Goal: Task Accomplishment & Management: Manage account settings

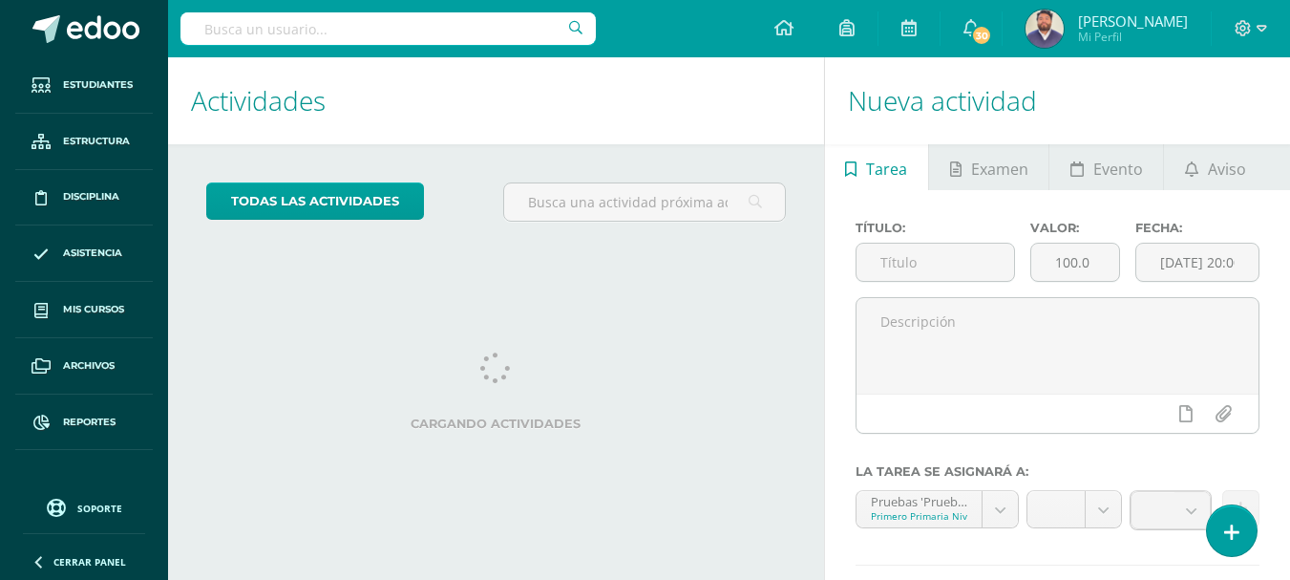
click at [287, 24] on input "text" at bounding box center [387, 28] width 415 height 32
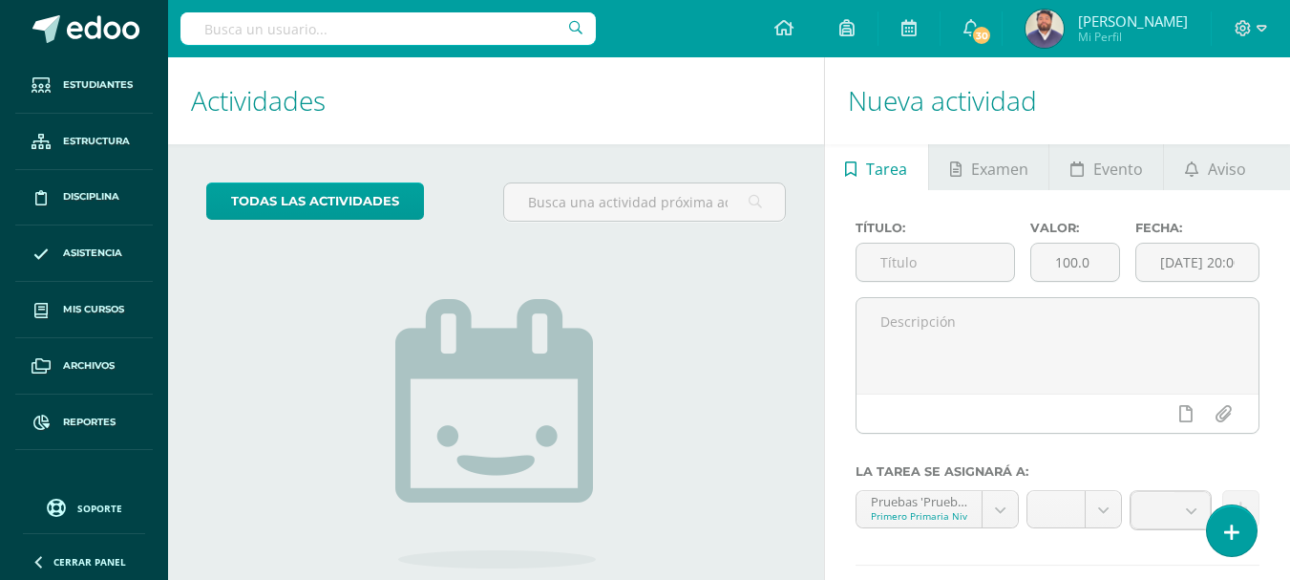
click at [291, 28] on input "text" at bounding box center [387, 28] width 415 height 32
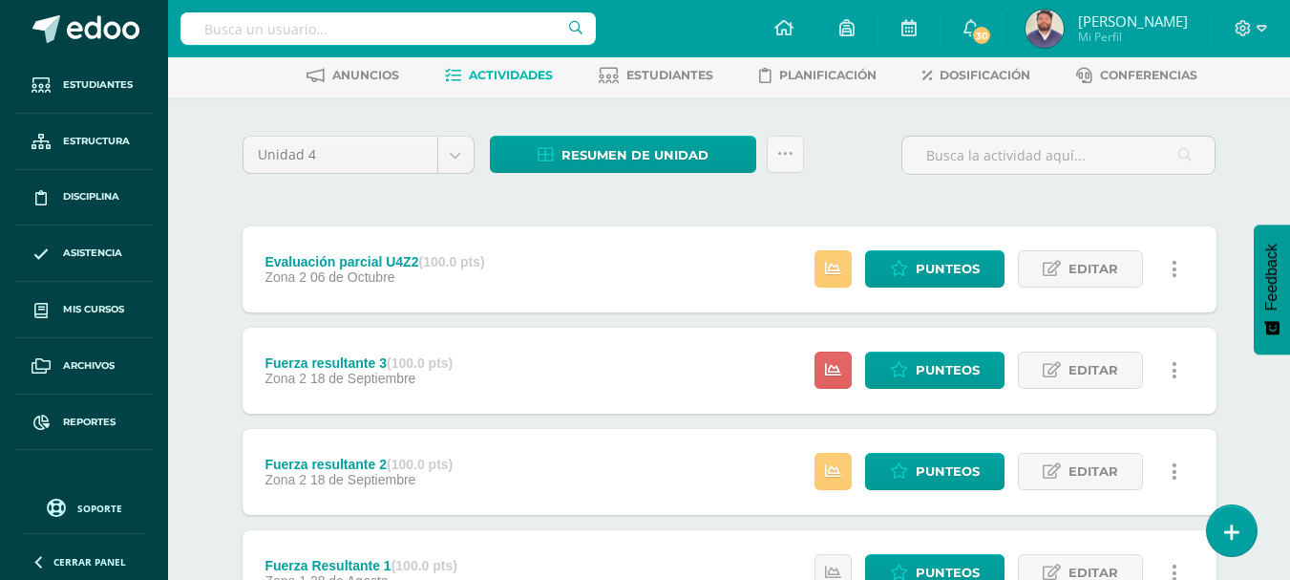
scroll to position [95, 0]
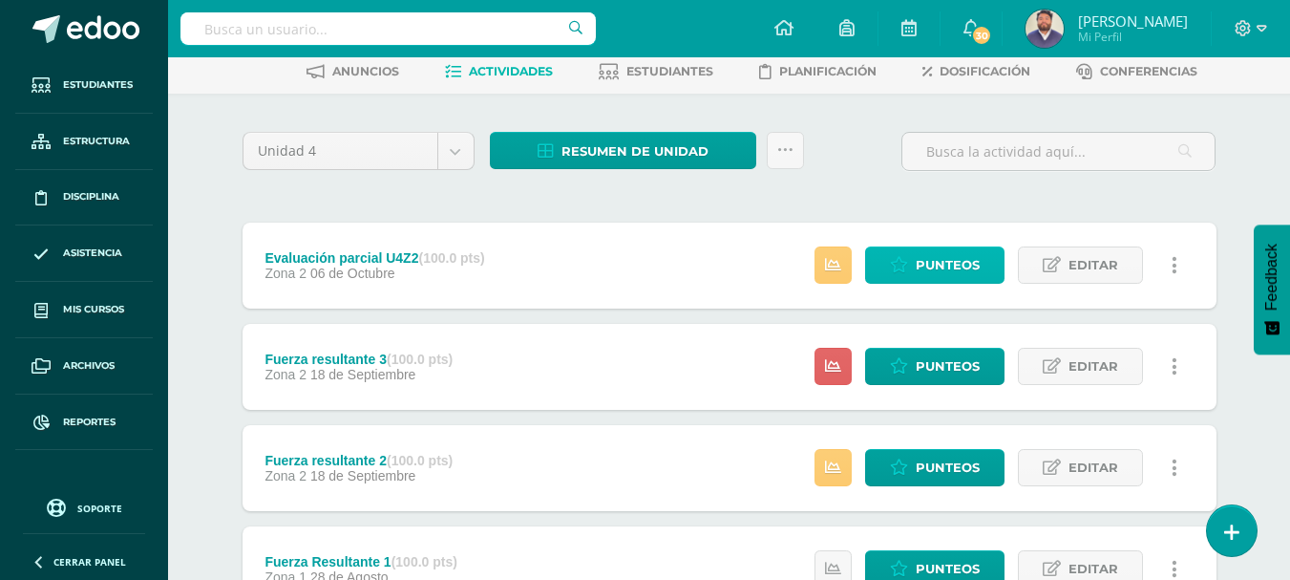
click at [921, 270] on span "Punteos" at bounding box center [948, 264] width 64 height 35
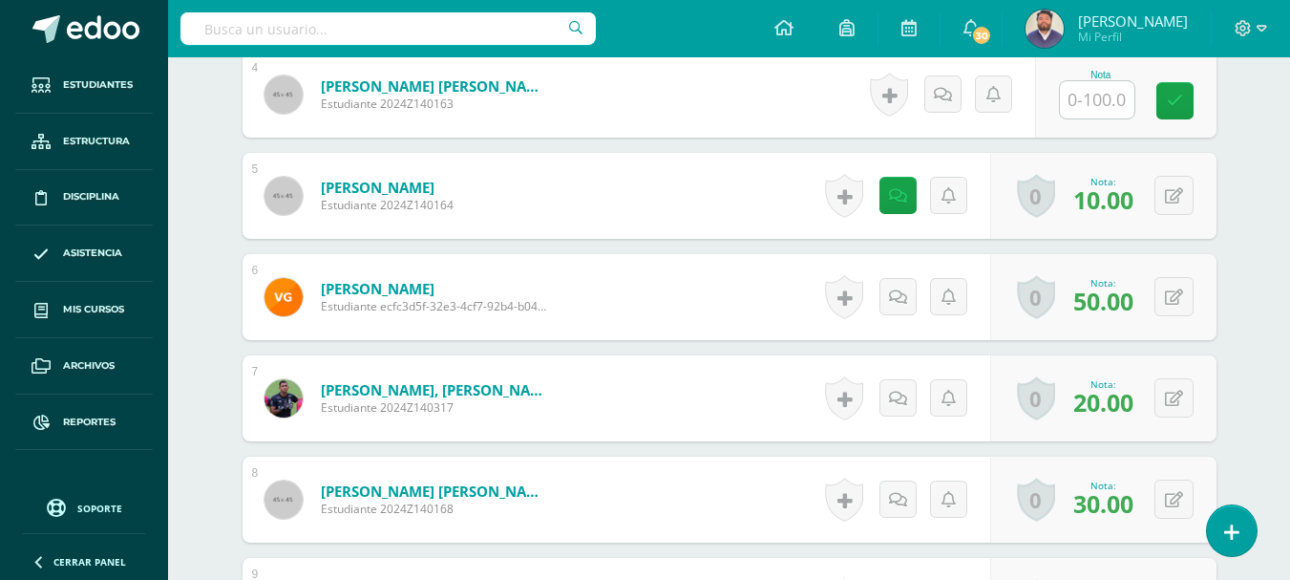
scroll to position [955, 0]
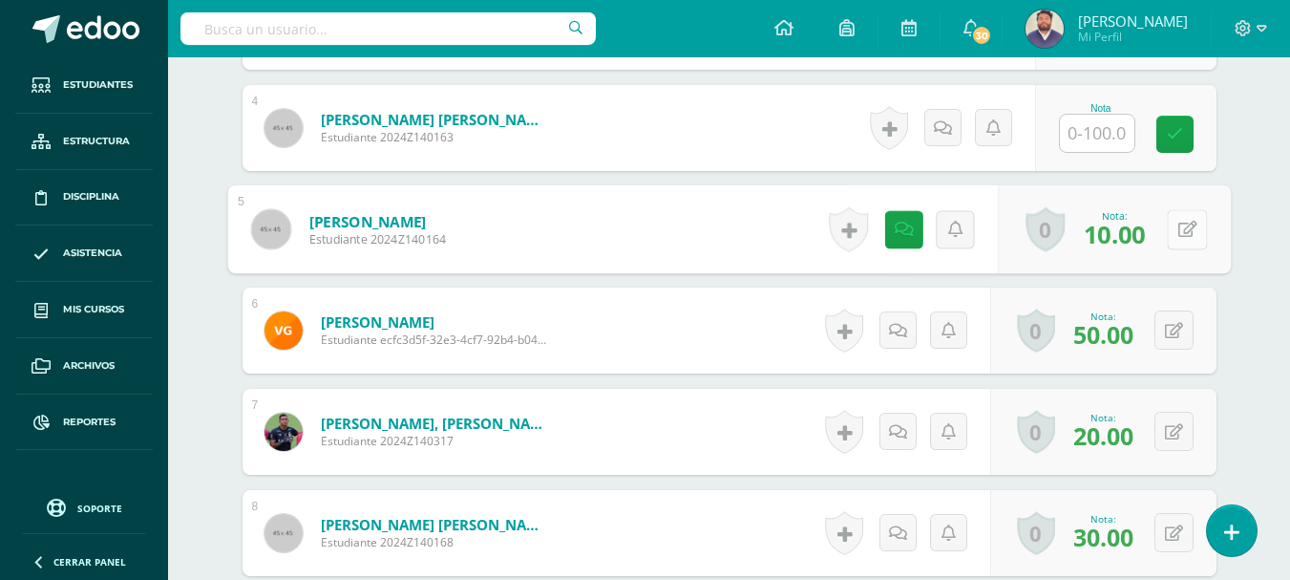
click at [1161, 233] on div "0 Logros Logros obtenidos Aún no hay logros agregados Nota: 10.00" at bounding box center [1114, 229] width 233 height 89
click at [1184, 232] on icon at bounding box center [1186, 229] width 19 height 16
type input "50"
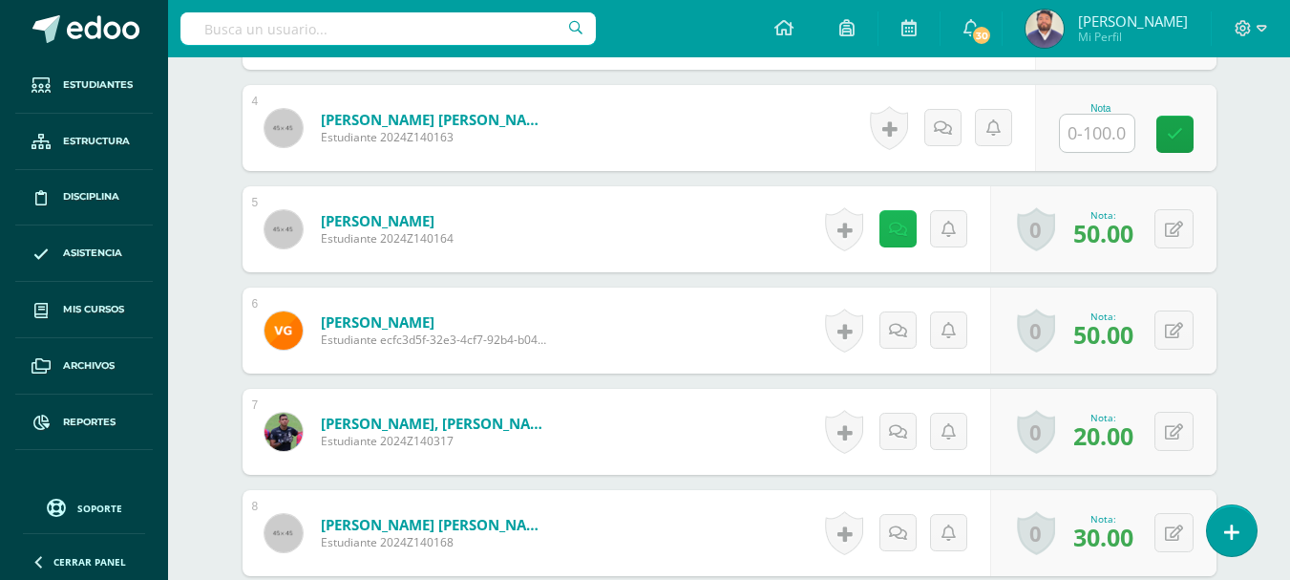
click at [915, 234] on link at bounding box center [897, 228] width 37 height 37
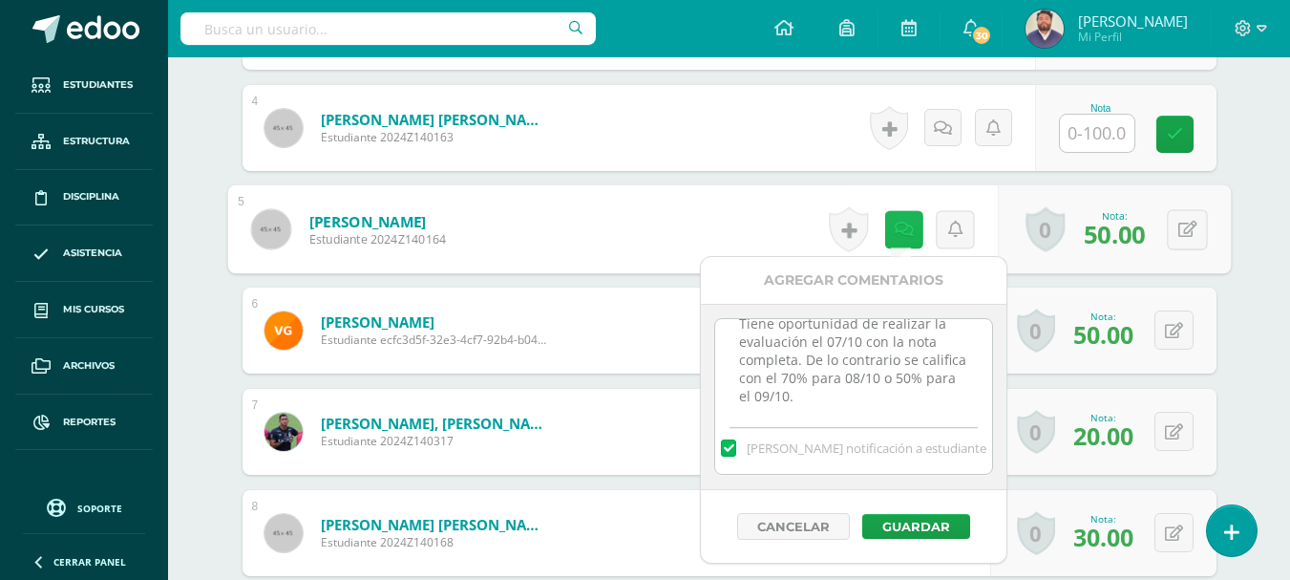
scroll to position [24, 0]
click at [884, 390] on textarea "Tiene oportunidad de realizar la evaluación el 07/10 con la nota completa. De l…" at bounding box center [853, 366] width 276 height 95
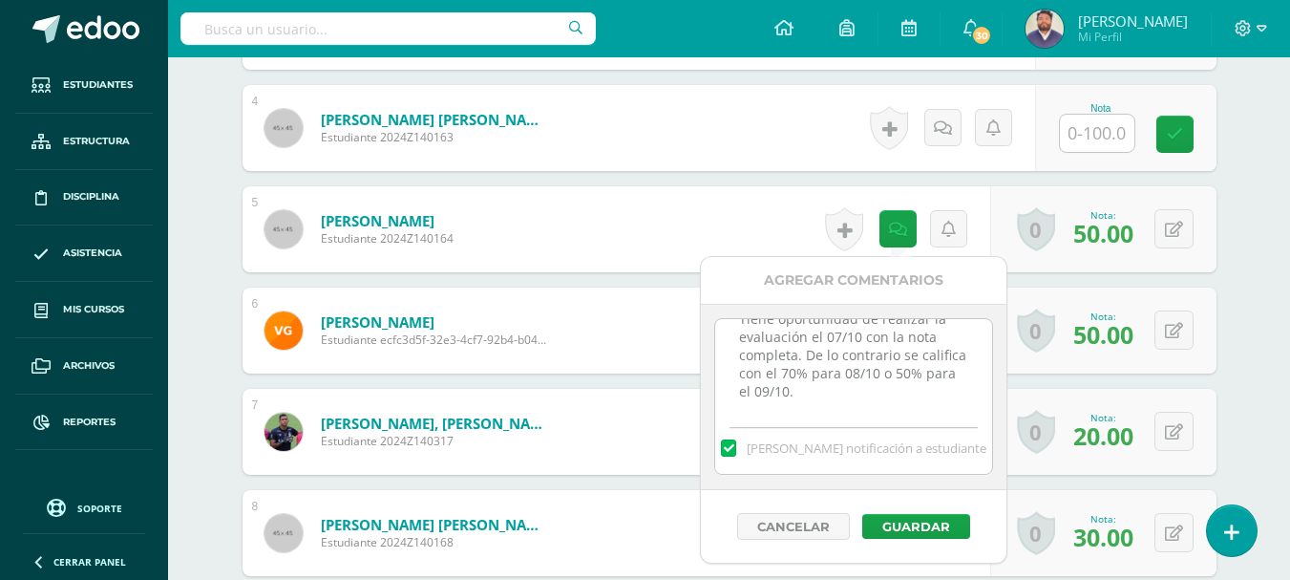
scroll to position [47, 0]
type textarea "Tiene oportunidad de realizar la evaluación el 07/10 con la nota completa. De l…"
click at [871, 410] on textarea "Tiene oportunidad de realizar la evaluación el 07/10 con la nota completa. De l…" at bounding box center [853, 366] width 276 height 95
click at [736, 450] on label at bounding box center [728, 447] width 15 height 17
click at [0, 0] on input "Mandar notificación a estudiante" at bounding box center [0, 0] width 0 height 0
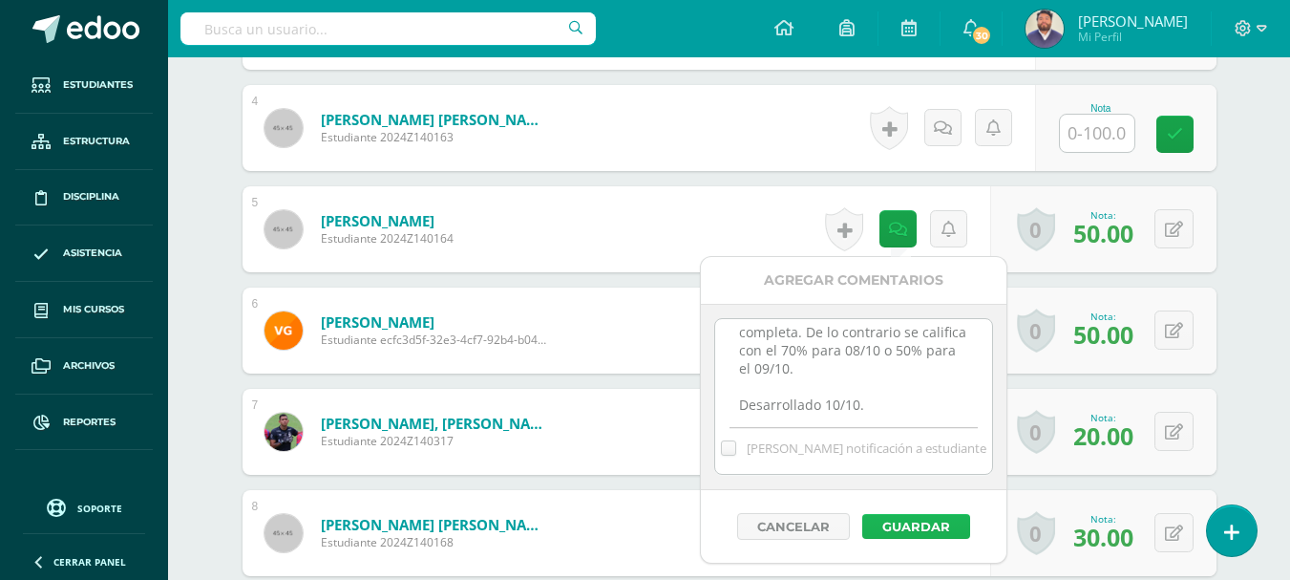
click at [899, 514] on button "Guardar" at bounding box center [916, 526] width 108 height 25
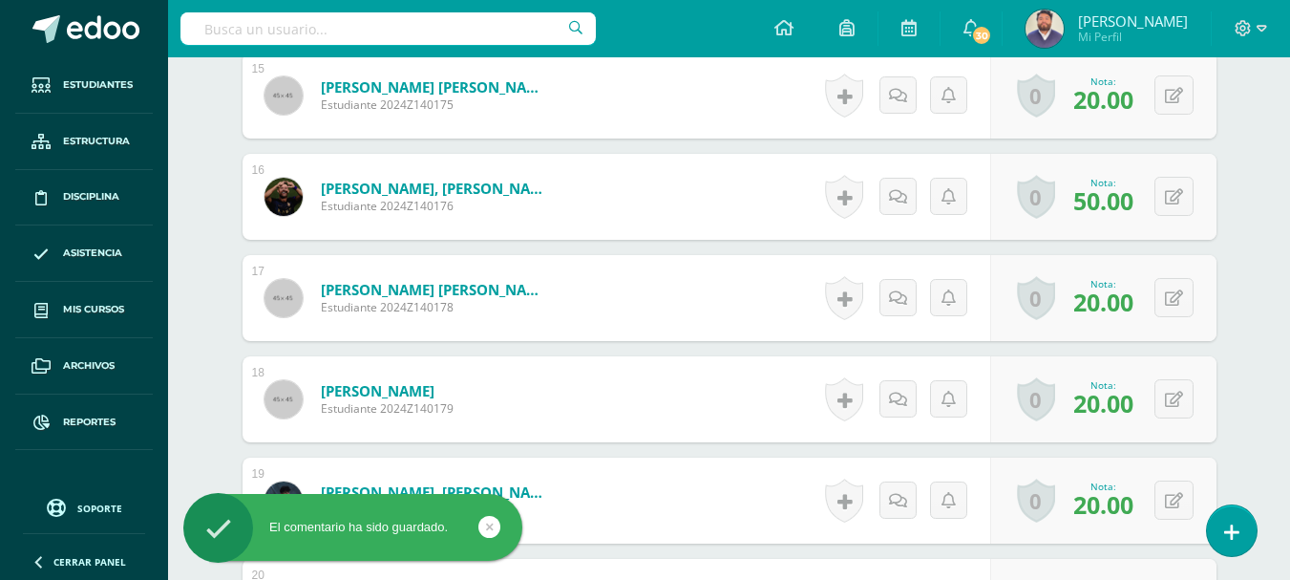
scroll to position [2292, 0]
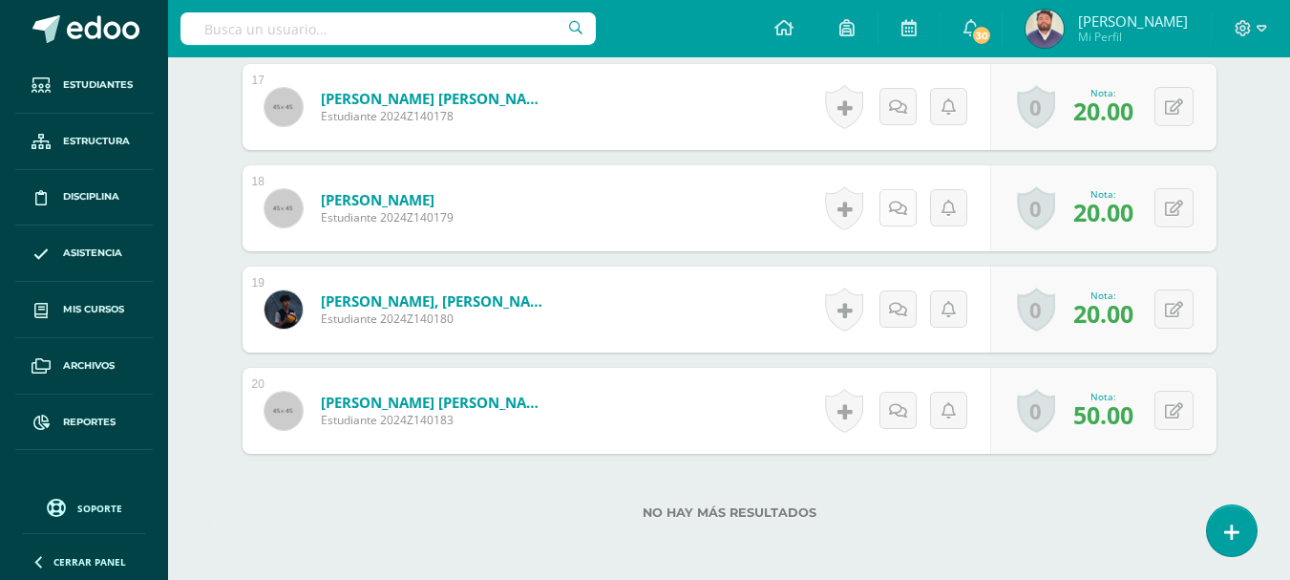
click at [901, 212] on icon at bounding box center [898, 209] width 18 height 16
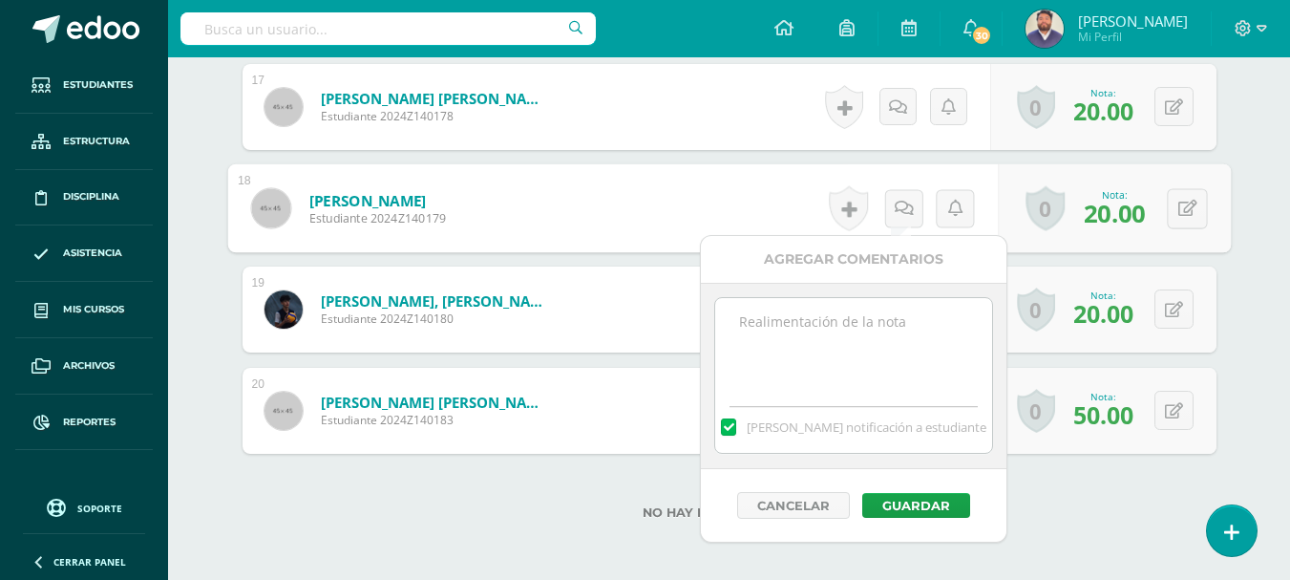
click at [841, 315] on textarea at bounding box center [853, 345] width 276 height 95
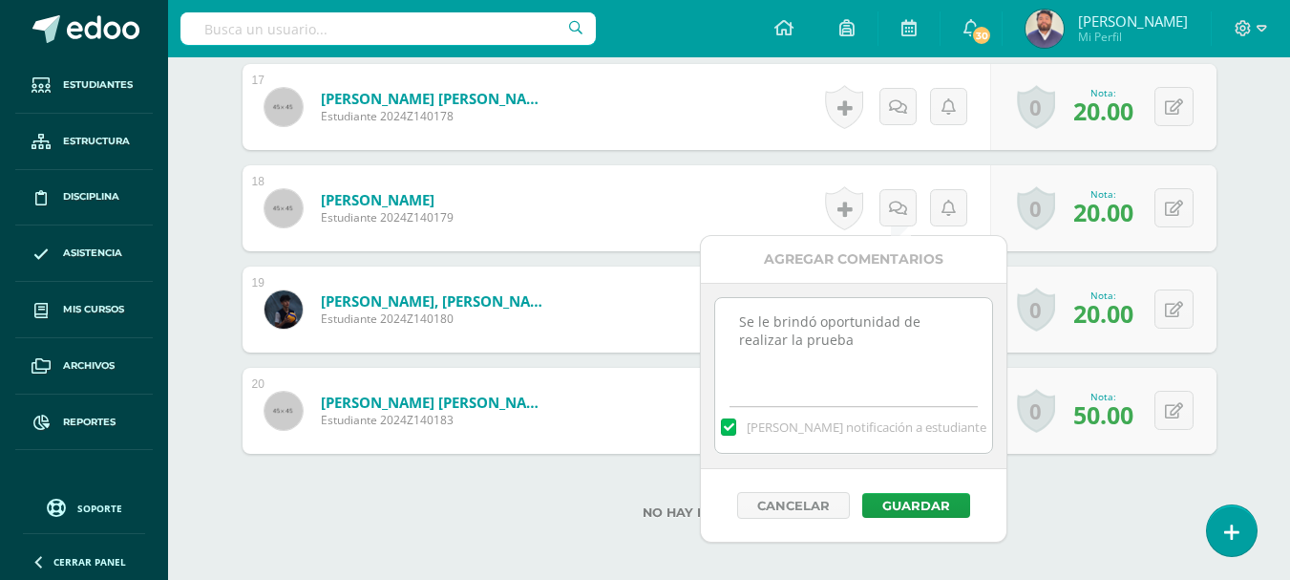
type textarea "Se le brindó oportunidad de realizar la prueba"
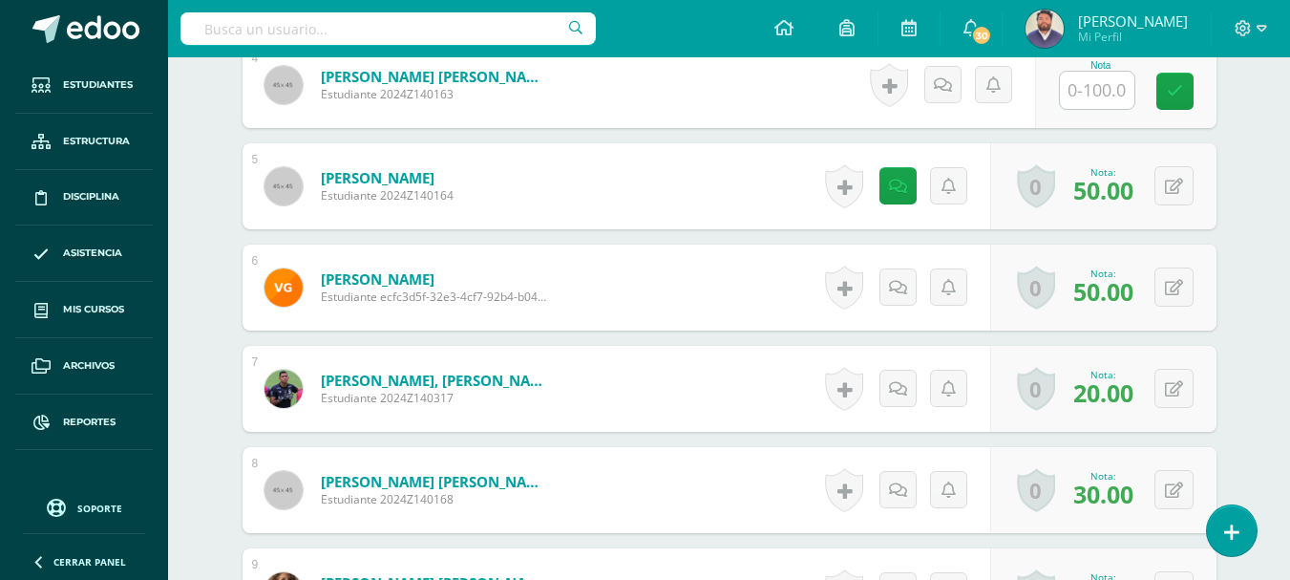
scroll to position [955, 0]
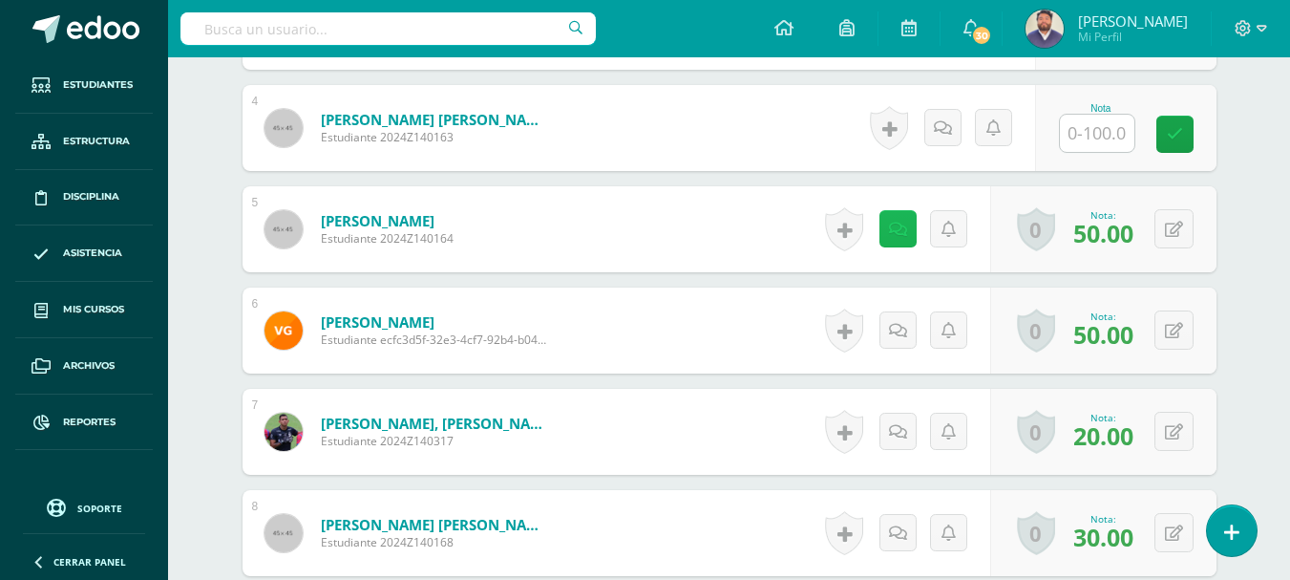
click at [908, 235] on link at bounding box center [897, 228] width 37 height 37
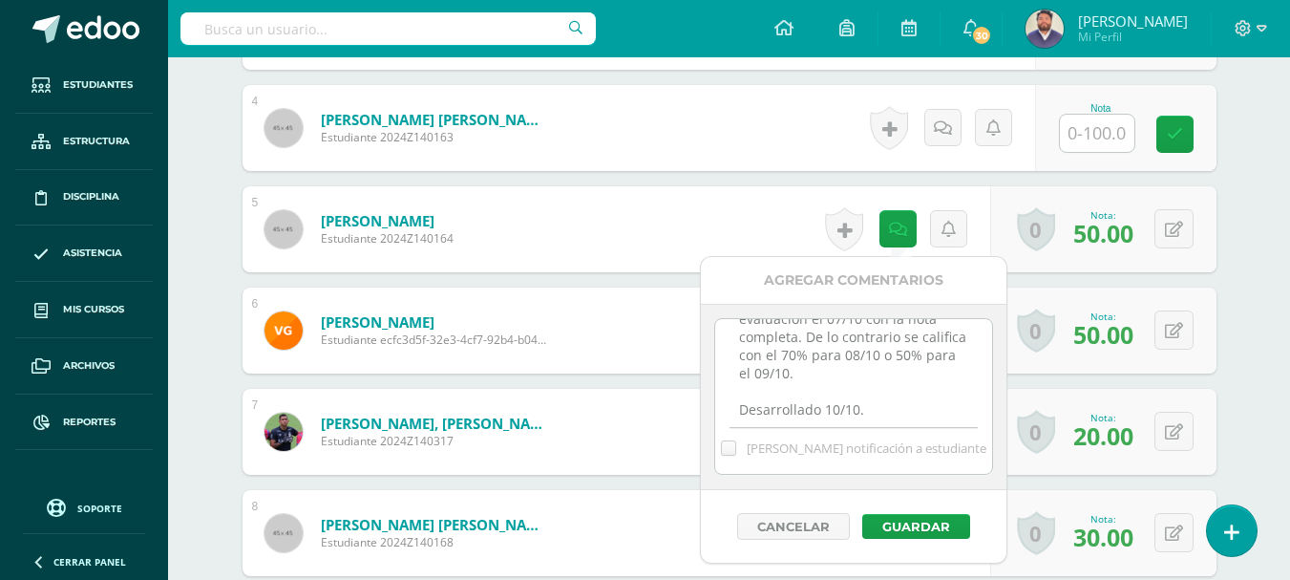
scroll to position [60, 0]
drag, startPoint x: 740, startPoint y: 344, endPoint x: 873, endPoint y: 399, distance: 143.8
click at [873, 399] on textarea "Tiene oportunidad de realizar la evaluación el 07/10 con la nota completa. De l…" at bounding box center [853, 366] width 276 height 95
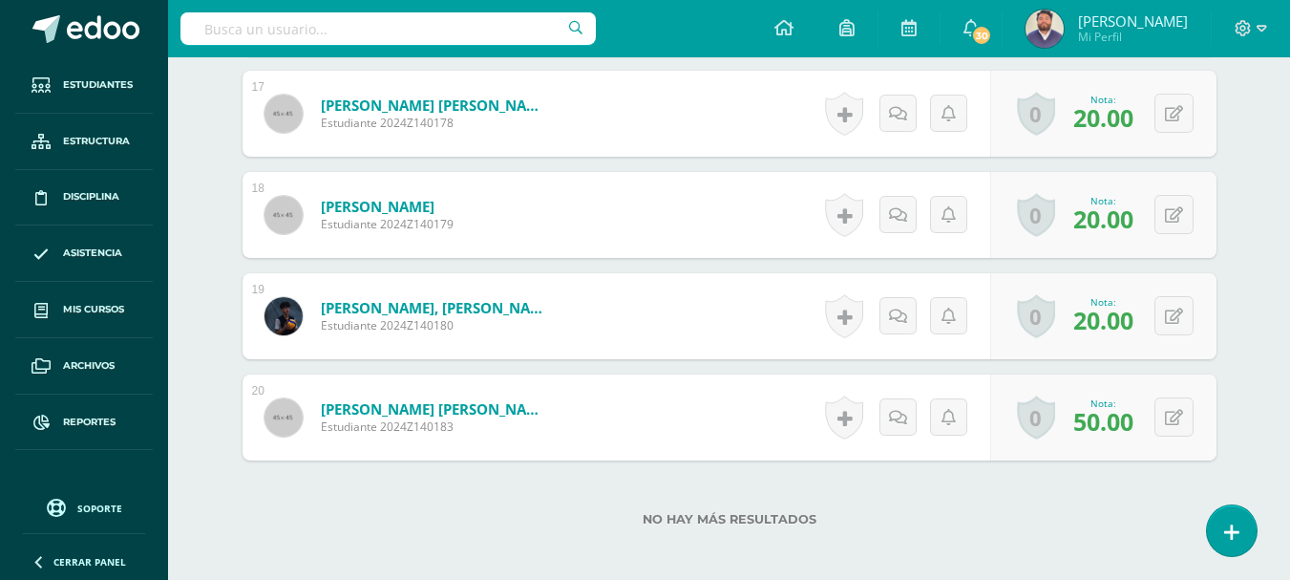
scroll to position [2193, 0]
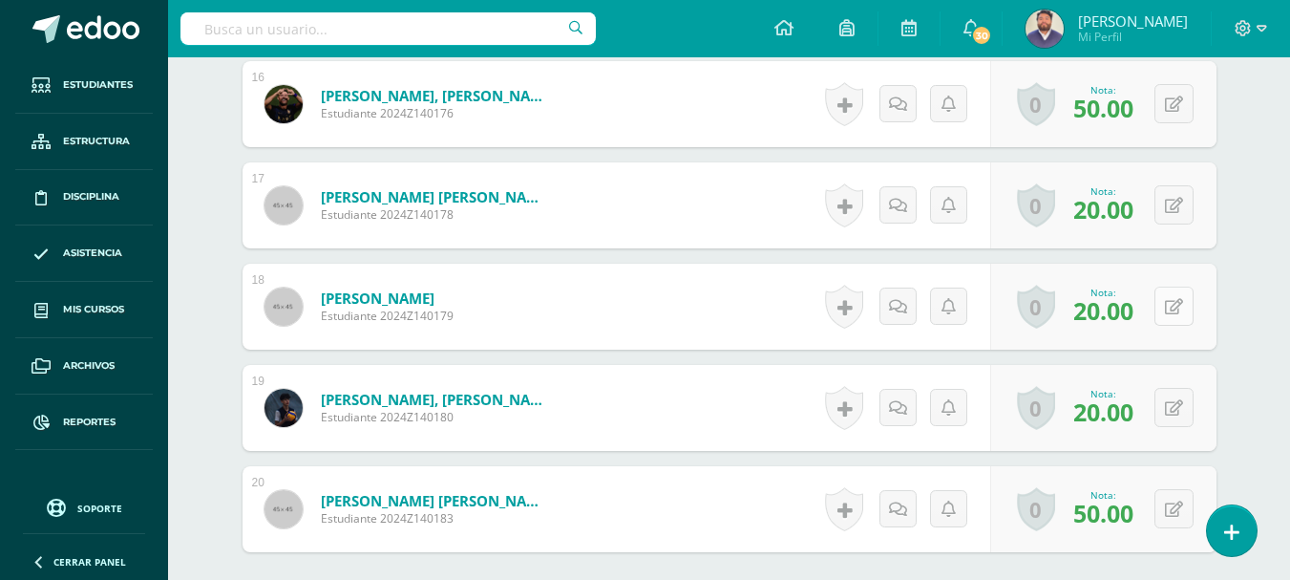
click at [1165, 307] on button at bounding box center [1173, 305] width 39 height 39
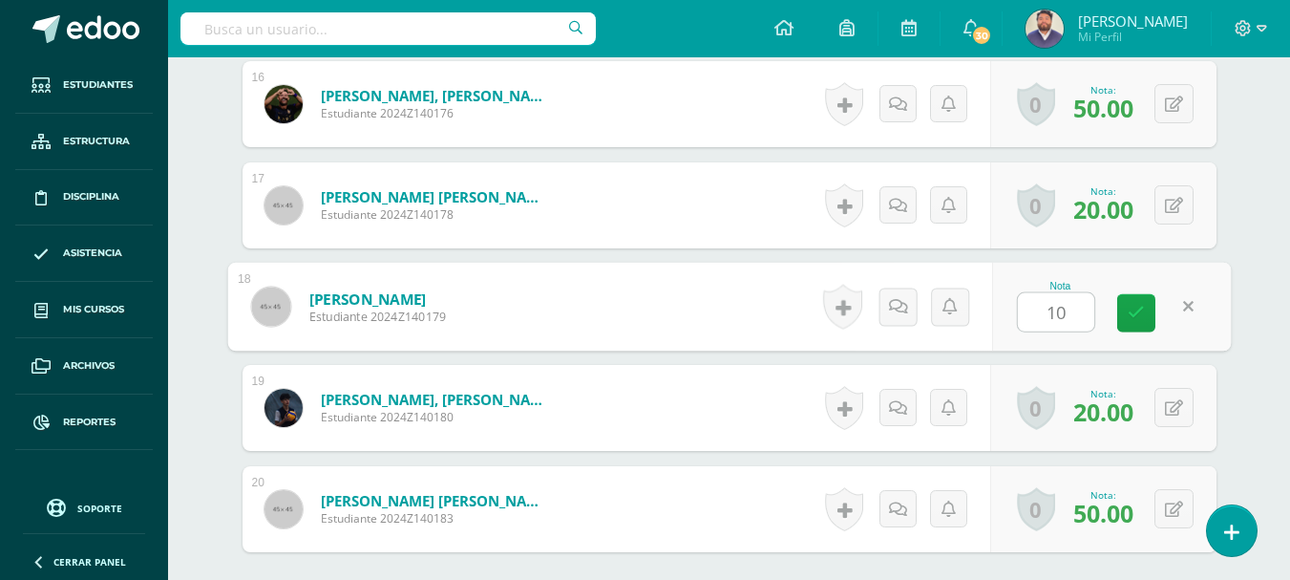
type input "1"
type input "20"
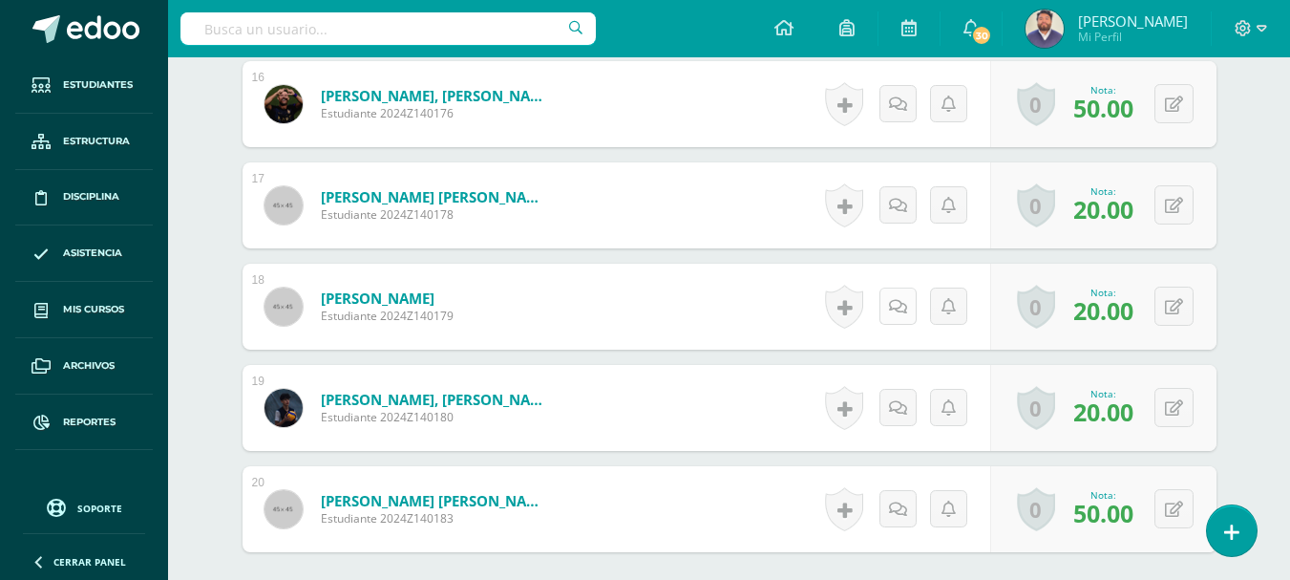
click at [899, 320] on link at bounding box center [897, 305] width 37 height 37
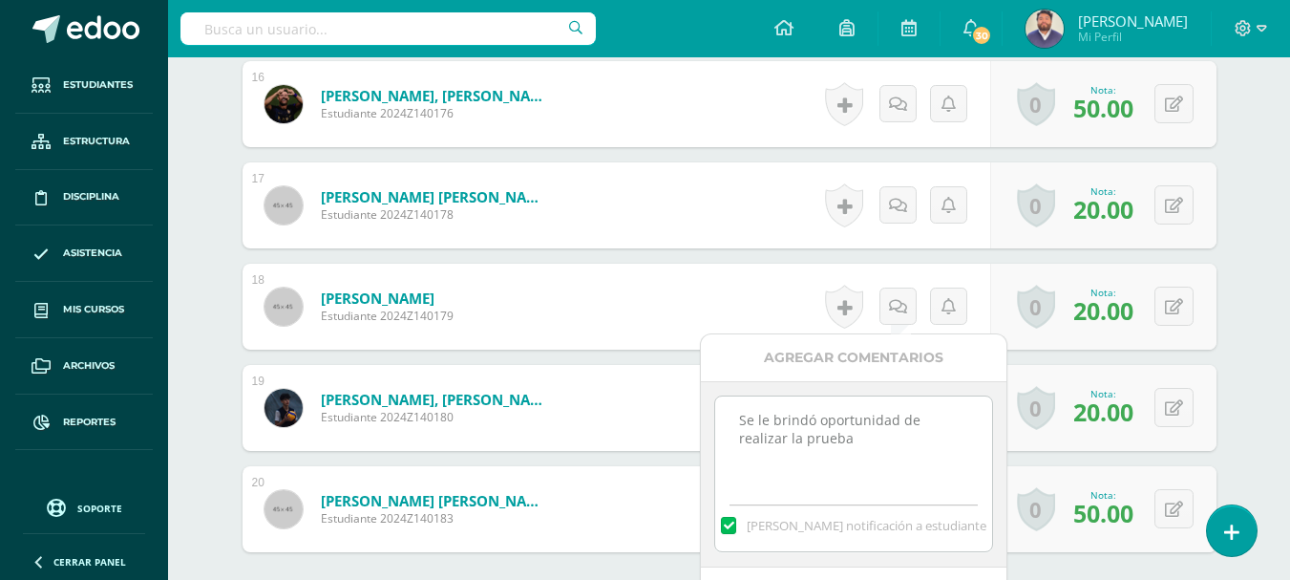
drag, startPoint x: 805, startPoint y: 435, endPoint x: 712, endPoint y: 406, distance: 97.2
click at [712, 406] on div "Se le brindó oportunidad de realizar la prueba Mandar notificación a estudiante" at bounding box center [854, 474] width 306 height 186
paste textarea "Tiene oportunidad de realizar la evaluación el 07/10 con la nota completa. De l…"
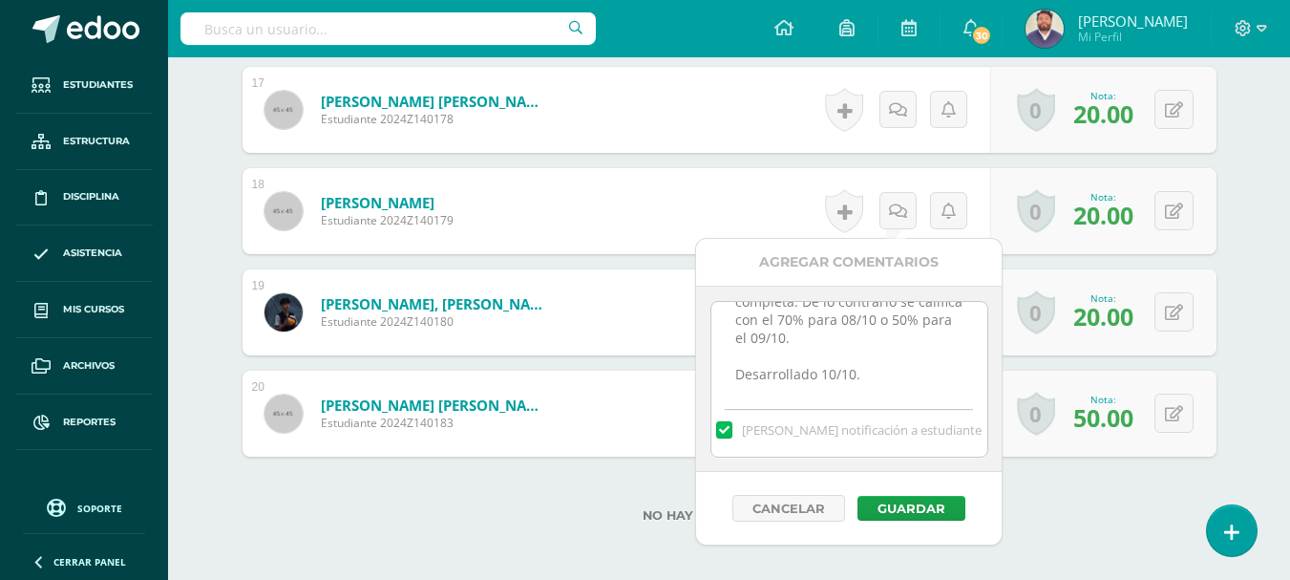
click at [743, 372] on textarea "Tiene oportunidad de realizar la evaluación el 07/10 con la nota completa. De l…" at bounding box center [849, 349] width 276 height 95
type textarea "Tiene oportunidad de realizar la evaluación el 07/10 con la nota completa. De l…"
click at [773, 426] on span "Mandar notificación a estudiante" at bounding box center [862, 429] width 240 height 17
click at [0, 0] on input "Mandar notificación a estudiante" at bounding box center [0, 0] width 0 height 0
click at [881, 502] on button "Guardar" at bounding box center [911, 508] width 108 height 25
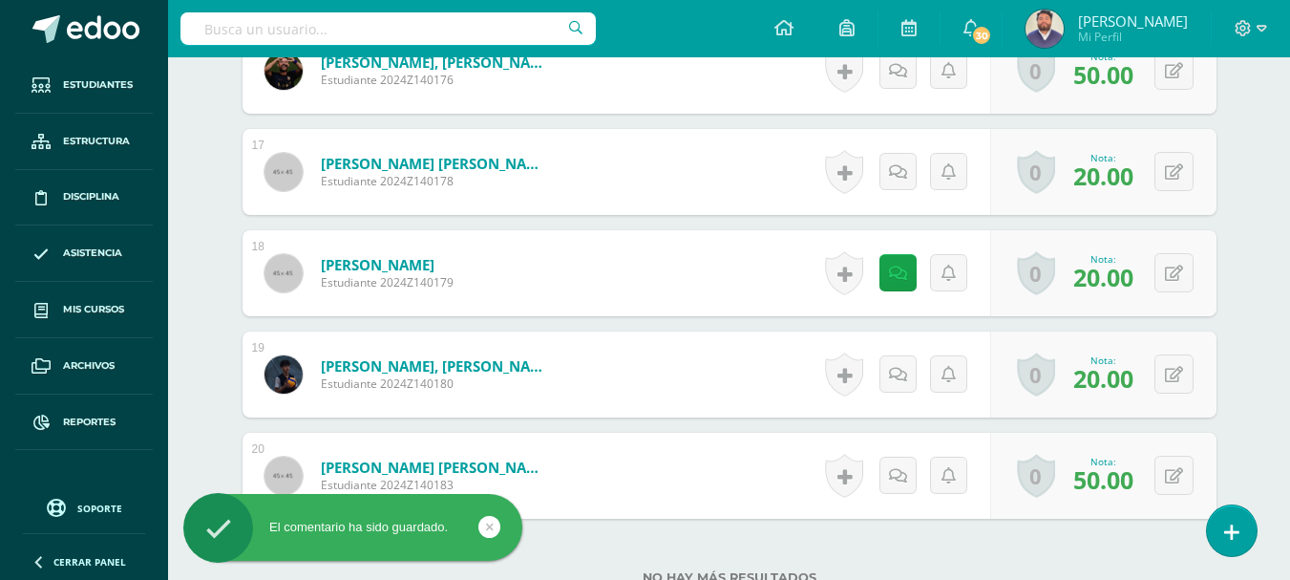
scroll to position [2193, 0]
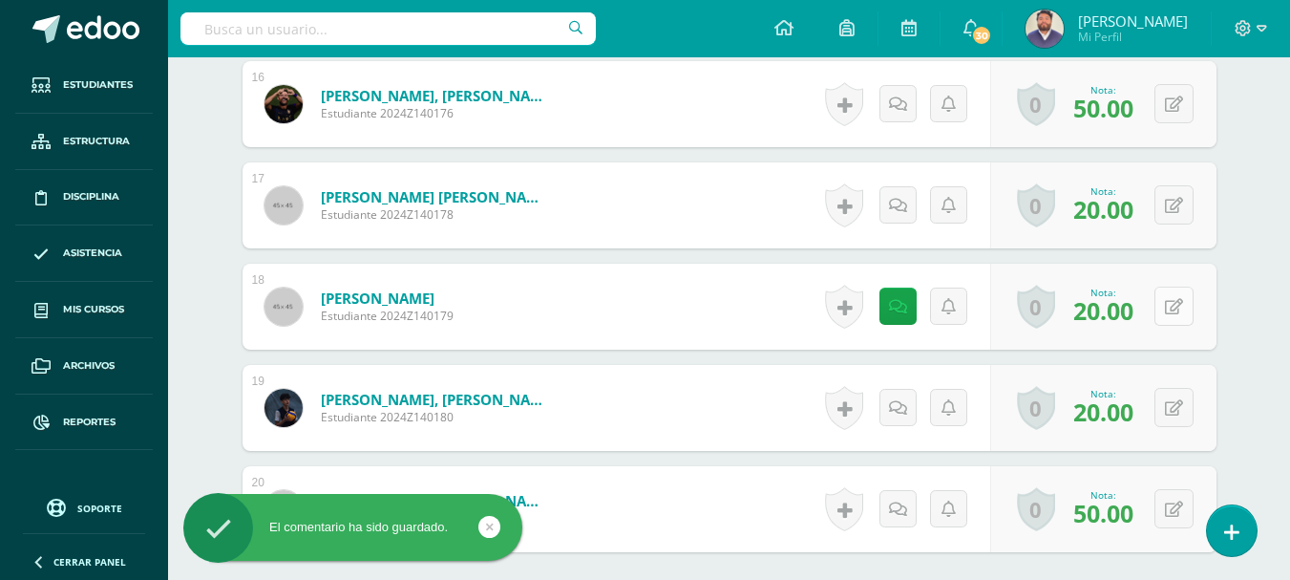
click at [1162, 308] on button at bounding box center [1173, 305] width 39 height 39
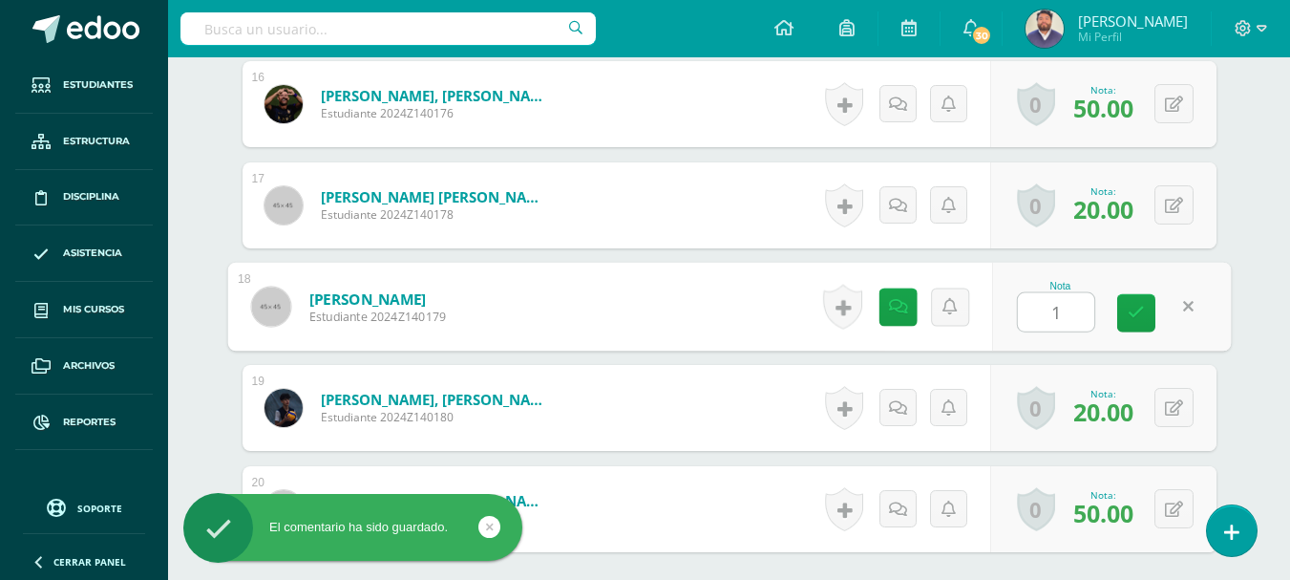
type input "10"
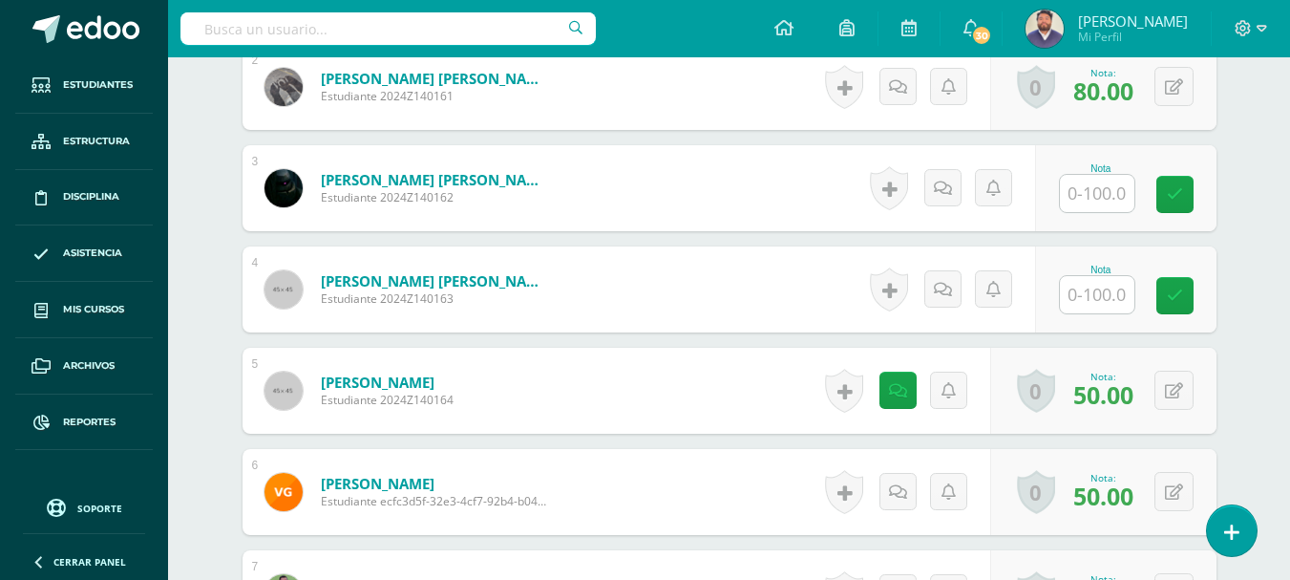
scroll to position [761, 0]
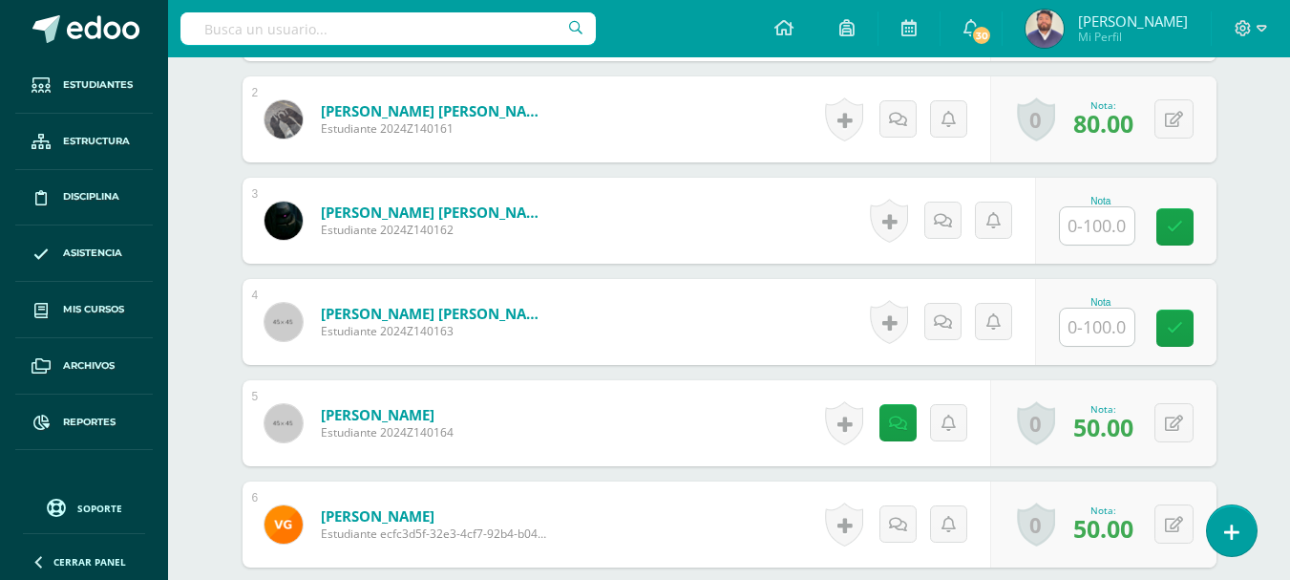
click at [307, 34] on input "text" at bounding box center [387, 28] width 415 height 32
type input "Matemática"
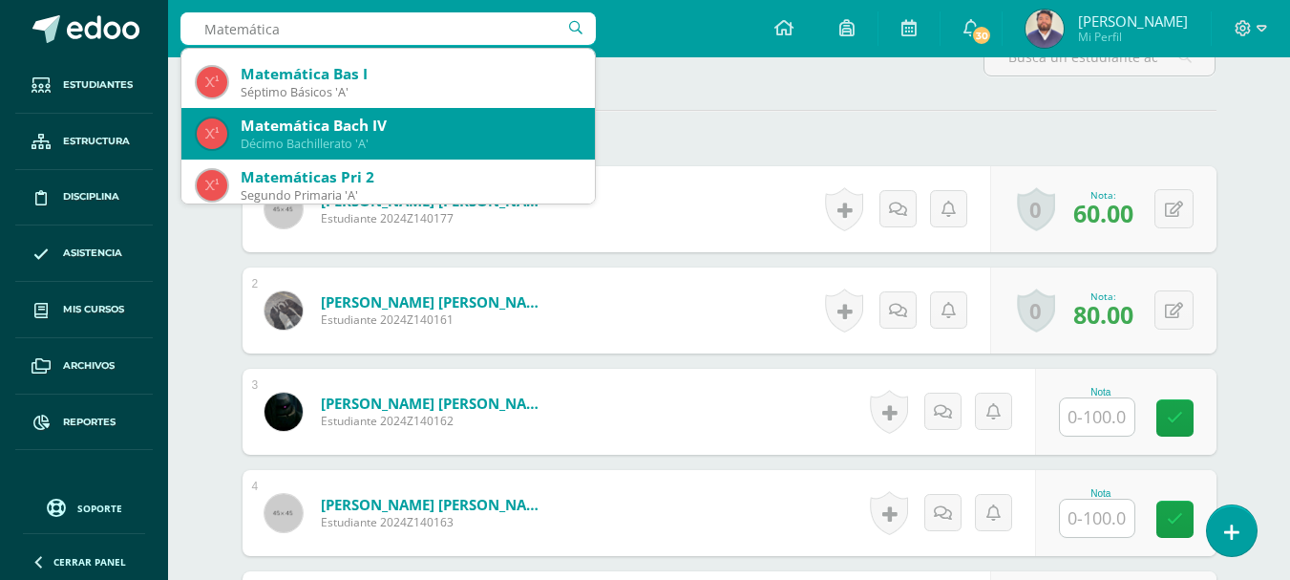
scroll to position [191, 0]
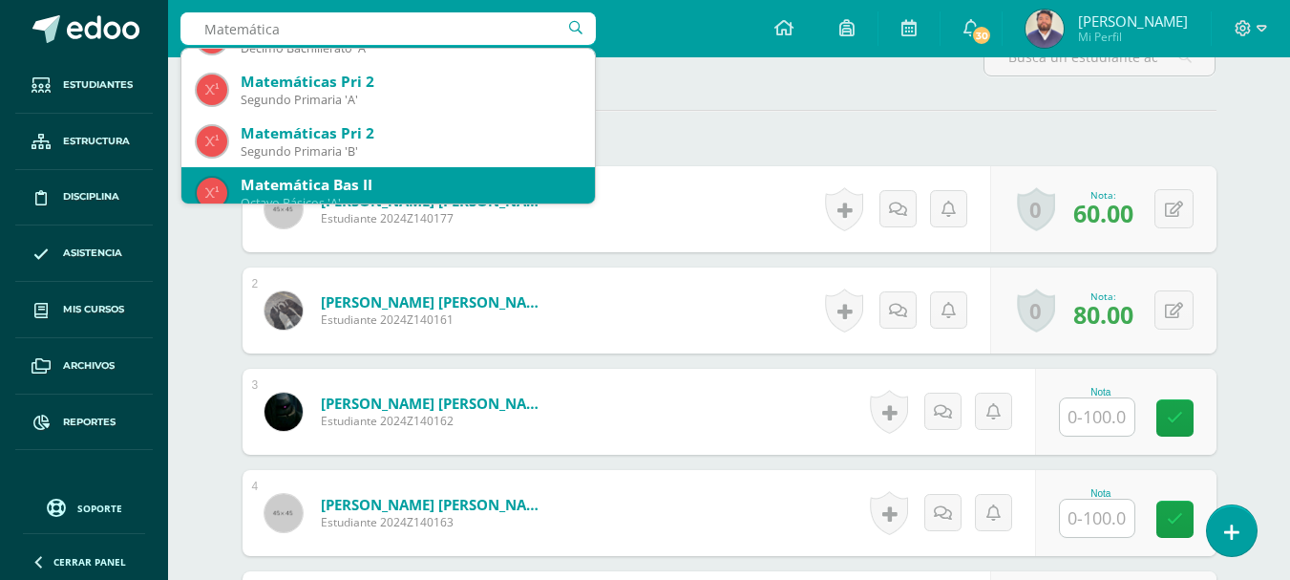
click at [352, 179] on div "Matemática Bas II" at bounding box center [410, 185] width 339 height 20
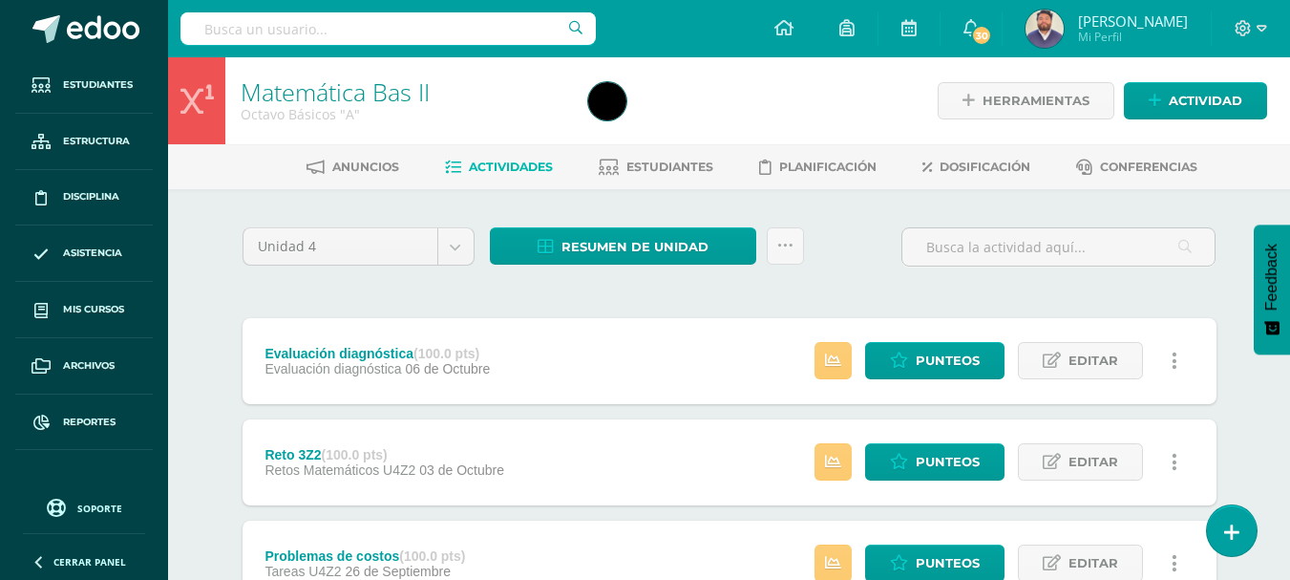
scroll to position [95, 0]
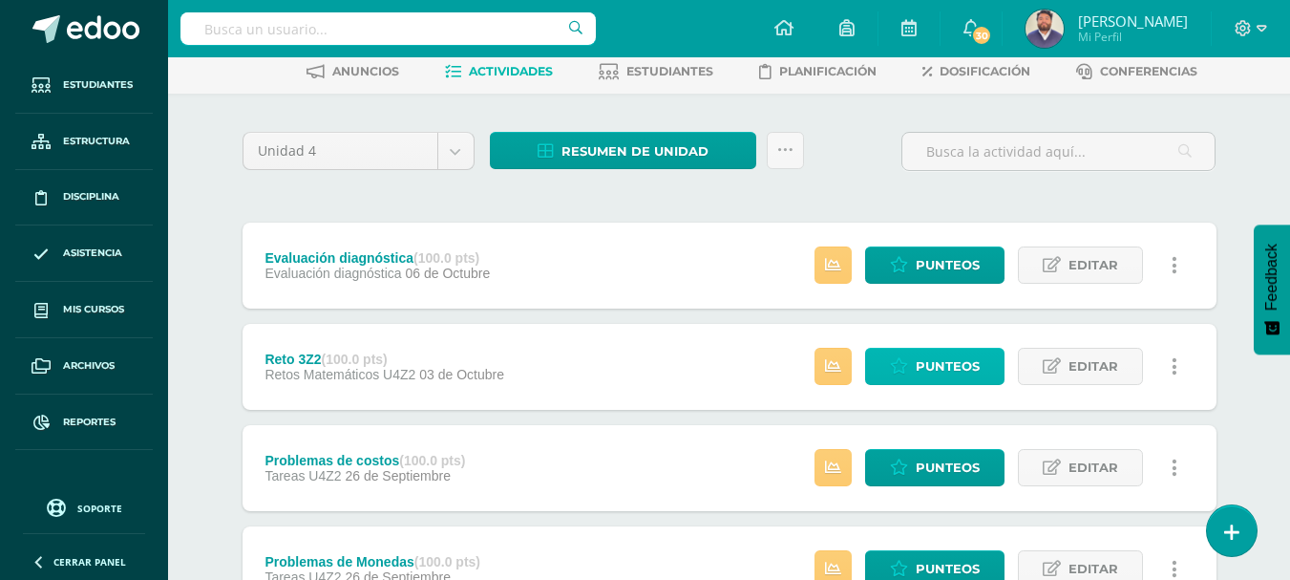
click at [907, 361] on icon at bounding box center [899, 366] width 18 height 16
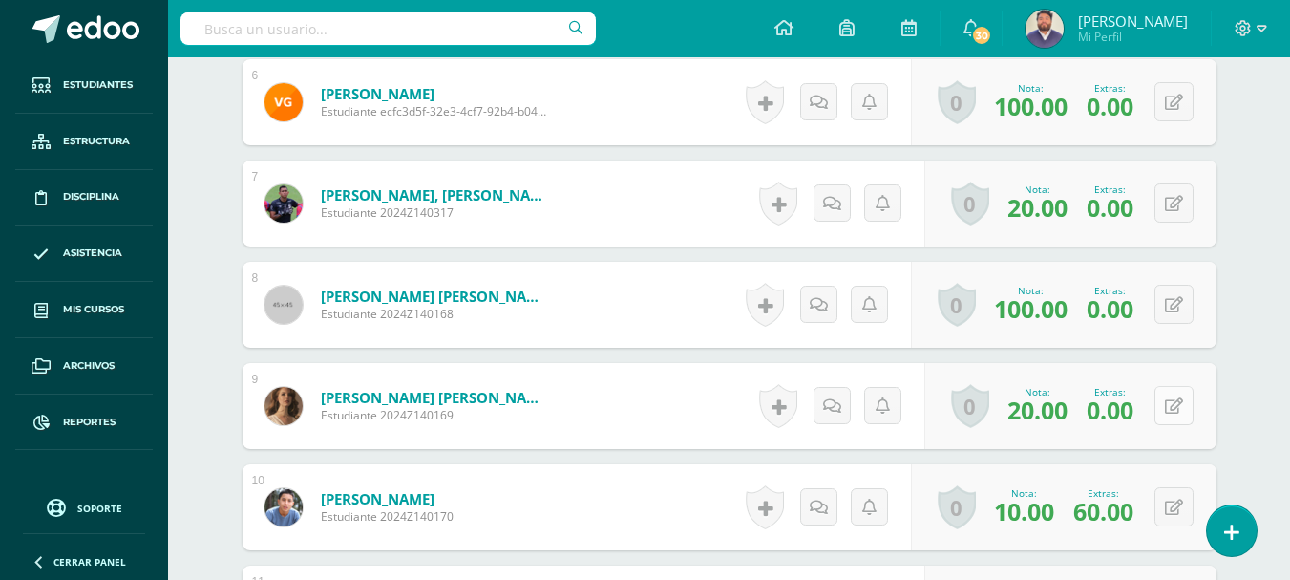
scroll to position [1311, 0]
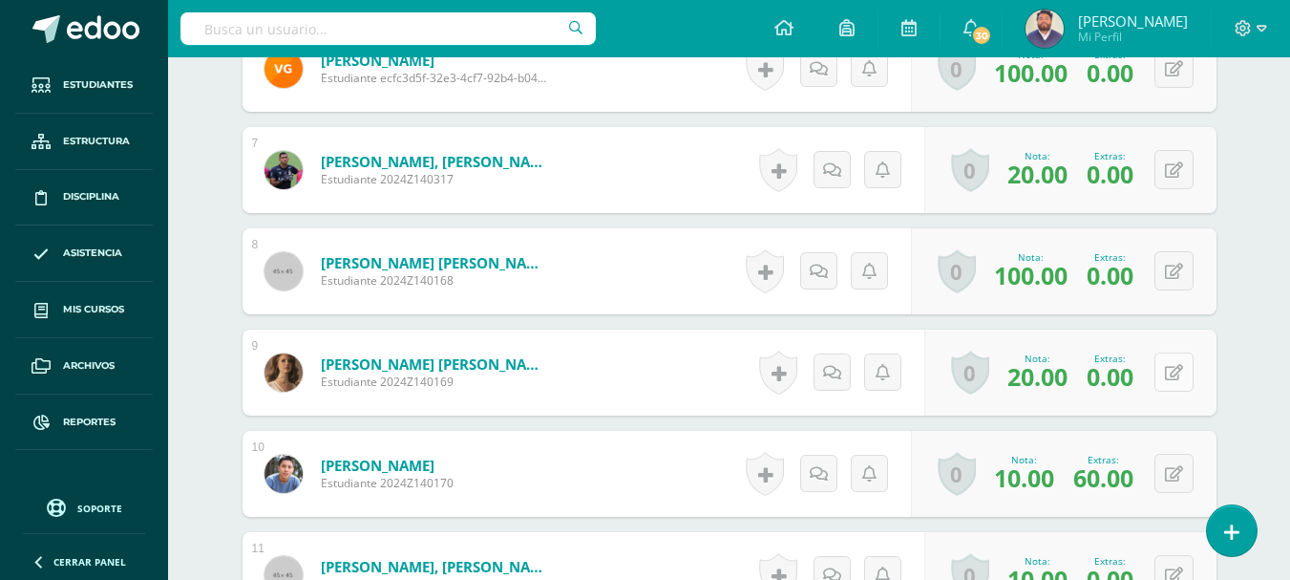
click at [1176, 373] on icon at bounding box center [1174, 373] width 18 height 16
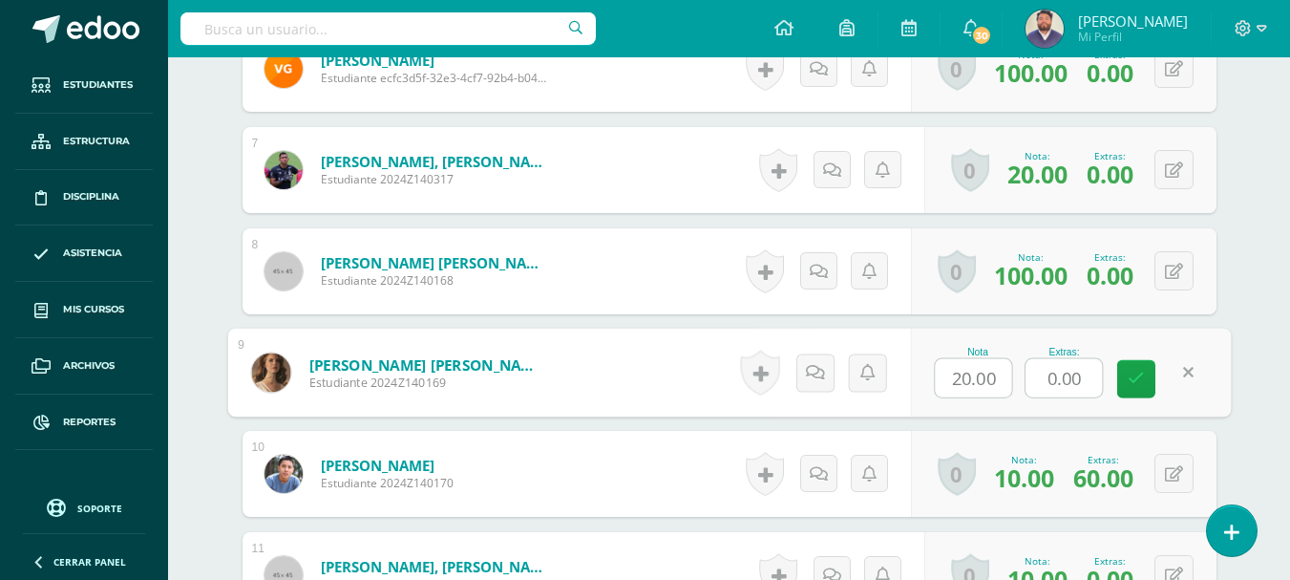
click at [1047, 378] on input "0.00" at bounding box center [1064, 378] width 76 height 38
type input "25.00"
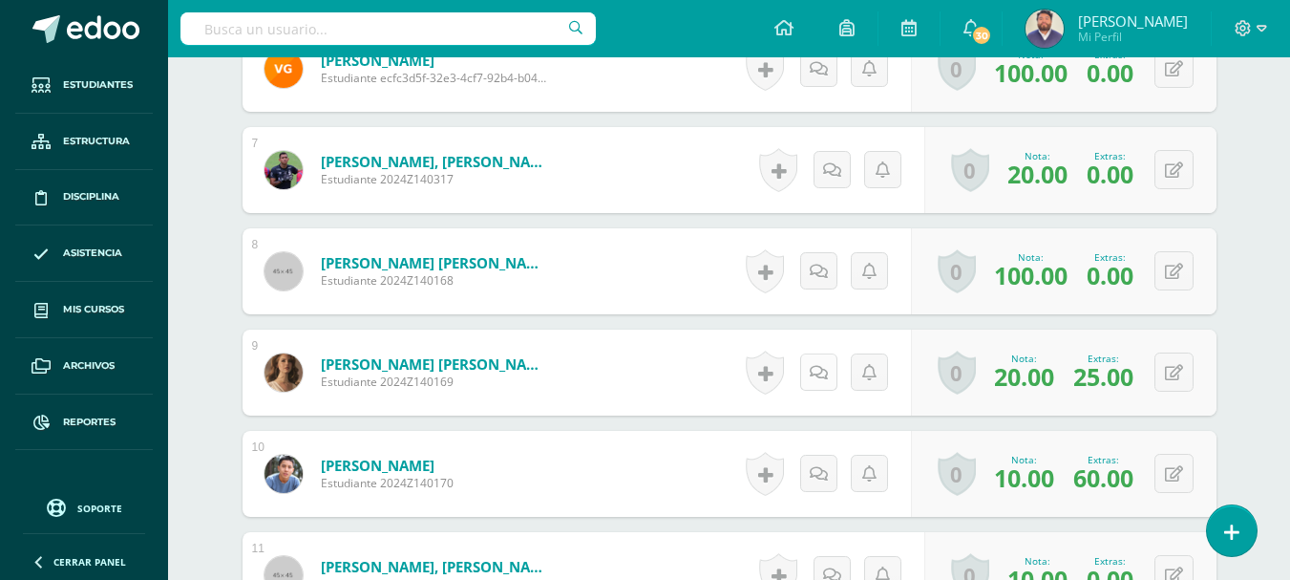
click at [824, 383] on link at bounding box center [818, 371] width 37 height 37
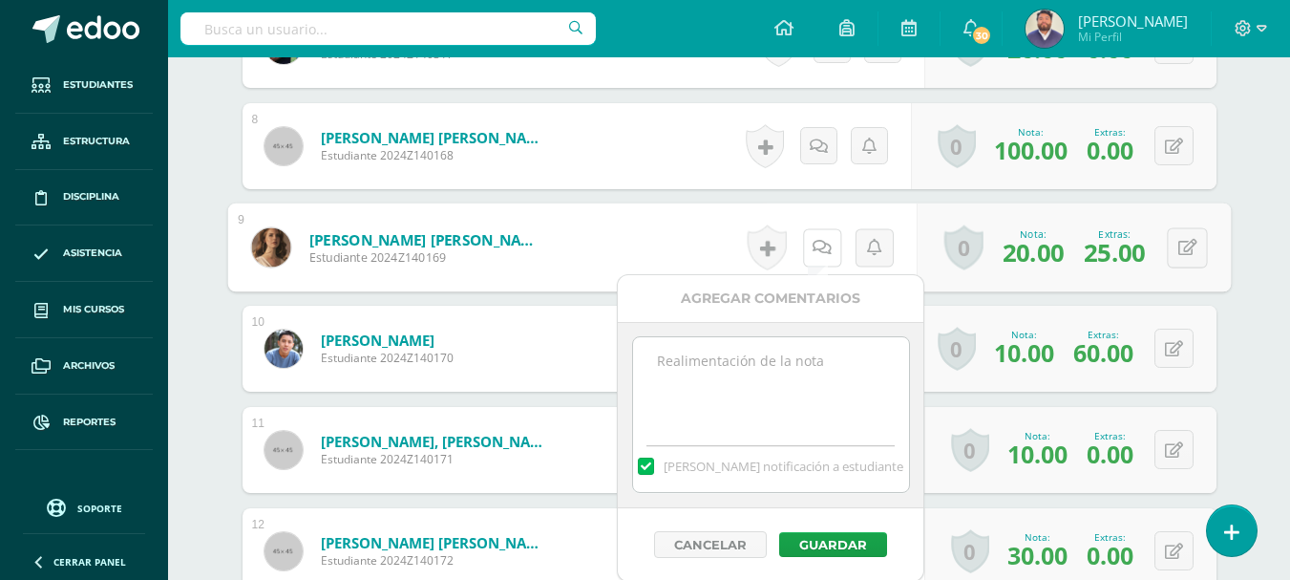
scroll to position [1502, 0]
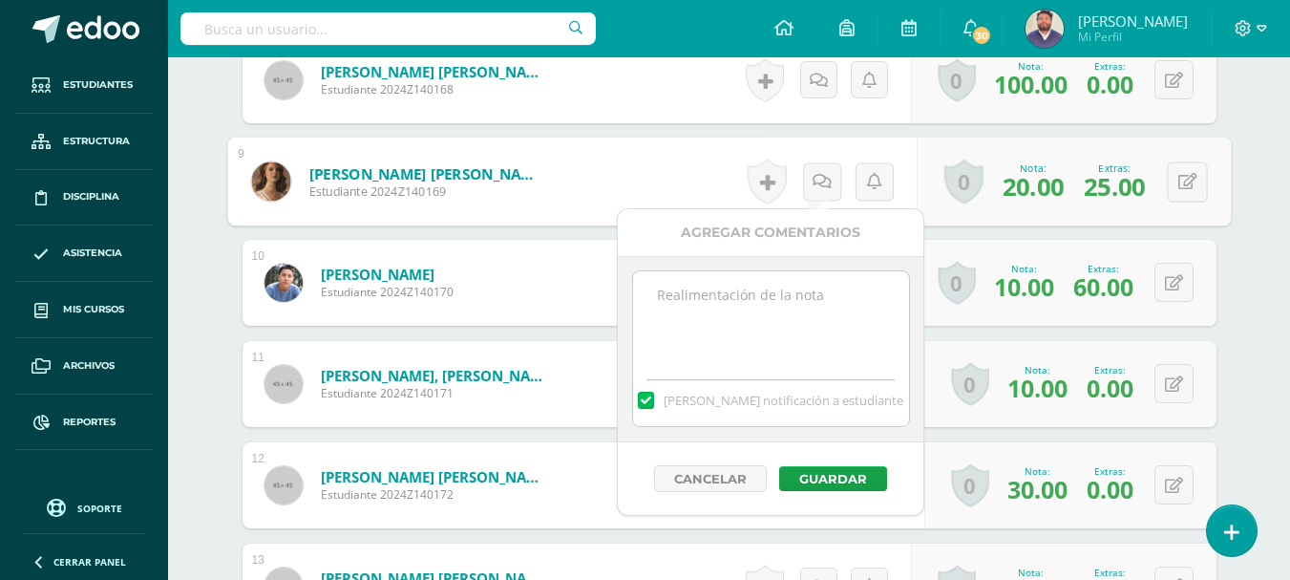
click at [722, 320] on textarea at bounding box center [771, 318] width 276 height 95
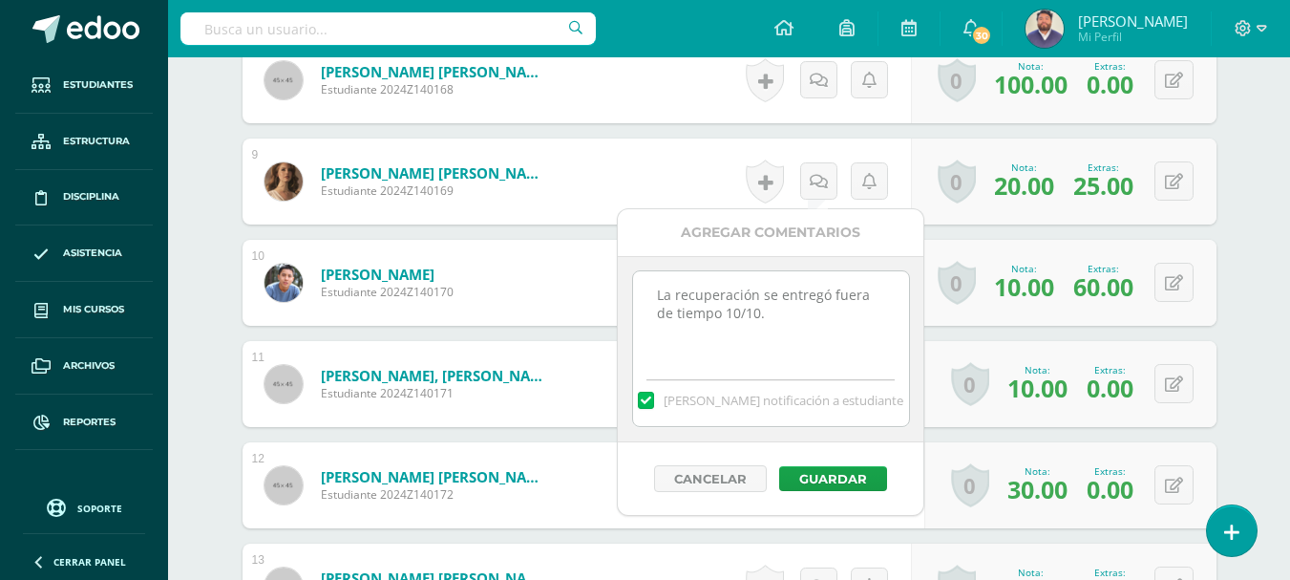
type textarea "La recuperación se entregó fuera de tiempo 10/10."
click at [653, 402] on label at bounding box center [645, 399] width 15 height 17
click at [0, 0] on input "Mandar notificación a estudiante" at bounding box center [0, 0] width 0 height 0
drag, startPoint x: 750, startPoint y: 313, endPoint x: 641, endPoint y: 295, distance: 110.4
click at [641, 295] on textarea "La recuperación se entregó fuera de tiempo 10/10." at bounding box center [771, 318] width 276 height 95
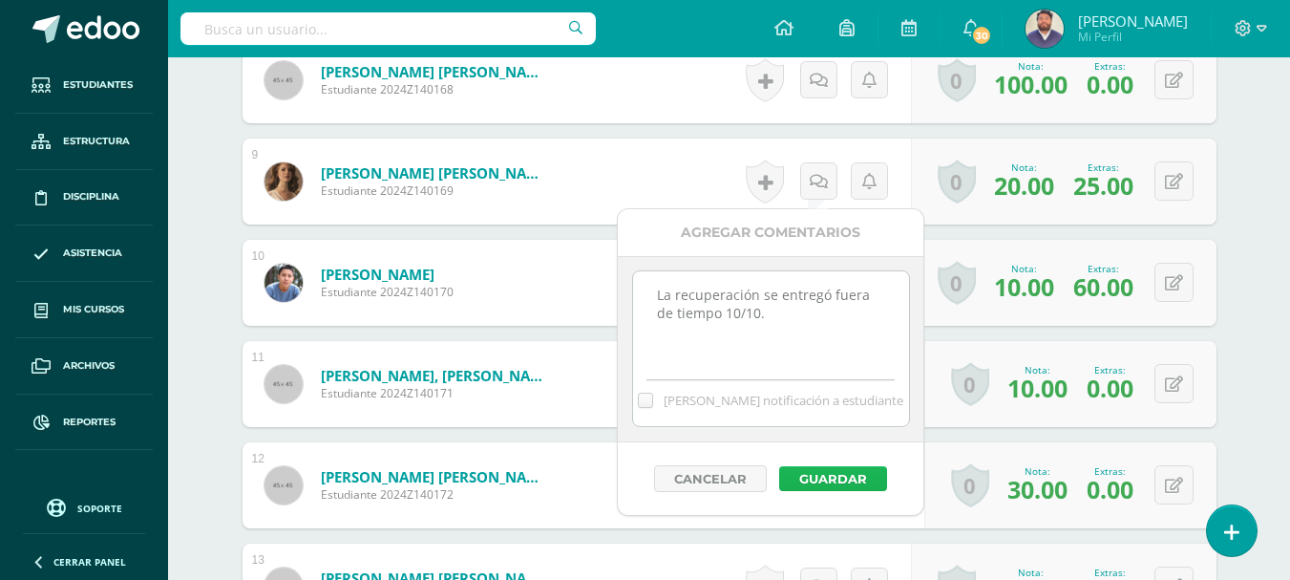
click at [821, 469] on button "Guardar" at bounding box center [833, 478] width 108 height 25
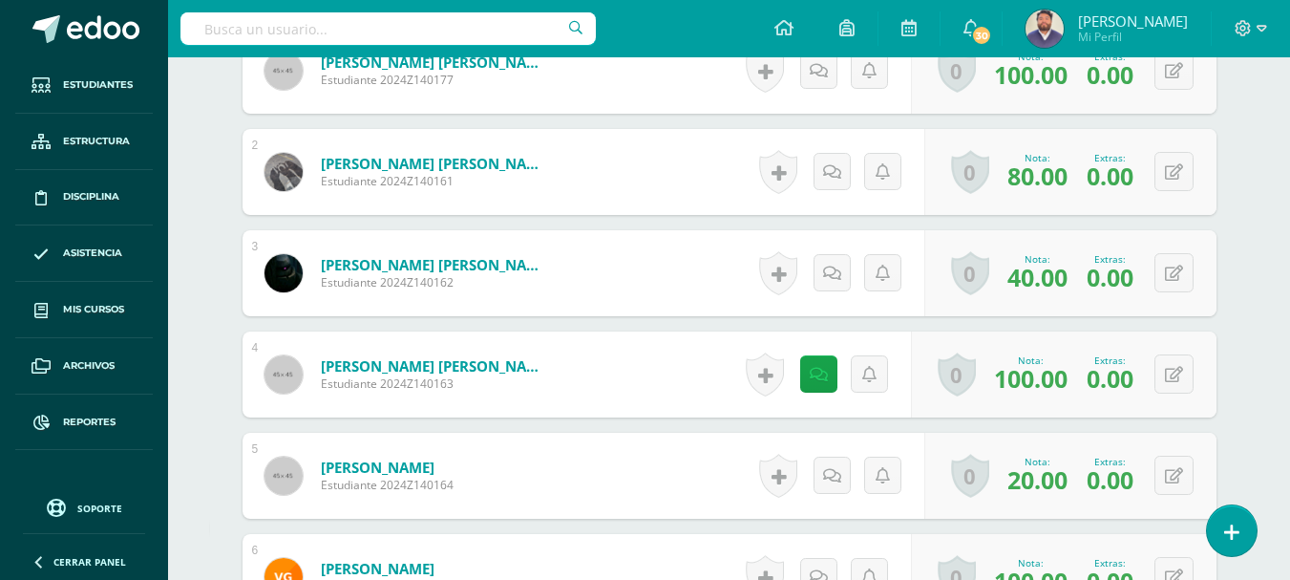
scroll to position [834, 0]
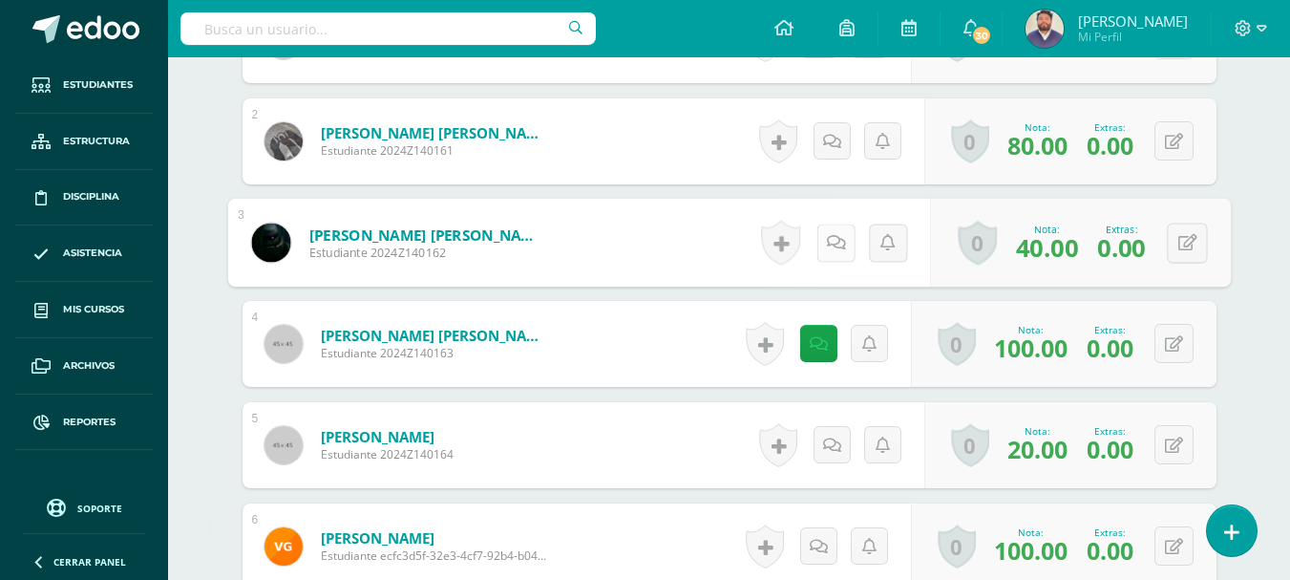
click at [827, 251] on link at bounding box center [835, 242] width 38 height 38
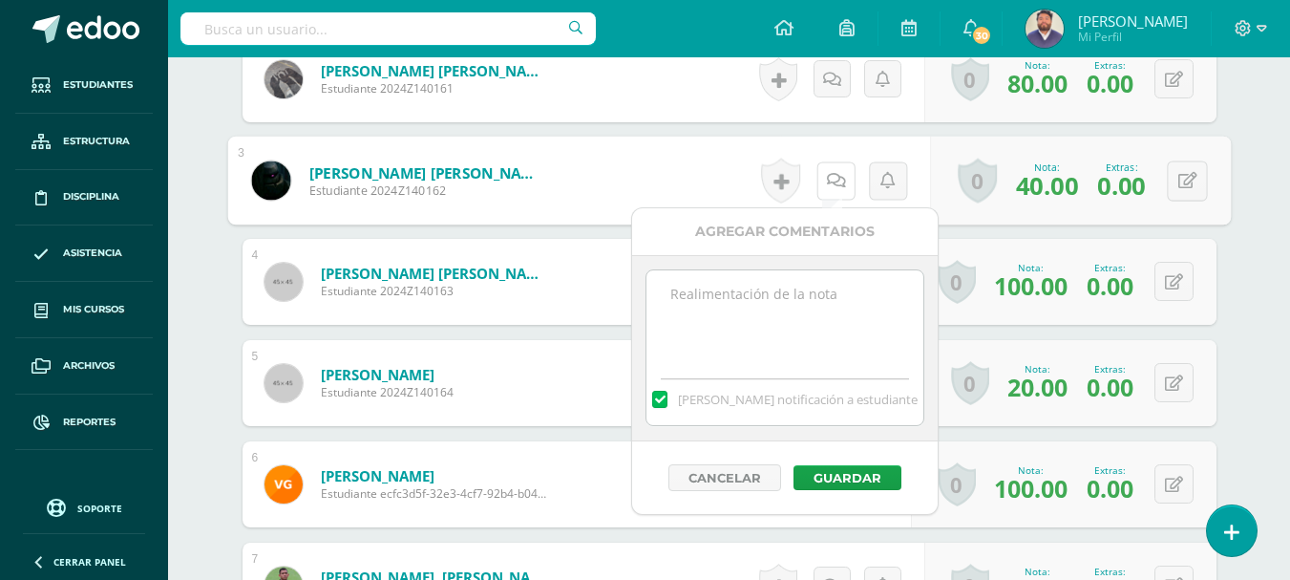
scroll to position [929, 0]
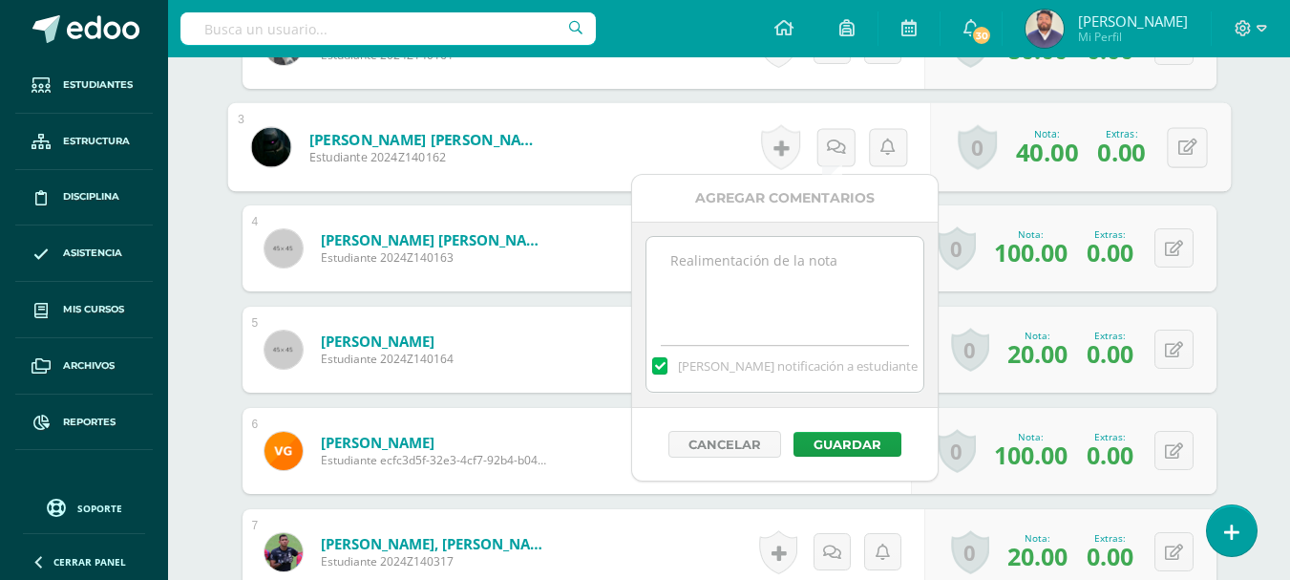
click at [805, 280] on textarea at bounding box center [784, 284] width 276 height 95
drag, startPoint x: 717, startPoint y: 272, endPoint x: 637, endPoint y: 263, distance: 80.8
click at [637, 263] on div "No se realizaron las correcciones 10/10. Mandar notificación a estudiante" at bounding box center [785, 315] width 306 height 186
type textarea "No se realizaron las correcciones 10/10."
click at [667, 365] on label at bounding box center [659, 365] width 15 height 17
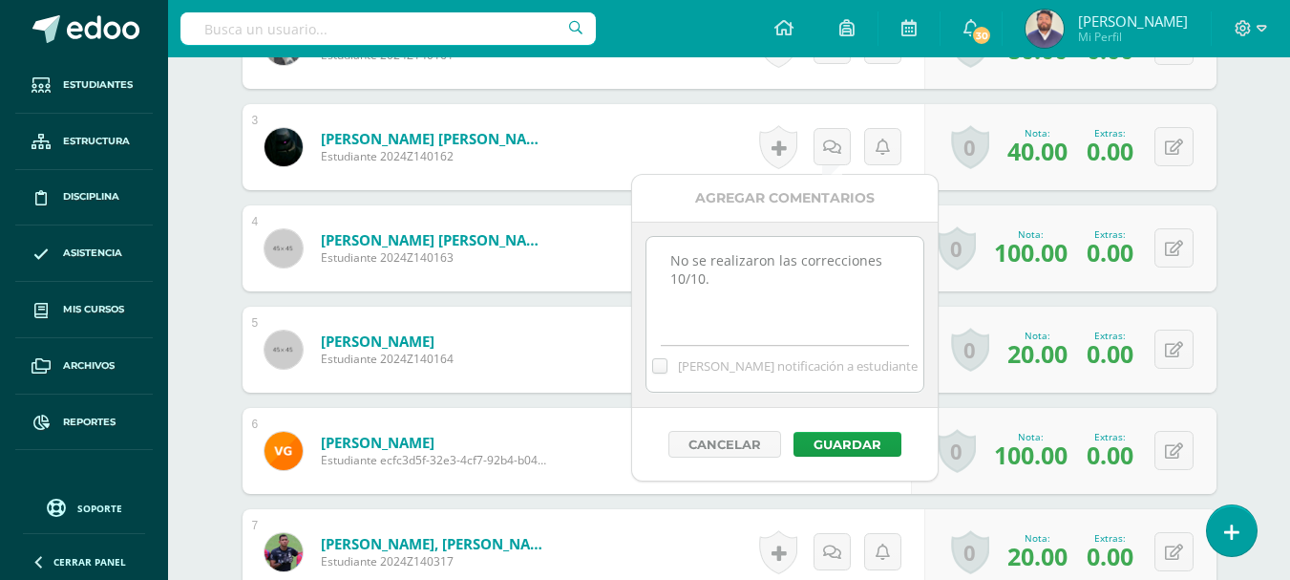
click at [0, 0] on input "Mandar notificación a estudiante" at bounding box center [0, 0] width 0 height 0
click at [849, 438] on button "Guardar" at bounding box center [847, 444] width 108 height 25
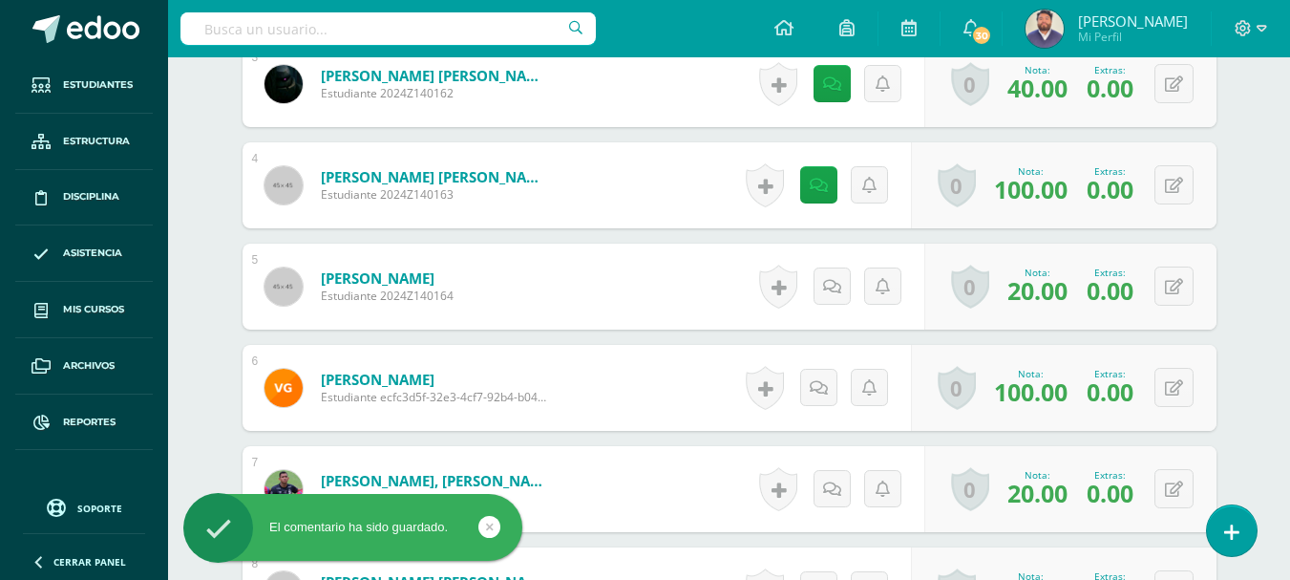
scroll to position [1025, 0]
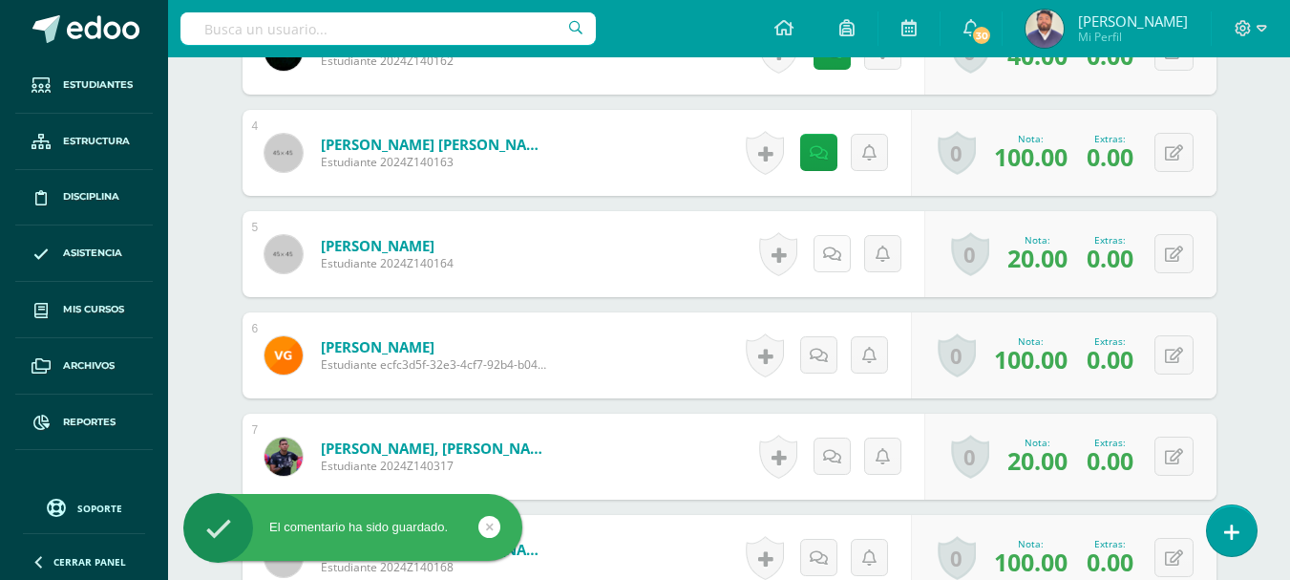
click at [825, 268] on link at bounding box center [832, 253] width 37 height 37
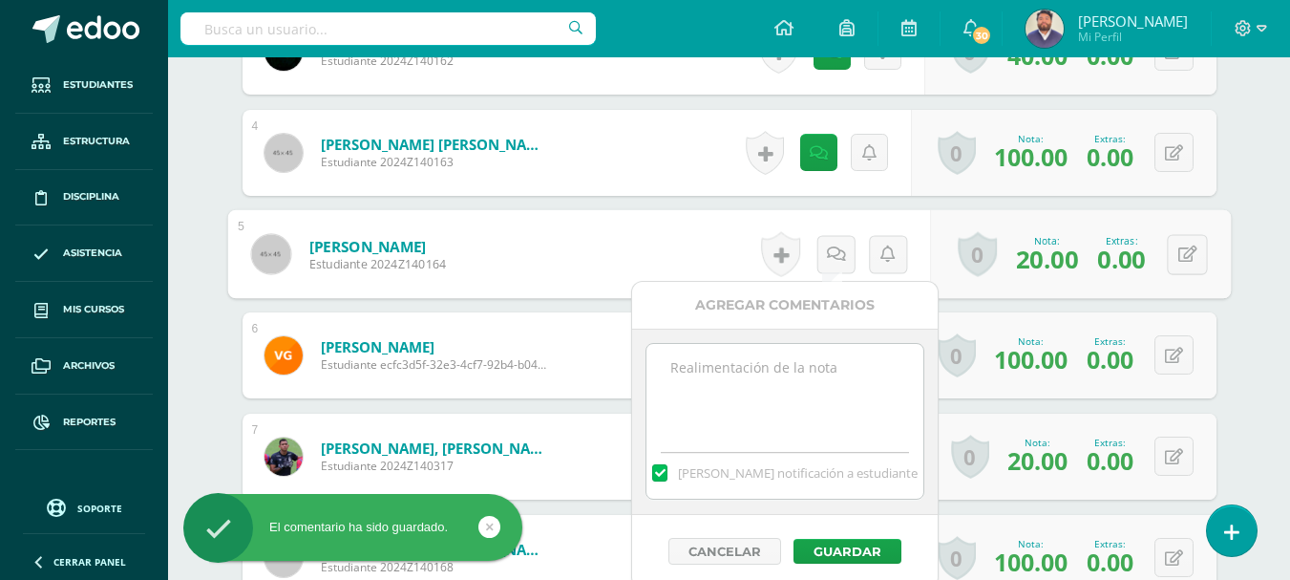
click at [731, 368] on textarea at bounding box center [784, 391] width 276 height 95
paste textarea "No se realizaron las correcciones 10/10."
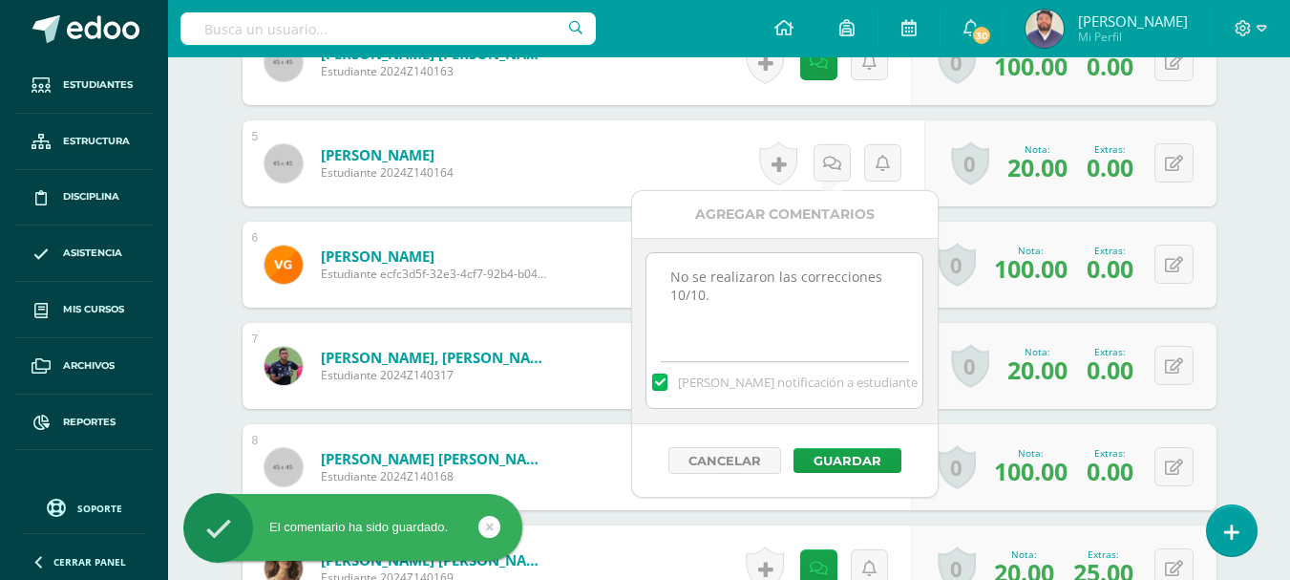
scroll to position [1120, 0]
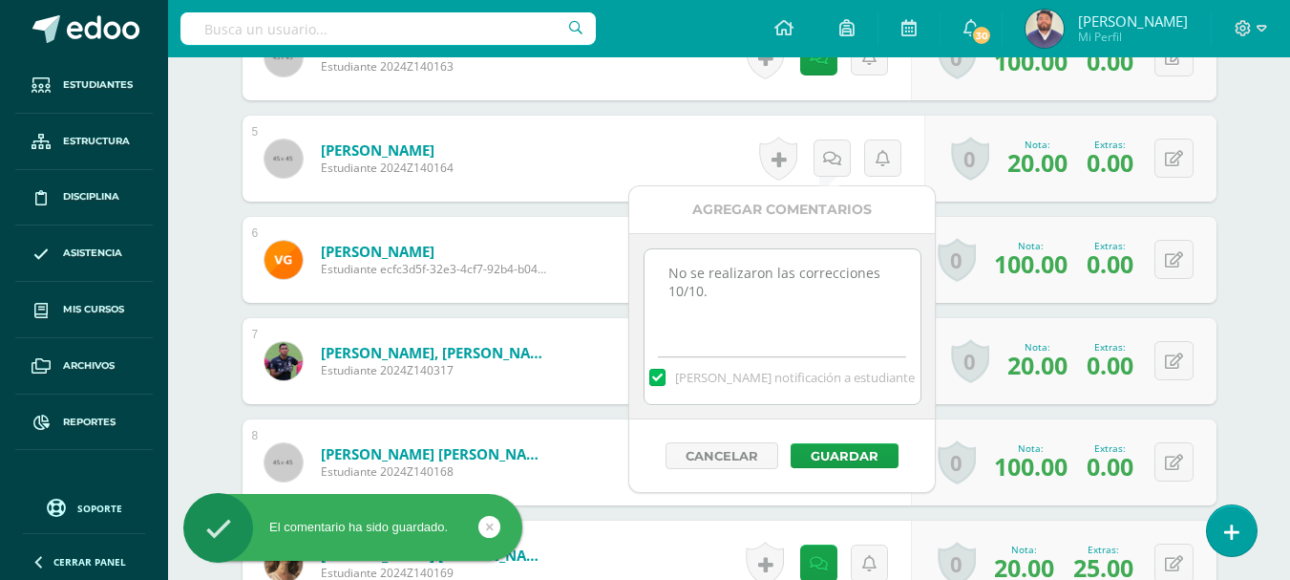
type textarea "No se realizaron las correcciones 10/10."
click at [665, 375] on label at bounding box center [656, 377] width 15 height 17
click at [0, 0] on input "Mandar notificación a estudiante" at bounding box center [0, 0] width 0 height 0
click at [830, 447] on button "Guardar" at bounding box center [845, 455] width 108 height 25
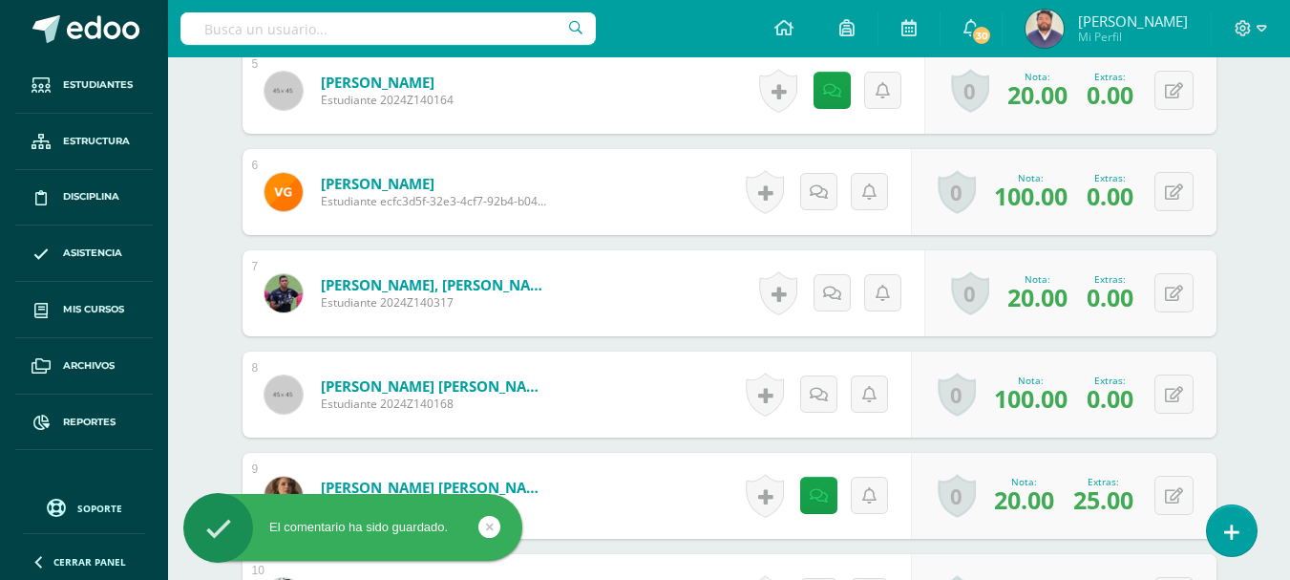
scroll to position [1216, 0]
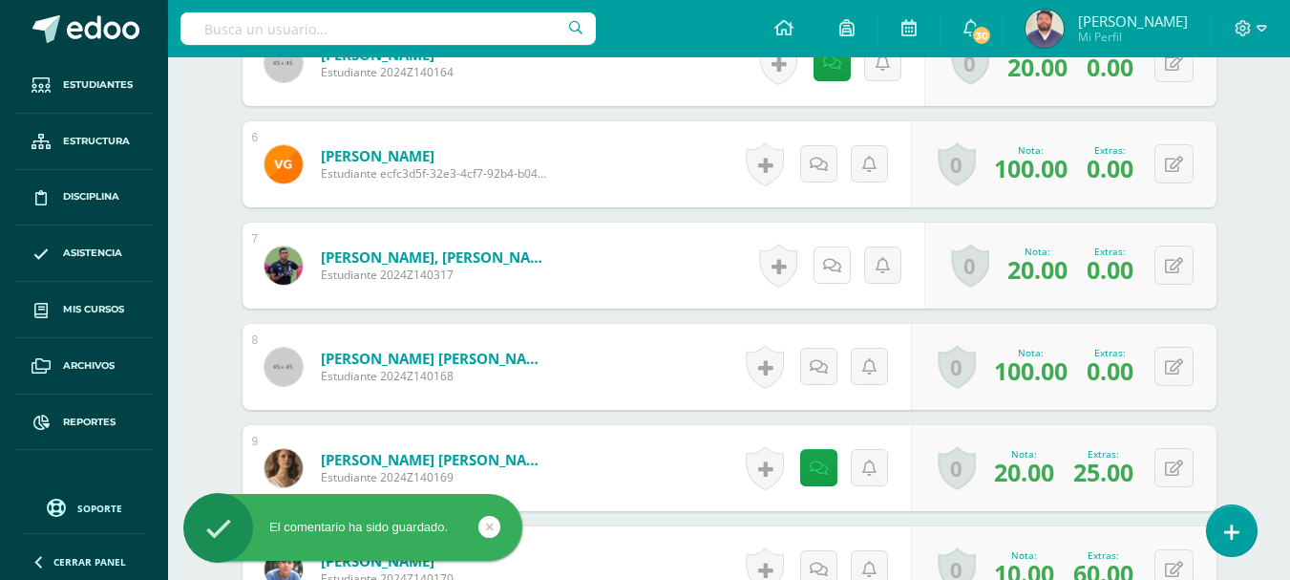
click at [828, 255] on link at bounding box center [832, 264] width 37 height 37
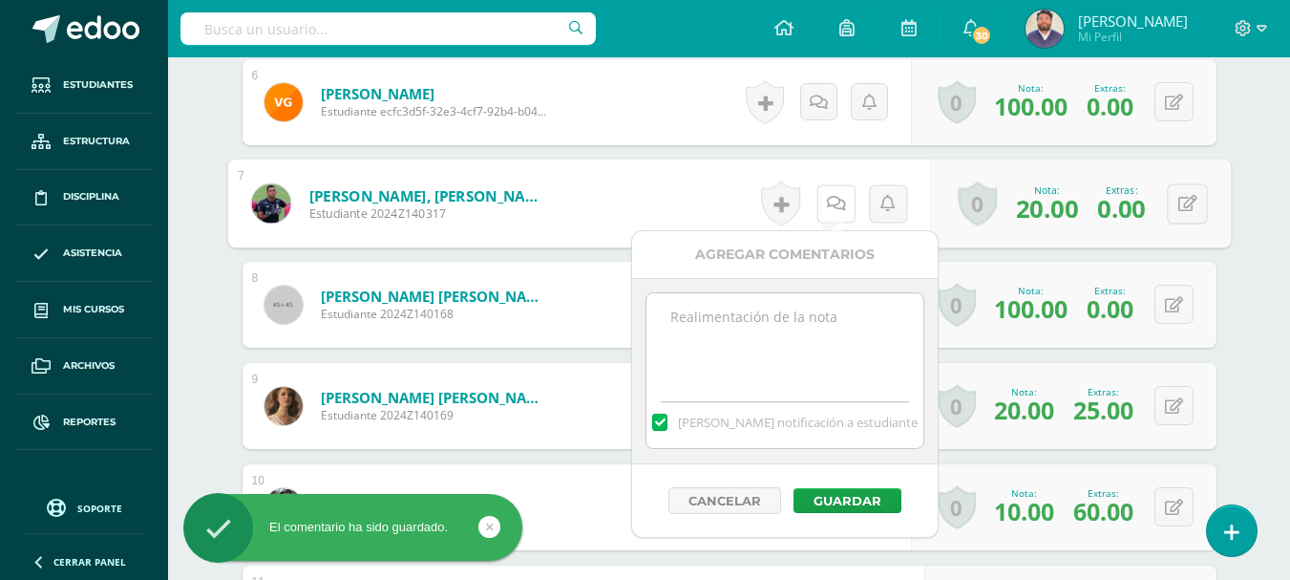
scroll to position [1311, 0]
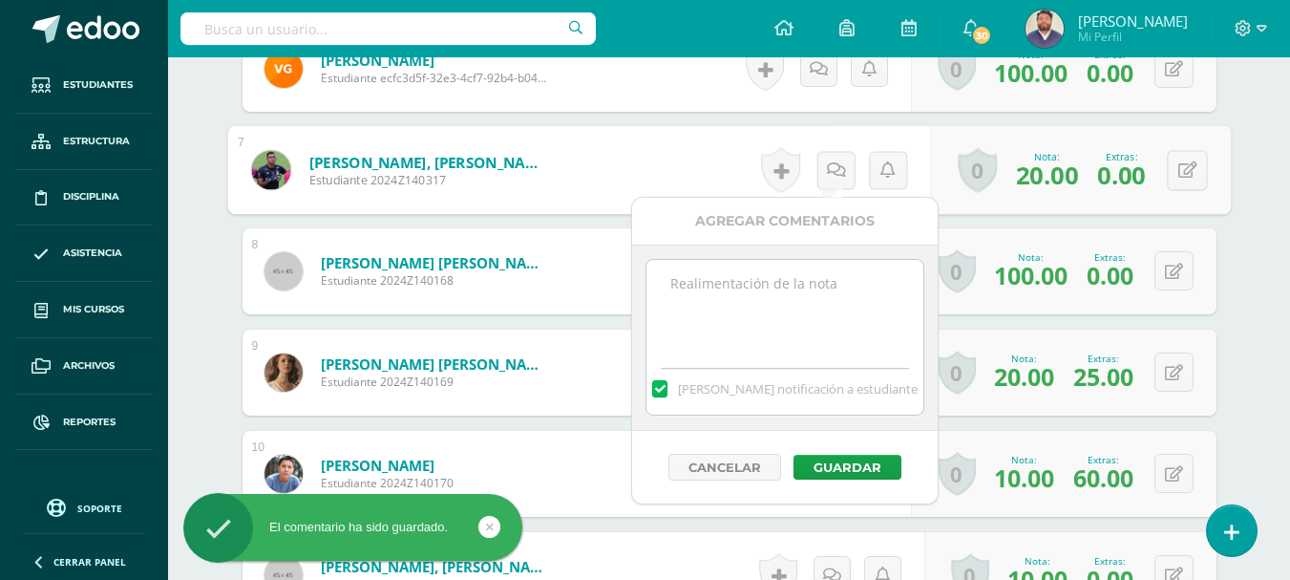
click at [791, 277] on textarea at bounding box center [784, 307] width 276 height 95
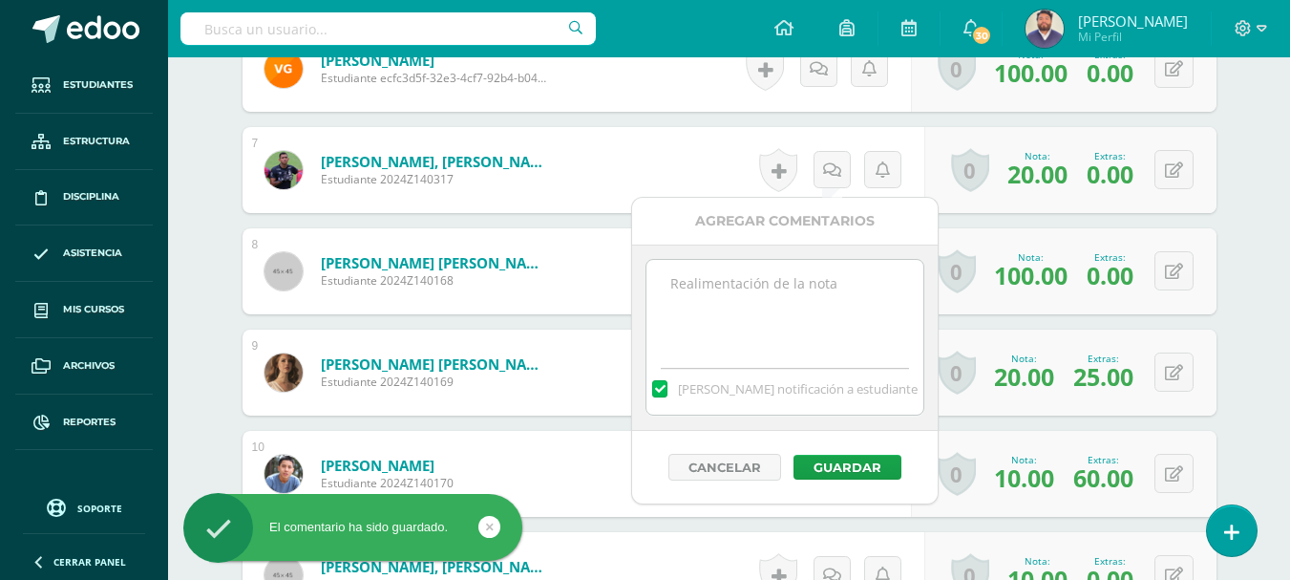
paste textarea "No se realizaron las correcciones 10/10."
type textarea "No se realizaron las correcciones 10/10."
click at [667, 382] on label at bounding box center [659, 388] width 15 height 17
click at [0, 0] on input "Mandar notificación a estudiante" at bounding box center [0, 0] width 0 height 0
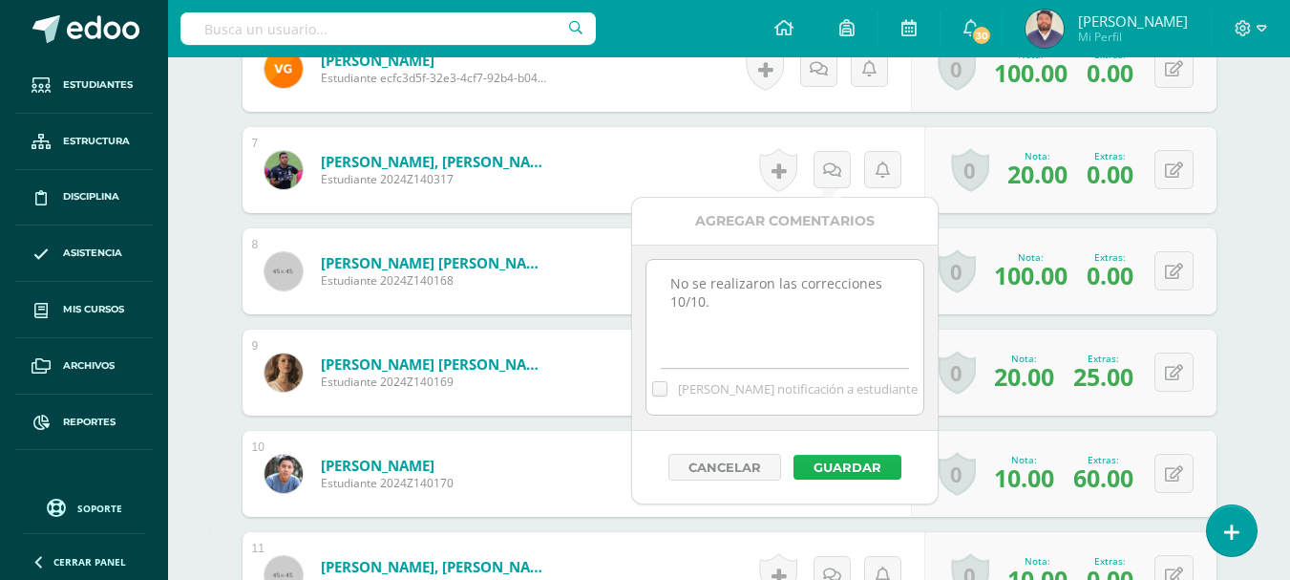
click at [831, 462] on button "Guardar" at bounding box center [847, 467] width 108 height 25
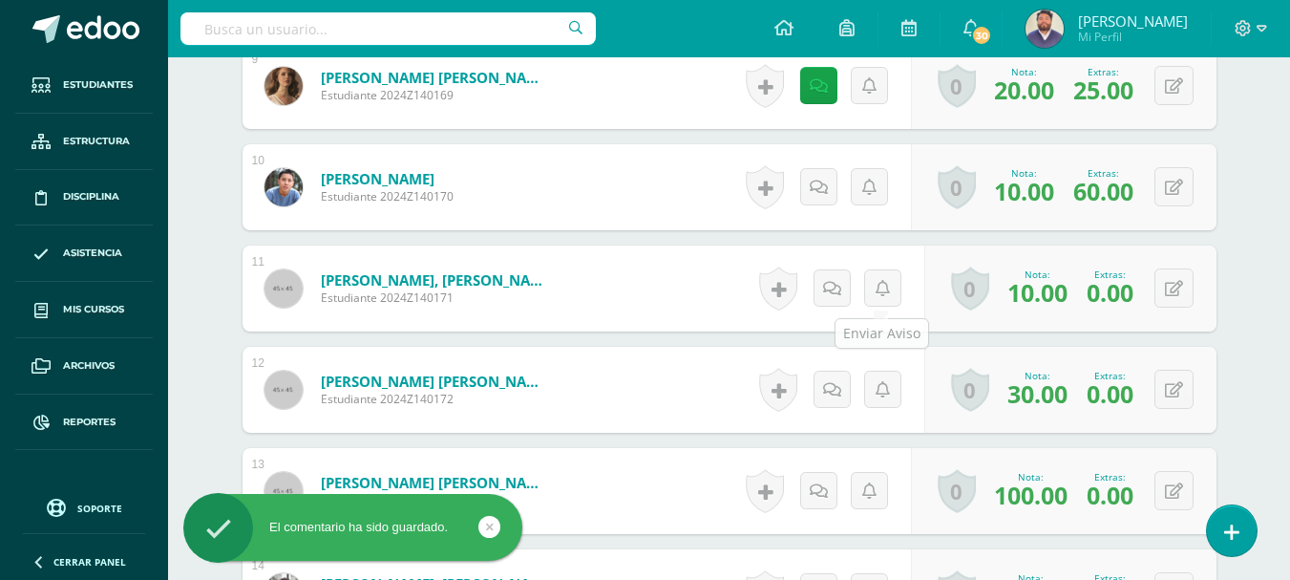
scroll to position [1693, 0]
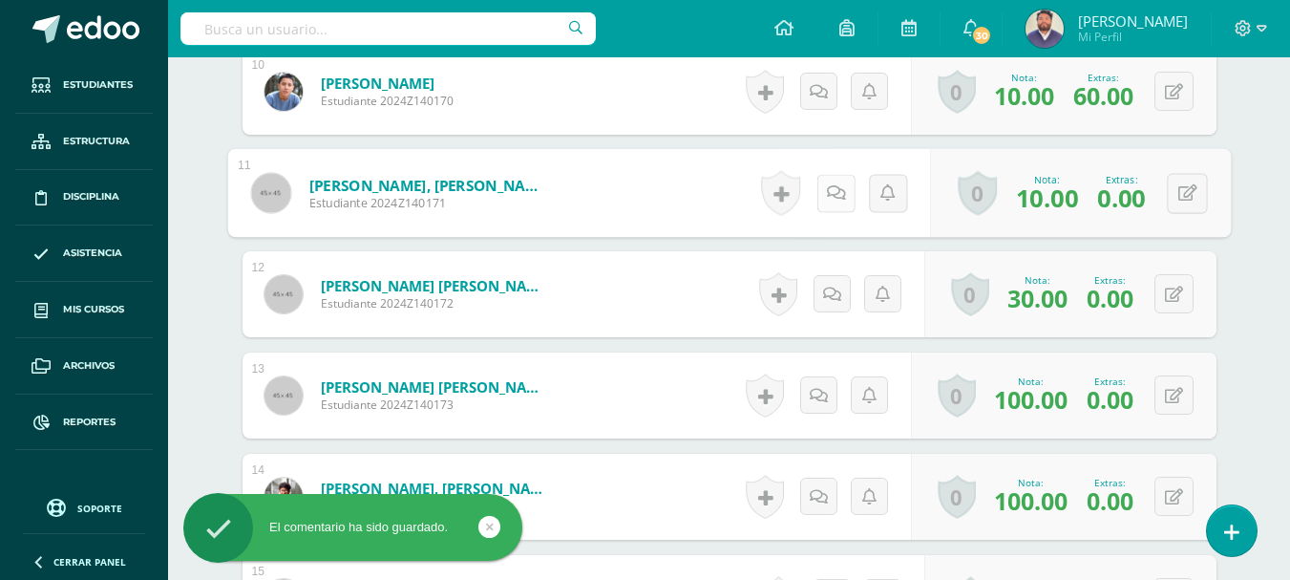
click at [820, 201] on link at bounding box center [835, 193] width 38 height 38
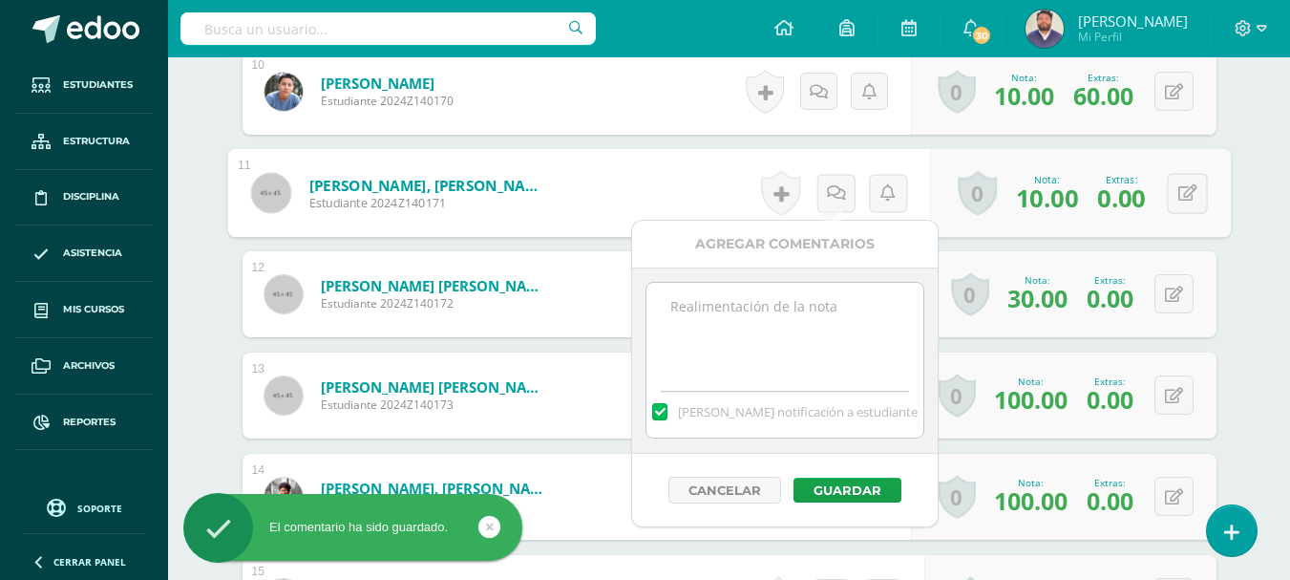
click at [799, 317] on textarea at bounding box center [784, 330] width 276 height 95
paste textarea "No se realizaron las correcciones 10/10."
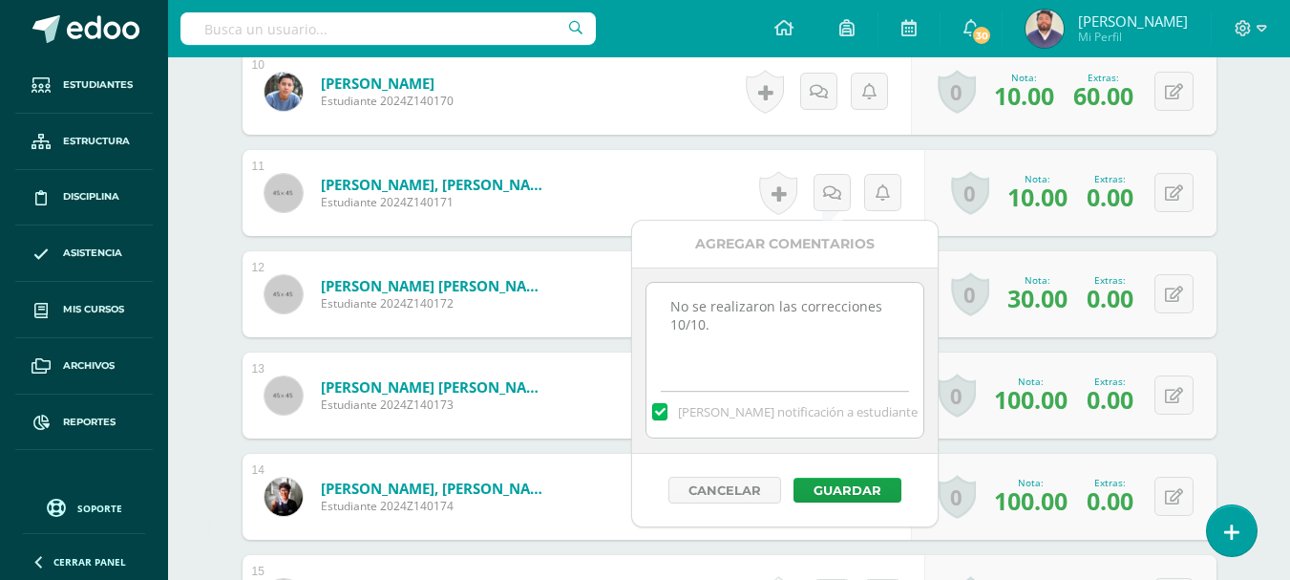
type textarea "No se realizaron las correcciones 10/10."
click at [667, 405] on label at bounding box center [659, 411] width 15 height 17
click at [0, 0] on input "Mandar notificación a estudiante" at bounding box center [0, 0] width 0 height 0
click at [845, 480] on button "Guardar" at bounding box center [847, 489] width 108 height 25
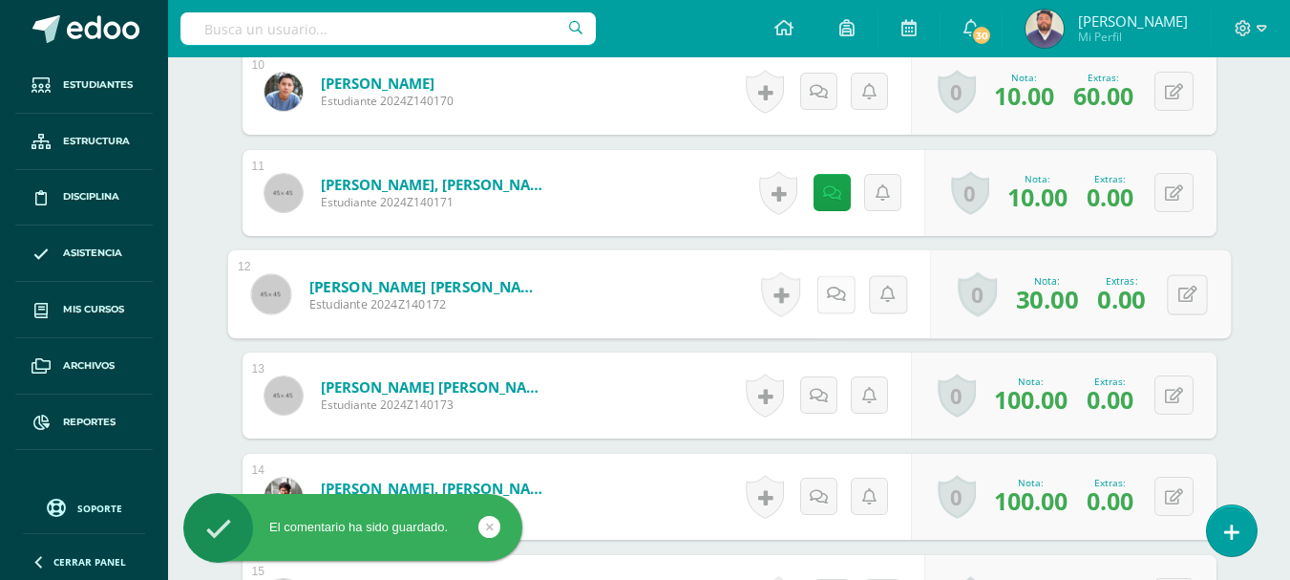
click at [818, 290] on link at bounding box center [835, 294] width 38 height 38
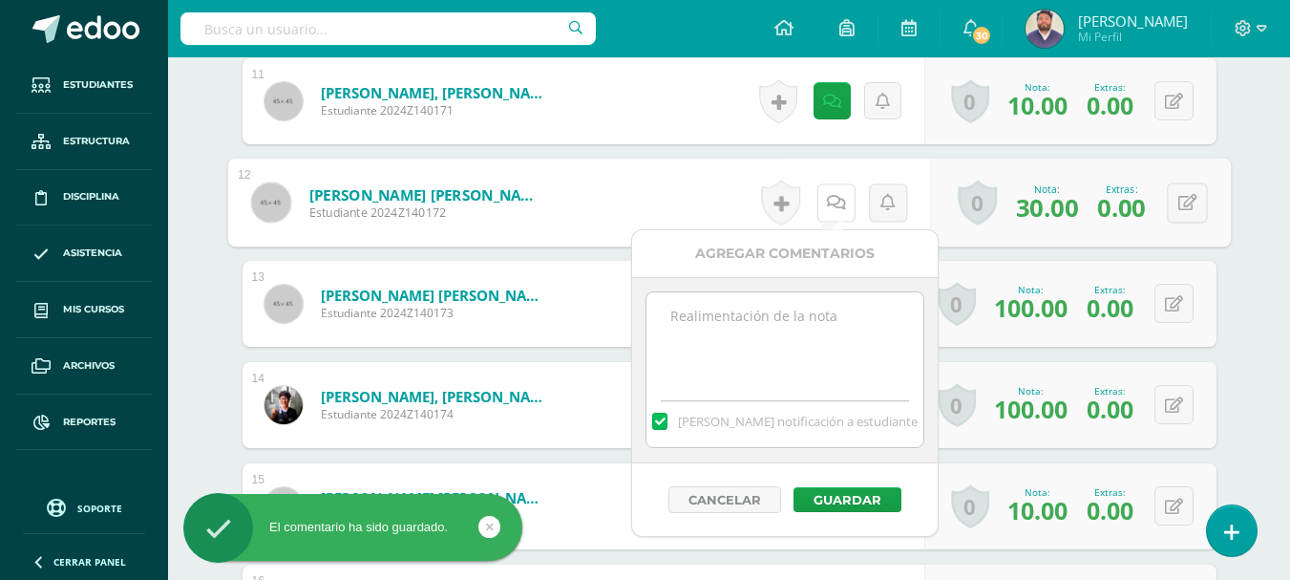
scroll to position [1788, 0]
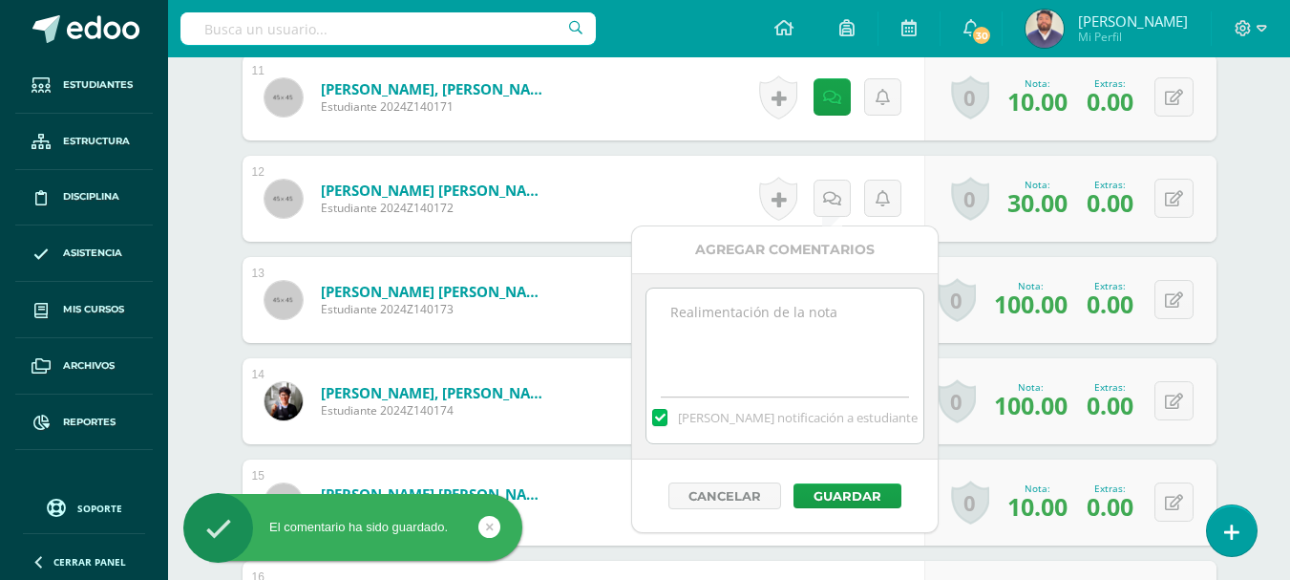
click at [774, 307] on textarea at bounding box center [784, 335] width 276 height 95
paste textarea "No se realizaron las correcciones 10/10."
type textarea "No se realizaron las correcciones 10/10."
click at [667, 418] on label at bounding box center [659, 417] width 15 height 17
click at [0, 0] on input "Mandar notificación a estudiante" at bounding box center [0, 0] width 0 height 0
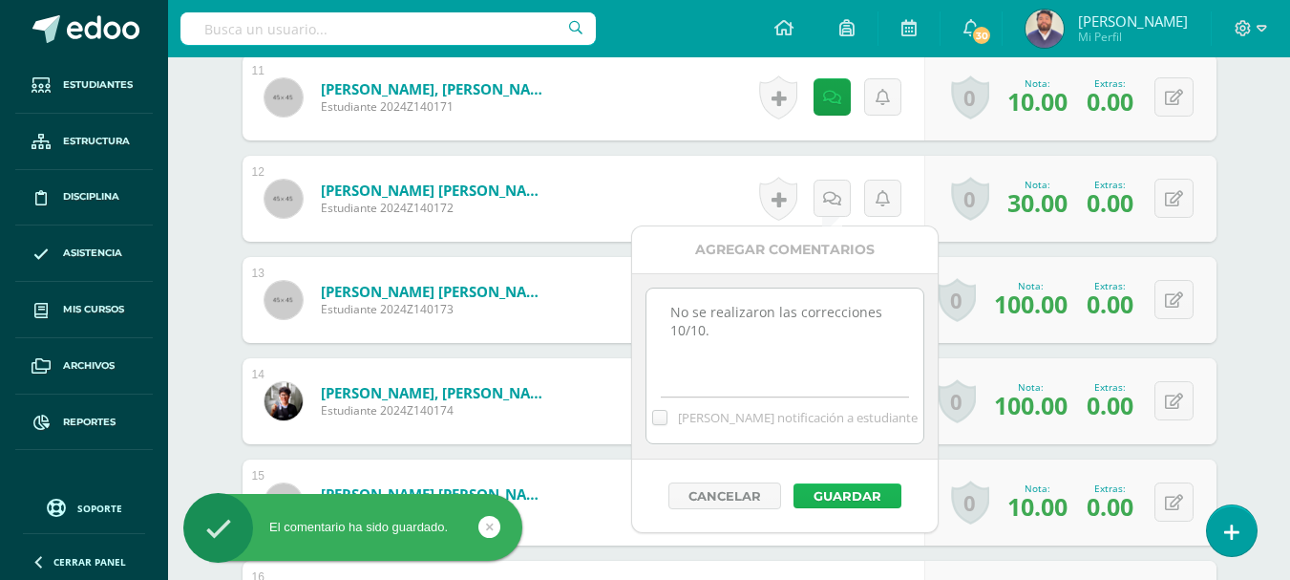
click at [817, 490] on button "Guardar" at bounding box center [847, 495] width 108 height 25
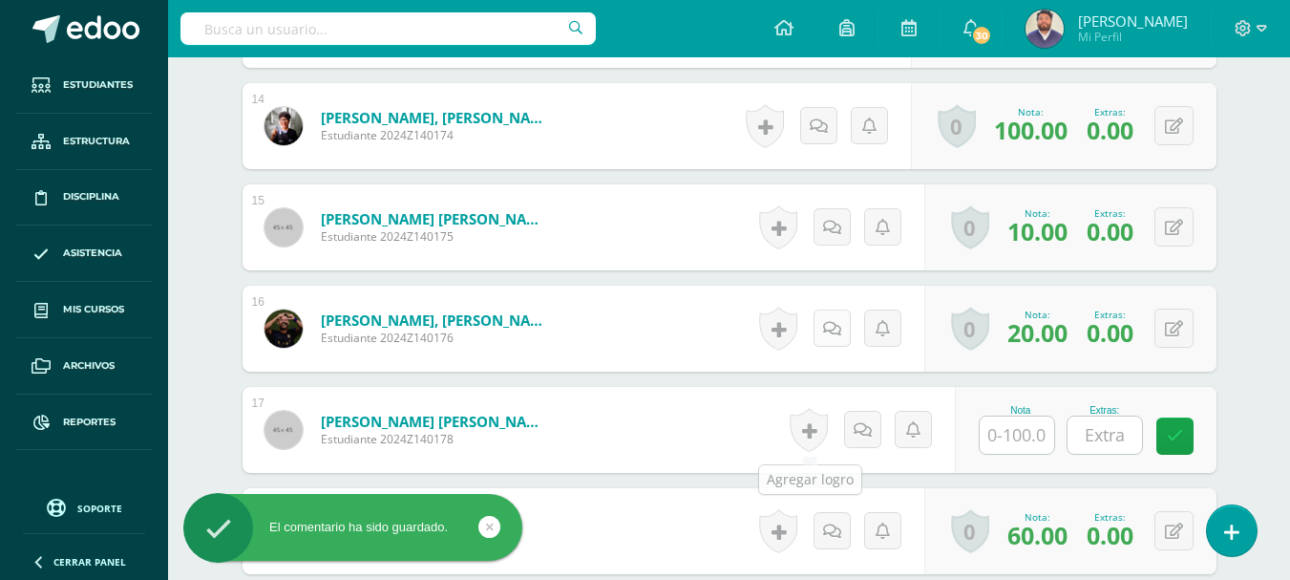
scroll to position [2075, 0]
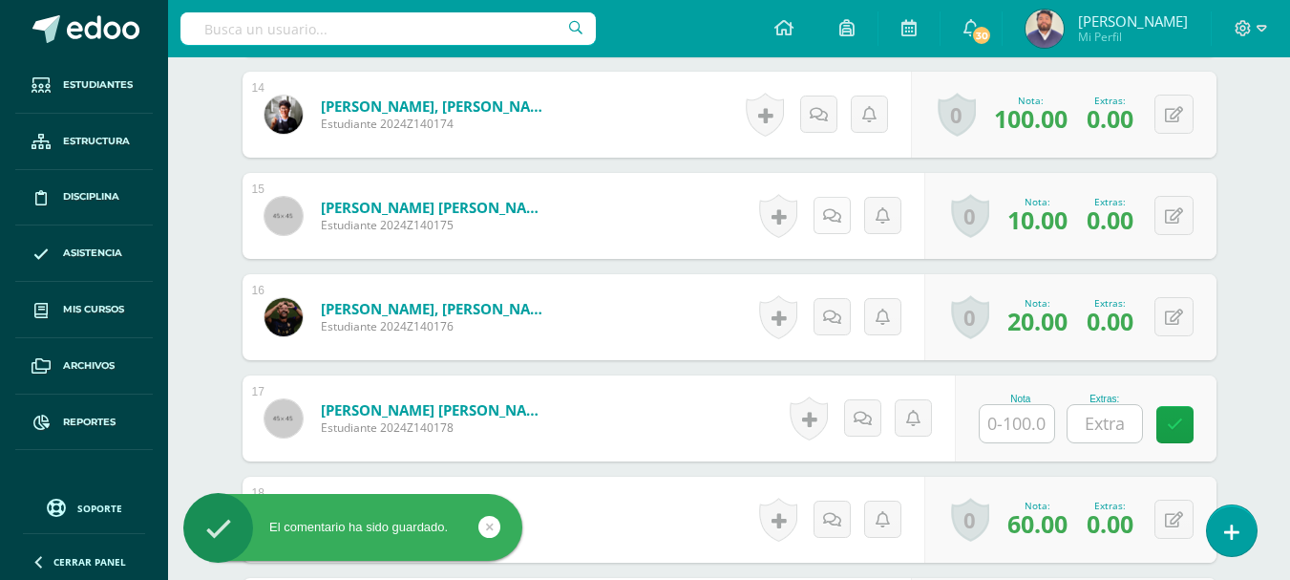
click at [819, 220] on link at bounding box center [832, 215] width 37 height 37
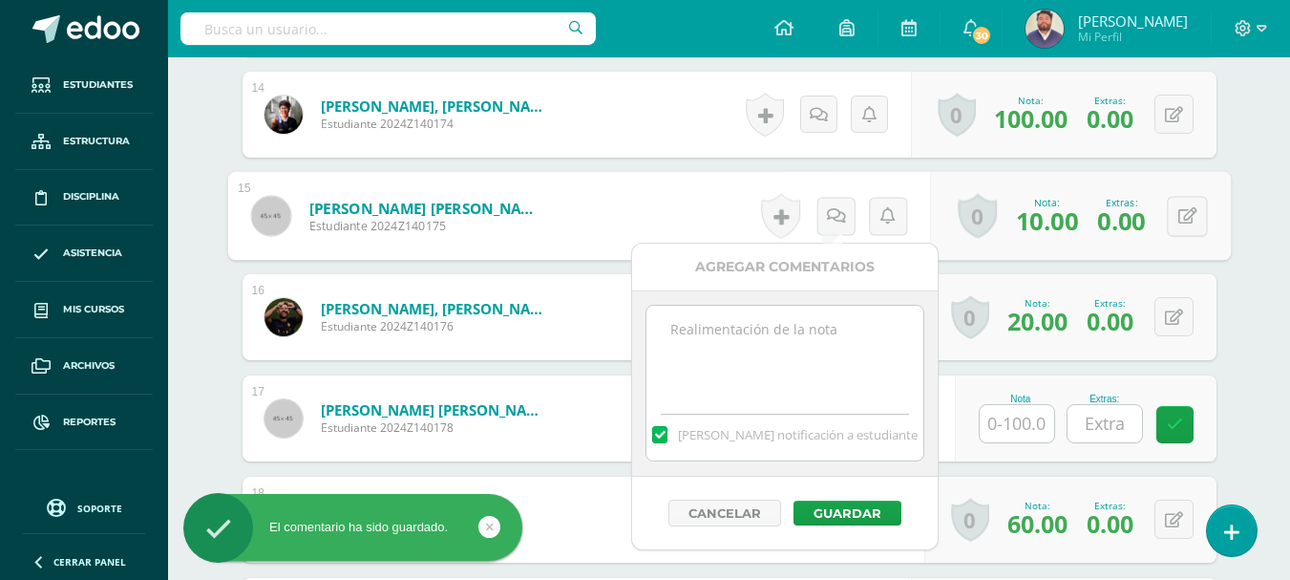
click at [796, 328] on textarea at bounding box center [784, 353] width 276 height 95
paste textarea "No se realizaron las correcciones 10/10."
type textarea "No se realizaron las correcciones 10/10."
click at [667, 431] on label at bounding box center [659, 434] width 15 height 17
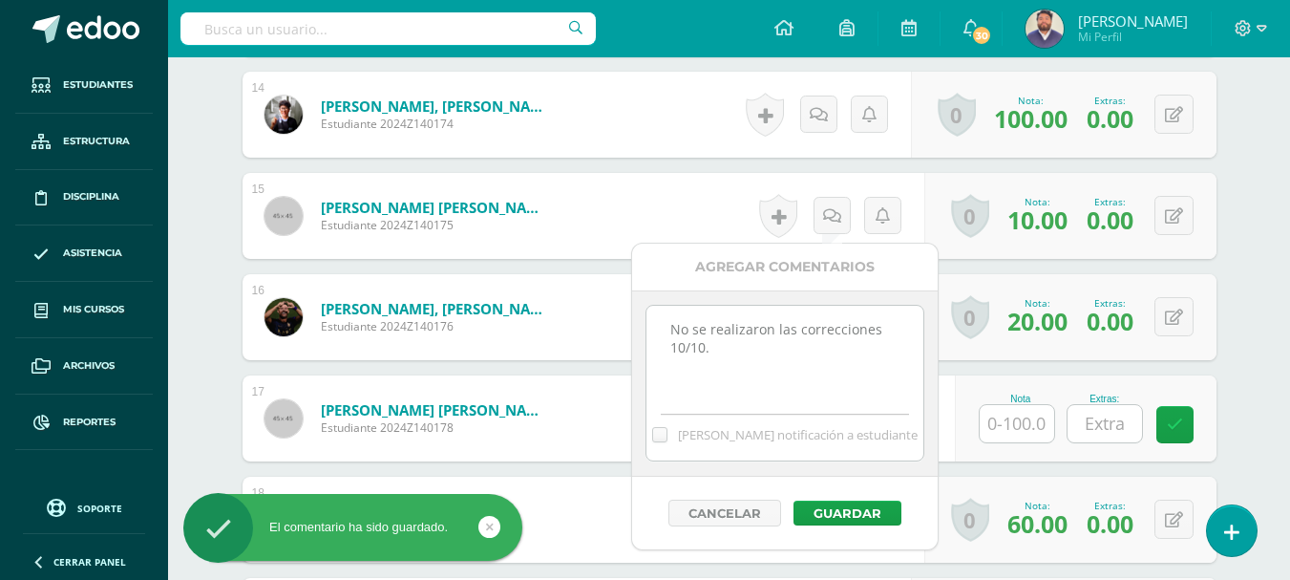
click at [0, 0] on input "Mandar notificación a estudiante" at bounding box center [0, 0] width 0 height 0
click at [839, 510] on button "Guardar" at bounding box center [847, 512] width 108 height 25
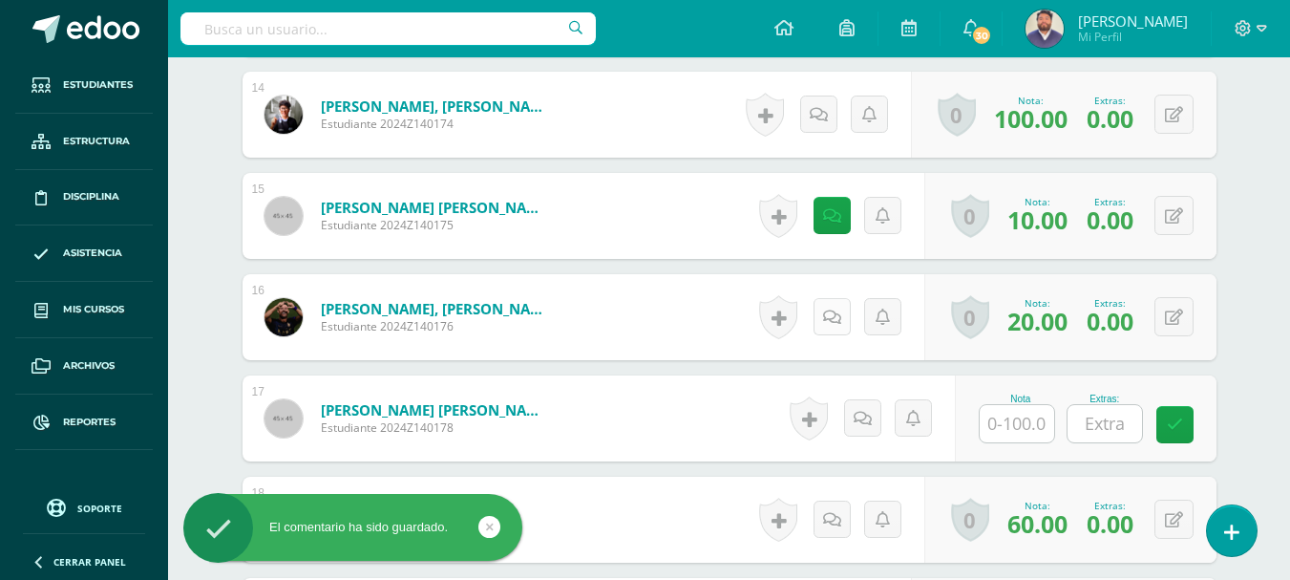
click at [828, 324] on icon at bounding box center [832, 317] width 18 height 16
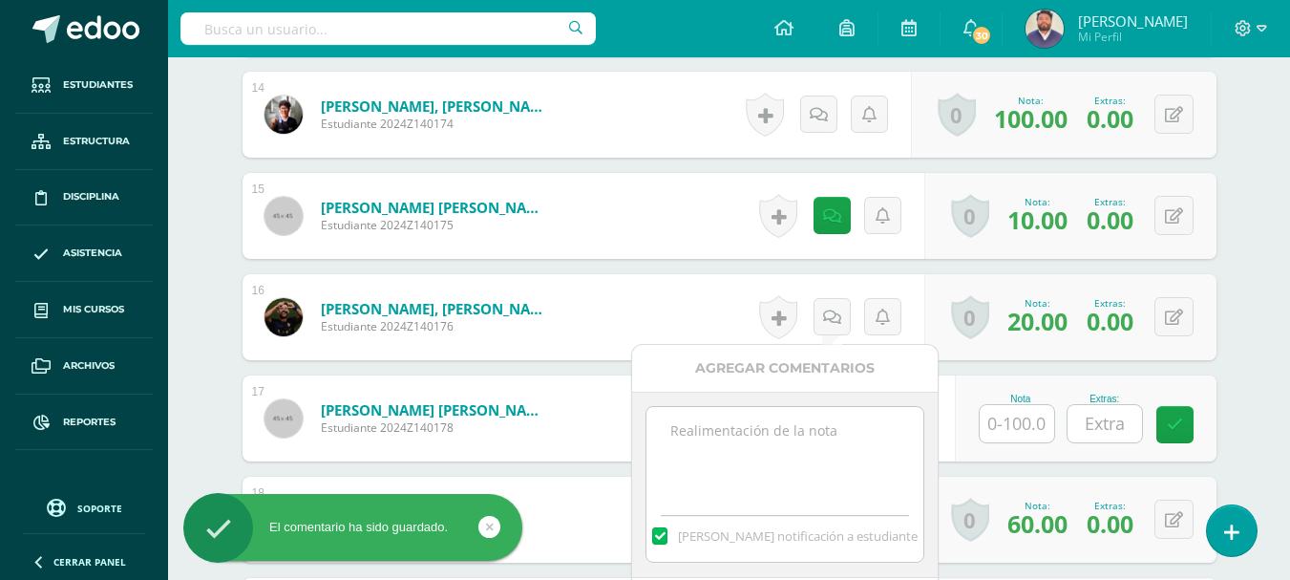
click at [768, 418] on textarea at bounding box center [784, 454] width 276 height 95
paste textarea "No se realizaron las correcciones 10/10."
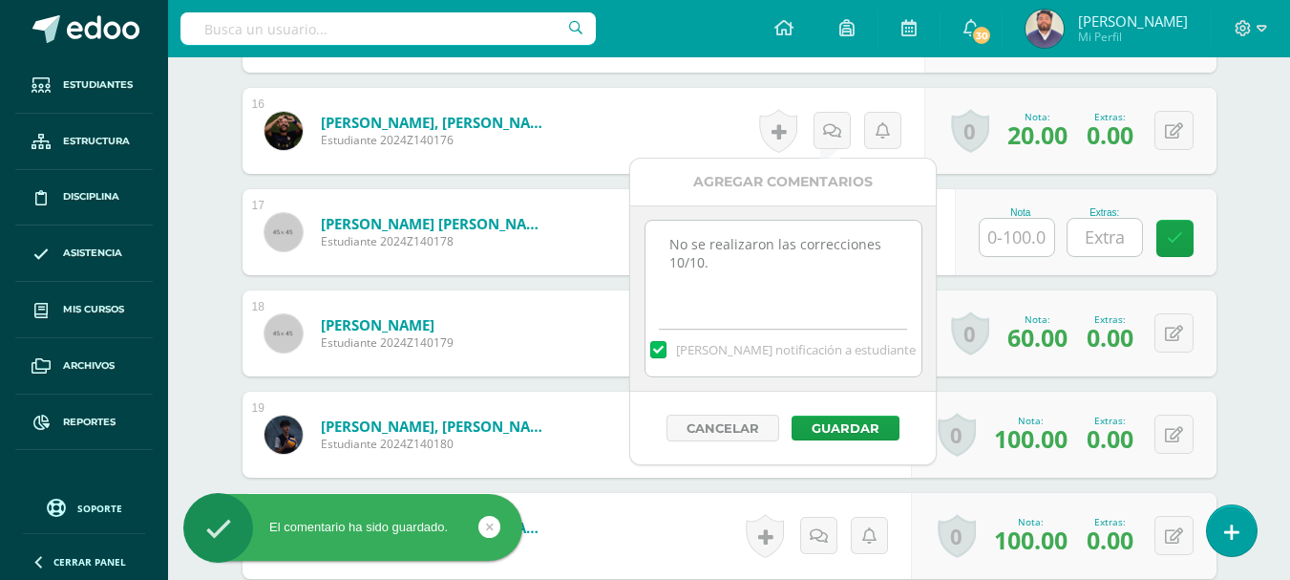
scroll to position [2266, 0]
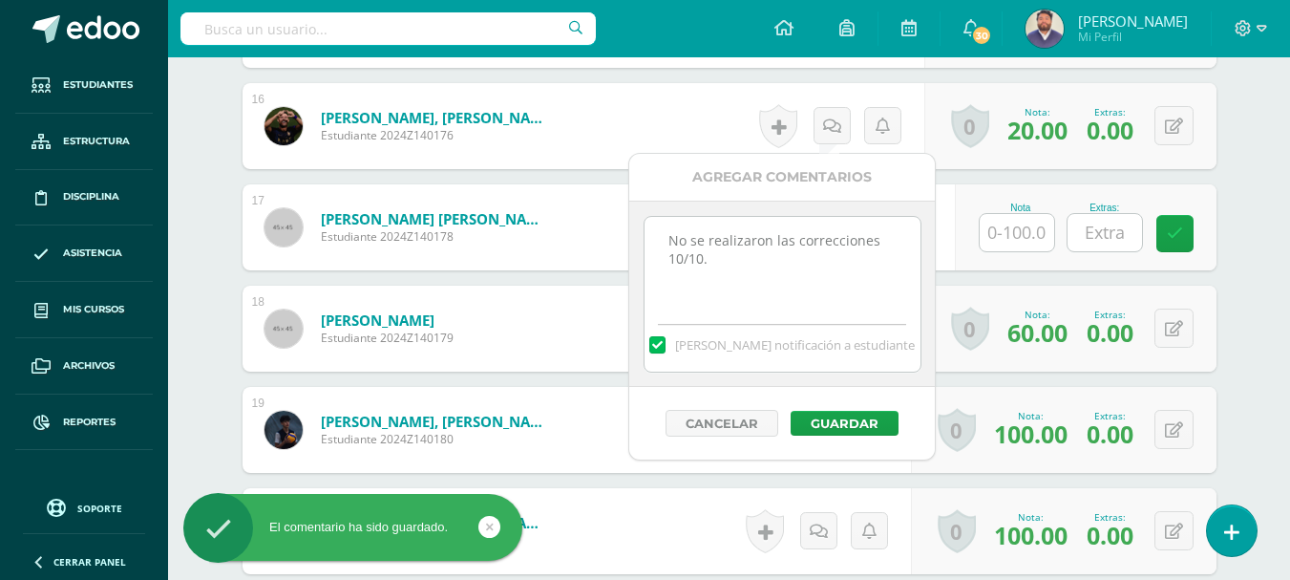
type textarea "No se realizaron las correcciones 10/10."
click at [665, 349] on label at bounding box center [656, 344] width 15 height 17
click at [0, 0] on input "Mandar notificación a estudiante" at bounding box center [0, 0] width 0 height 0
click at [835, 424] on button "Guardar" at bounding box center [845, 423] width 108 height 25
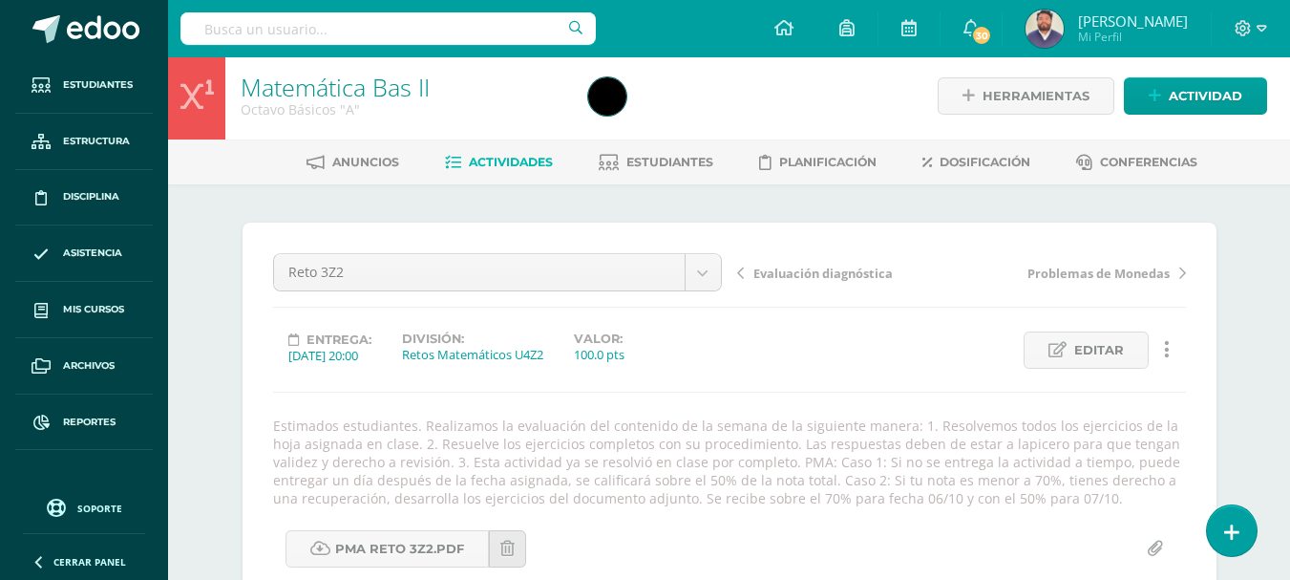
scroll to position [0, 0]
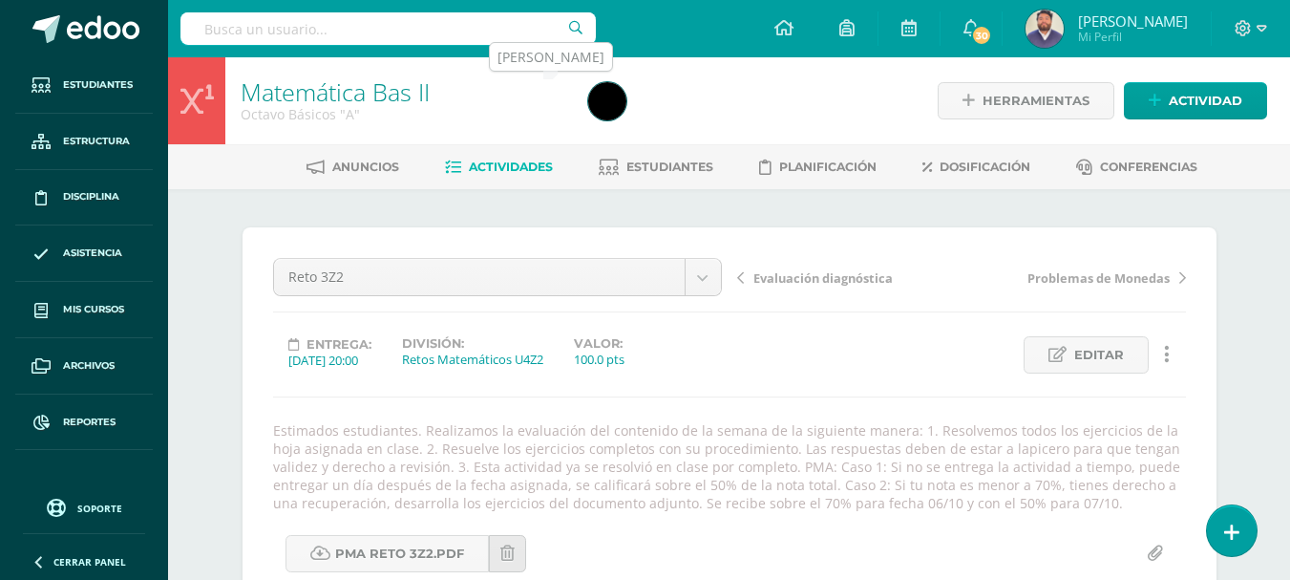
click at [610, 105] on img at bounding box center [607, 101] width 38 height 38
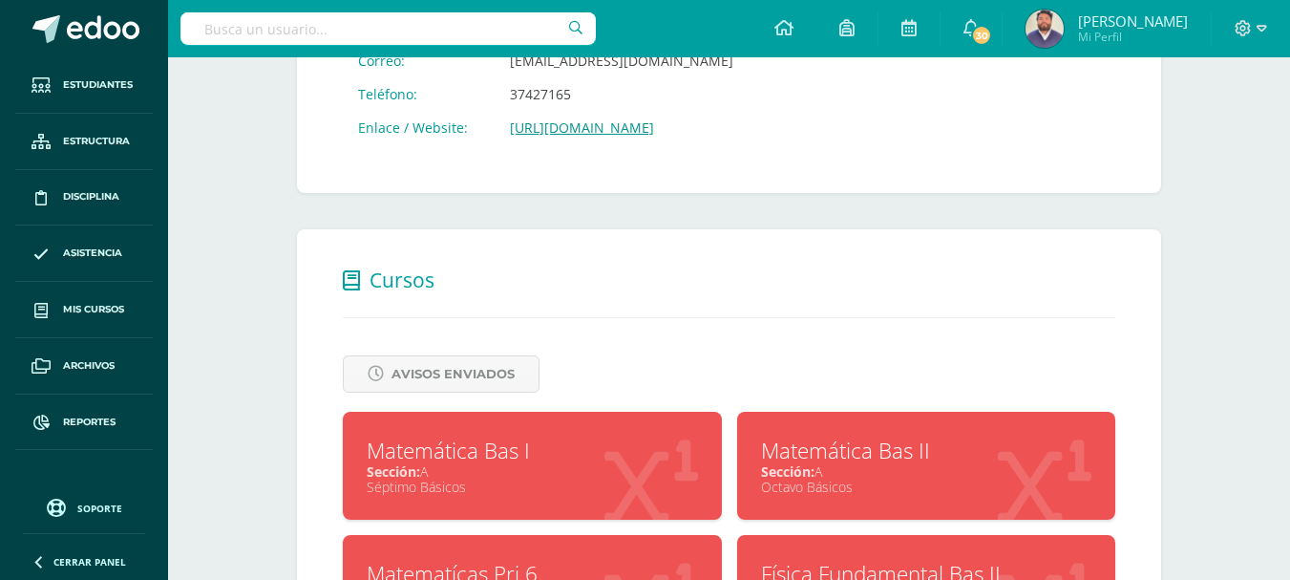
scroll to position [668, 0]
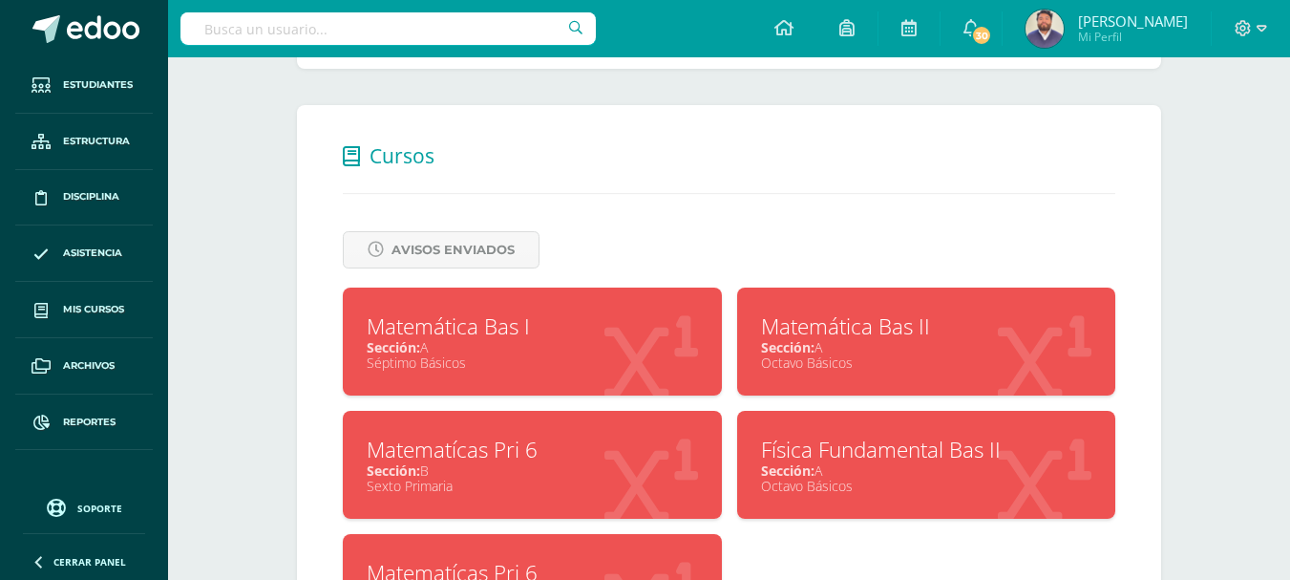
click at [501, 349] on div "Sección: A" at bounding box center [532, 347] width 331 height 18
click at [78, 427] on span "Reportes" at bounding box center [89, 421] width 53 height 15
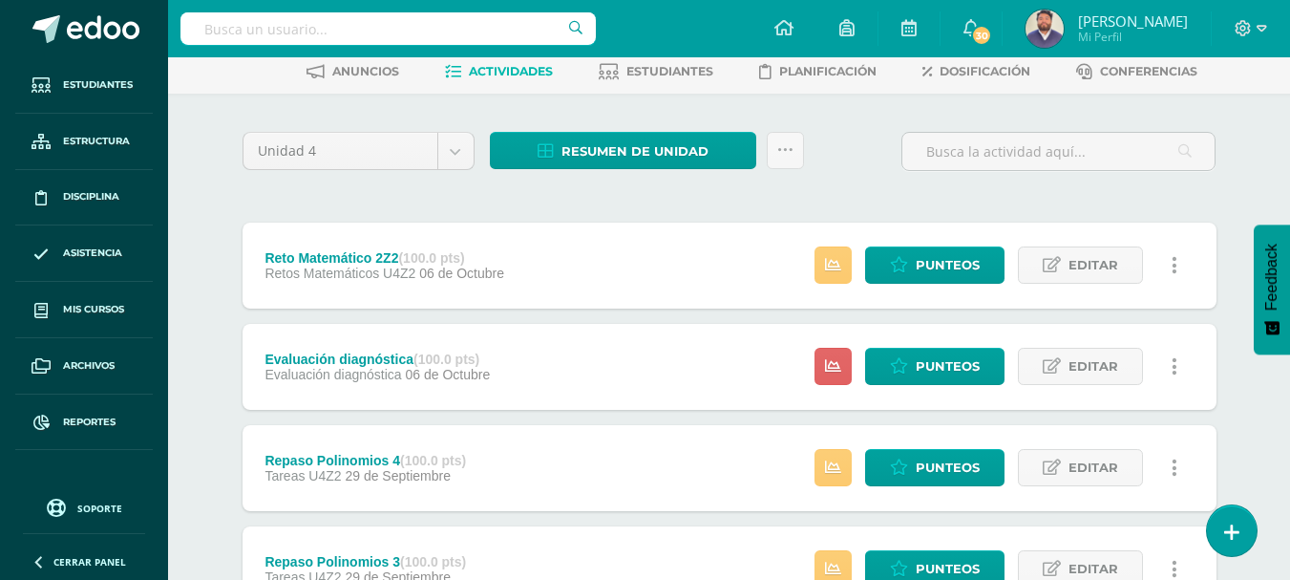
scroll to position [191, 0]
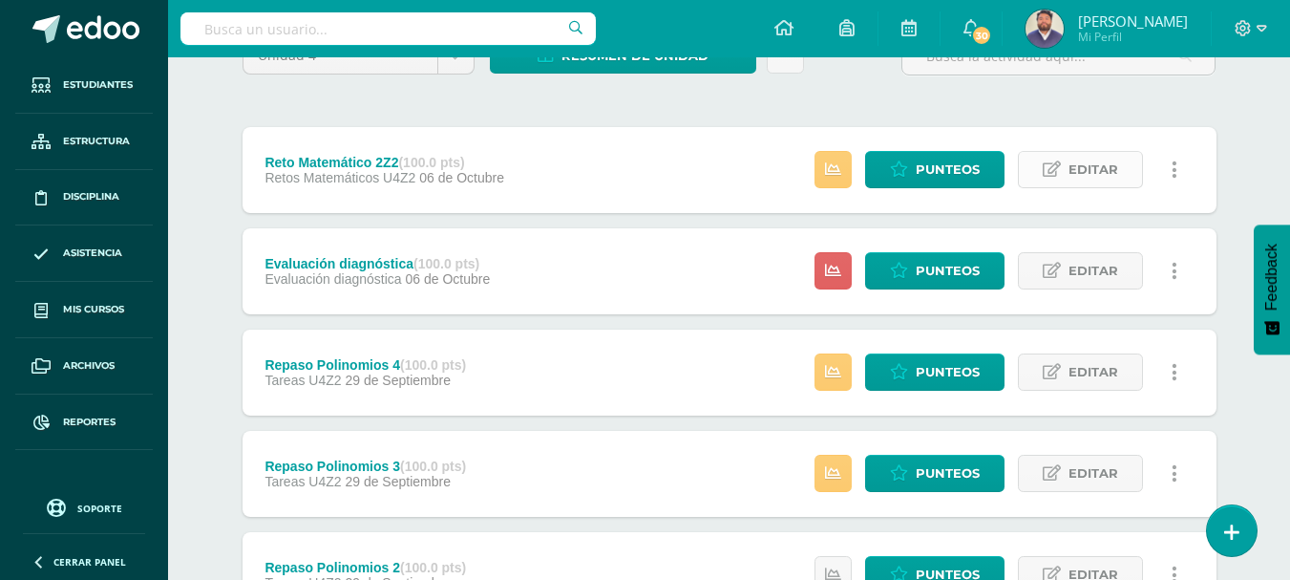
click at [1047, 175] on icon at bounding box center [1052, 169] width 18 height 16
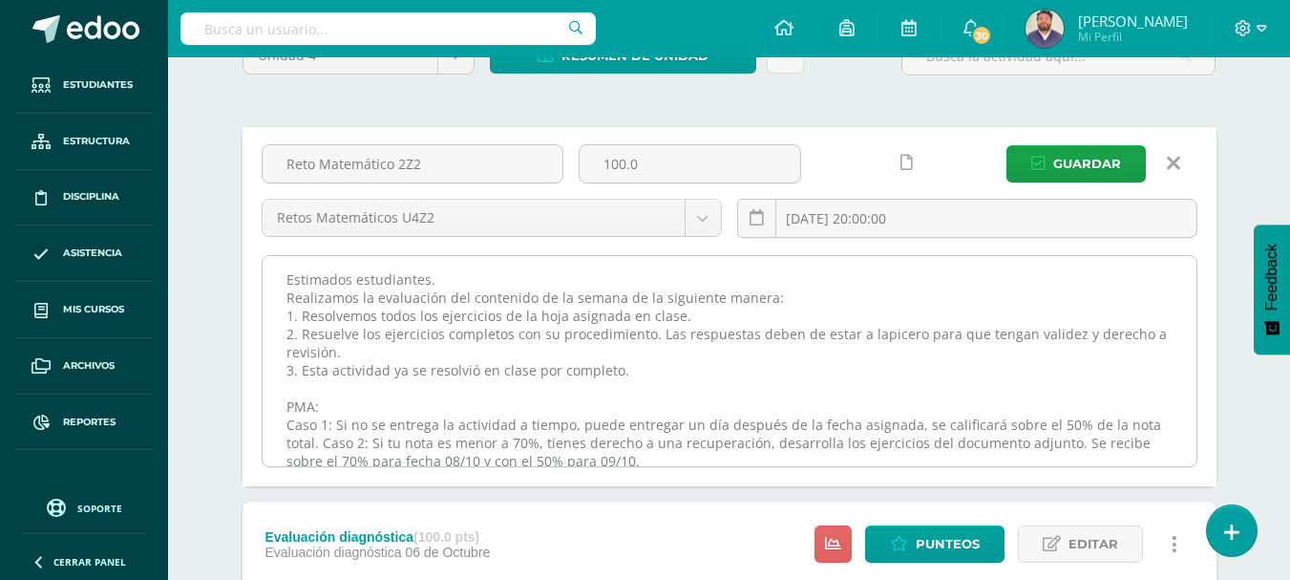
drag, startPoint x: 286, startPoint y: 282, endPoint x: 624, endPoint y: 364, distance: 347.9
click at [624, 364] on textarea "Estimados estudiantes. Realizamos la evaluación del contenido de la semana de l…" at bounding box center [730, 361] width 934 height 210
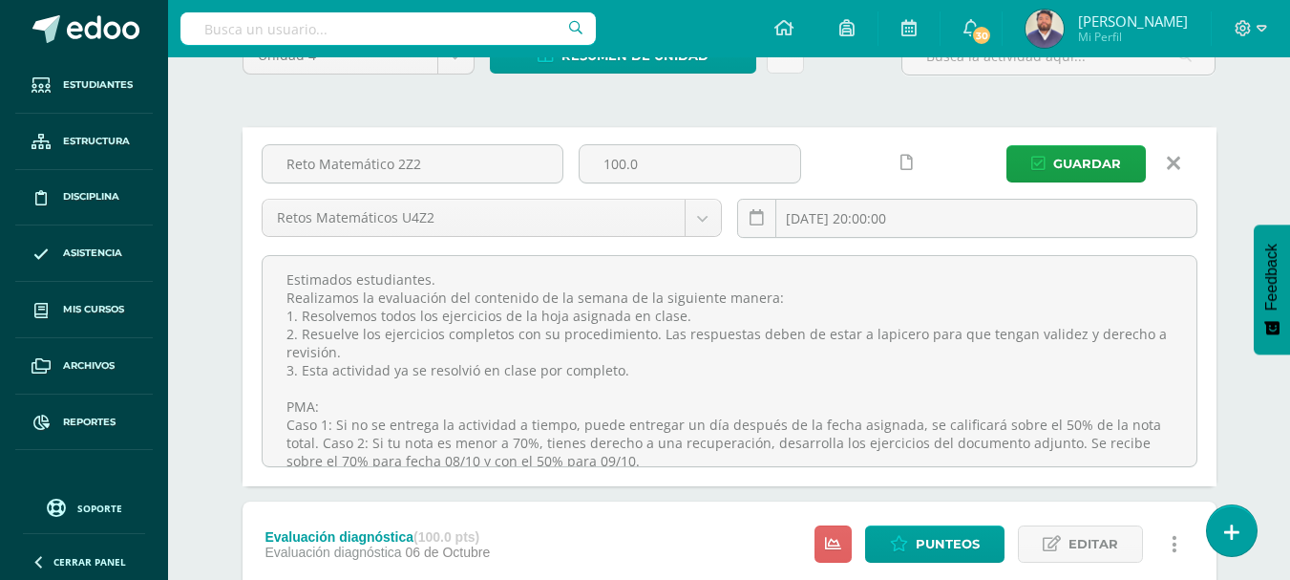
click at [1171, 156] on icon at bounding box center [1173, 163] width 13 height 21
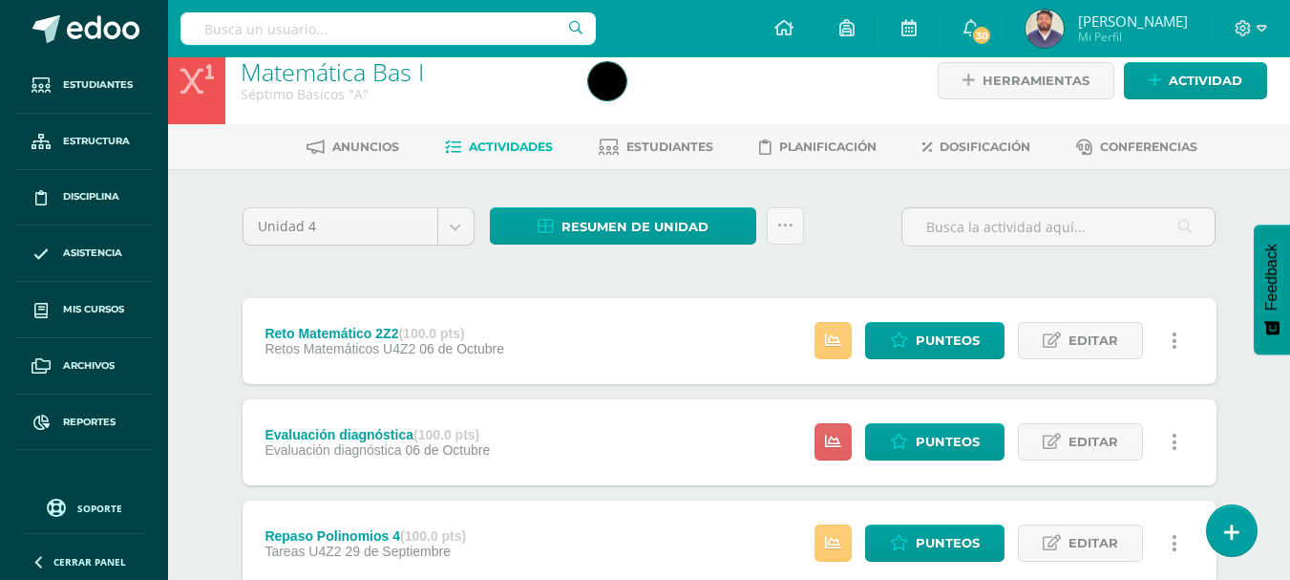
scroll to position [0, 0]
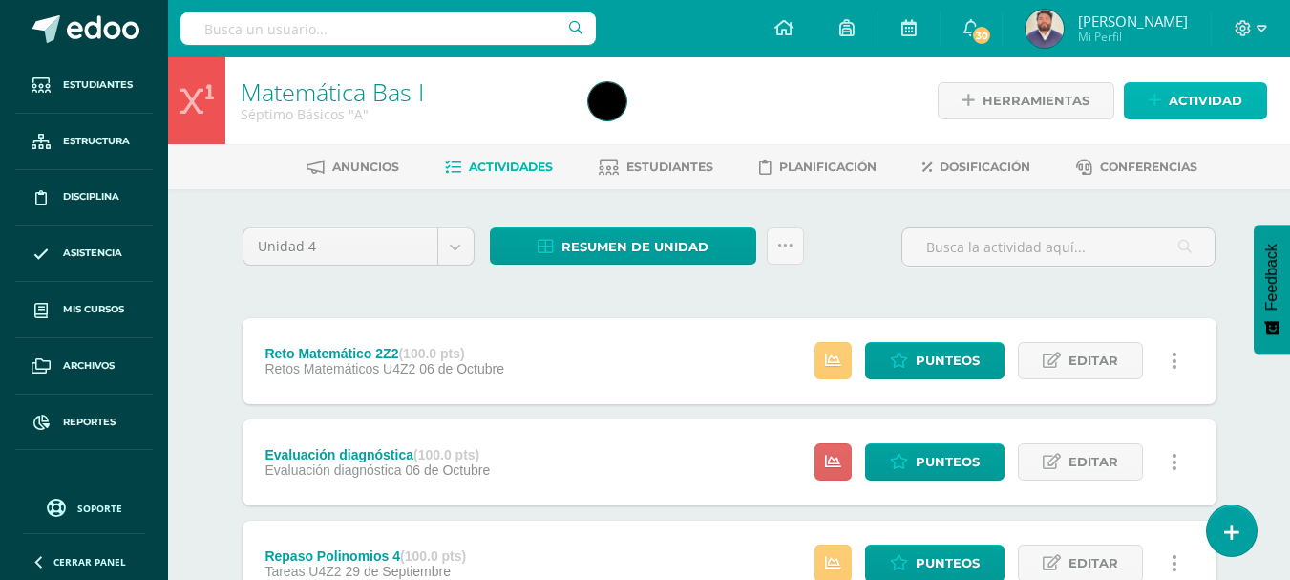
click at [1176, 109] on span "Actividad" at bounding box center [1206, 100] width 74 height 35
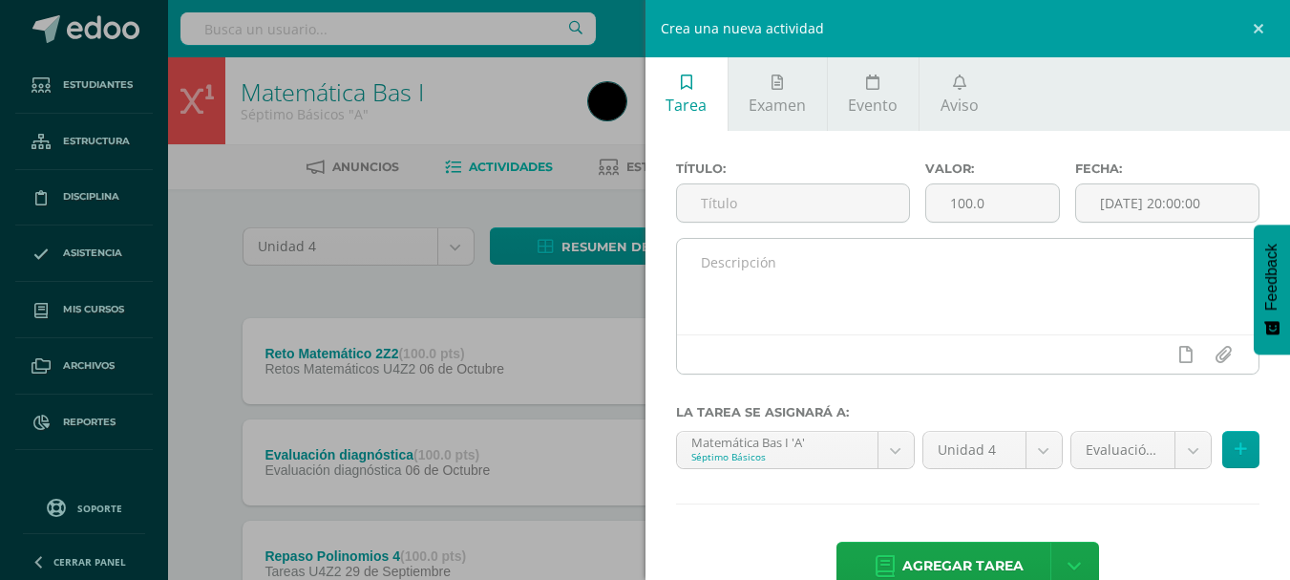
click at [716, 266] on textarea at bounding box center [968, 286] width 582 height 95
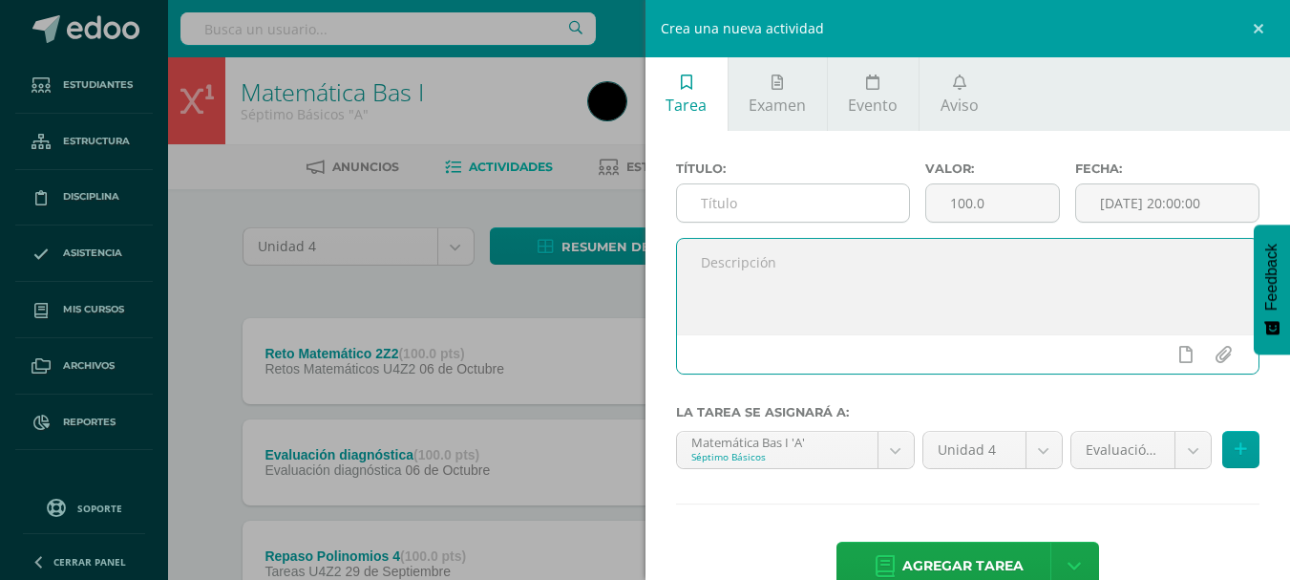
paste textarea "Estimados estudiantes. Realizamos la evaluación del contenido de la semana de l…"
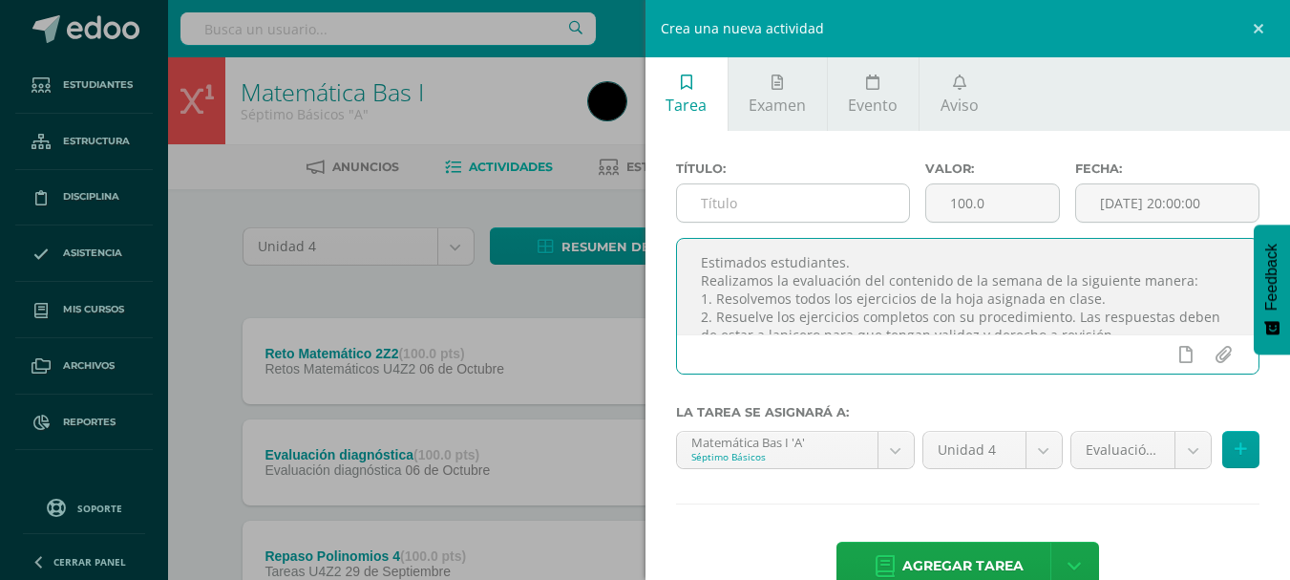
scroll to position [29, 0]
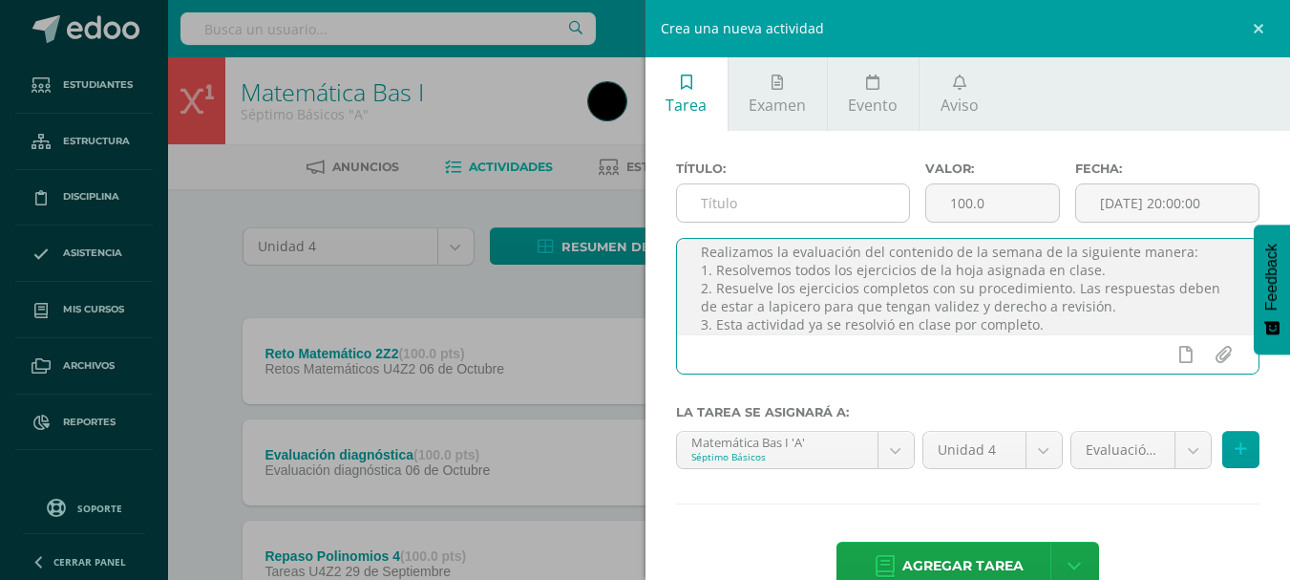
type textarea "Estimados estudiantes. Realizamos la evaluación del contenido de la semana de l…"
click at [751, 196] on input "text" at bounding box center [793, 202] width 232 height 37
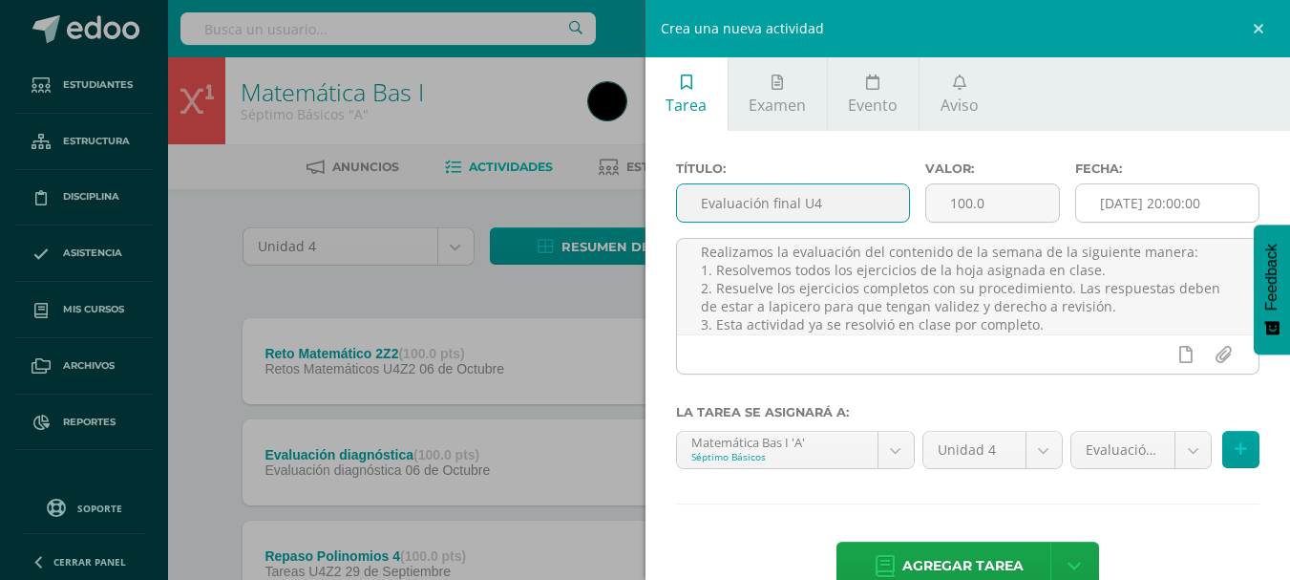
type input "Evaluación final U4"
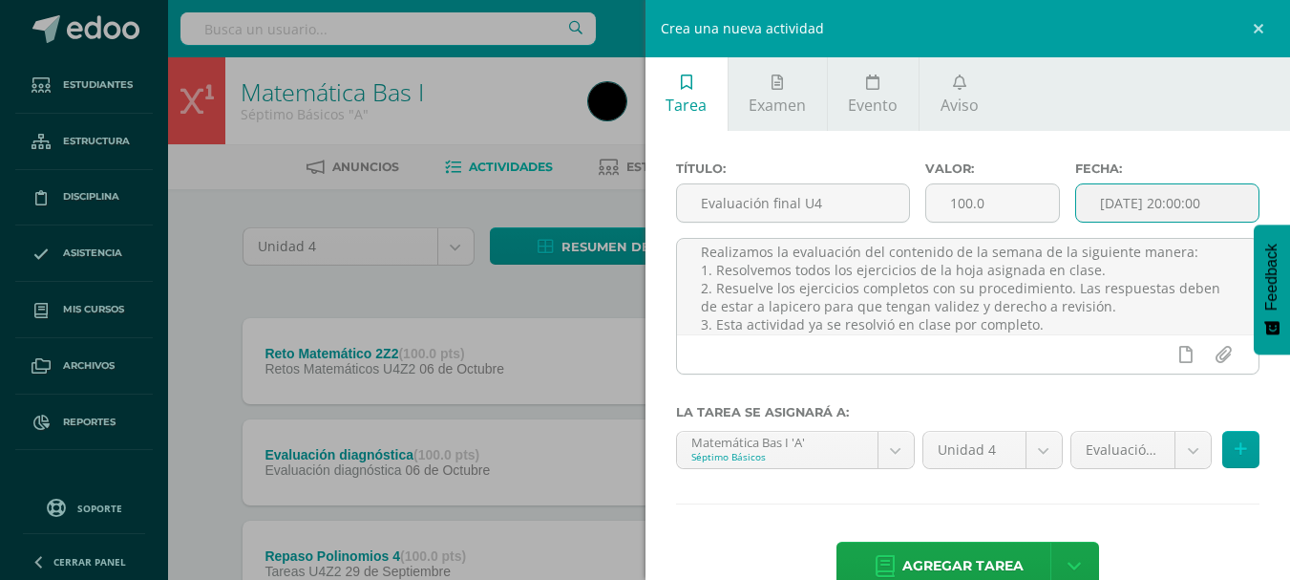
click at [1127, 220] on input "[DATE] 20:00:00" at bounding box center [1167, 202] width 182 height 37
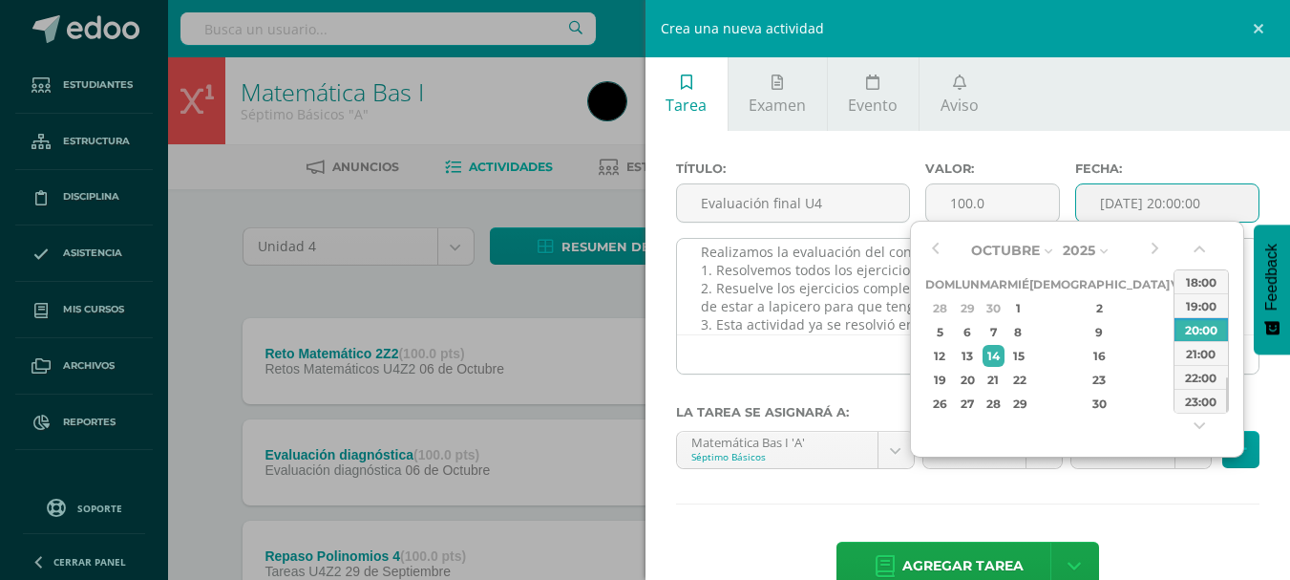
type input "[DATE] 20:00"
click at [814, 276] on textarea "Estimados estudiantes. Realizamos la evaluación del contenido de la semana de l…" at bounding box center [968, 286] width 582 height 95
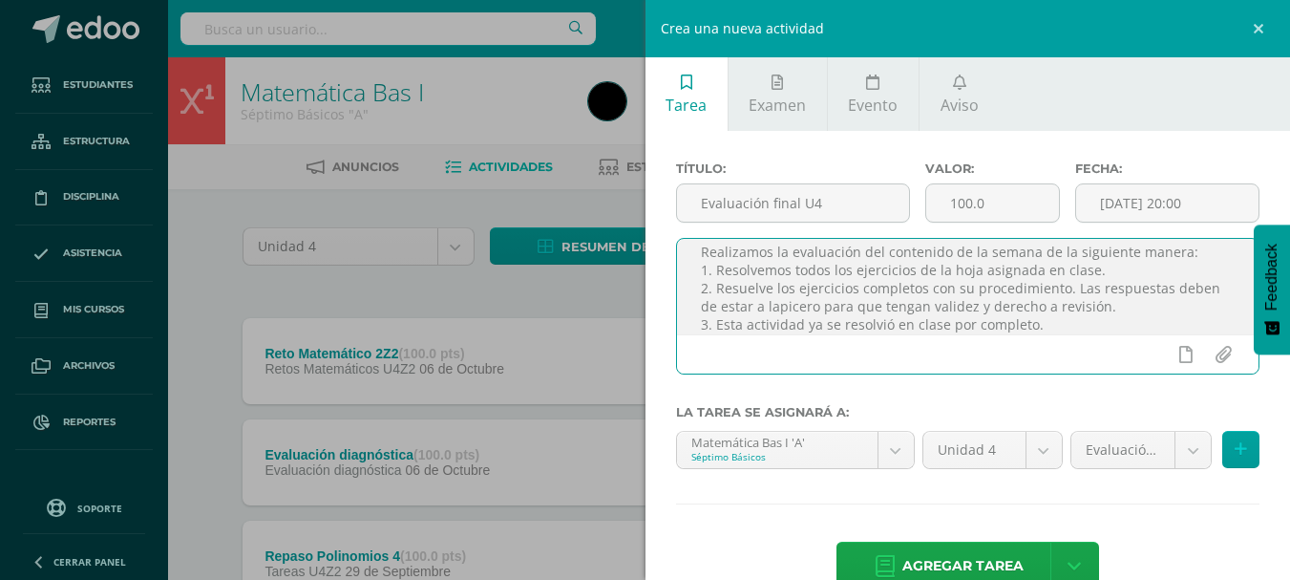
scroll to position [42, 0]
click at [1051, 313] on textarea "Estimados estudiantes. Realizamos la evaluación del contenido de la semana de l…" at bounding box center [968, 286] width 582 height 95
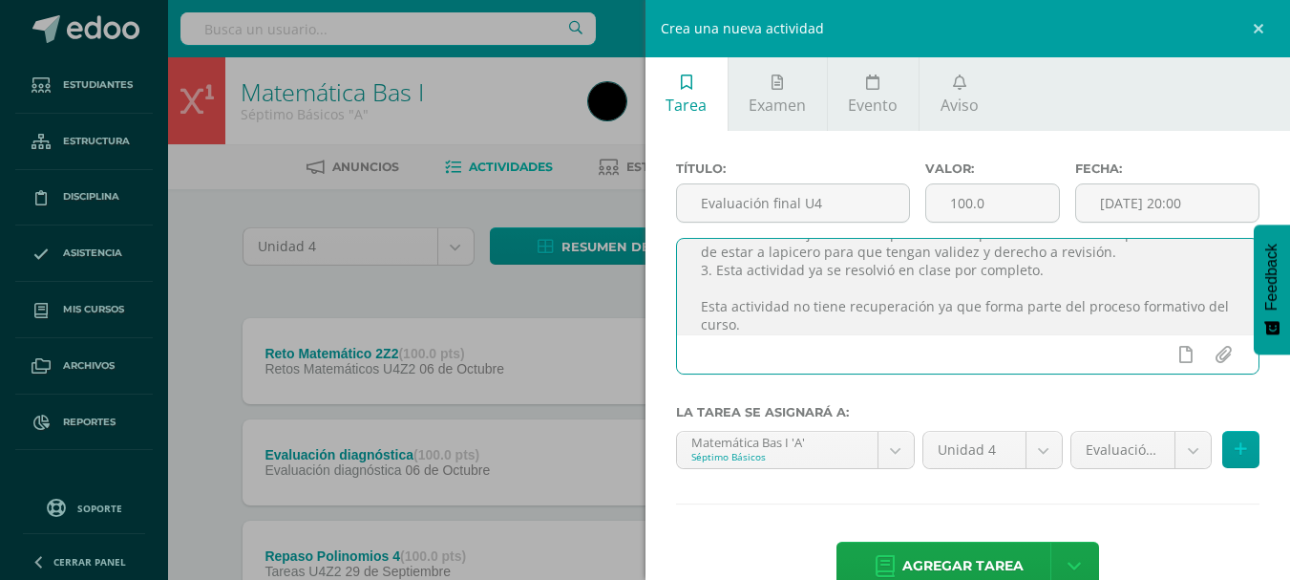
scroll to position [0, 0]
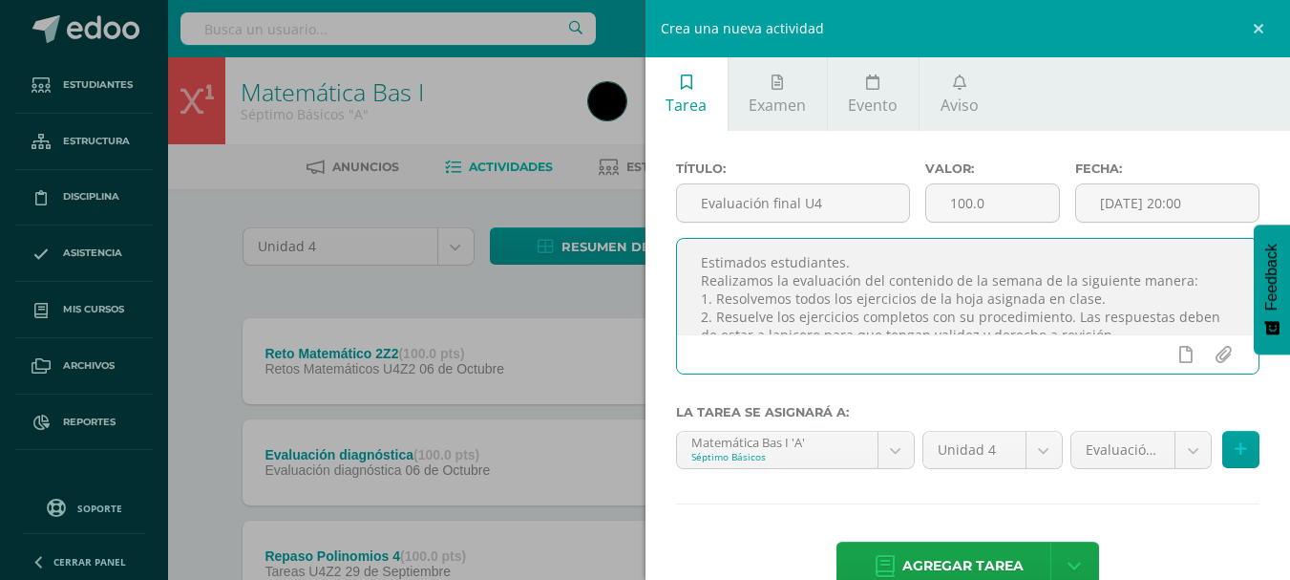
drag, startPoint x: 771, startPoint y: 326, endPoint x: 656, endPoint y: 228, distance: 150.4
click at [656, 228] on div "Título: Evaluación final U4 Valor: 100.0 Fecha: 2025-10-14 20:00 Estimados estu…" at bounding box center [967, 378] width 645 height 494
type textarea "Estimados estudiantes. Realizamos la evaluación del contenido de la semana de l…"
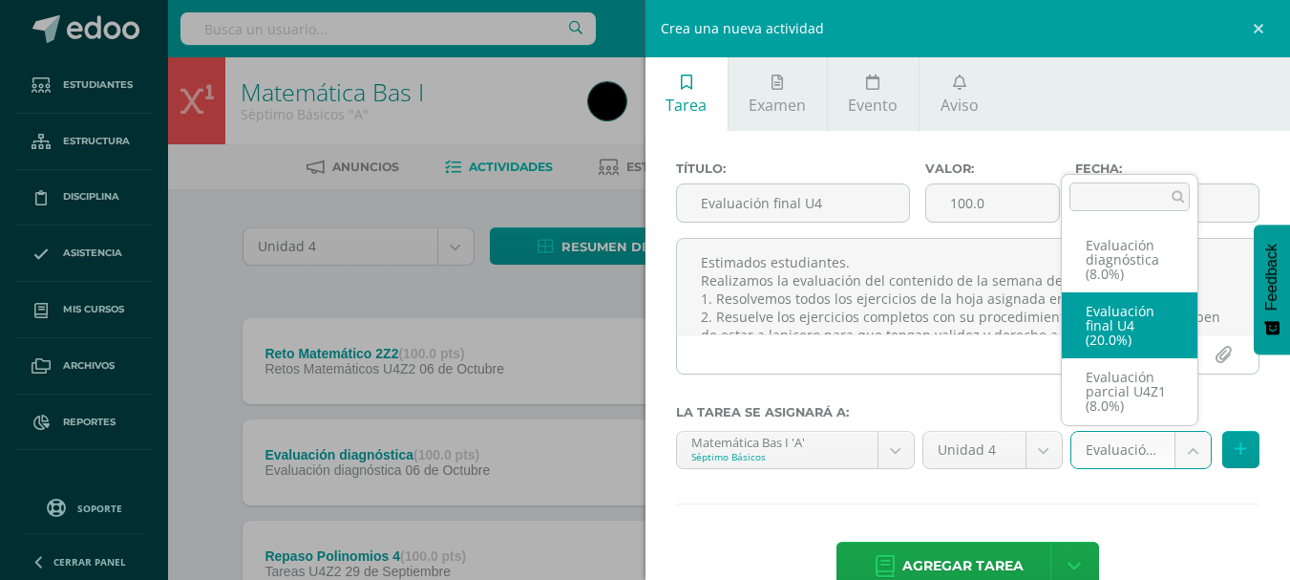
select select "31104"
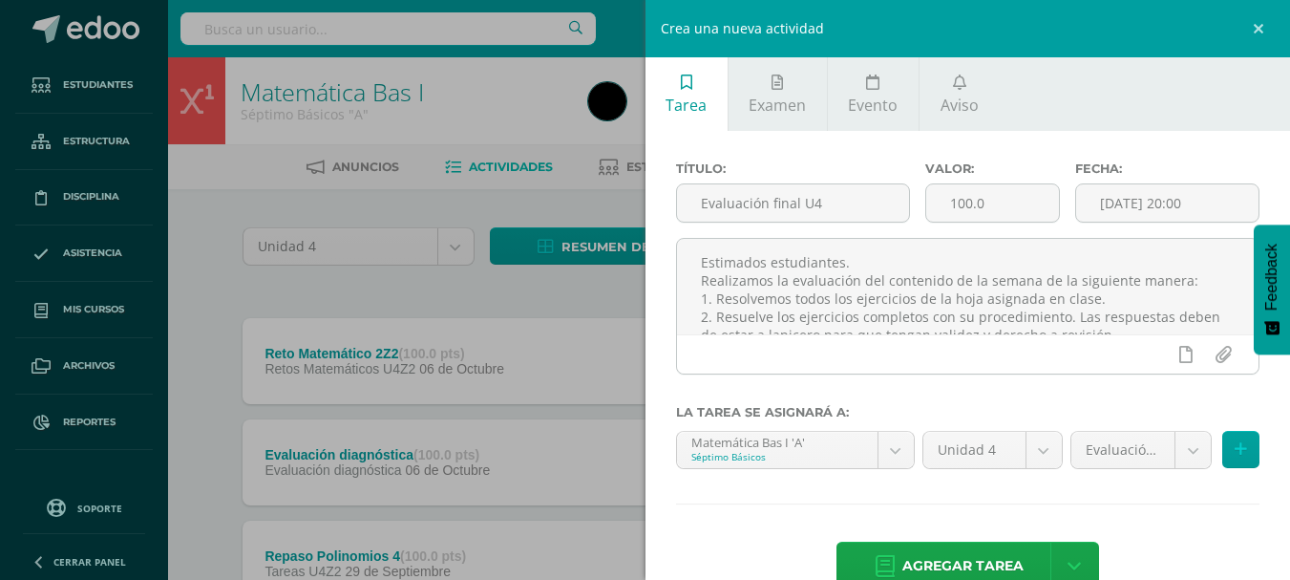
click at [1028, 389] on div "Estimados estudiantes. Realizamos la evaluación del contenido de la semana de l…" at bounding box center [968, 314] width 600 height 152
click at [950, 548] on span "Agregar tarea" at bounding box center [962, 565] width 121 height 47
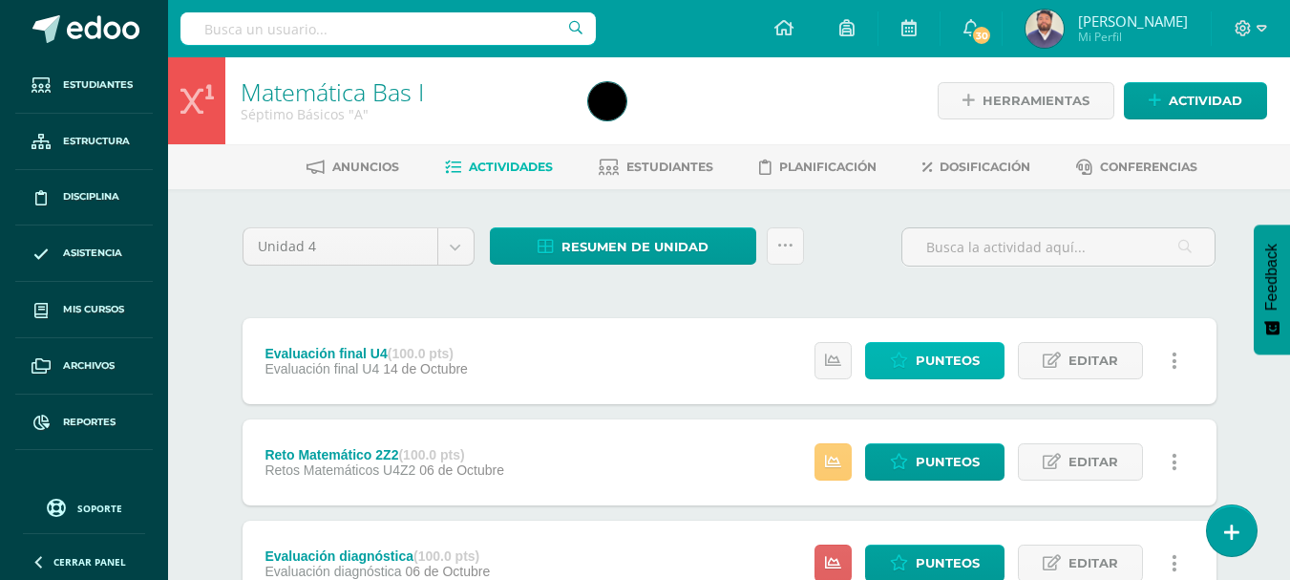
click at [956, 367] on span "Punteos" at bounding box center [948, 360] width 64 height 35
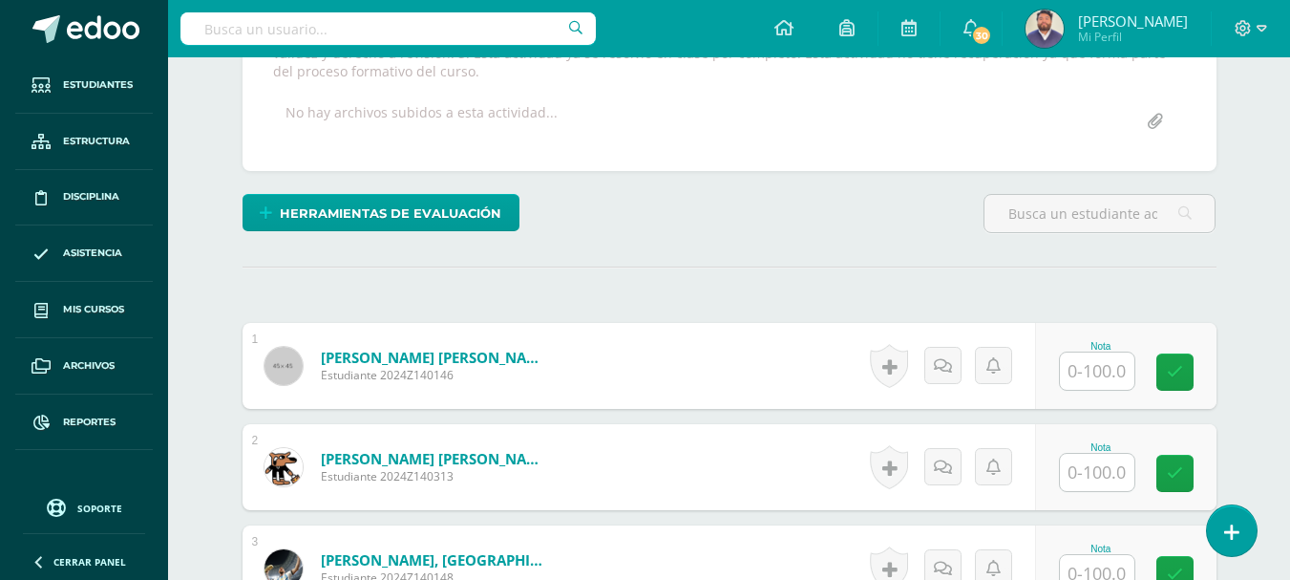
scroll to position [414, 0]
click at [1083, 371] on input "text" at bounding box center [1097, 369] width 74 height 37
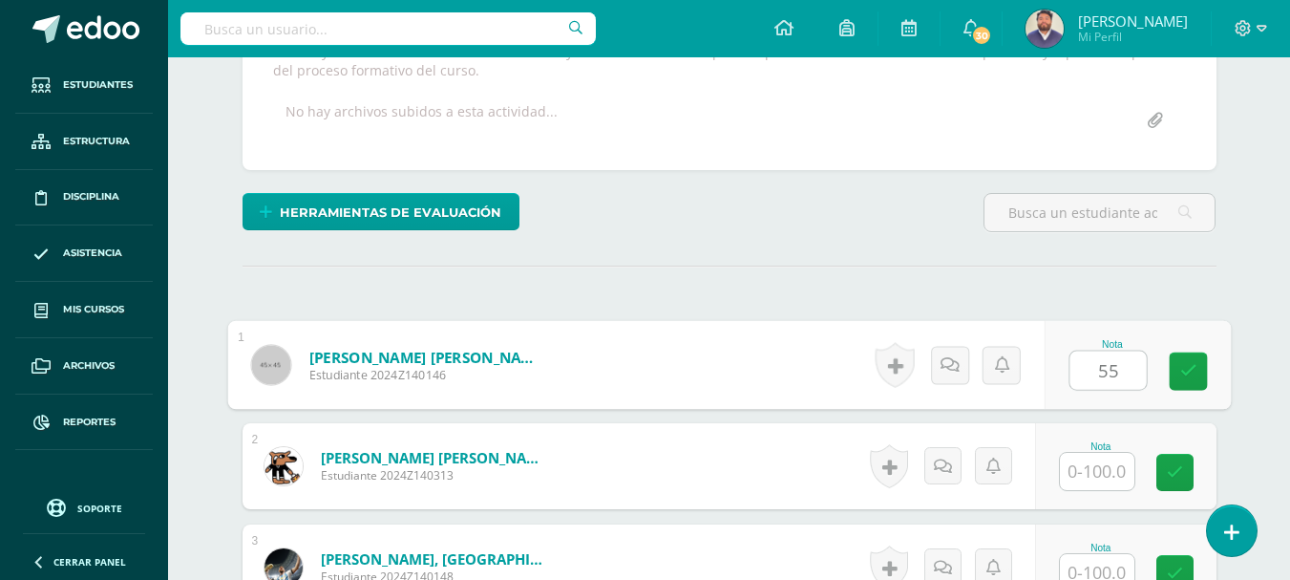
type input "55"
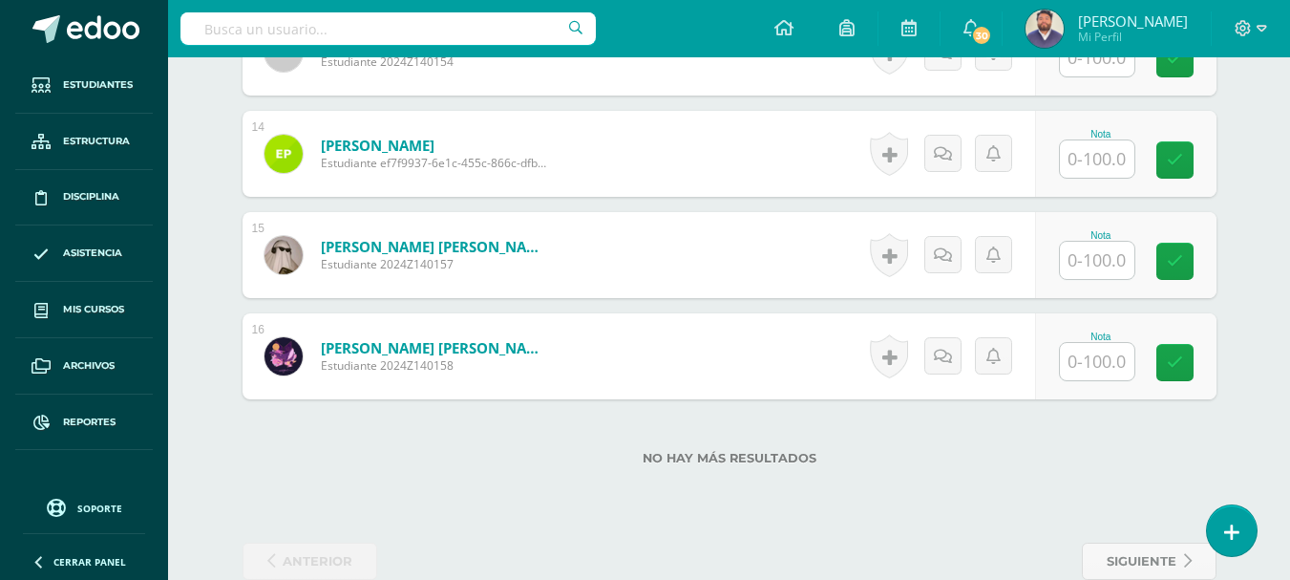
scroll to position [1942, 0]
click at [1098, 365] on input "text" at bounding box center [1097, 360] width 74 height 37
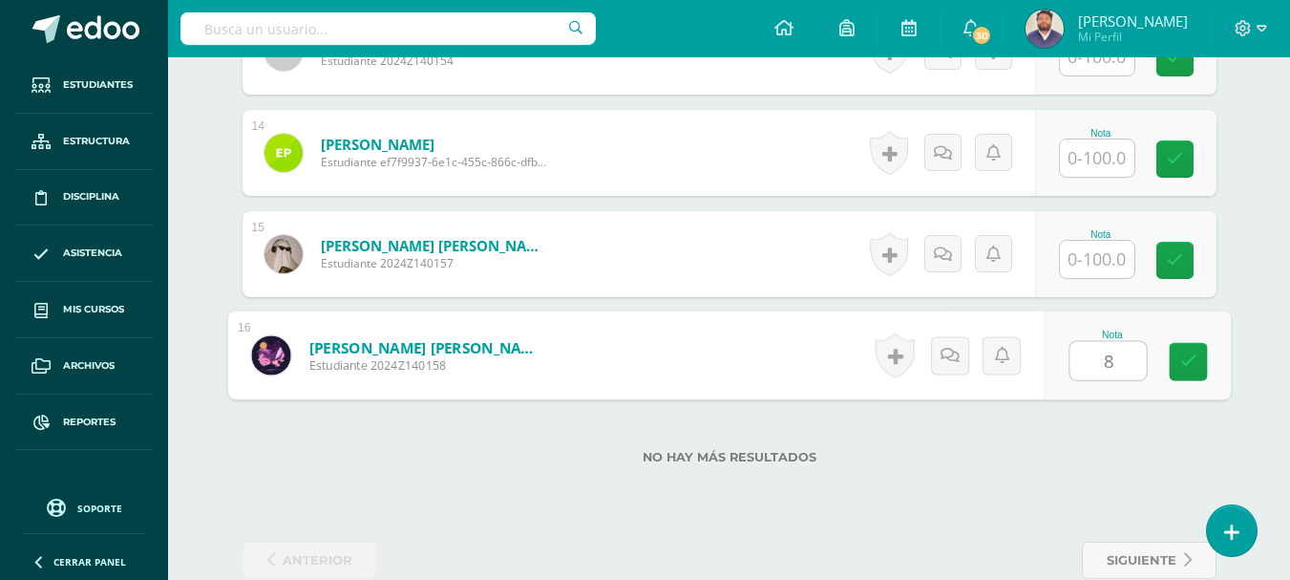
type input "81"
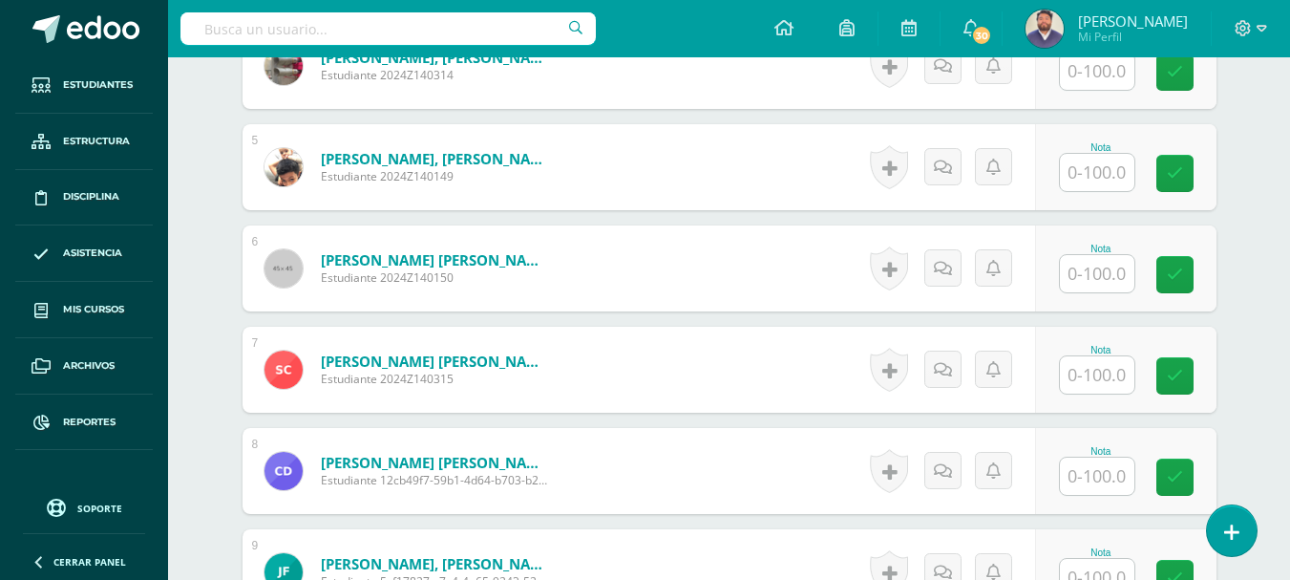
scroll to position [987, 0]
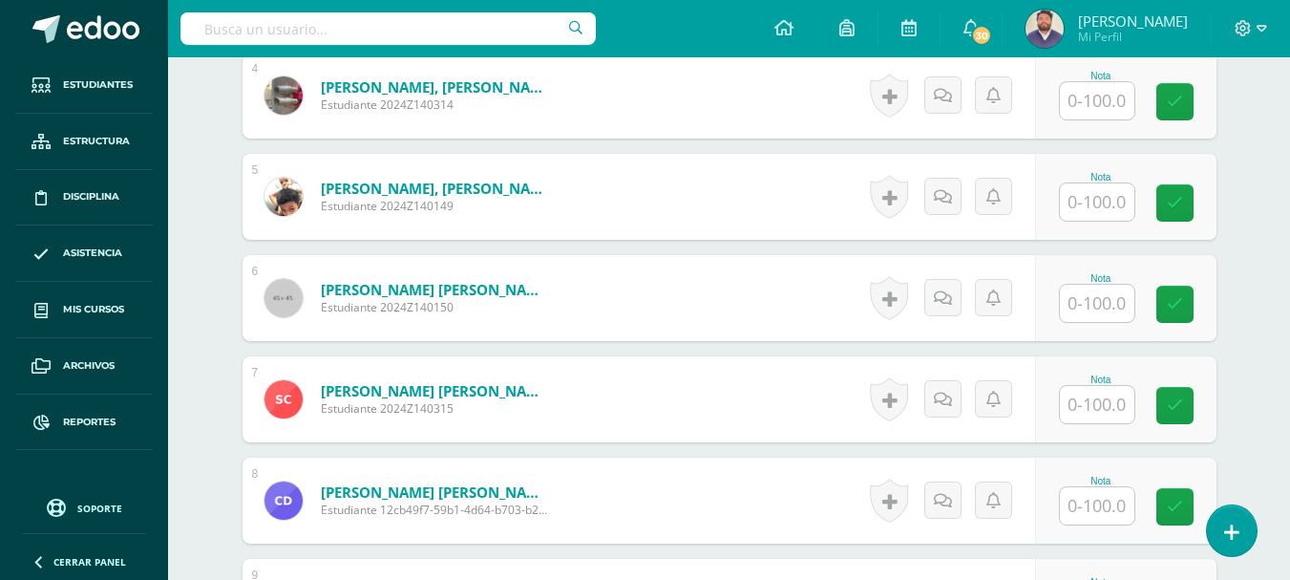
click at [1128, 209] on input "text" at bounding box center [1097, 201] width 74 height 37
type input "60"
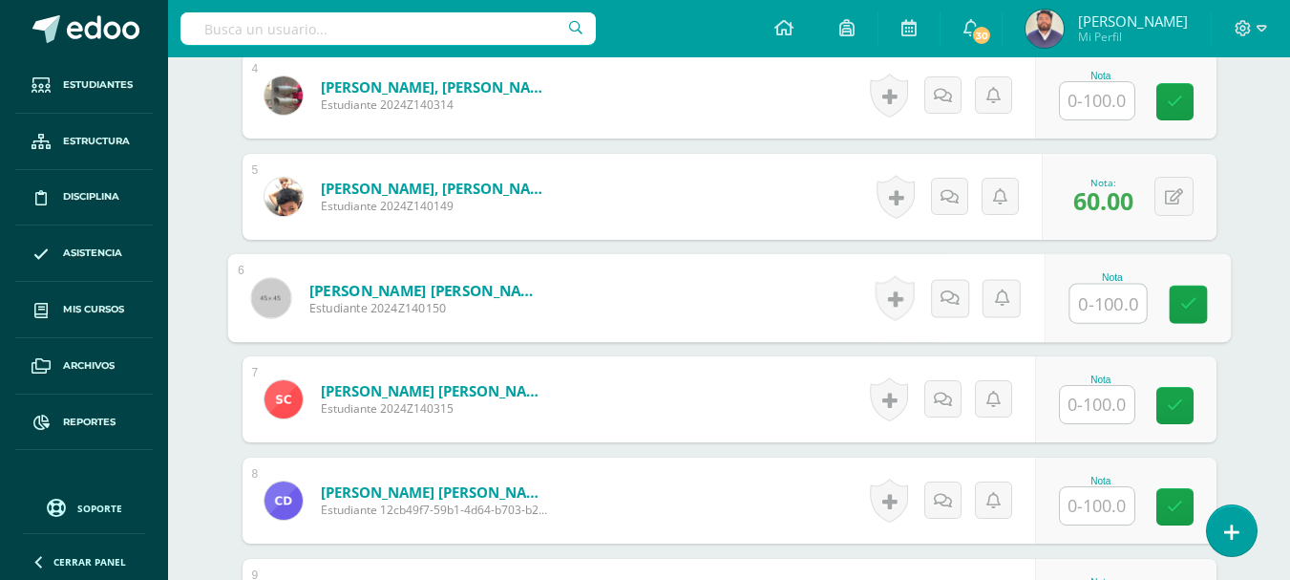
click at [1117, 410] on input "text" at bounding box center [1097, 404] width 74 height 37
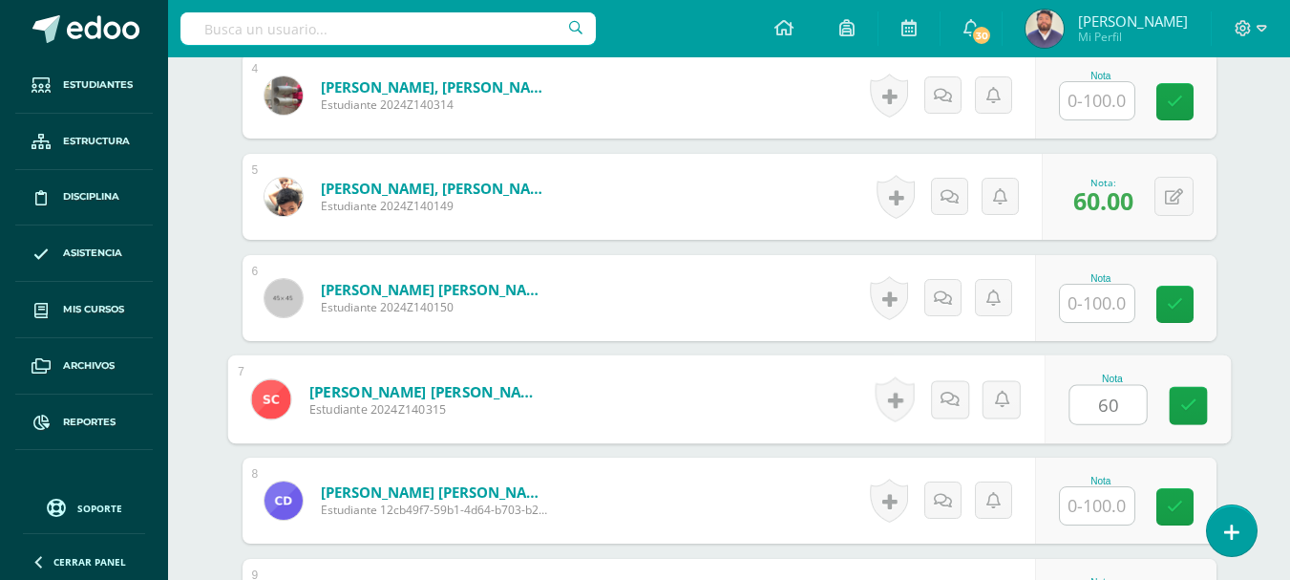
type input "60"
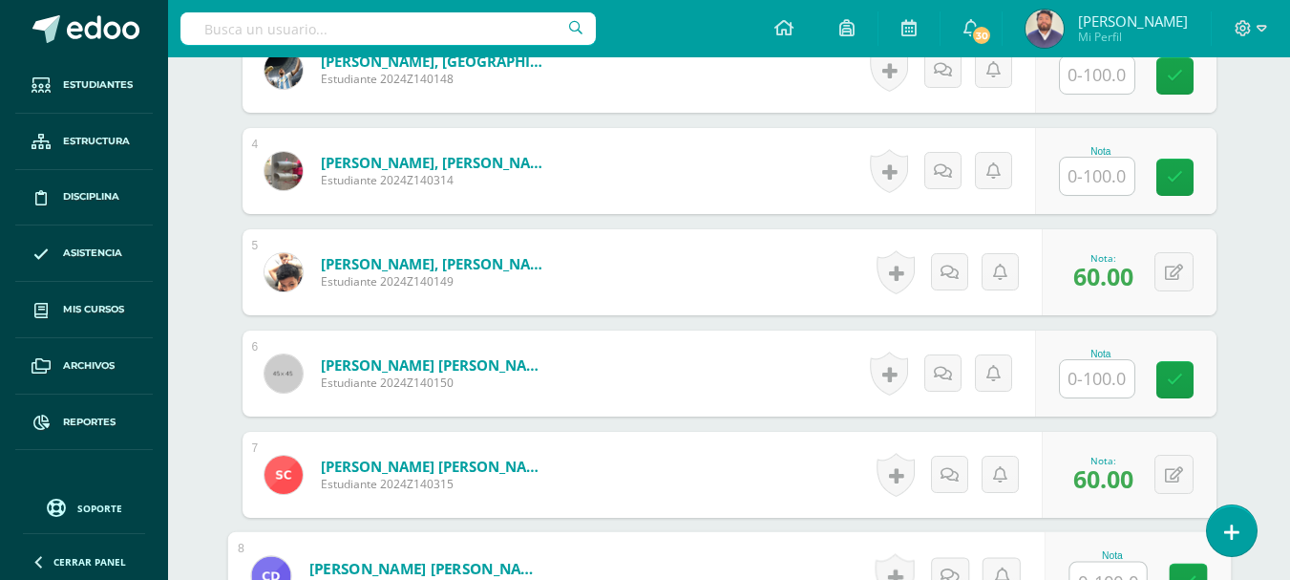
scroll to position [796, 0]
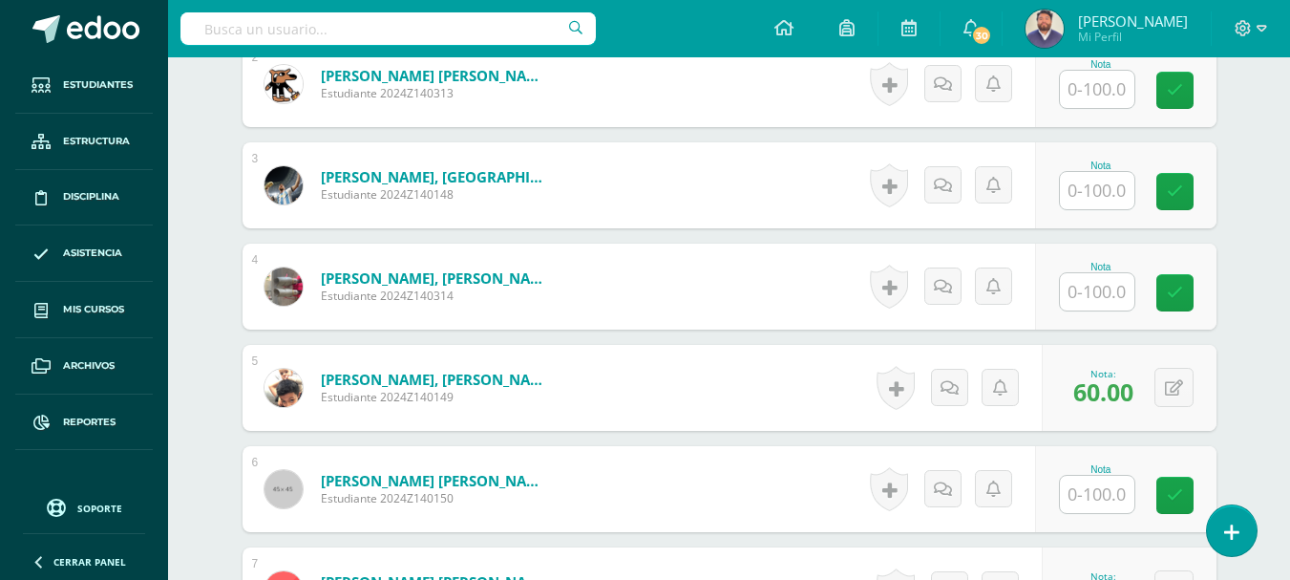
click at [1081, 292] on input "text" at bounding box center [1097, 291] width 74 height 37
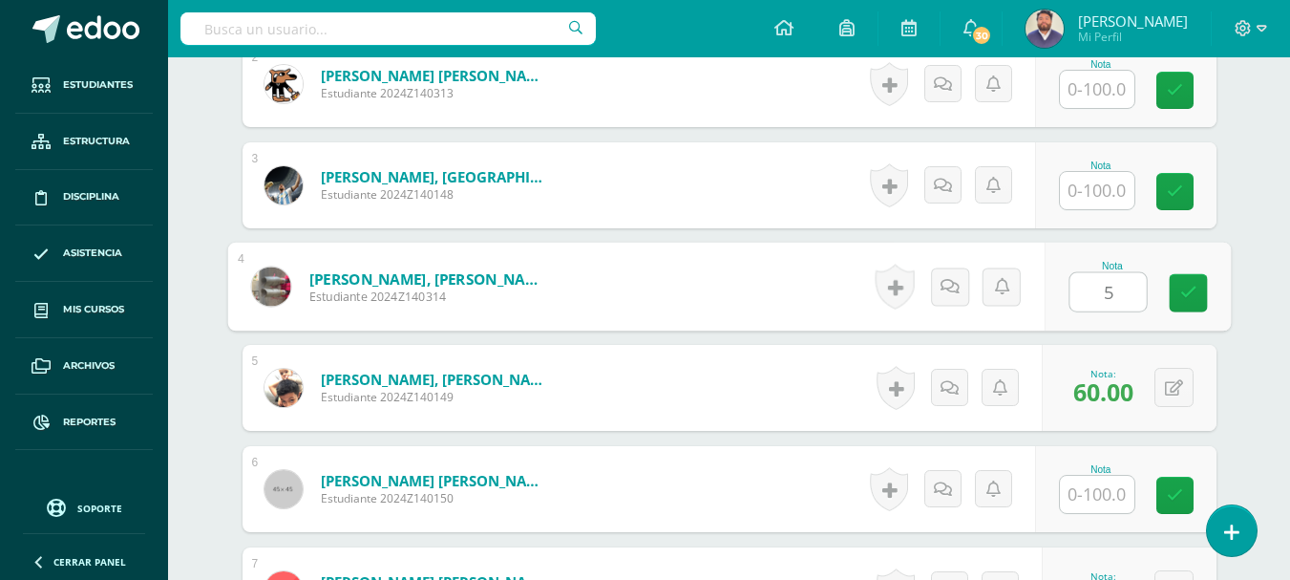
type input "52"
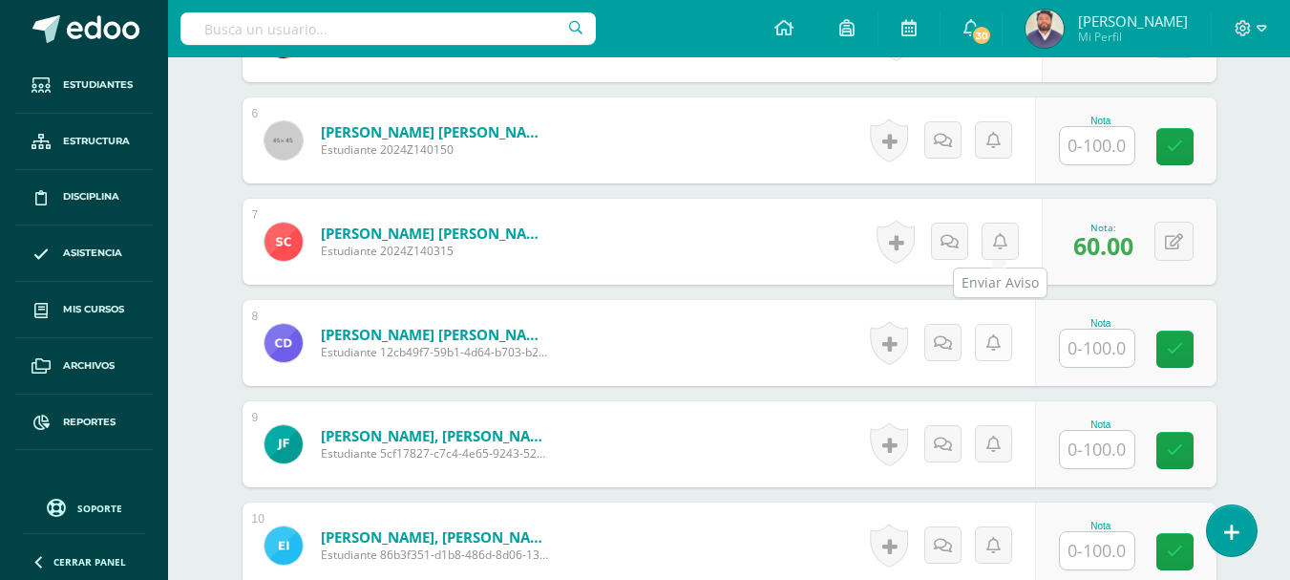
scroll to position [1178, 0]
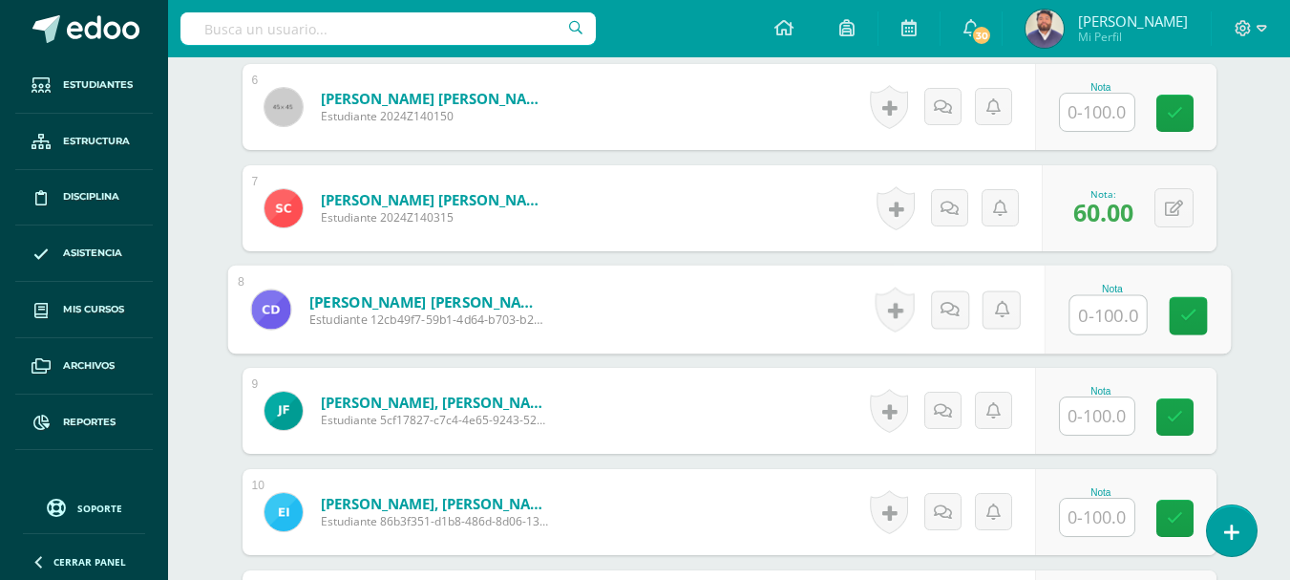
click at [1082, 316] on input "text" at bounding box center [1107, 315] width 76 height 38
type input "55"
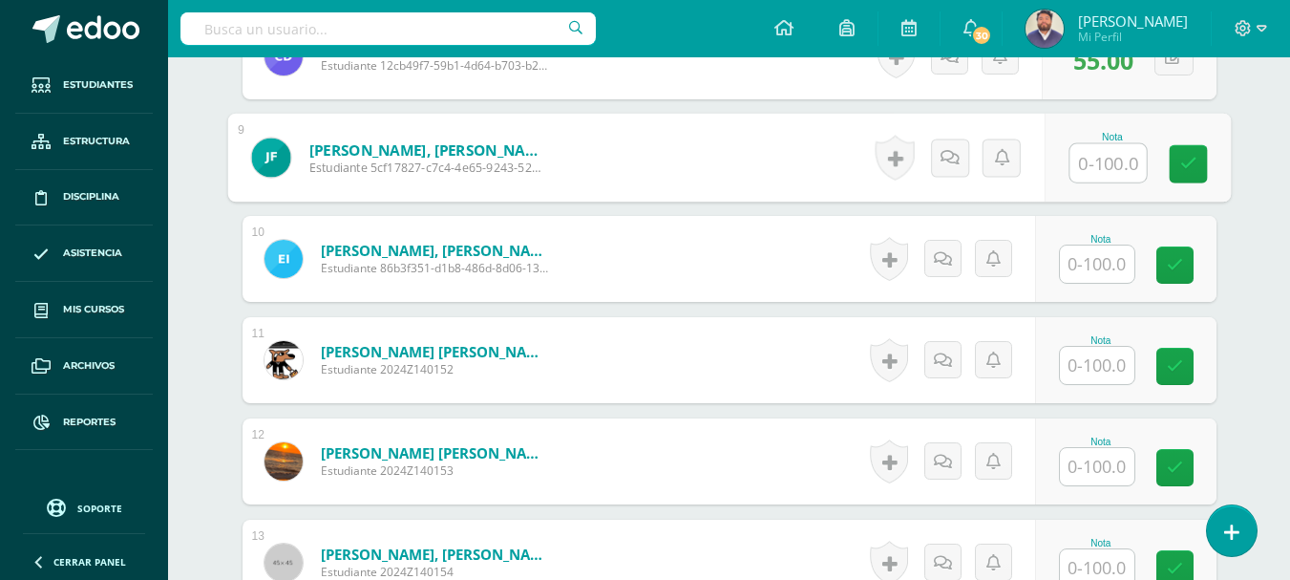
scroll to position [1465, 0]
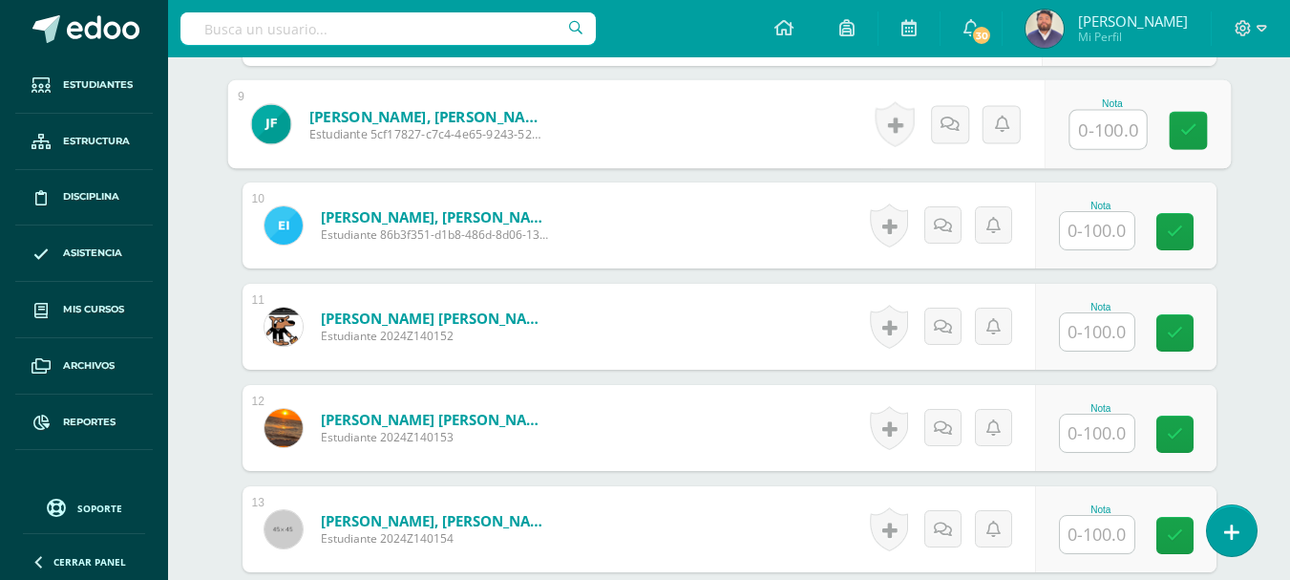
click at [1106, 425] on input "text" at bounding box center [1097, 432] width 74 height 37
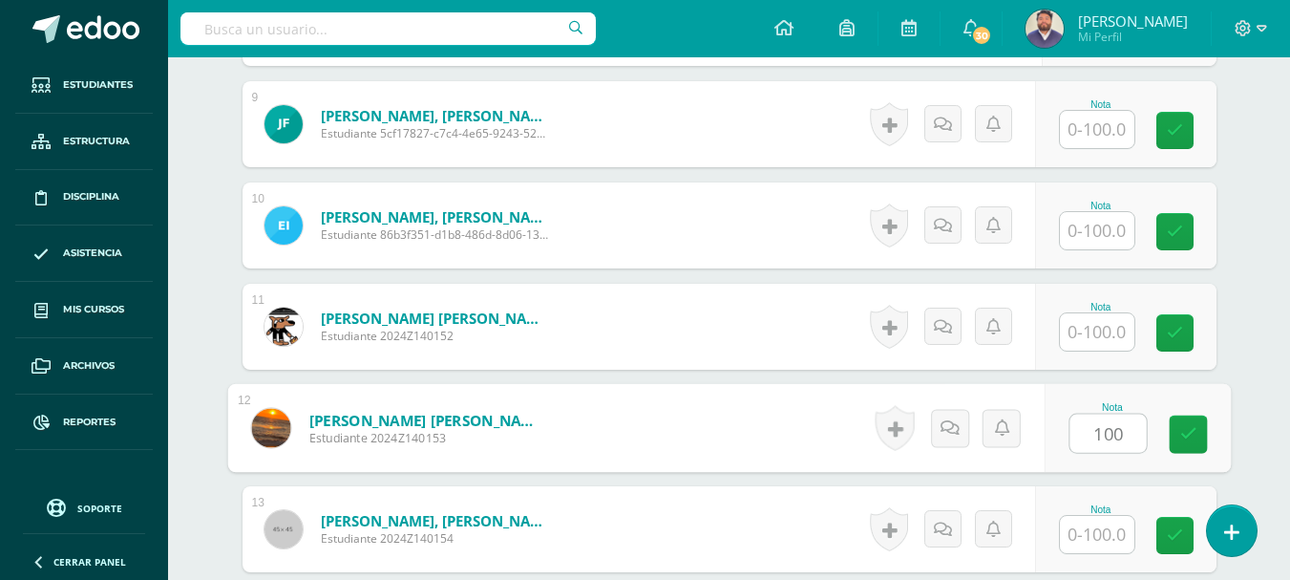
type input "100"
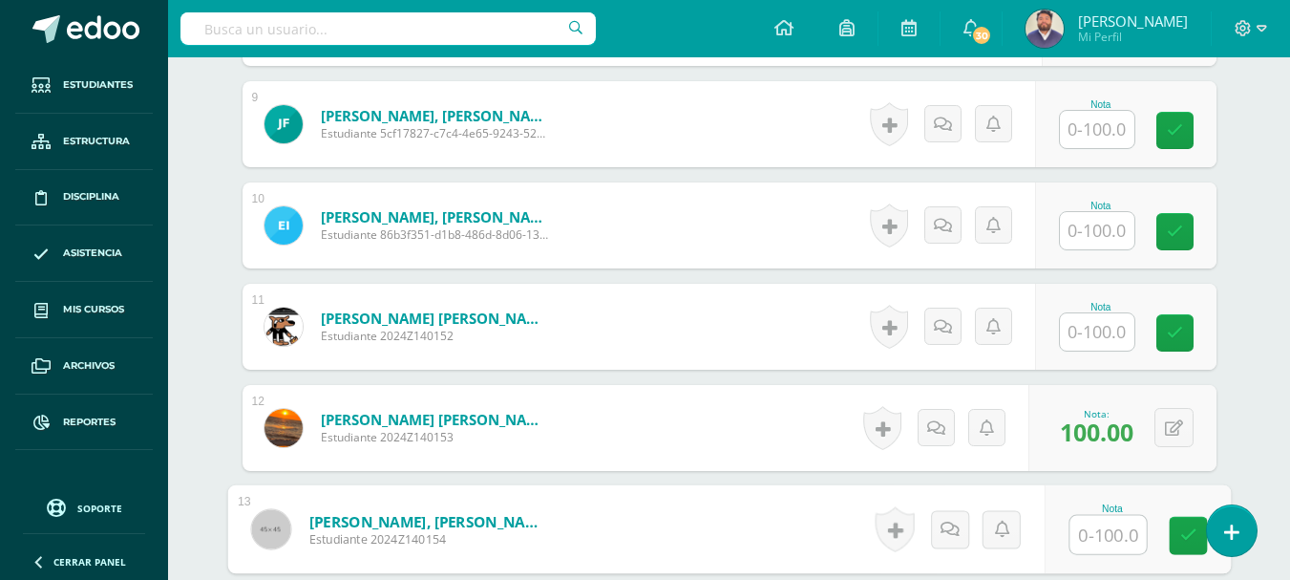
click at [1098, 240] on input "text" at bounding box center [1097, 230] width 74 height 37
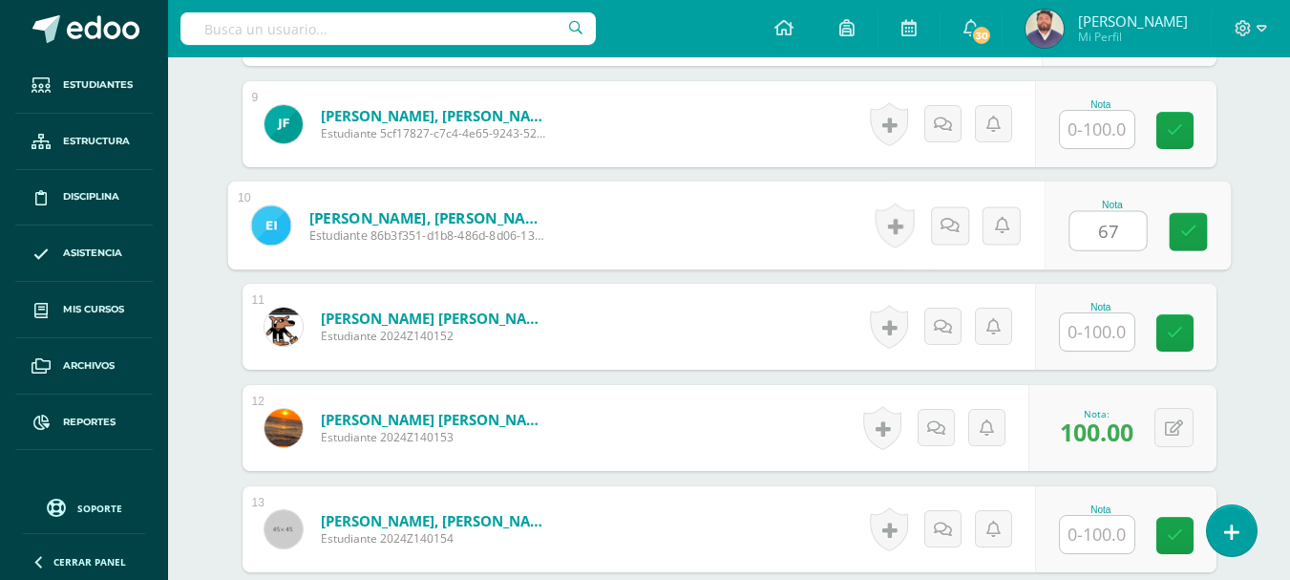
type input "67"
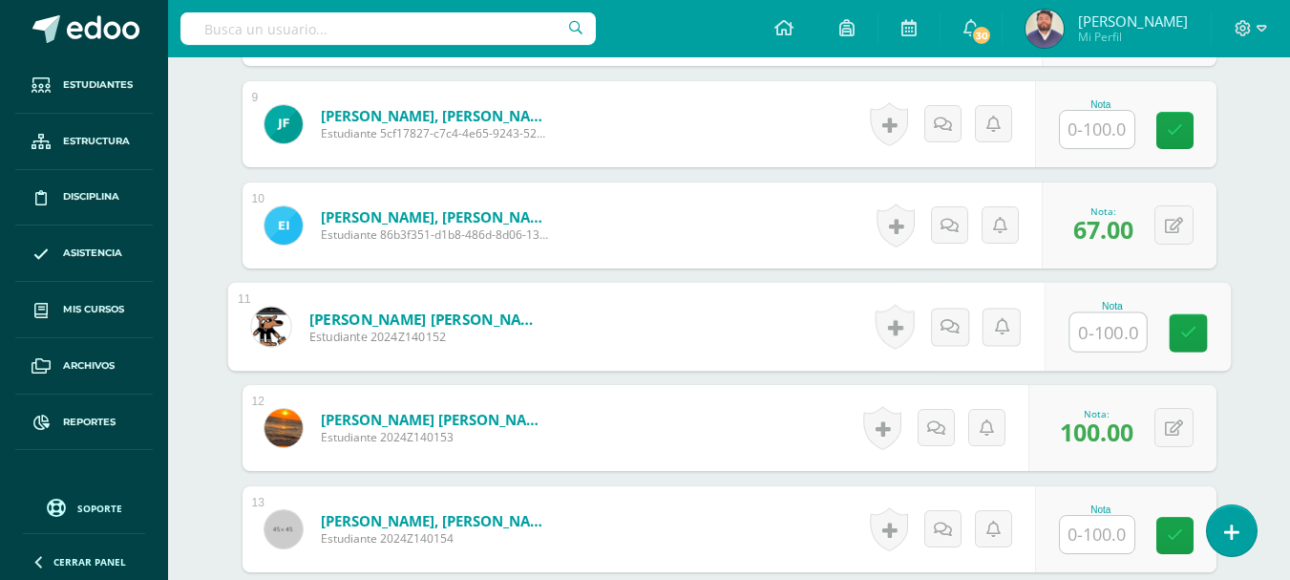
click at [1106, 329] on input "text" at bounding box center [1107, 332] width 76 height 38
type input "70"
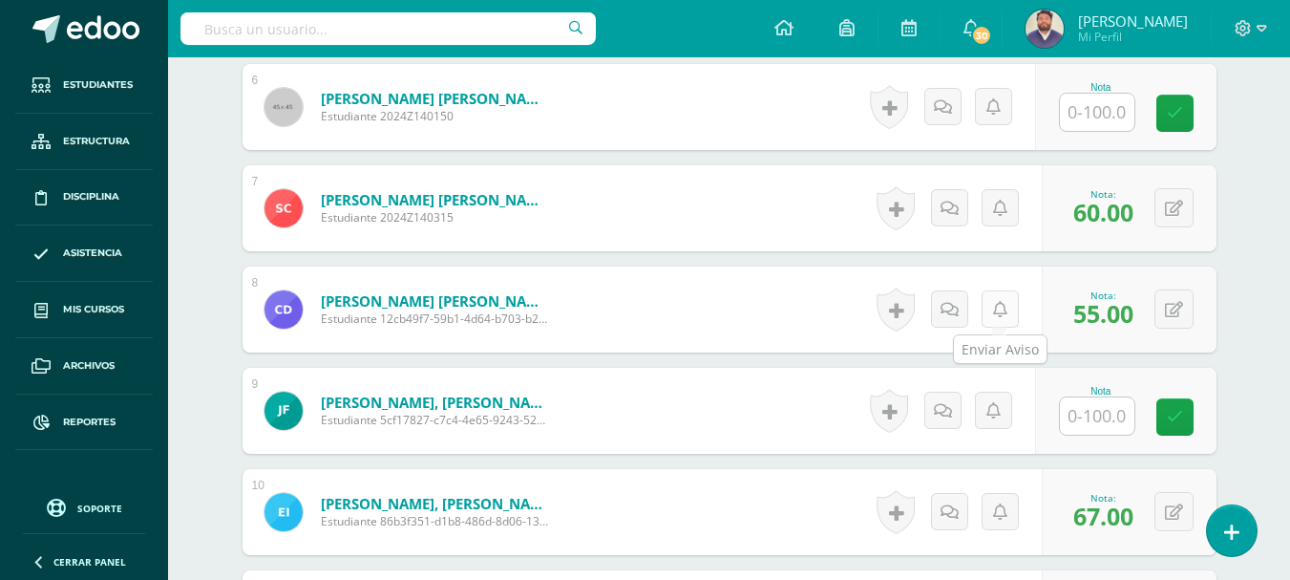
scroll to position [1083, 0]
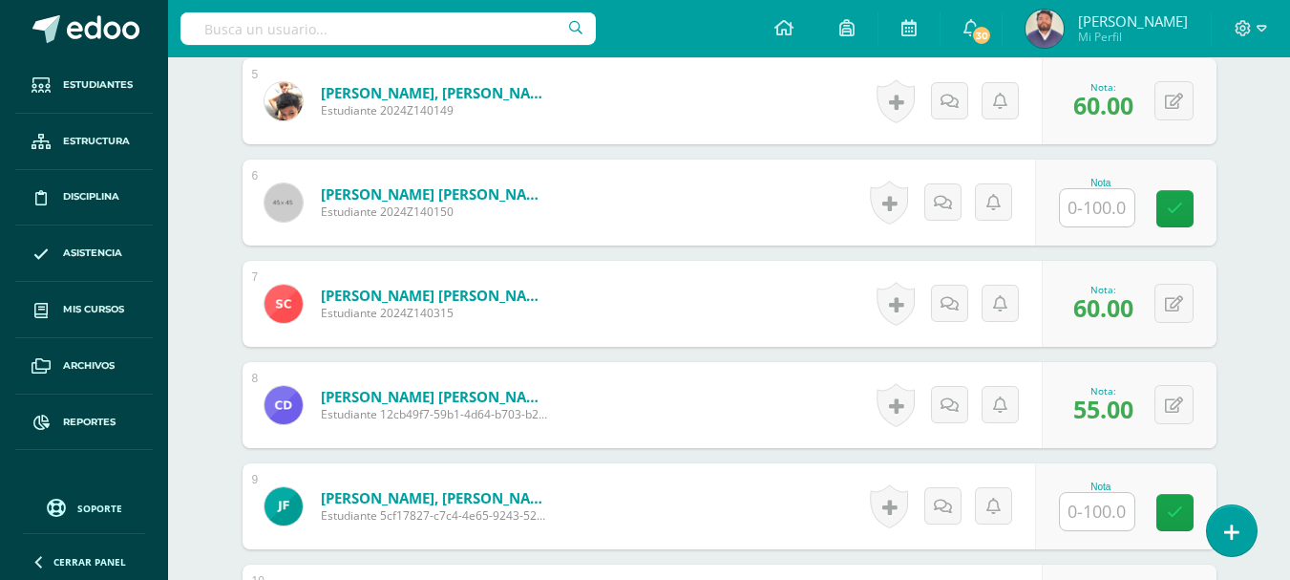
click at [1082, 217] on input "text" at bounding box center [1097, 207] width 74 height 37
type input "50"
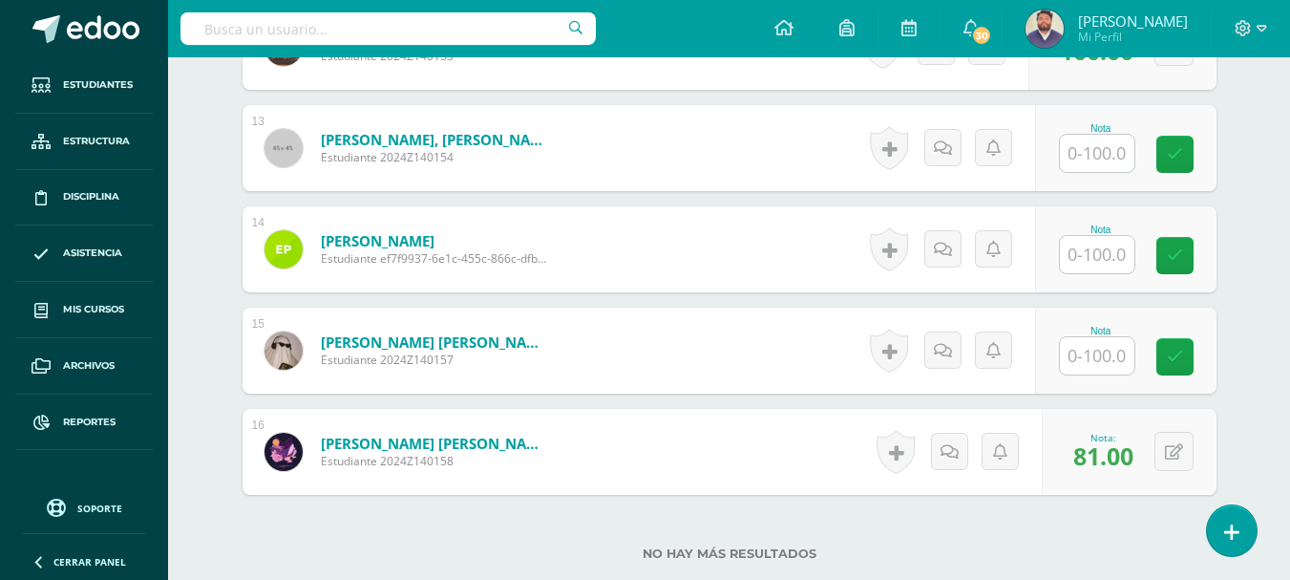
scroll to position [1847, 0]
click at [1093, 357] on input "text" at bounding box center [1097, 354] width 74 height 37
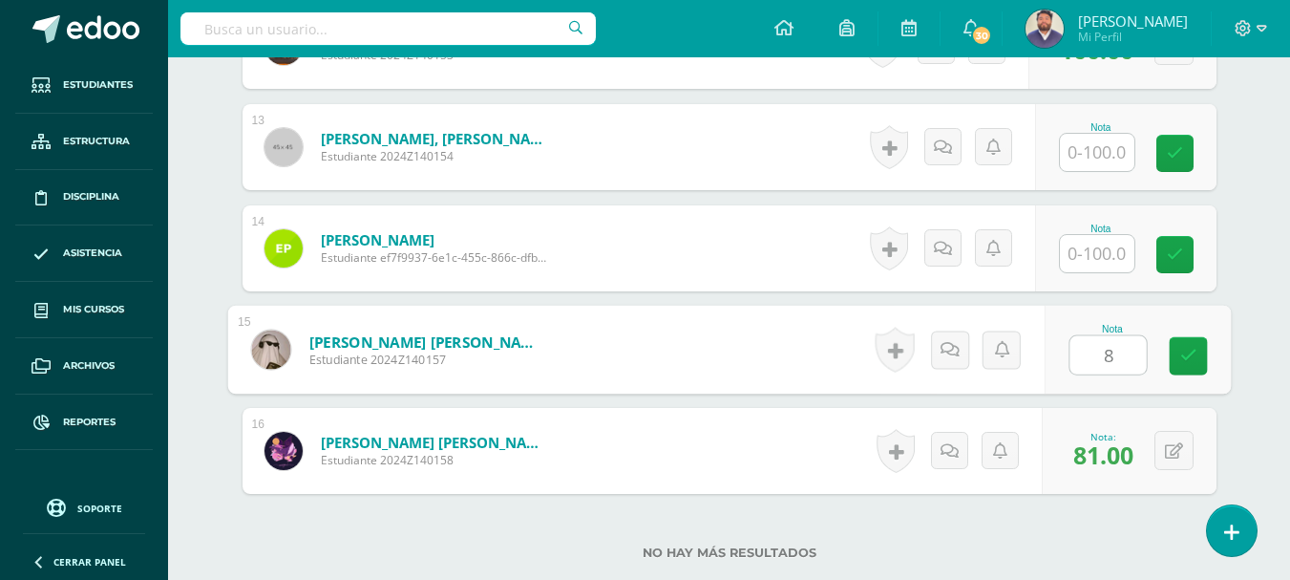
type input "81"
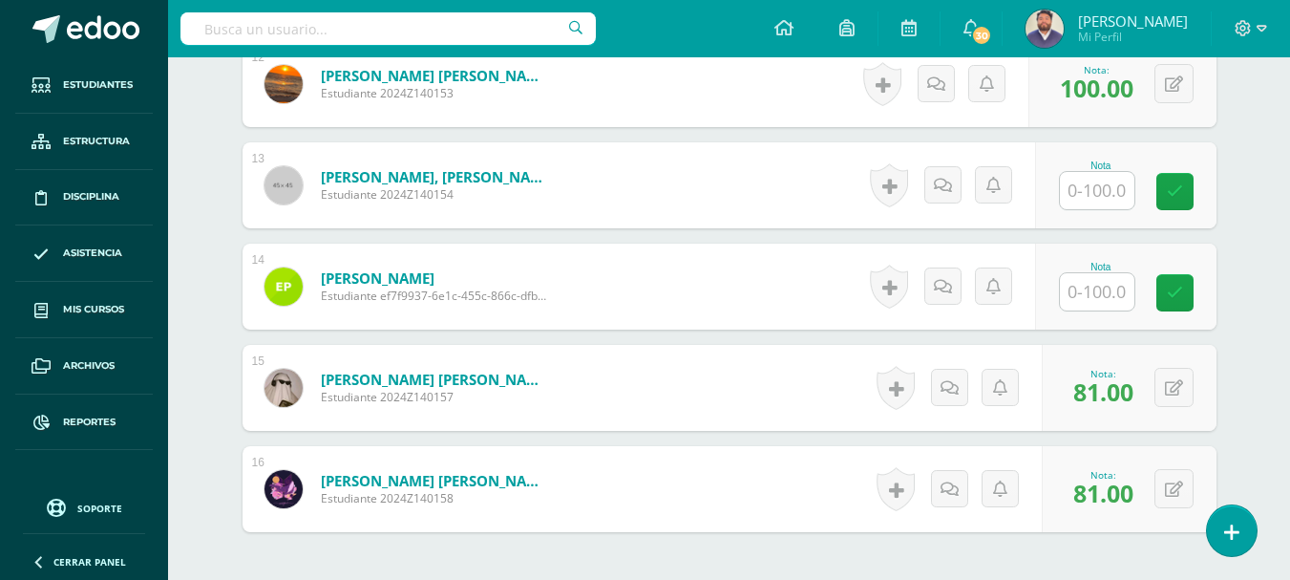
scroll to position [1751, 0]
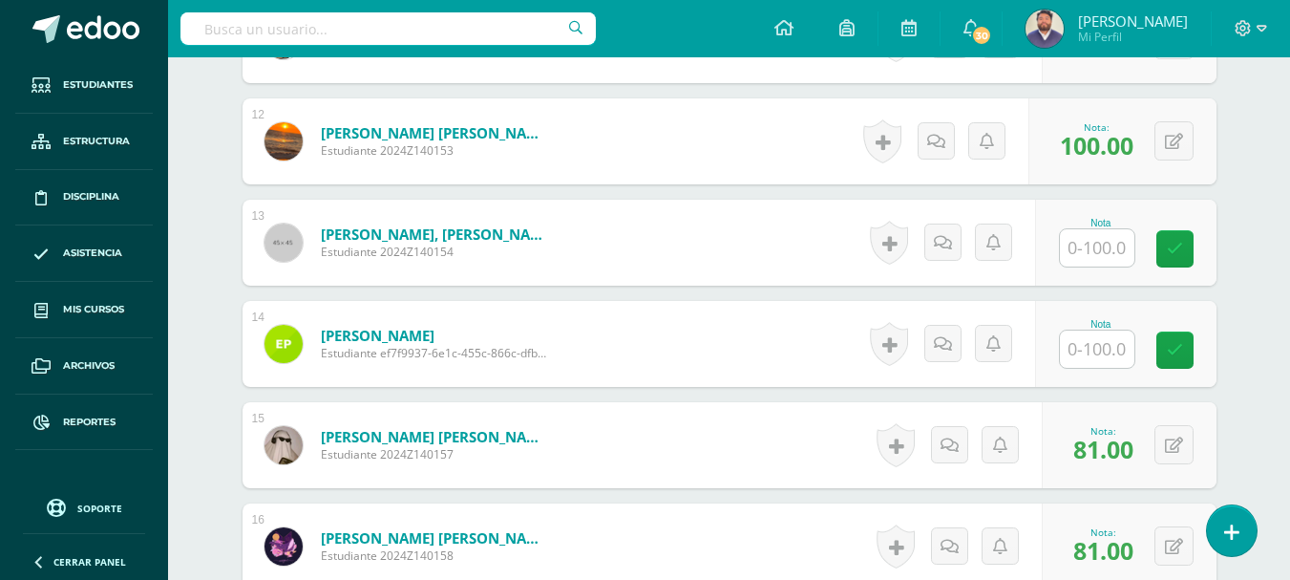
click at [1082, 245] on input "text" at bounding box center [1097, 247] width 74 height 37
type input "42"
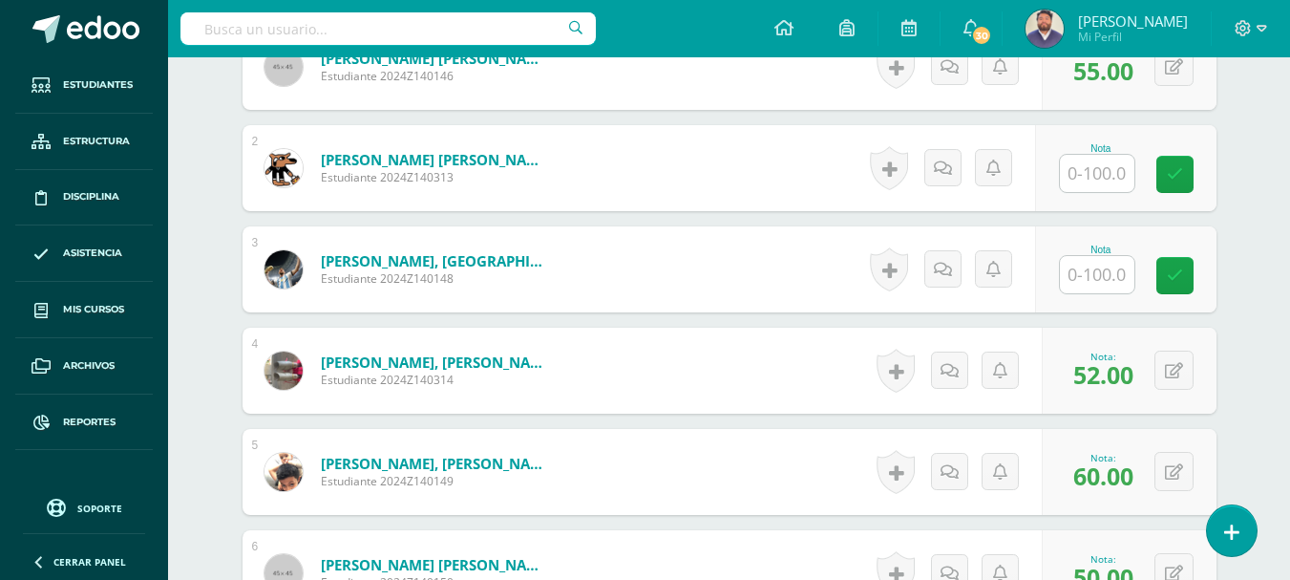
scroll to position [605, 0]
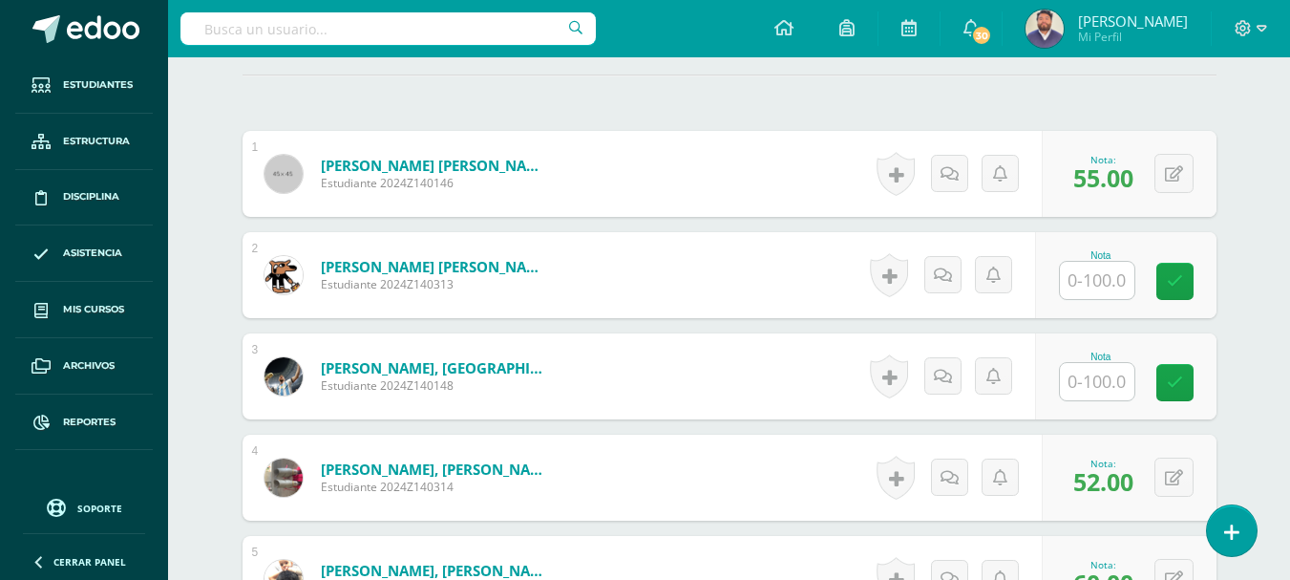
click at [1086, 285] on input "text" at bounding box center [1097, 280] width 74 height 37
type input "50"
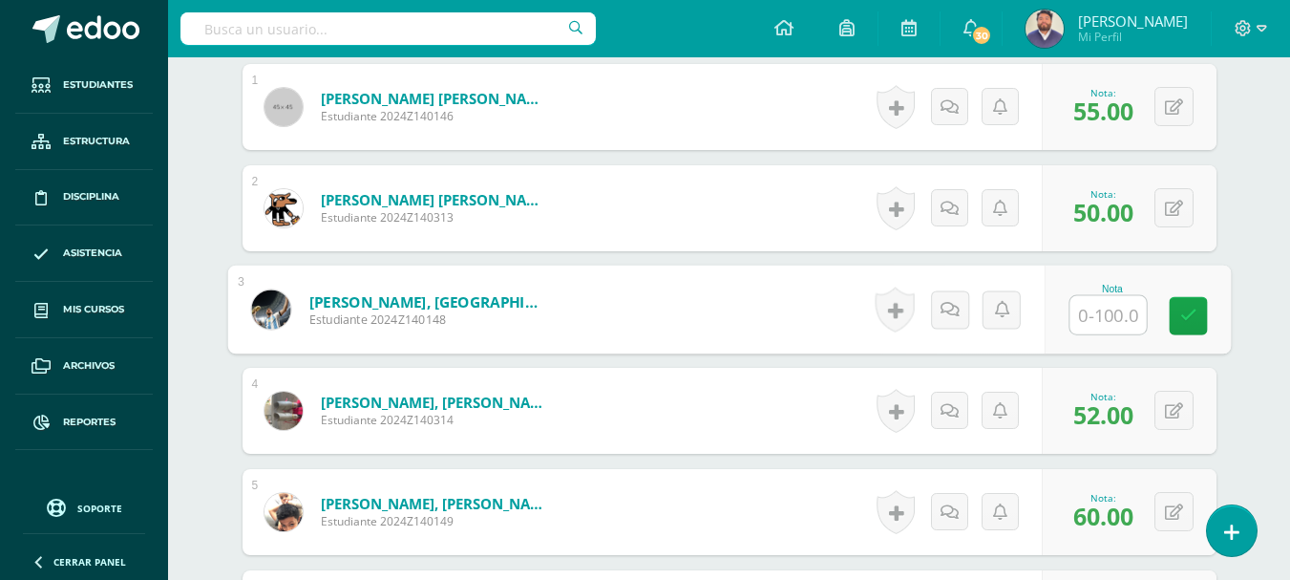
scroll to position [701, 0]
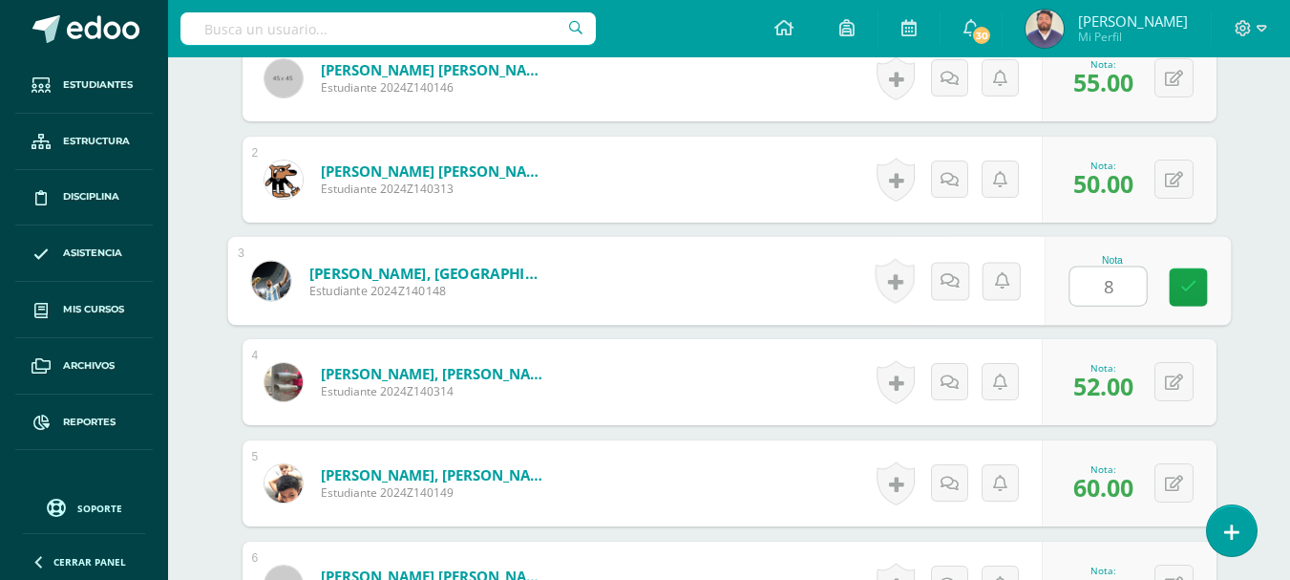
type input "80"
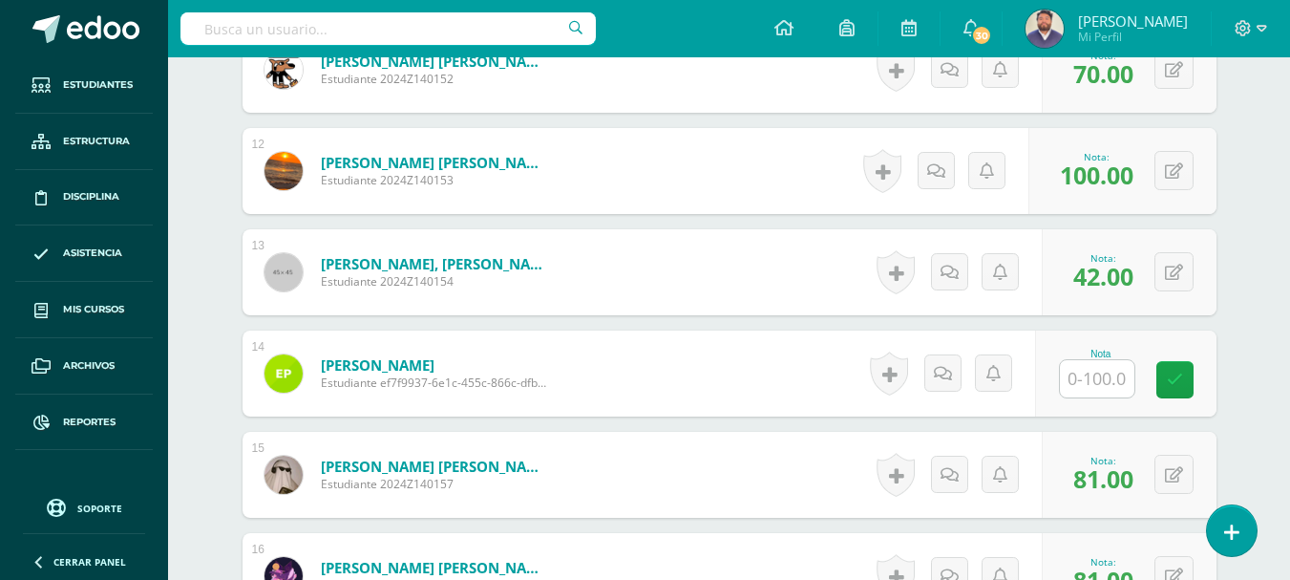
scroll to position [1751, 0]
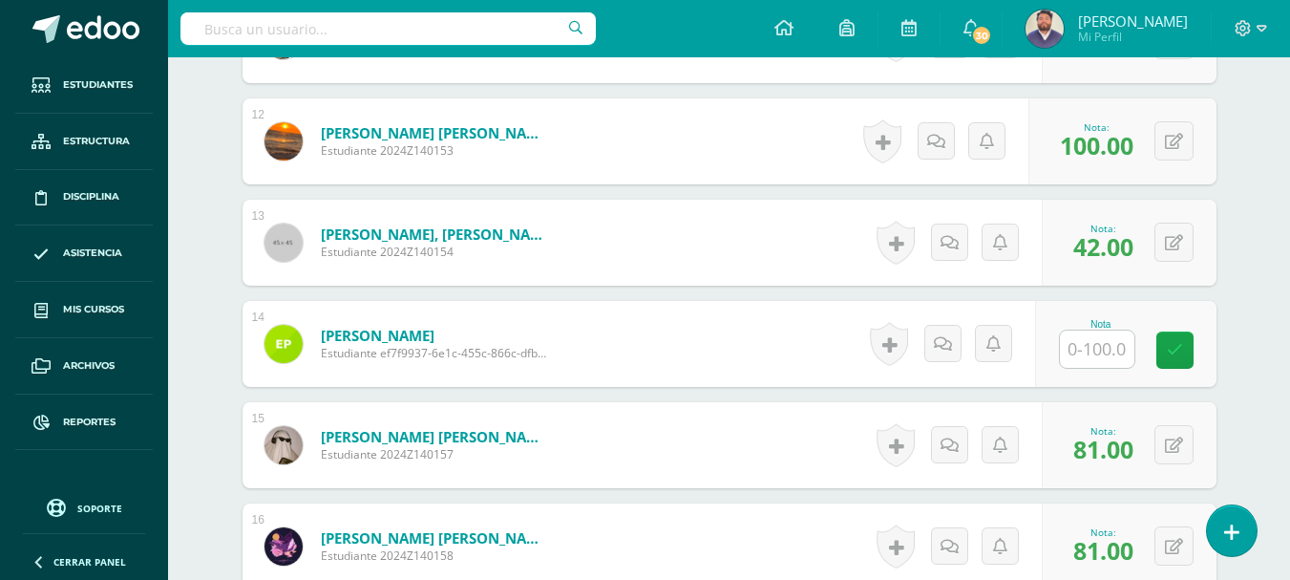
click at [1082, 353] on input "text" at bounding box center [1097, 348] width 74 height 37
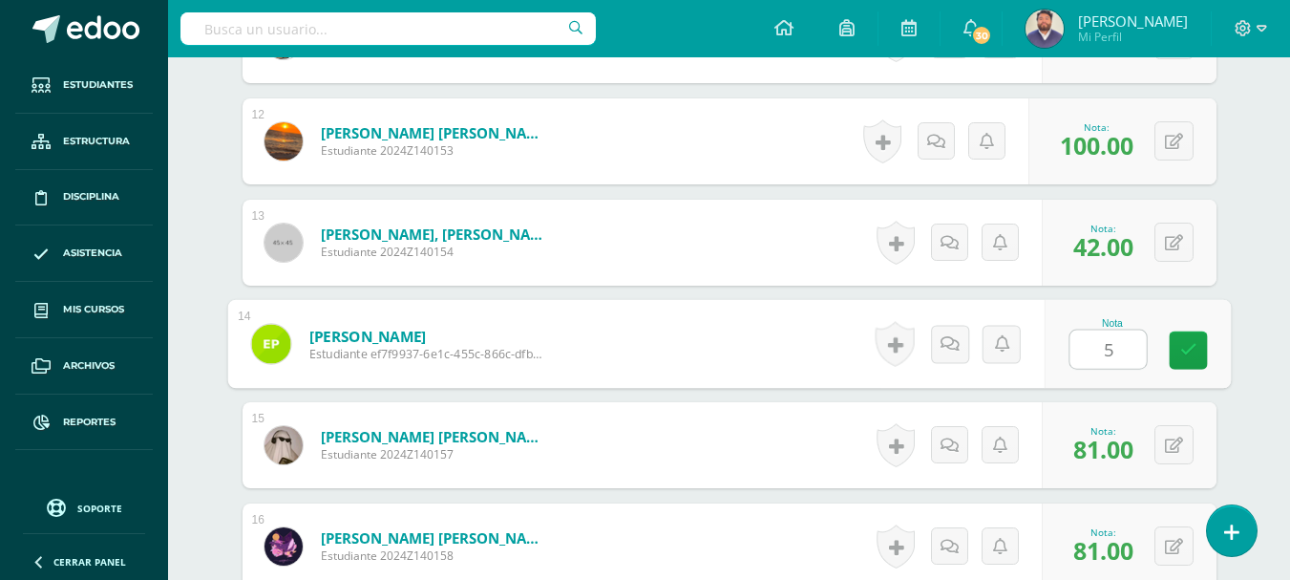
type input "50"
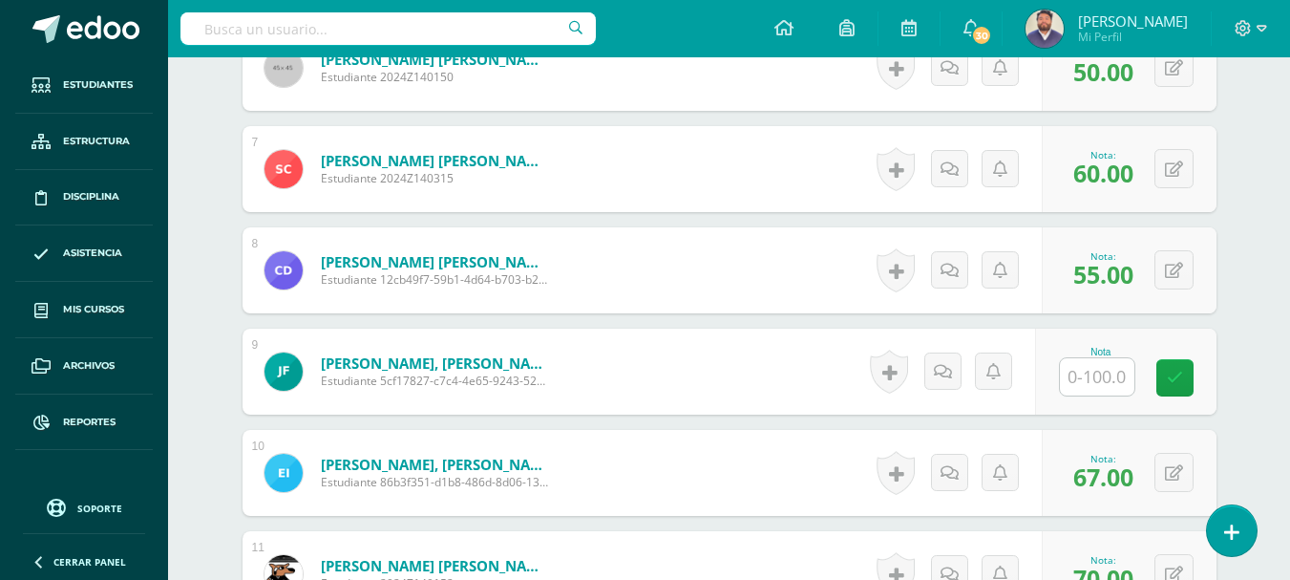
scroll to position [1311, 0]
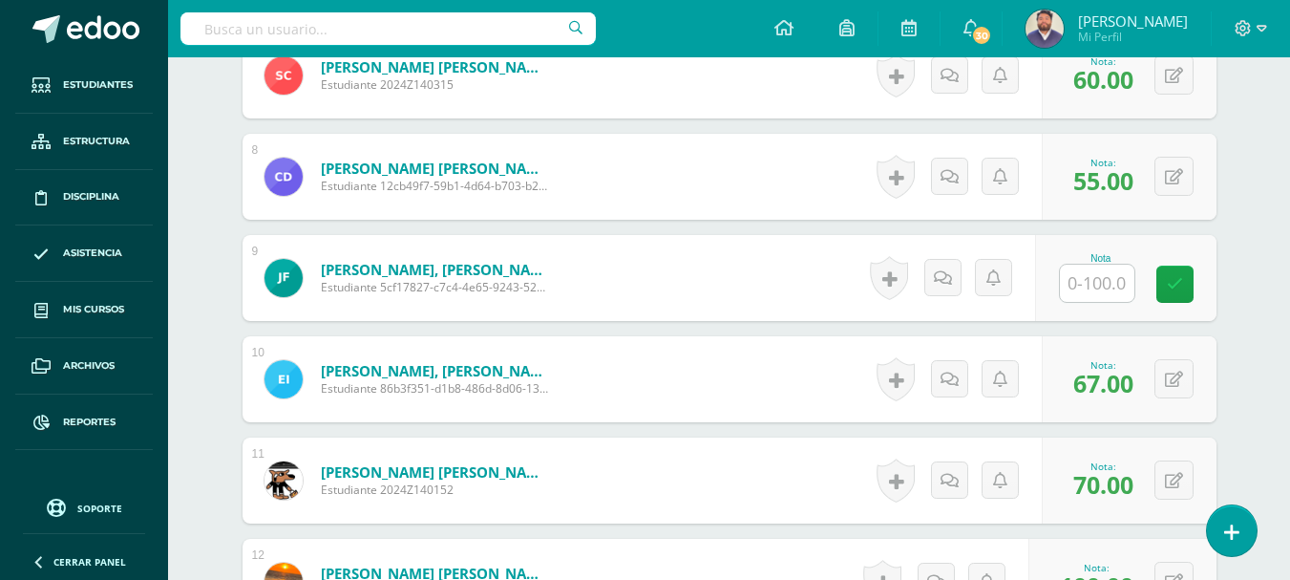
click at [424, 273] on link "Flores González, José Sebastián" at bounding box center [435, 269] width 229 height 19
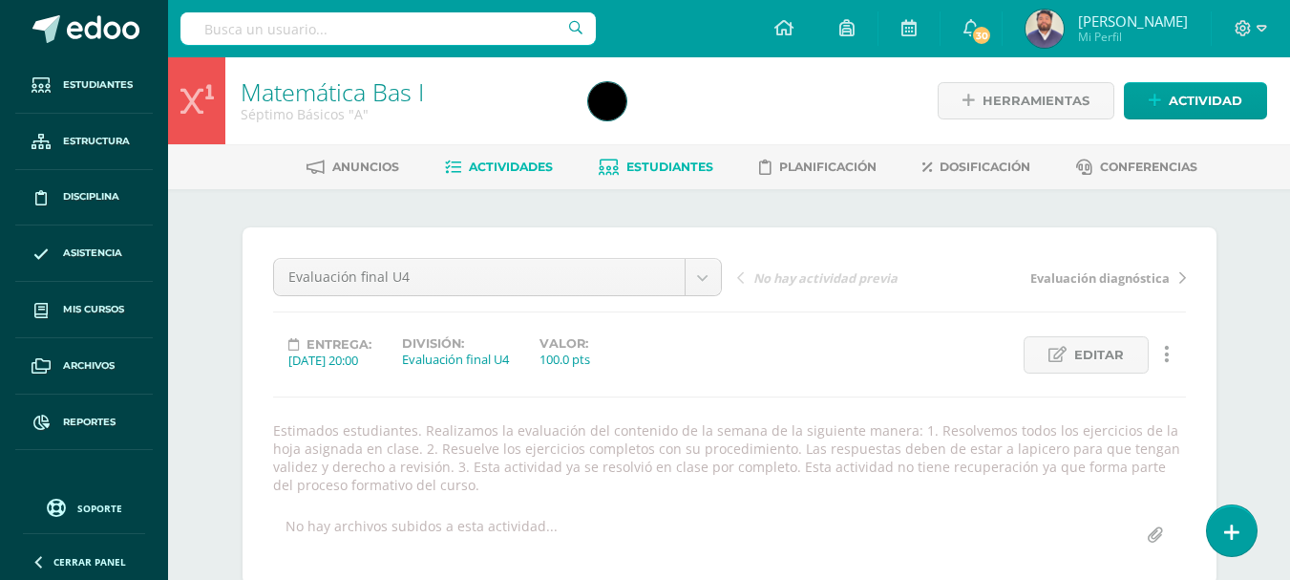
click at [645, 177] on link "Estudiantes" at bounding box center [656, 167] width 115 height 31
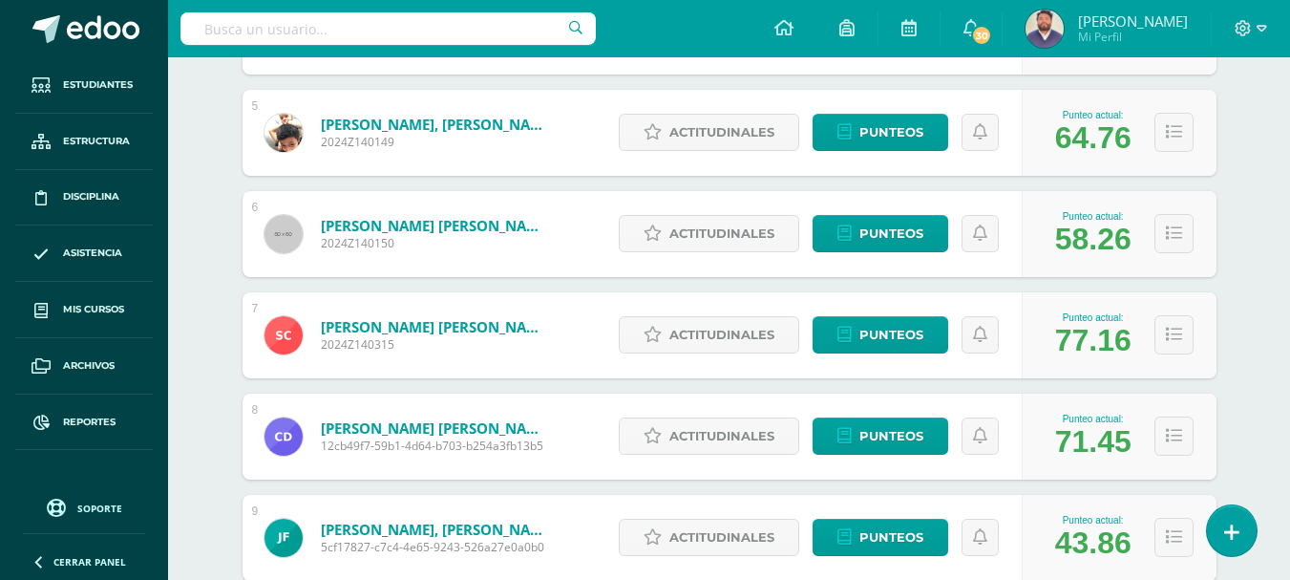
scroll to position [764, 0]
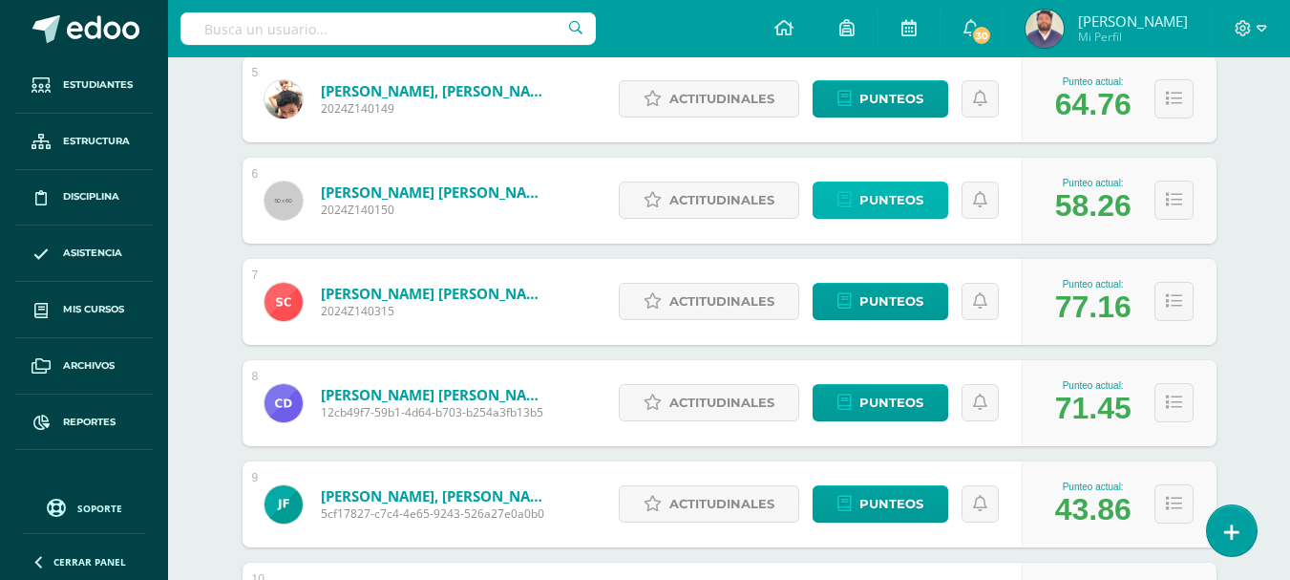
click at [876, 207] on span "Punteos" at bounding box center [891, 199] width 64 height 35
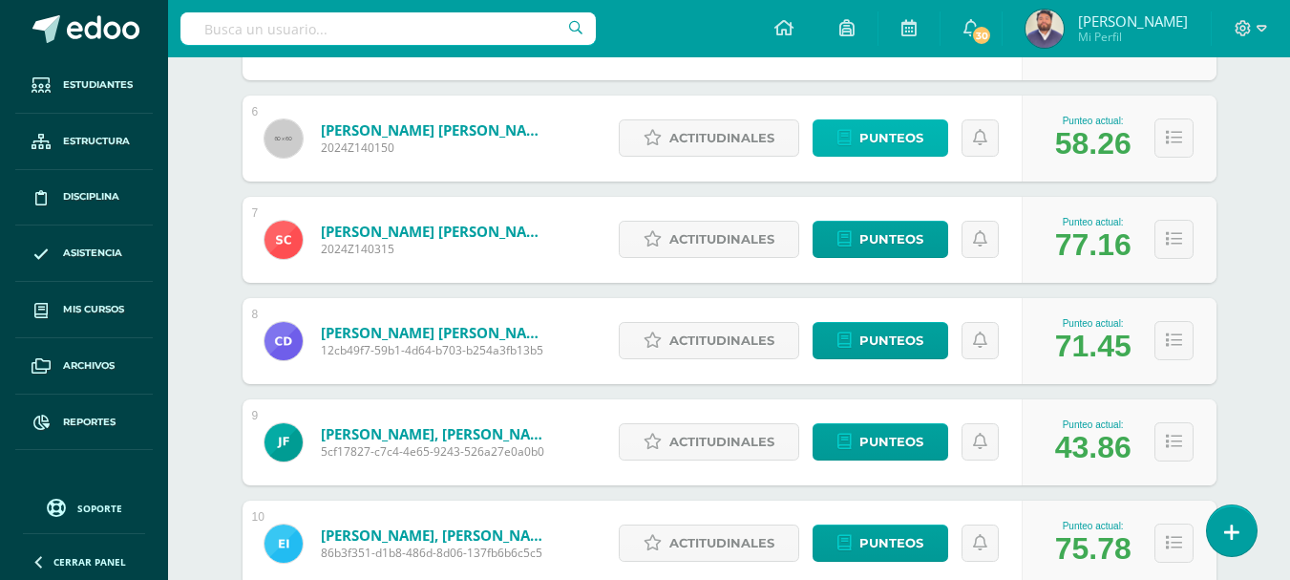
scroll to position [859, 0]
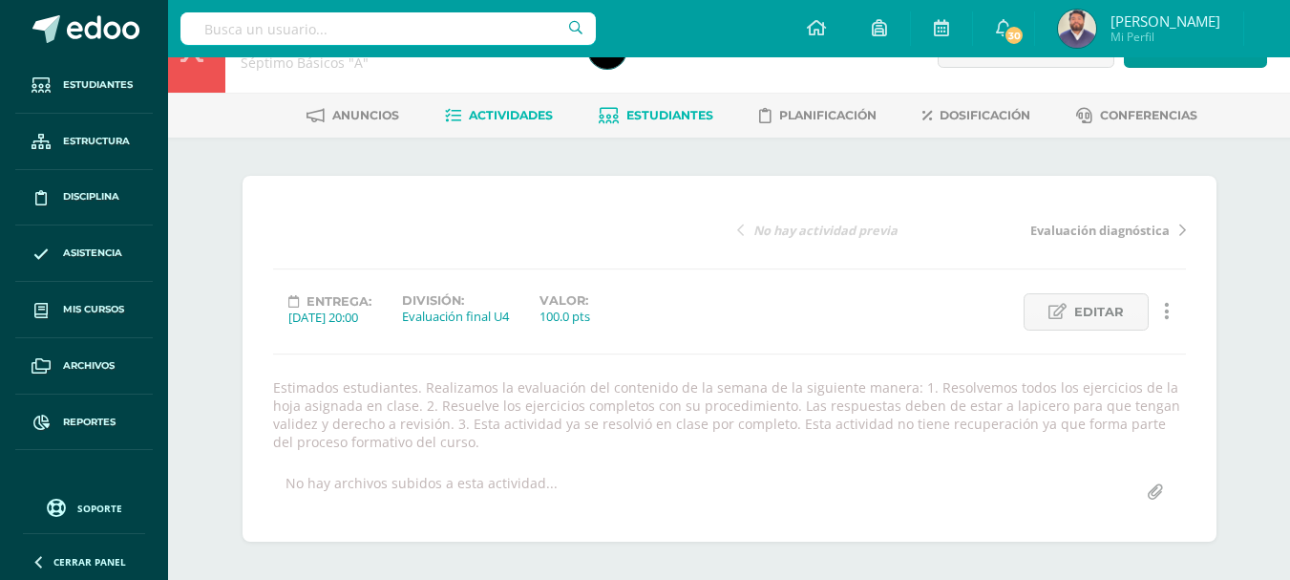
click at [689, 293] on div "Entrega: 2025/10/14 20:00 División: Evaluación final U4 Valor: 100.0 pts" at bounding box center [497, 311] width 464 height 37
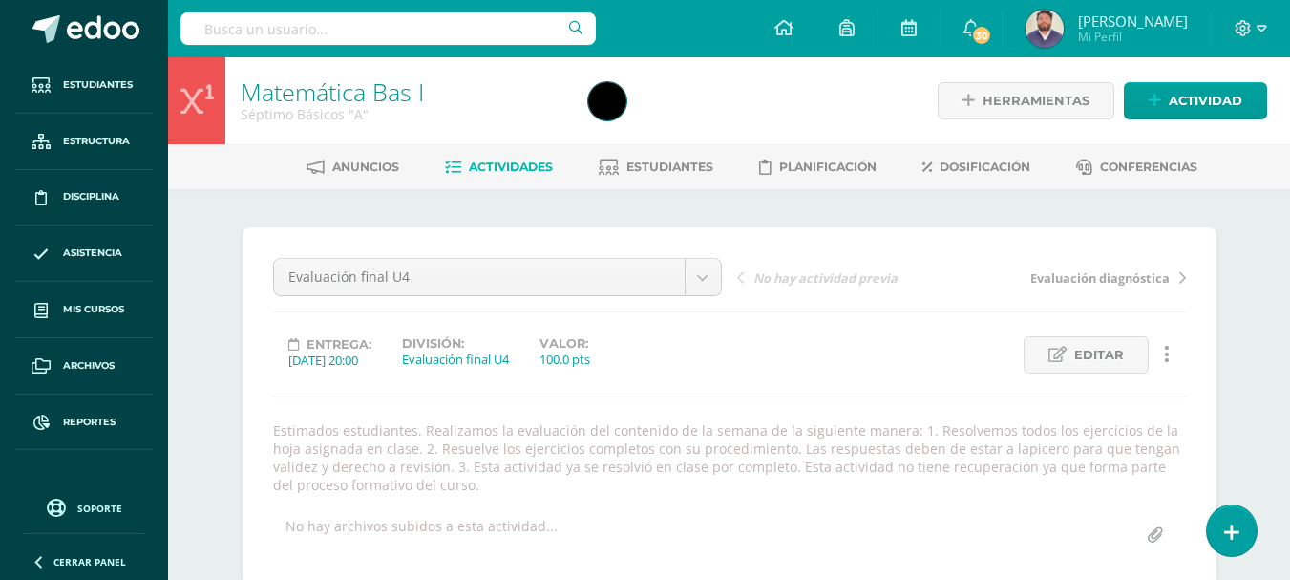
click at [631, 162] on span "Estudiantes" at bounding box center [669, 166] width 87 height 14
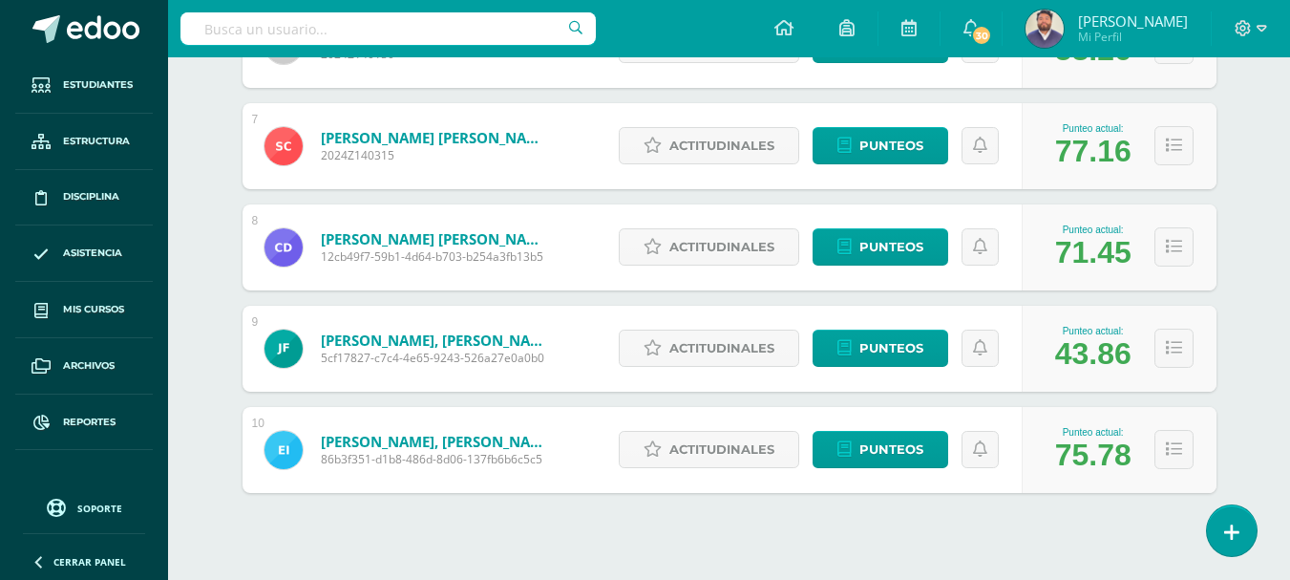
scroll to position [953, 0]
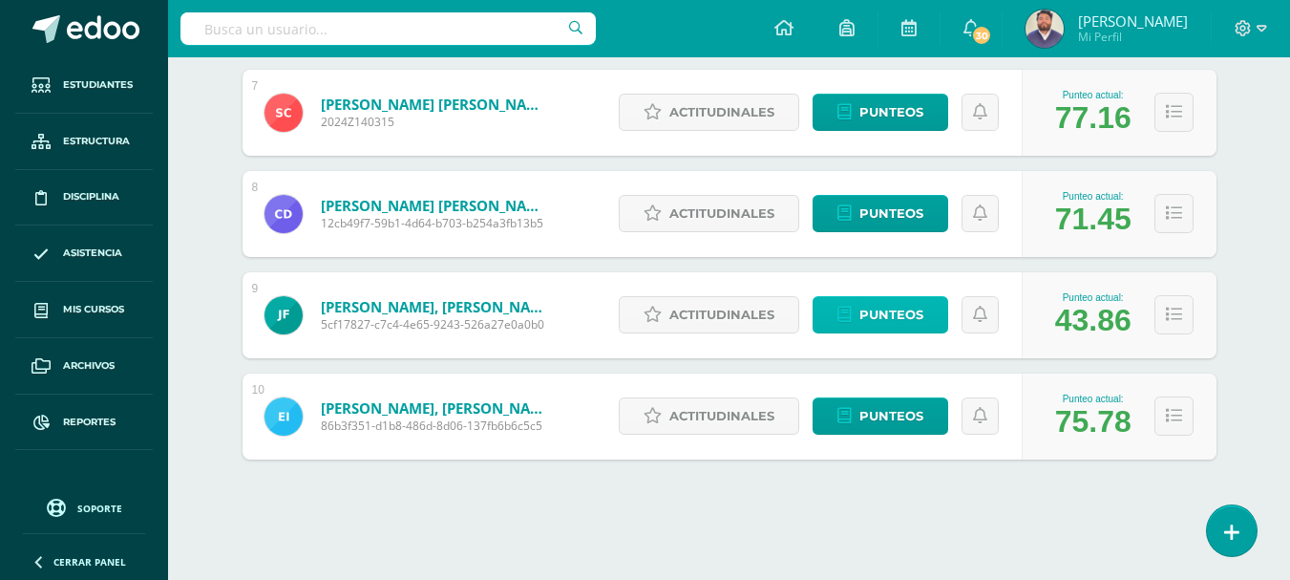
click at [861, 315] on span "Punteos" at bounding box center [891, 314] width 64 height 35
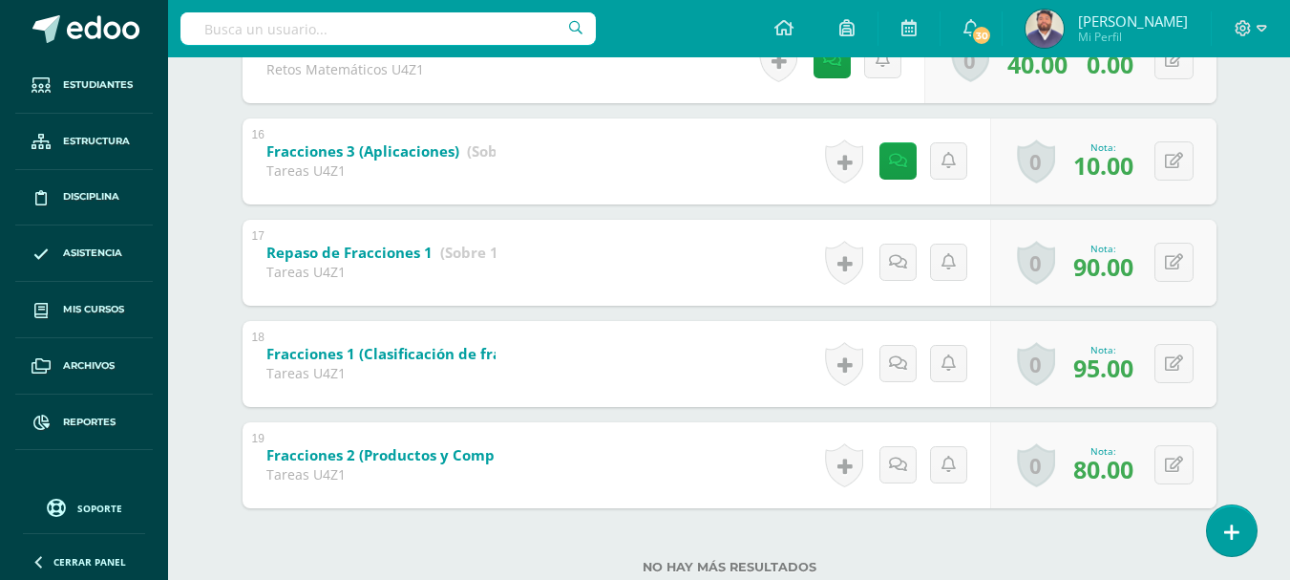
scroll to position [1910, 0]
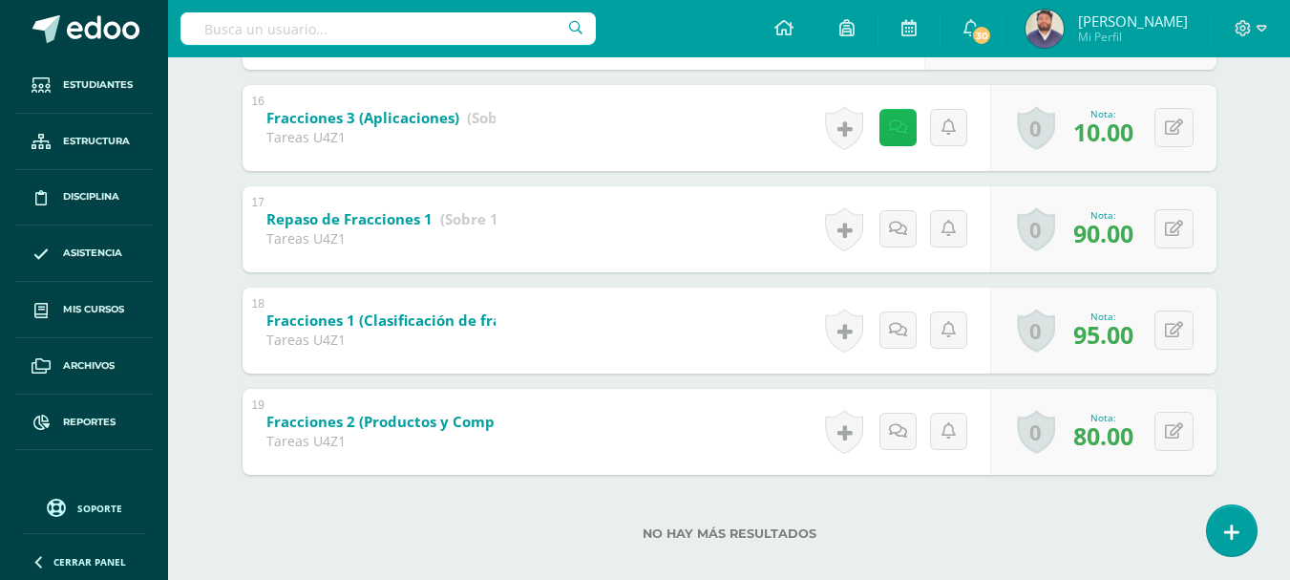
click at [894, 134] on icon at bounding box center [898, 127] width 18 height 16
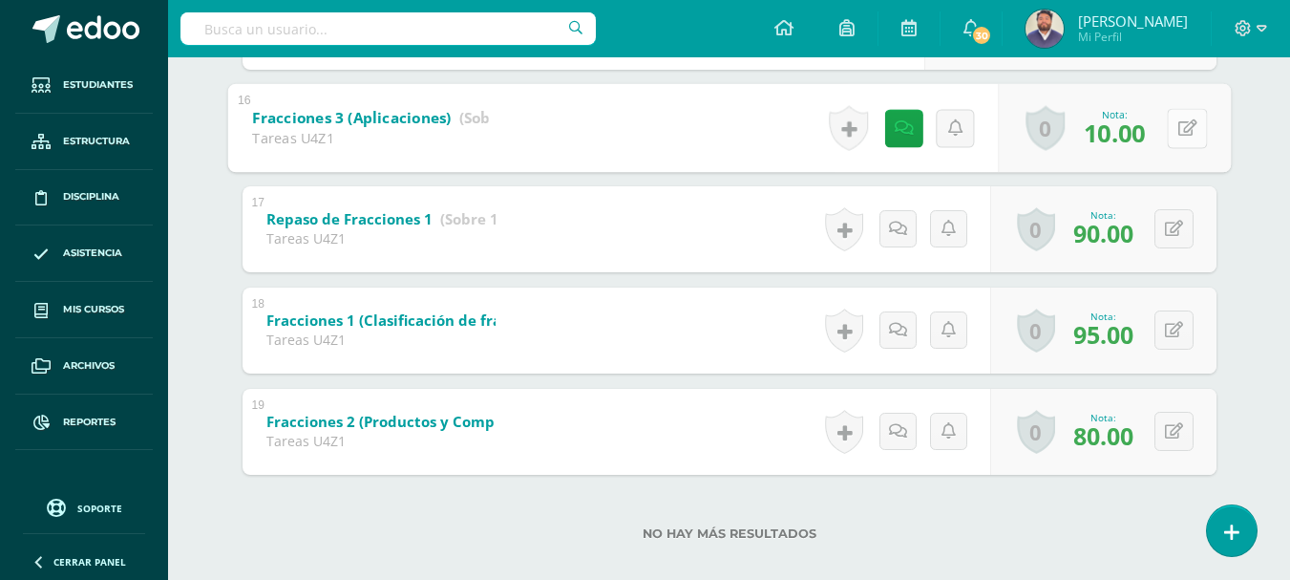
click at [1167, 131] on button at bounding box center [1187, 128] width 40 height 40
type input "70"
click at [895, 115] on link at bounding box center [897, 127] width 37 height 37
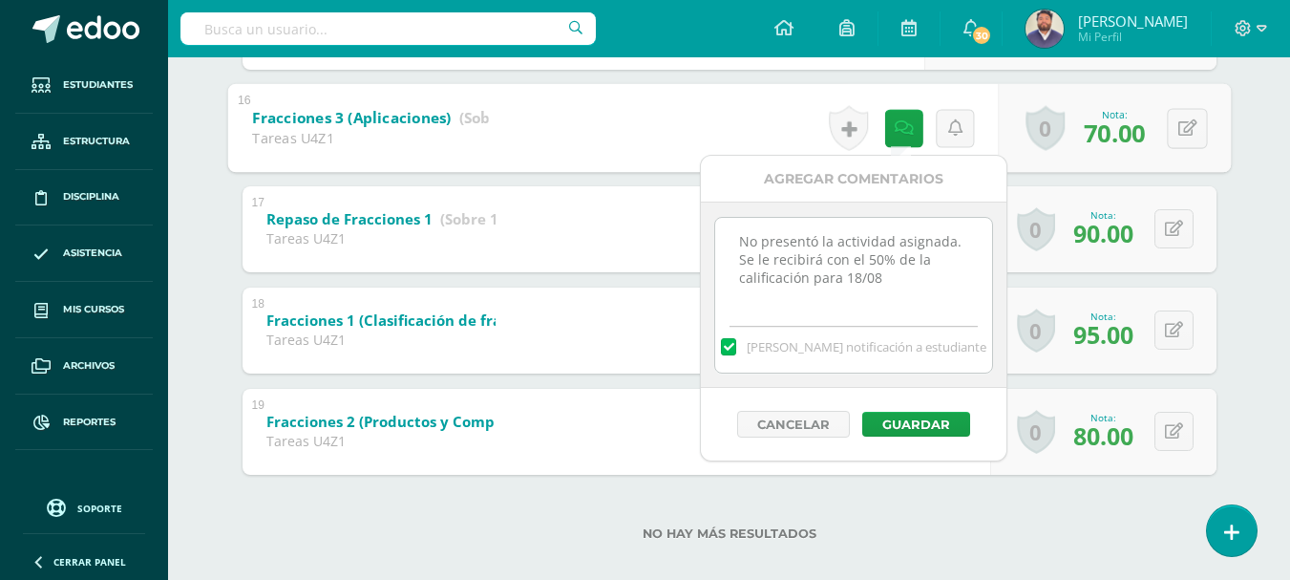
click at [893, 278] on textarea "No presentó la actividad asignada. Se le recibirá con el 50% de la calificación…" at bounding box center [853, 265] width 276 height 95
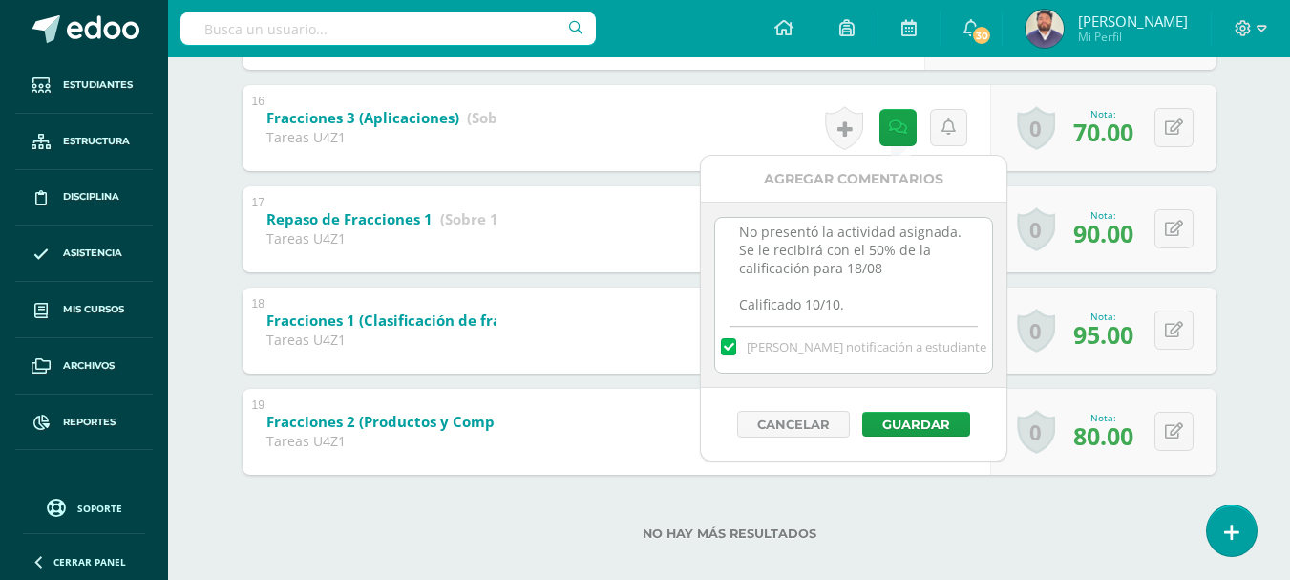
type textarea "No presentó la actividad asignada. Se le recibirá con el 50% de la calificación…"
click at [736, 348] on label at bounding box center [728, 346] width 15 height 17
click at [0, 0] on input "Mandar notificación a estudiante" at bounding box center [0, 0] width 0 height 0
click at [889, 424] on button "Guardar" at bounding box center [916, 424] width 108 height 25
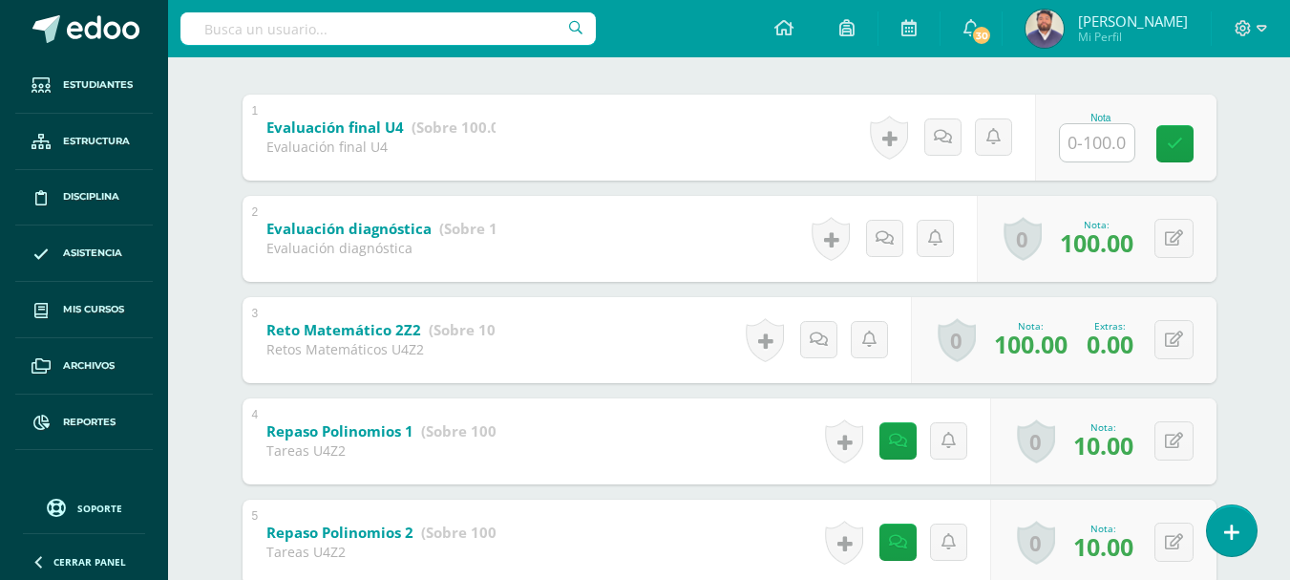
scroll to position [286, 0]
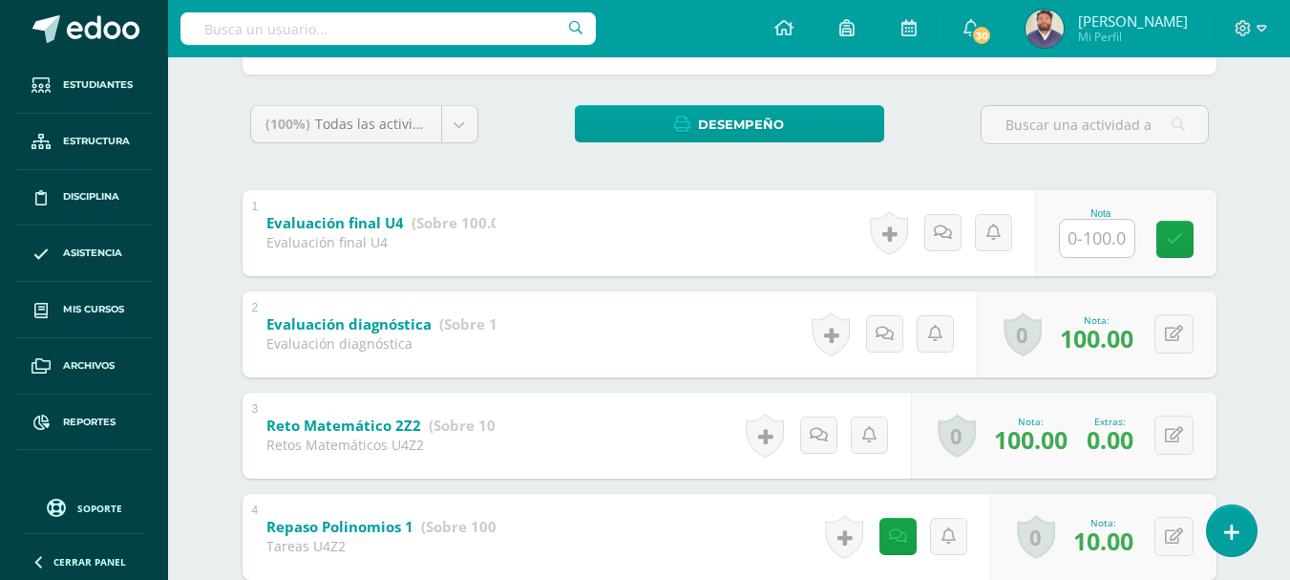
click at [906, 330] on div "Historial de actividad Se ha asignado la nota 100.0 por Cristopher Paz Oct. 7, …" at bounding box center [891, 334] width 172 height 86
click at [892, 330] on link at bounding box center [884, 333] width 37 height 37
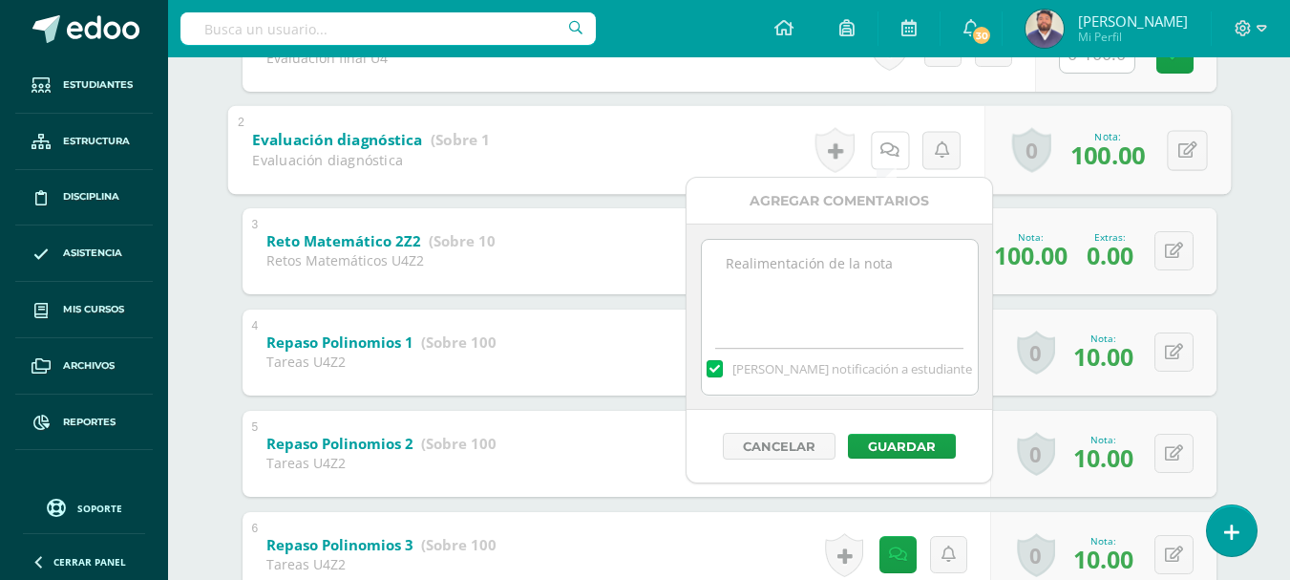
scroll to position [477, 0]
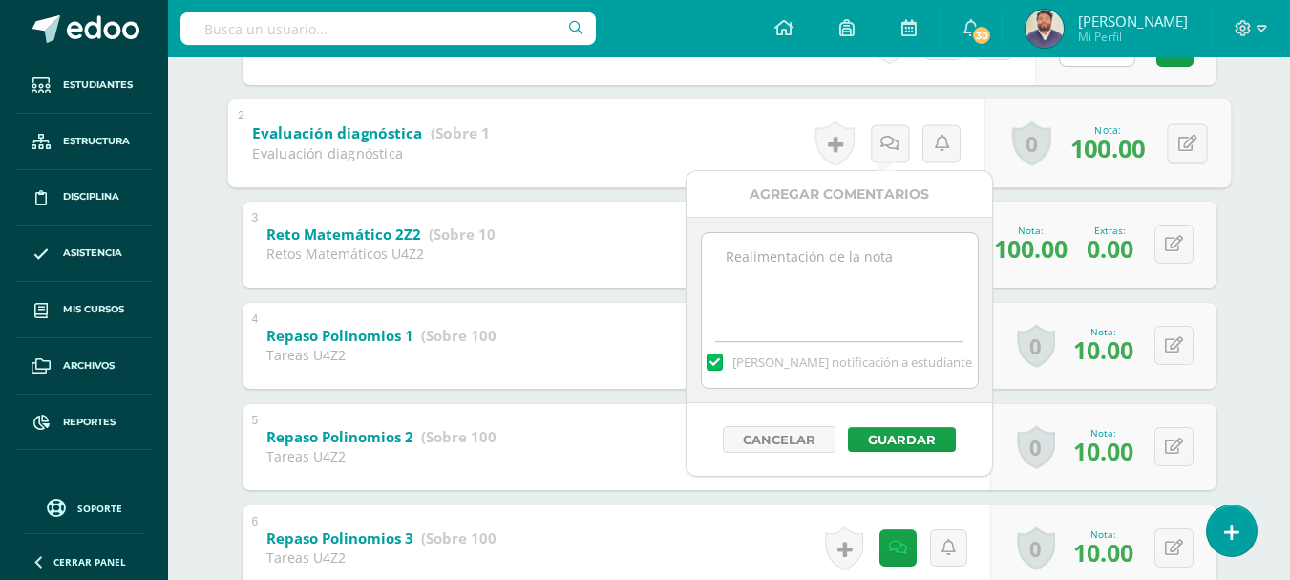
click at [802, 308] on textarea at bounding box center [840, 280] width 276 height 95
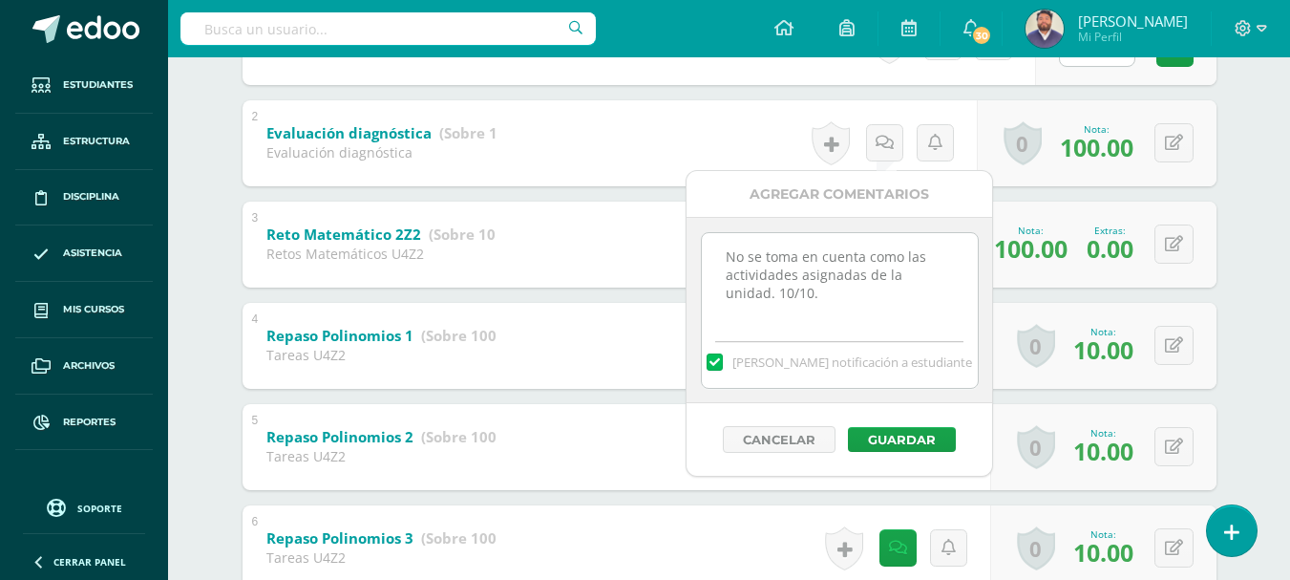
click at [722, 363] on label at bounding box center [714, 361] width 15 height 17
click at [0, 0] on input "Mandar notificación a estudiante" at bounding box center [0, 0] width 0 height 0
click at [802, 277] on textarea "No se toma en cuenta como las actividades asignadas de la unidad. 10/10." at bounding box center [840, 280] width 276 height 95
click at [882, 269] on textarea "No se toma en cuenta como las actividades asignadas con ponderación de la unida…" at bounding box center [840, 280] width 276 height 95
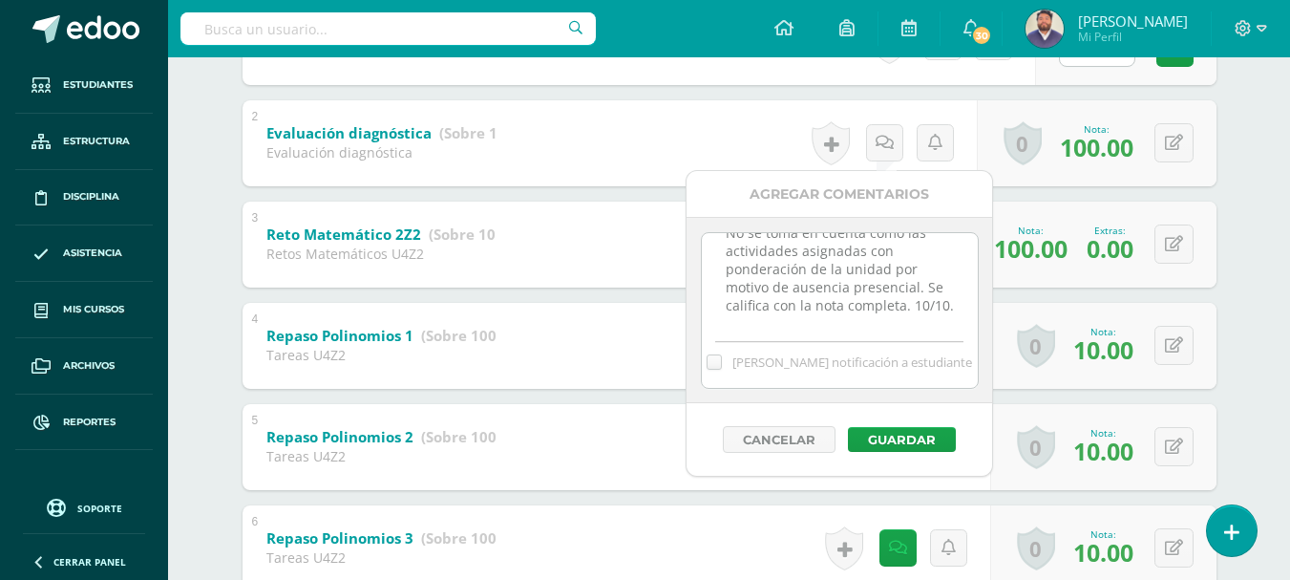
scroll to position [0, 0]
drag, startPoint x: 779, startPoint y: 325, endPoint x: 693, endPoint y: 236, distance: 123.6
click at [693, 236] on div "No se toma en cuenta como las actividades asignadas con ponderación de la unida…" at bounding box center [840, 310] width 306 height 186
type textarea "No se toma en cuenta como las actividades asignadas con ponderación de la unida…"
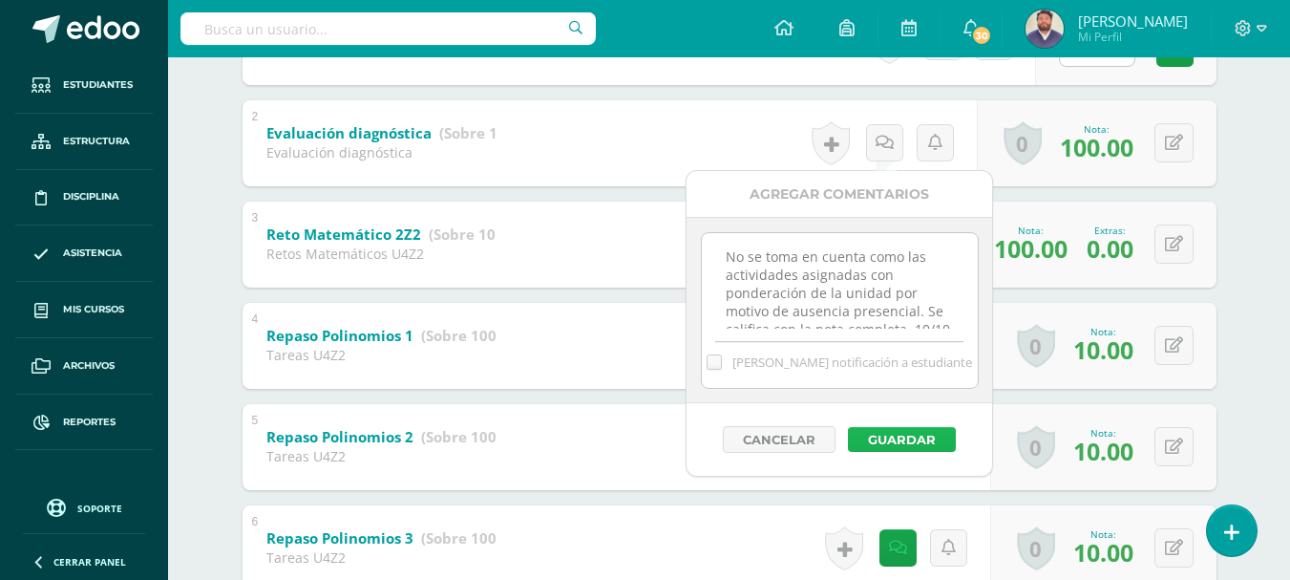
click at [889, 449] on button "Guardar" at bounding box center [902, 439] width 108 height 25
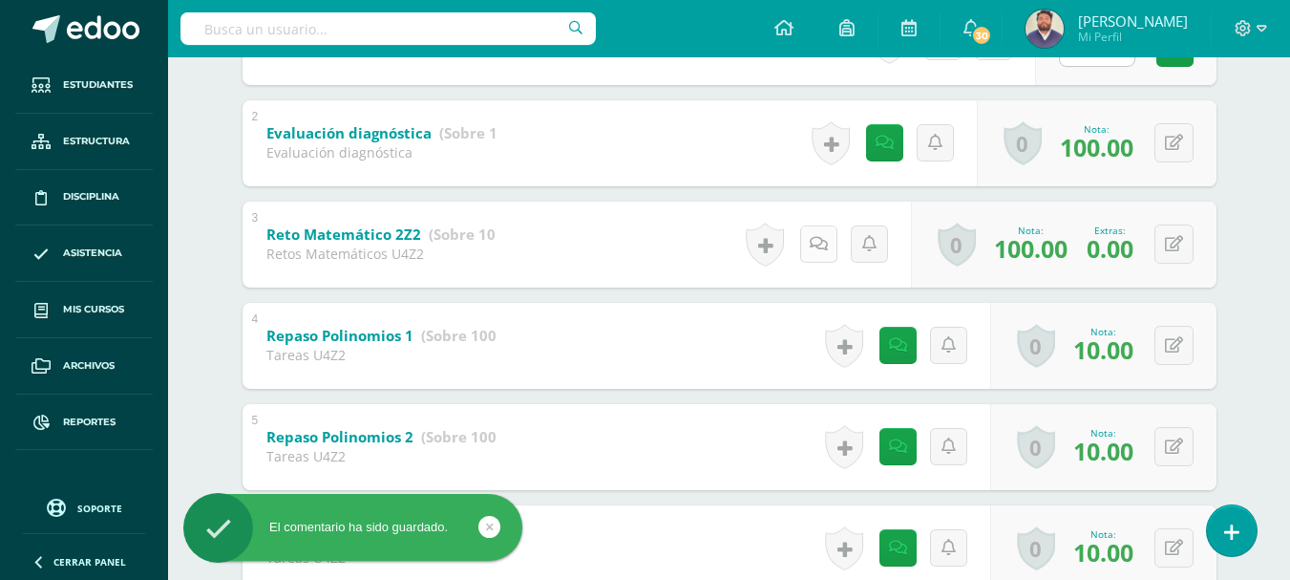
click at [810, 248] on icon at bounding box center [819, 244] width 18 height 16
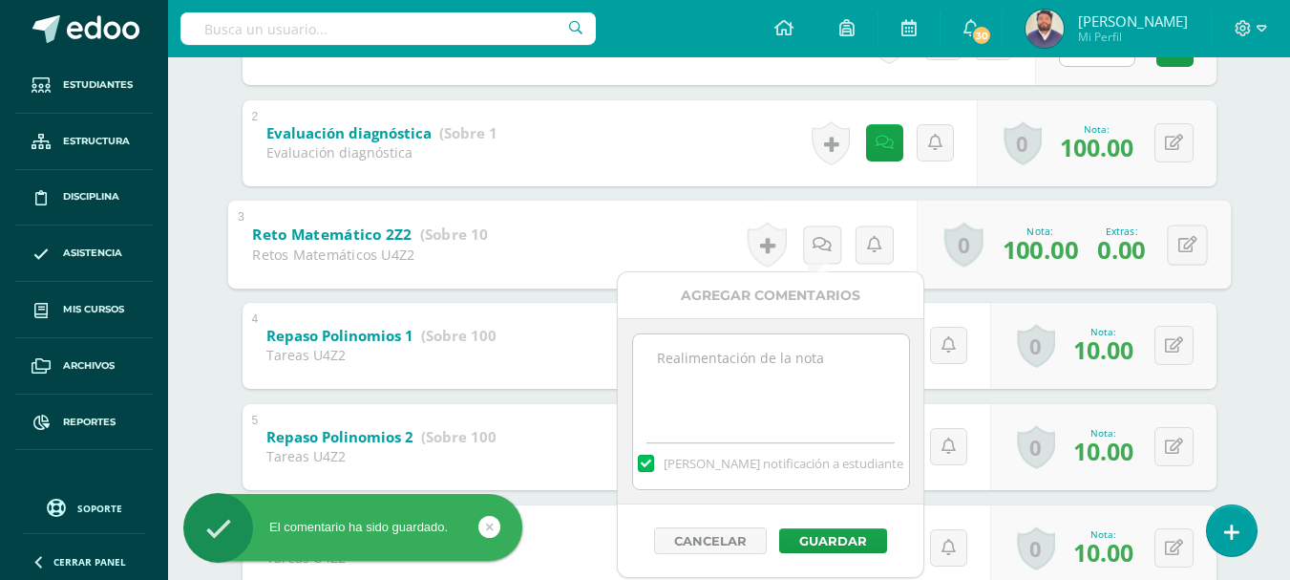
click at [793, 342] on textarea at bounding box center [771, 381] width 276 height 95
paste textarea "No se toma en cuenta como las actividades asignadas con ponderación de la unida…"
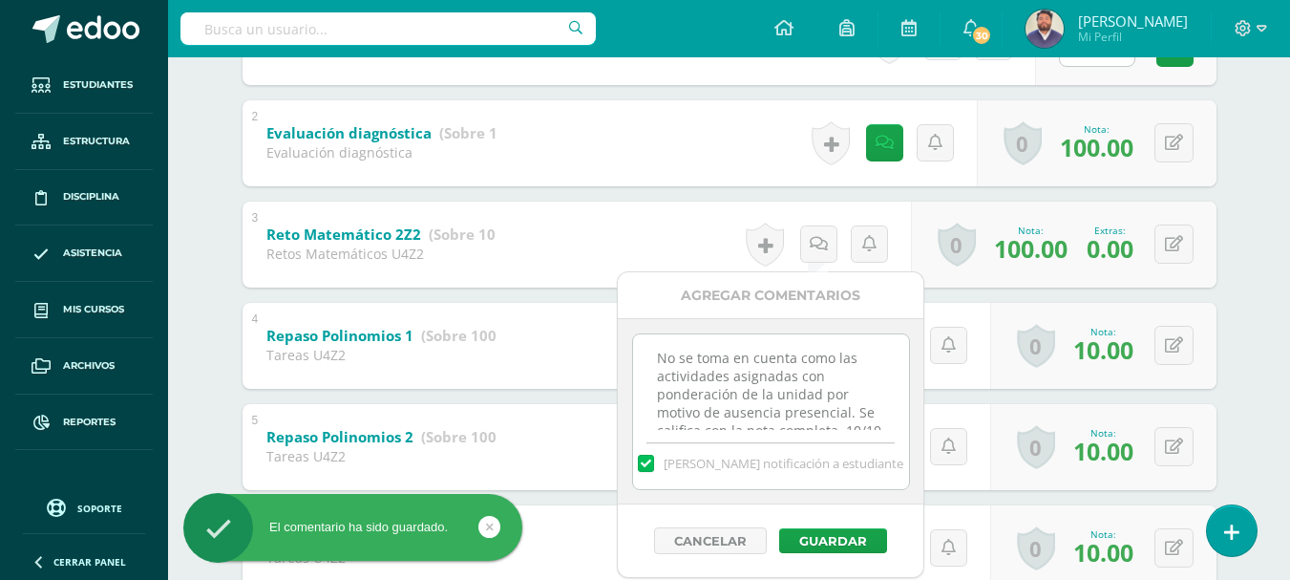
scroll to position [28, 0]
type textarea "No se toma en cuenta como las actividades asignadas con ponderación de la unida…"
click at [653, 467] on label at bounding box center [645, 463] width 15 height 17
click at [0, 0] on input "[PERSON_NAME] notificación a estudiante" at bounding box center [0, 0] width 0 height 0
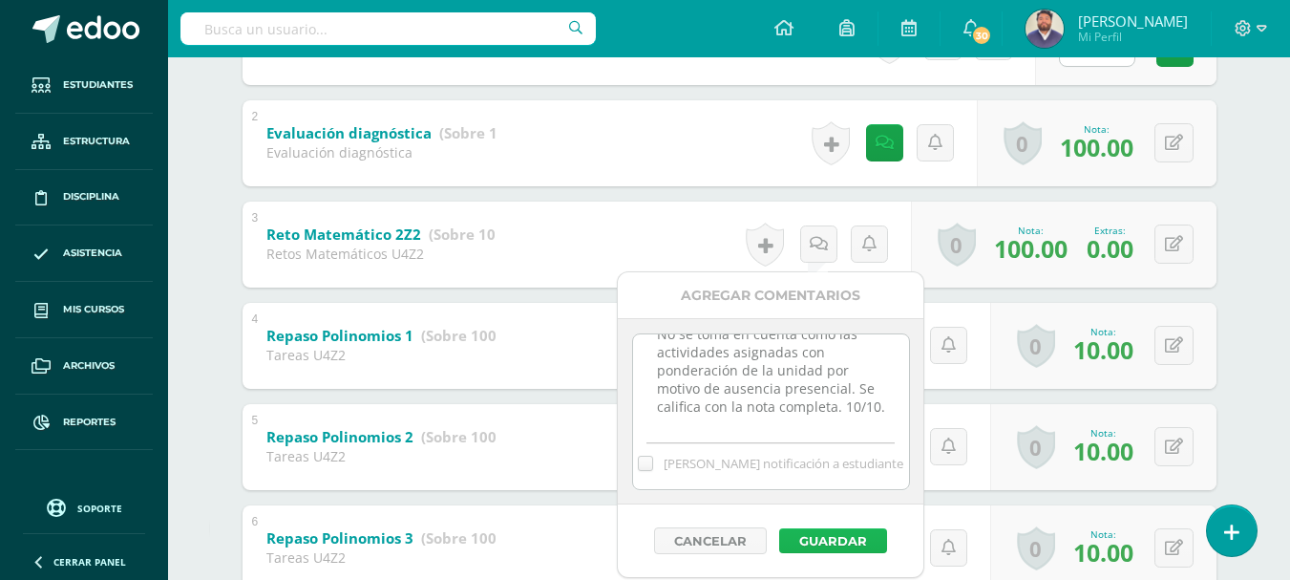
click at [815, 545] on button "Guardar" at bounding box center [833, 540] width 108 height 25
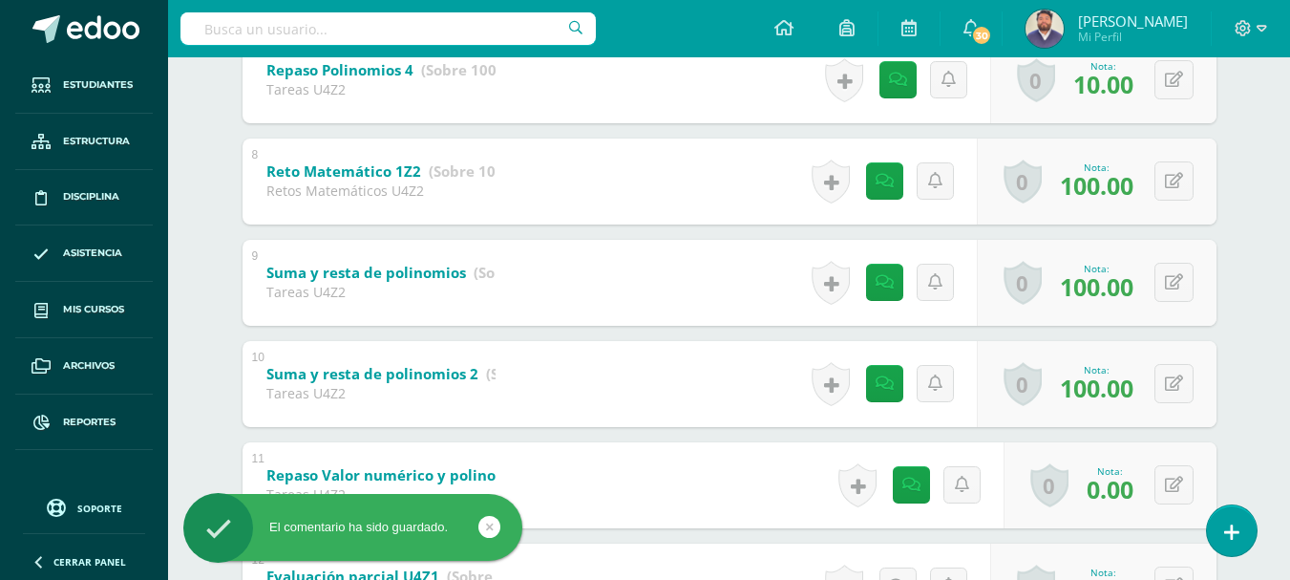
scroll to position [1050, 0]
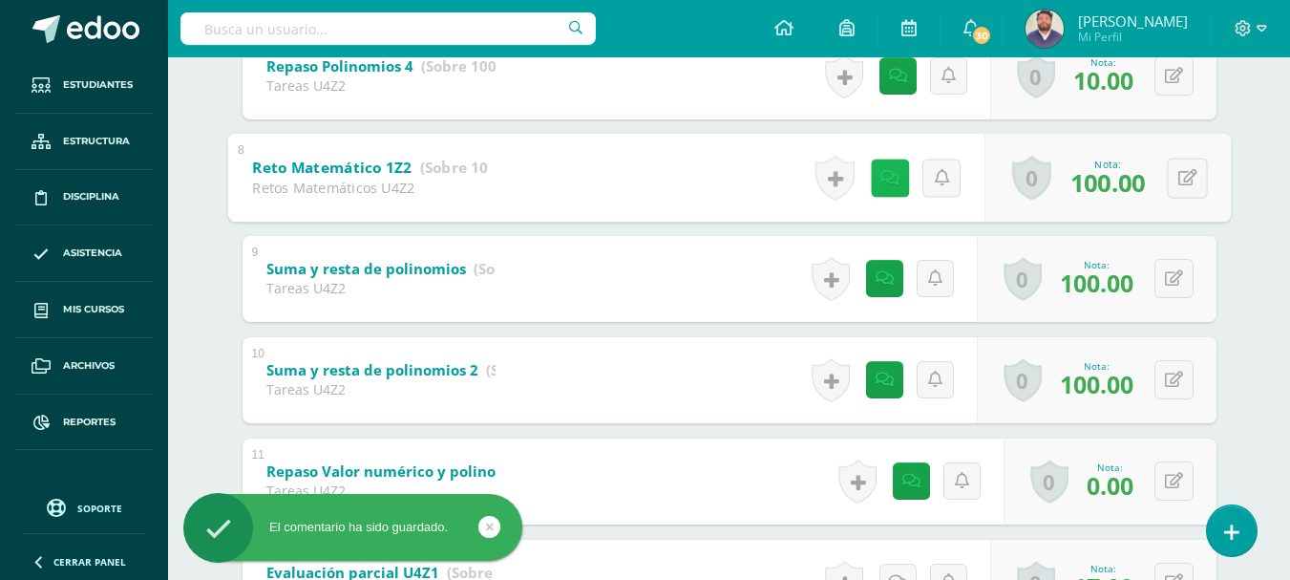
click at [891, 181] on icon at bounding box center [889, 177] width 19 height 16
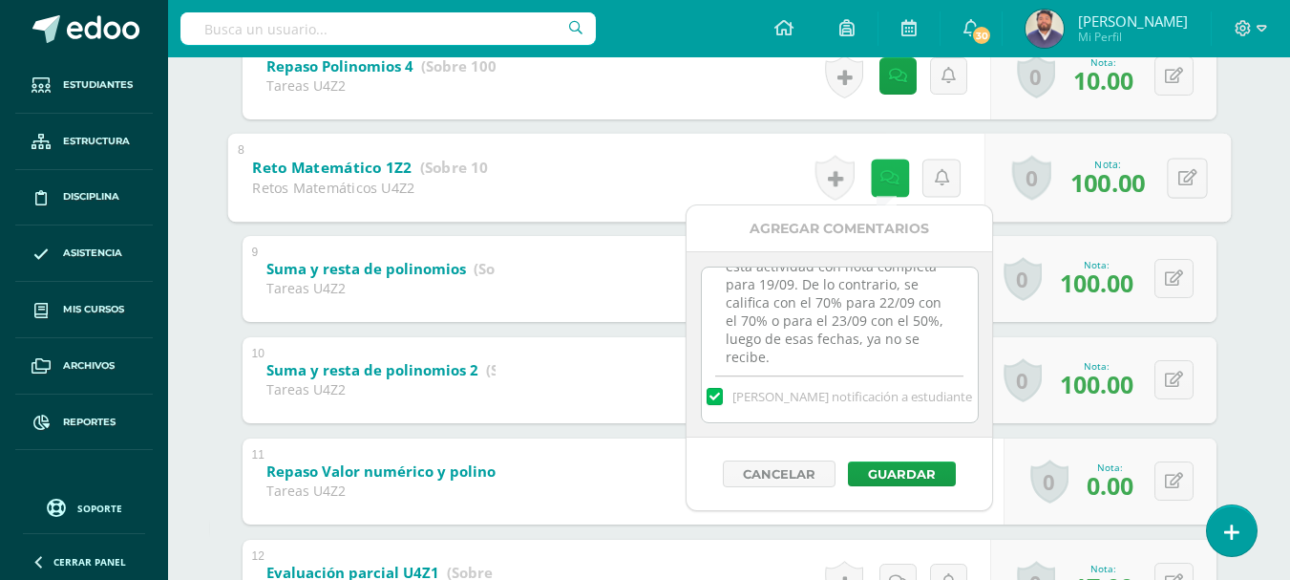
scroll to position [187, 0]
click at [1244, 269] on div "José Flores Michael Alvarado Juan Arreaza Santiago Barahona Mia Barillas Santia…" at bounding box center [729, 300] width 1050 height 2322
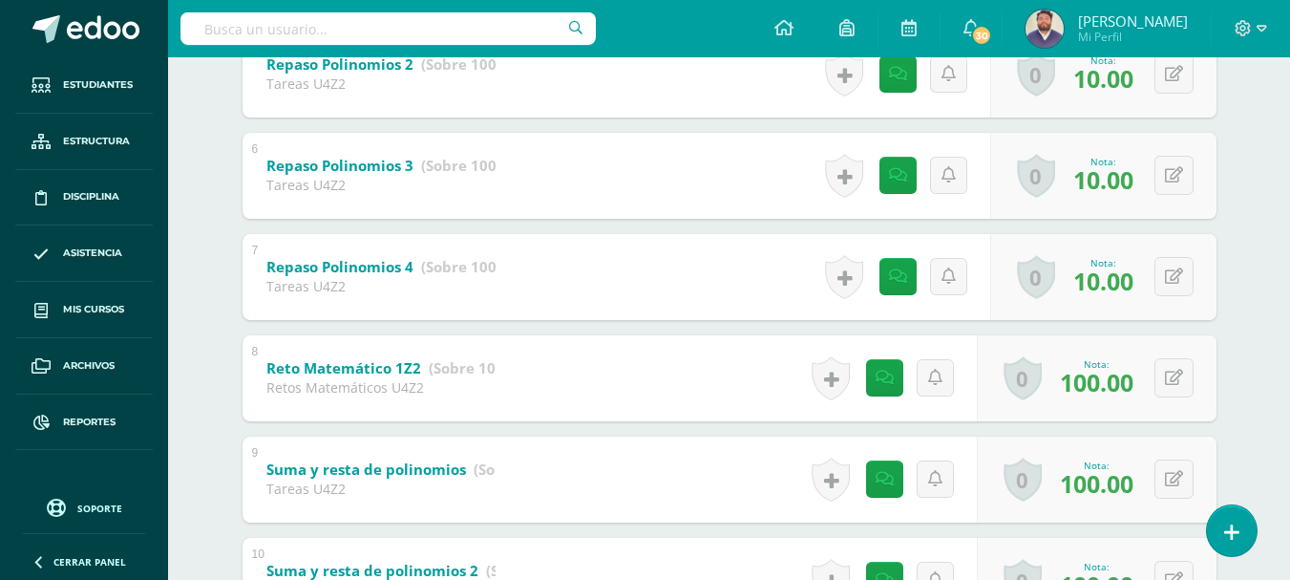
scroll to position [859, 0]
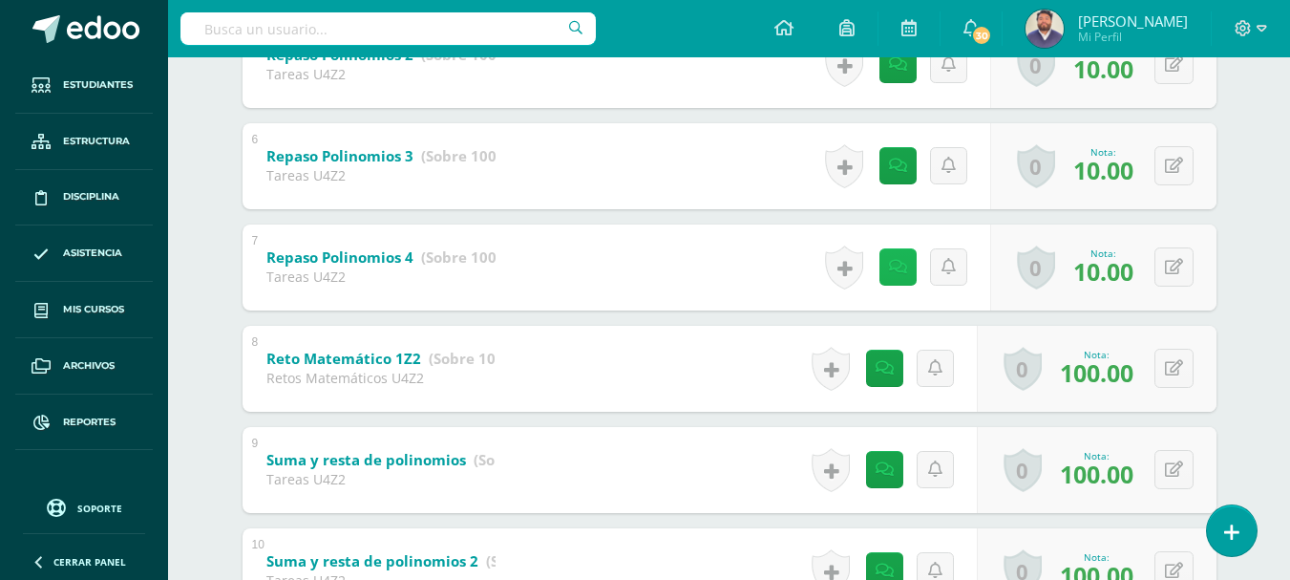
click at [883, 264] on link at bounding box center [897, 266] width 37 height 37
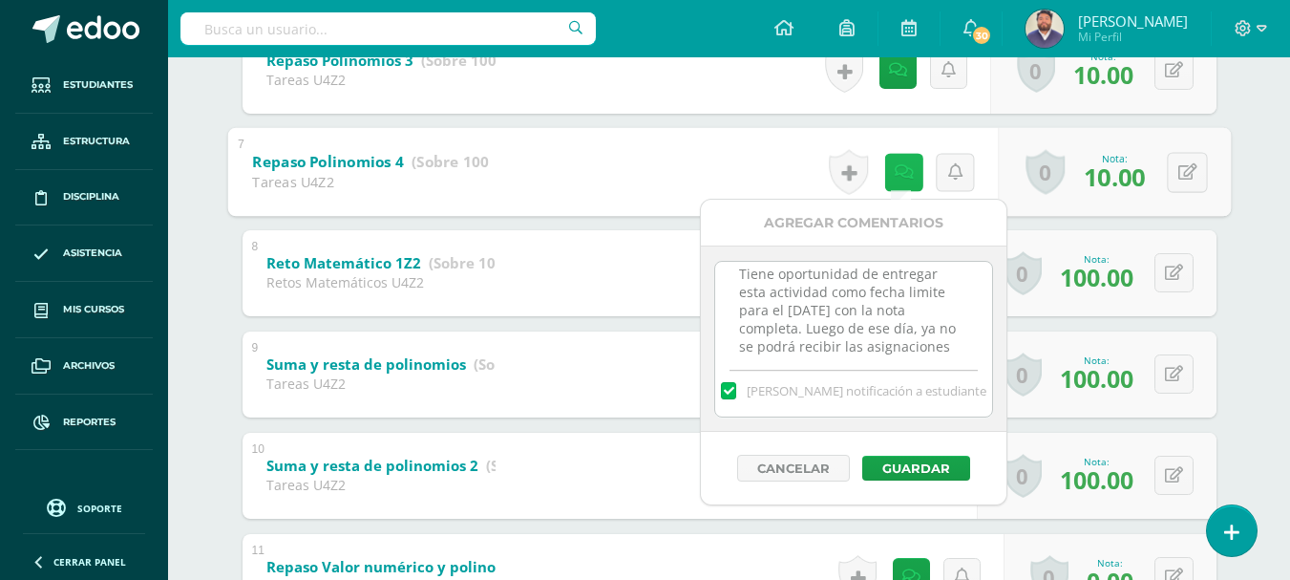
scroll to position [42, 0]
click at [931, 333] on textarea "Tiene oportunidad de entregar esta actividad como fecha limite para el viernes …" at bounding box center [853, 309] width 276 height 95
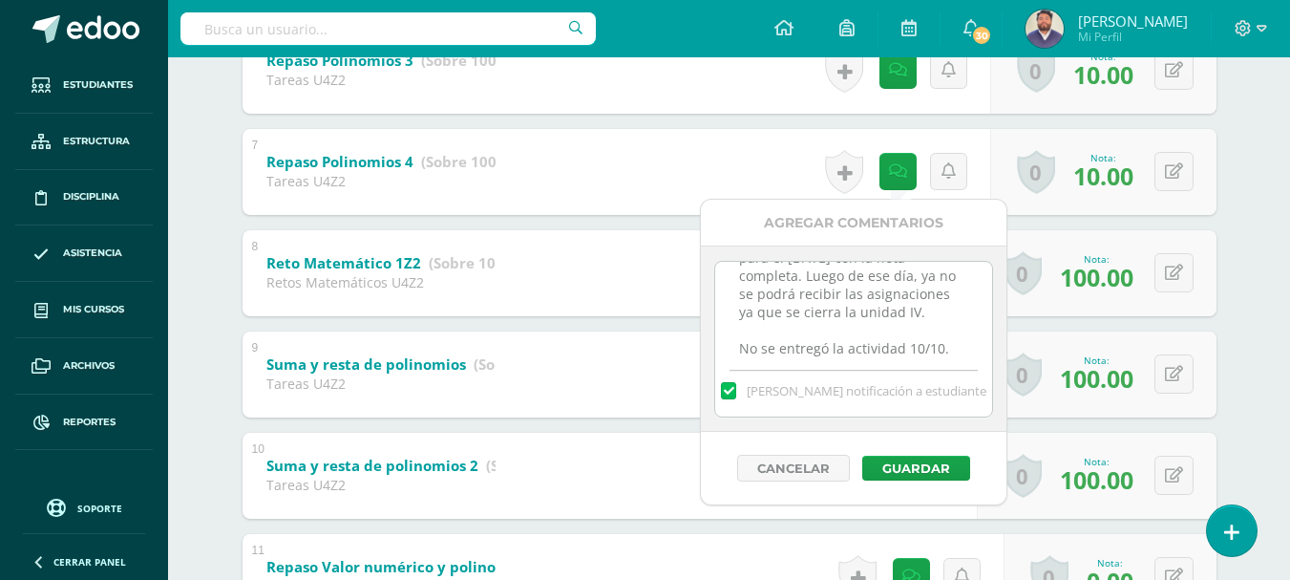
scroll to position [78, 0]
drag, startPoint x: 941, startPoint y: 349, endPoint x: 711, endPoint y: 345, distance: 230.2
click at [711, 345] on div "Tiene oportunidad de entregar esta actividad como fecha limite para el viernes …" at bounding box center [854, 338] width 306 height 186
type textarea "Tiene oportunidad de entregar esta actividad como fecha limite para el viernes …"
click at [736, 392] on label at bounding box center [728, 390] width 15 height 17
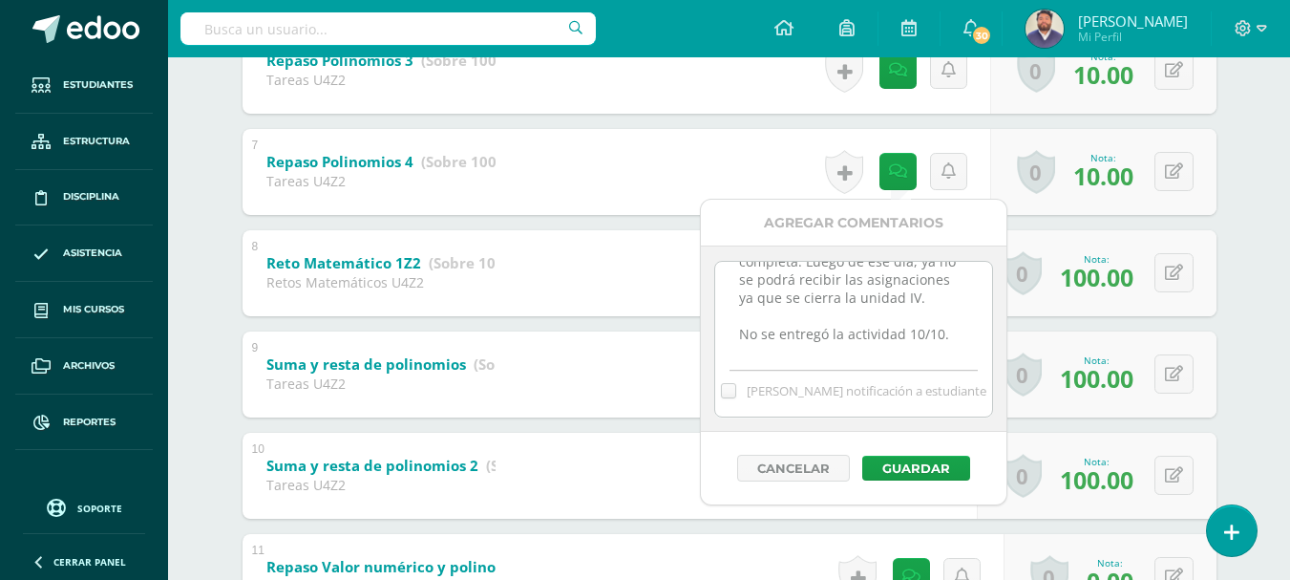
click at [0, 0] on input "Mandar notificación a estudiante" at bounding box center [0, 0] width 0 height 0
click at [888, 472] on button "Guardar" at bounding box center [916, 467] width 108 height 25
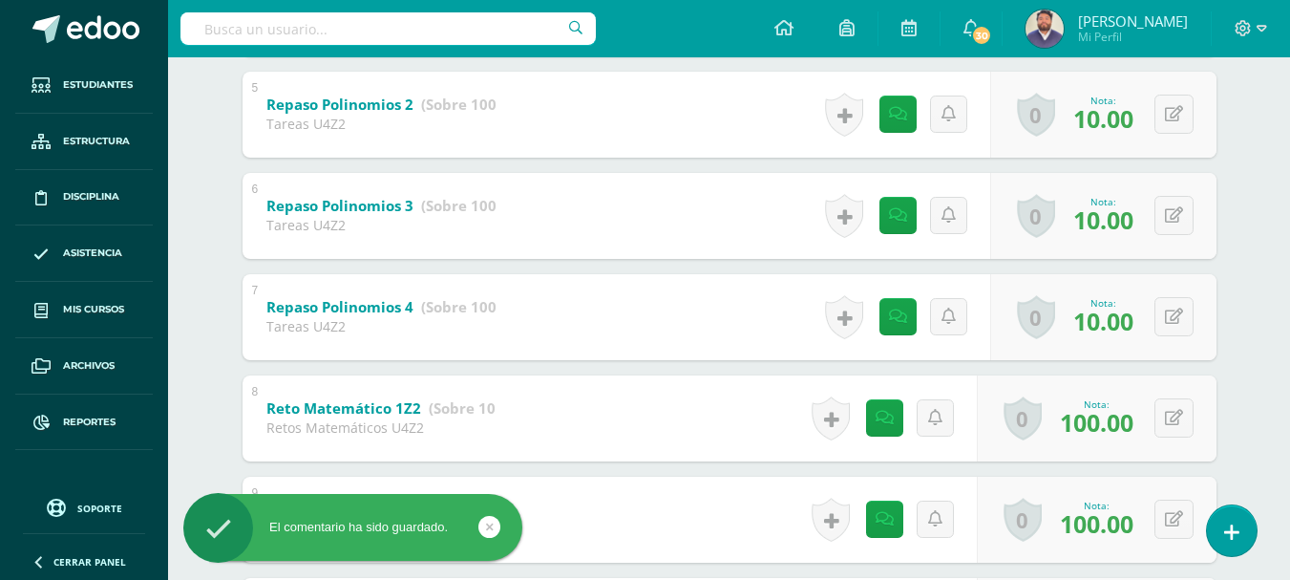
scroll to position [764, 0]
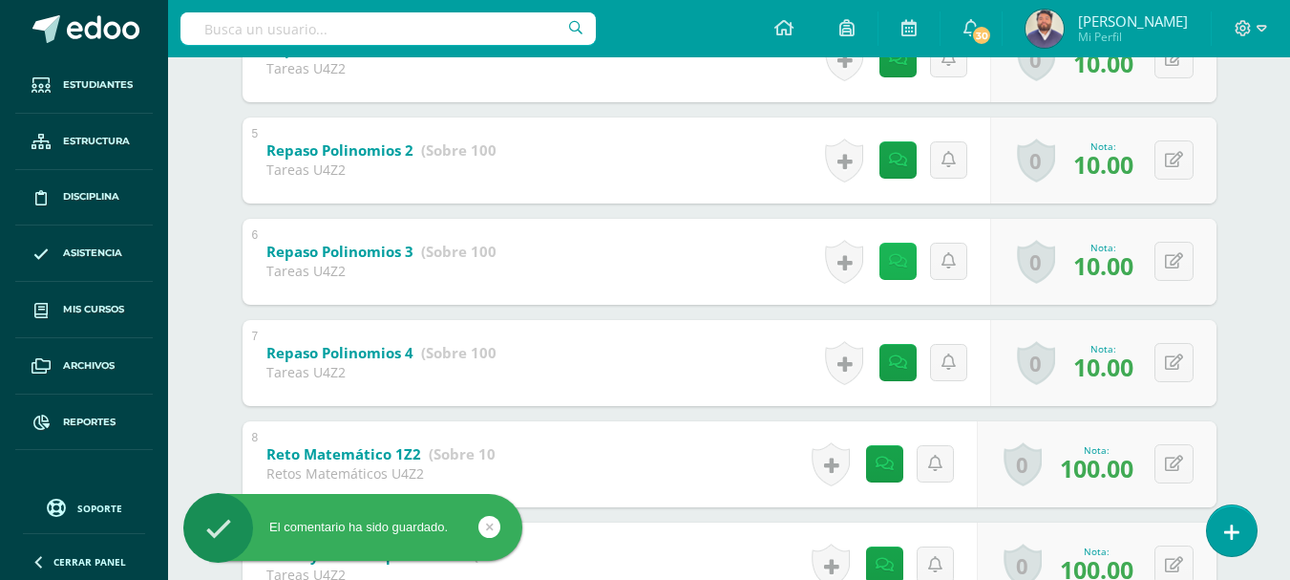
click at [890, 274] on link at bounding box center [897, 261] width 37 height 37
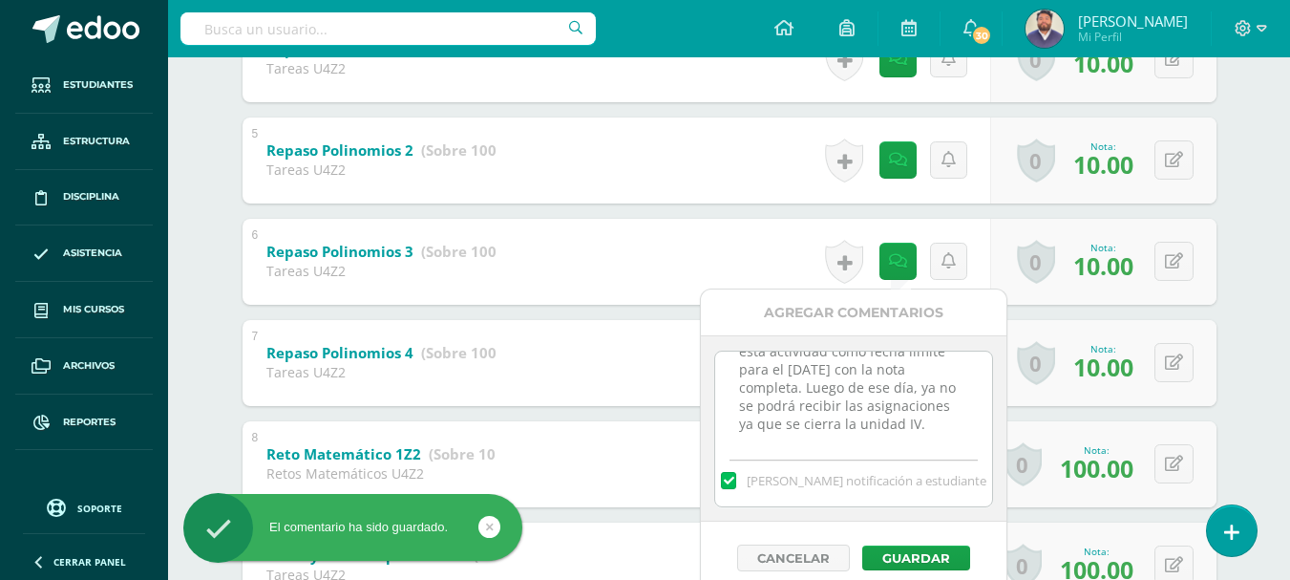
click at [937, 421] on textarea "Tiene oportunidad de entregar esta actividad como fecha limite para el viernes …" at bounding box center [853, 398] width 276 height 95
paste textarea "No se entregó la actividad 10/10."
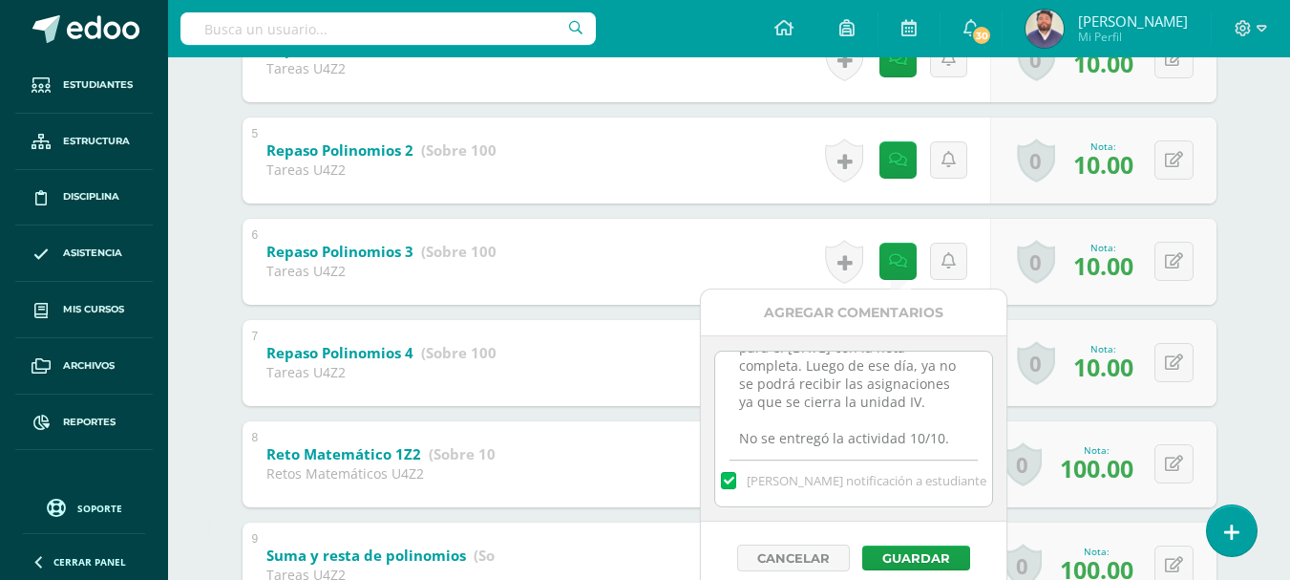
type textarea "Tiene oportunidad de entregar esta actividad como fecha limite para el viernes …"
click at [736, 473] on label at bounding box center [728, 480] width 15 height 17
click at [0, 0] on input "Mandar notificación a estudiante" at bounding box center [0, 0] width 0 height 0
click at [898, 567] on button "Guardar" at bounding box center [916, 557] width 108 height 25
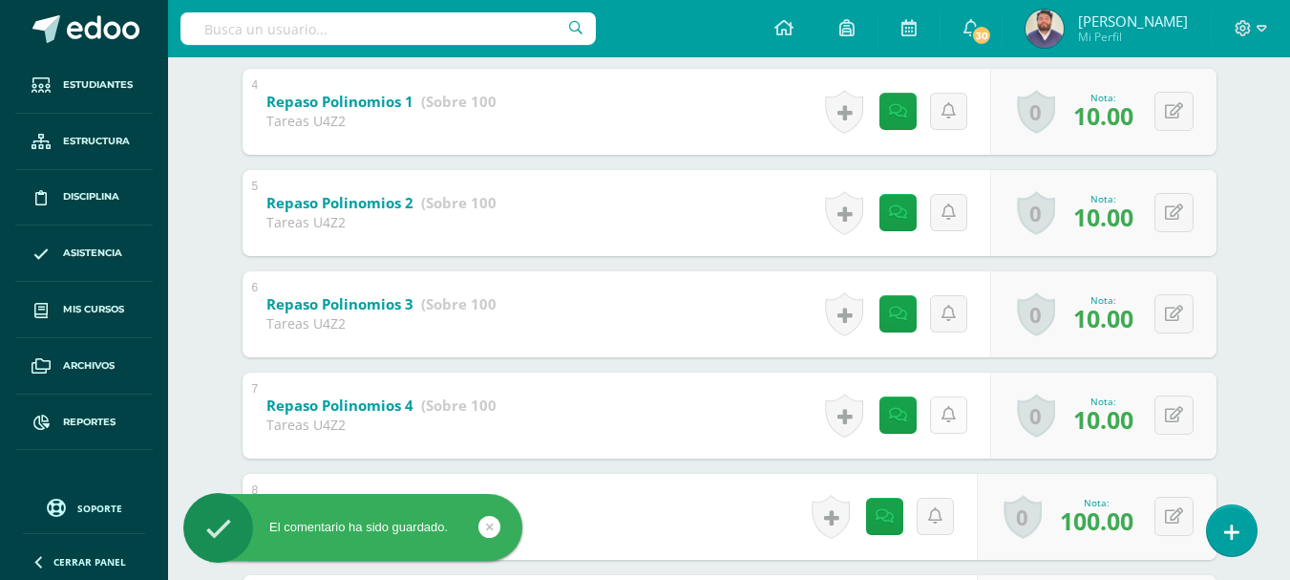
scroll to position [668, 0]
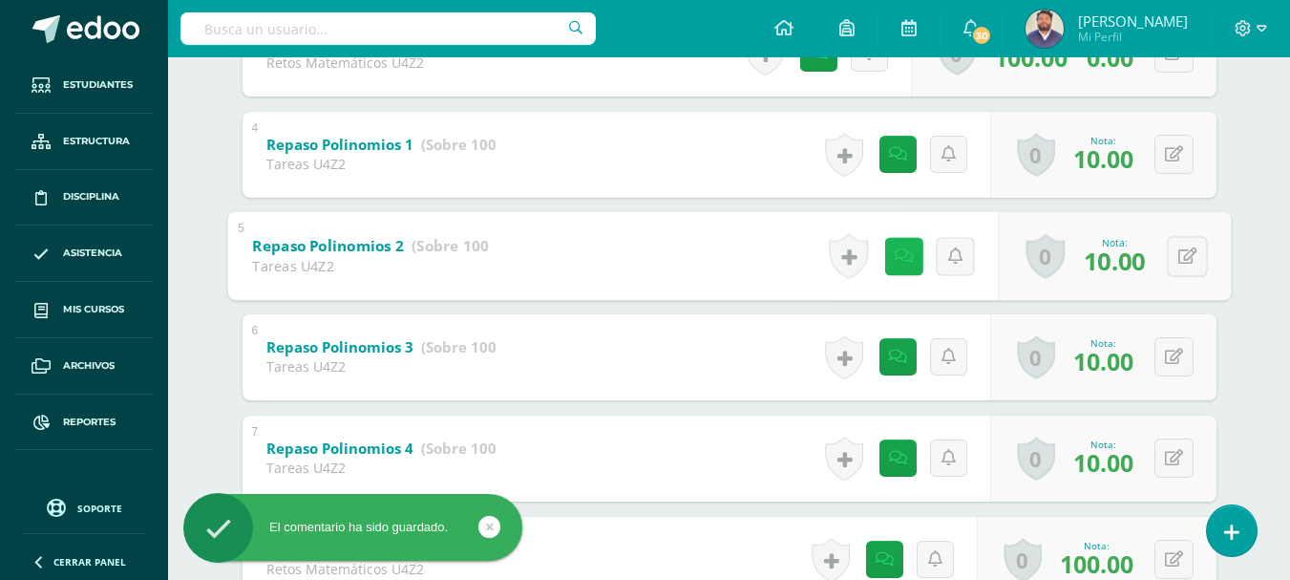
click at [901, 255] on icon at bounding box center [903, 255] width 19 height 16
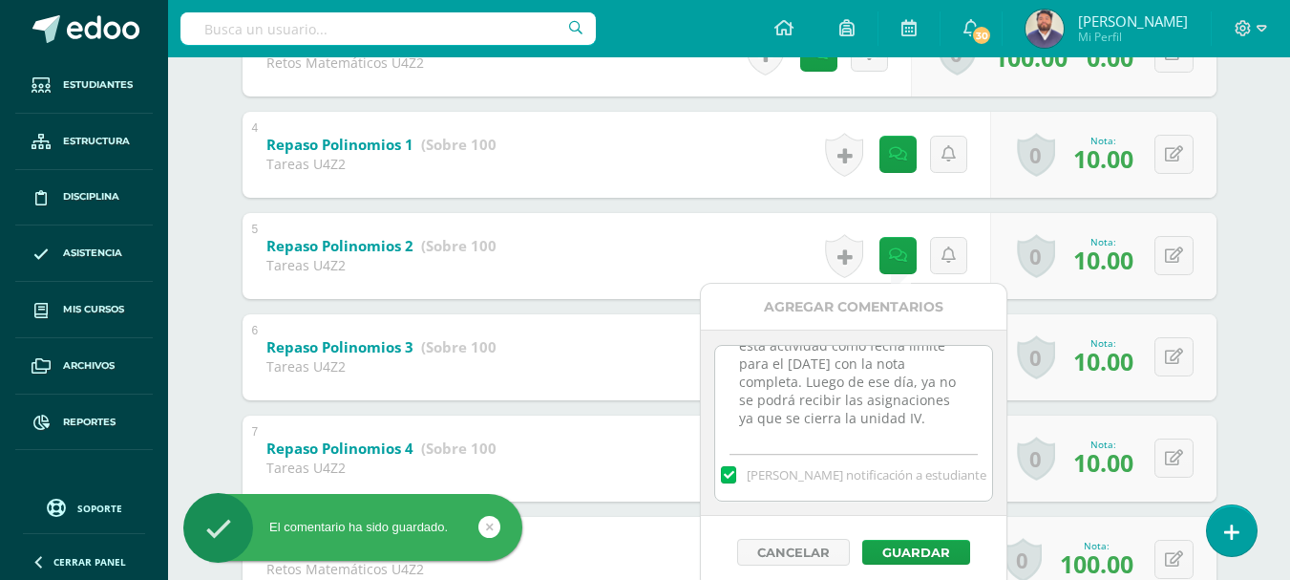
click at [932, 420] on textarea "Tiene oportunidad de entregar esta actividad como fecha limite para el viernes …" at bounding box center [853, 393] width 276 height 95
paste textarea "No se entregó la actividad 10/10."
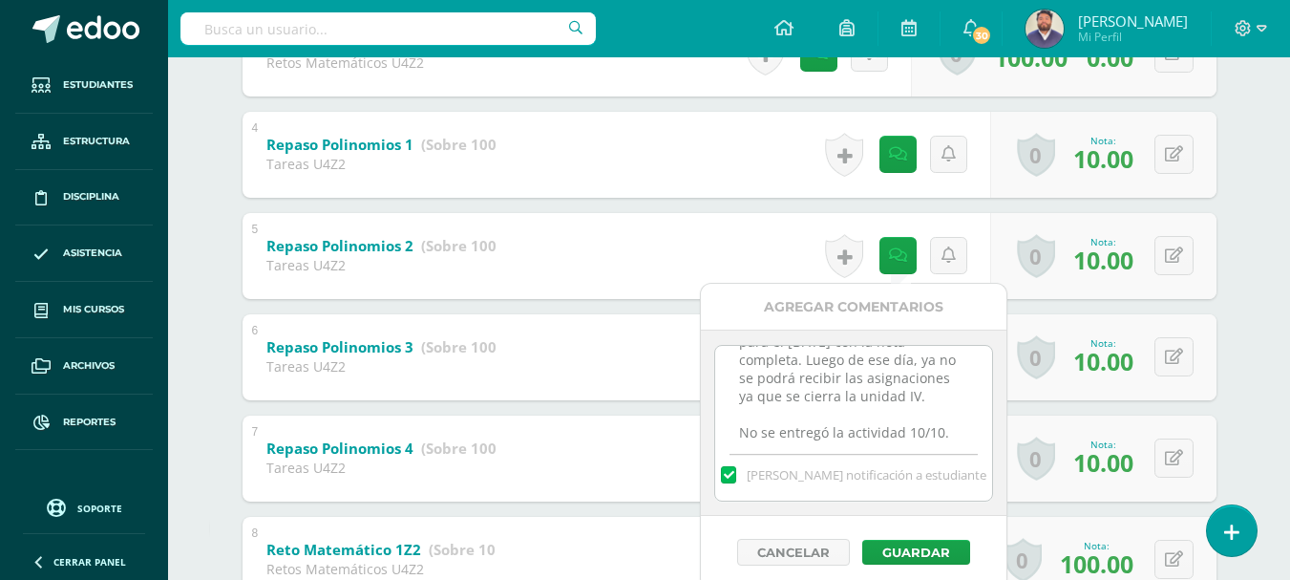
type textarea "Tiene oportunidad de entregar esta actividad como fecha limite para el viernes …"
click at [736, 470] on label at bounding box center [728, 474] width 15 height 17
click at [0, 0] on input "Mandar notificación a estudiante" at bounding box center [0, 0] width 0 height 0
click at [882, 547] on button "Guardar" at bounding box center [916, 551] width 108 height 25
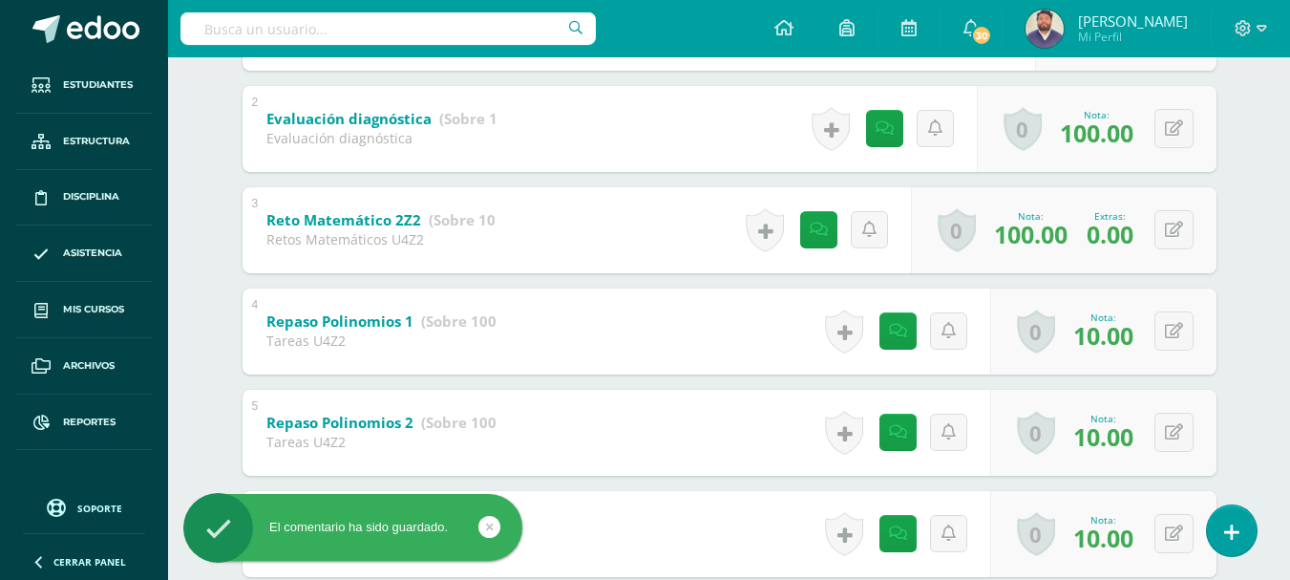
scroll to position [477, 0]
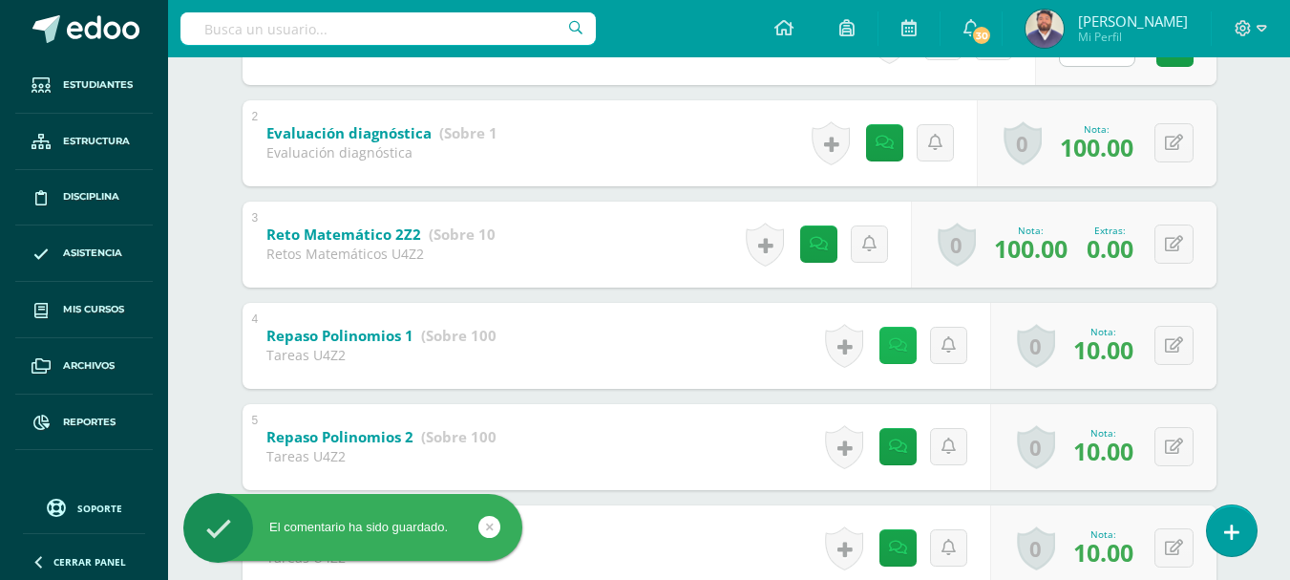
click at [890, 344] on icon at bounding box center [898, 345] width 18 height 16
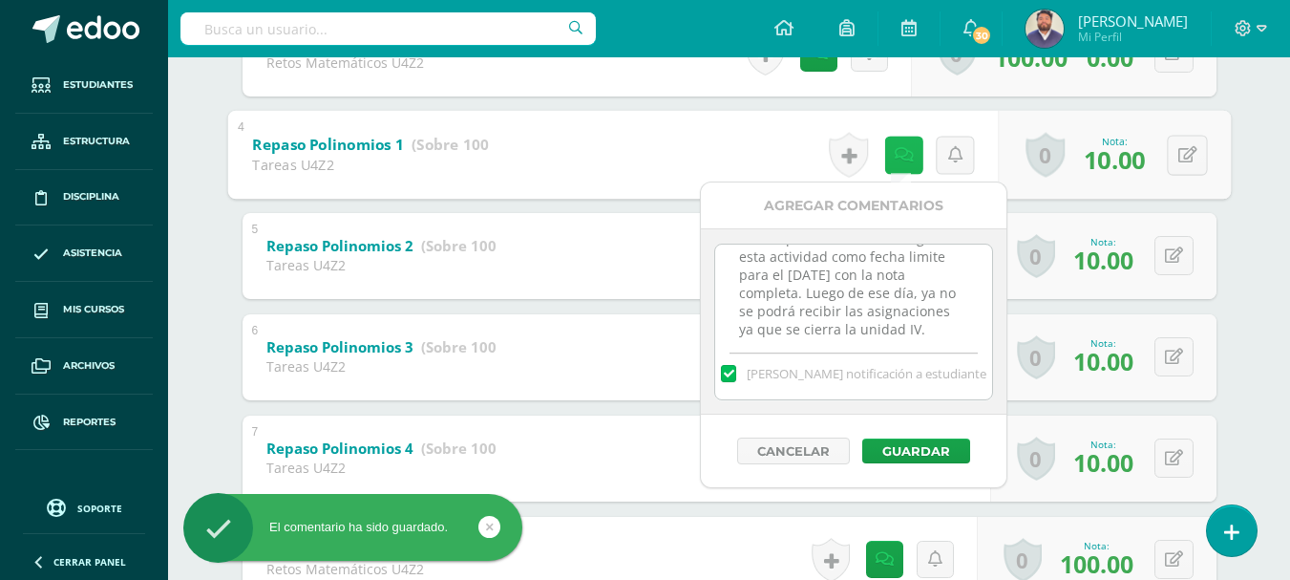
scroll to position [42, 0]
click at [943, 320] on textarea "Tiene oportunidad de entregar esta actividad como fecha limite para el viernes …" at bounding box center [853, 291] width 276 height 95
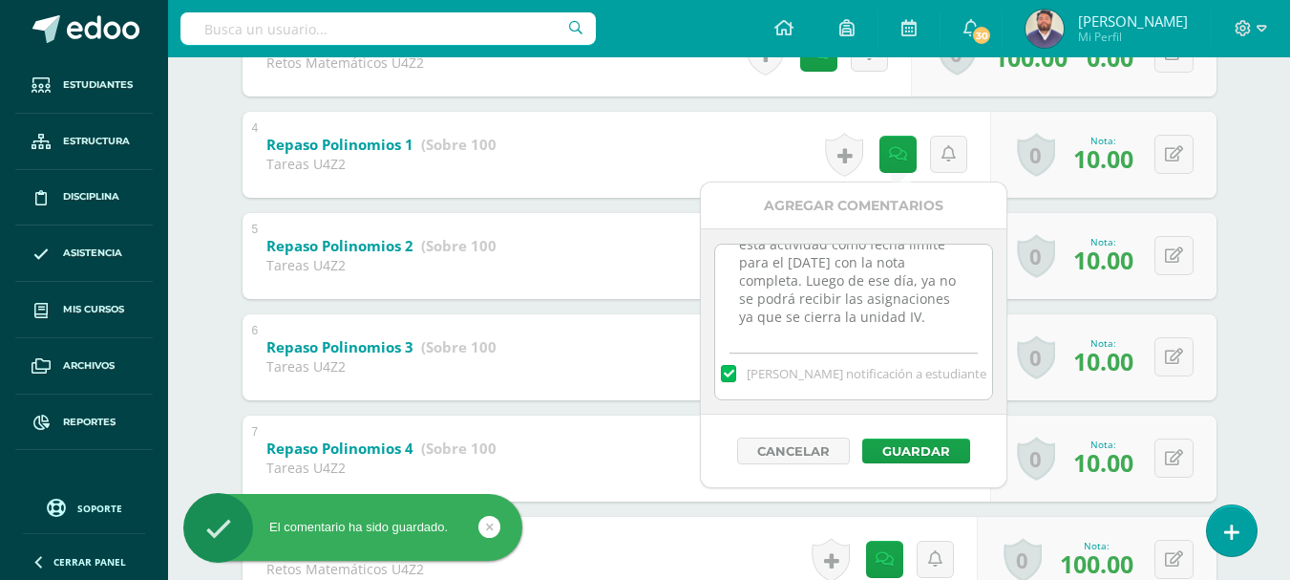
scroll to position [64, 0]
paste textarea "No se entregó la actividad 10/10."
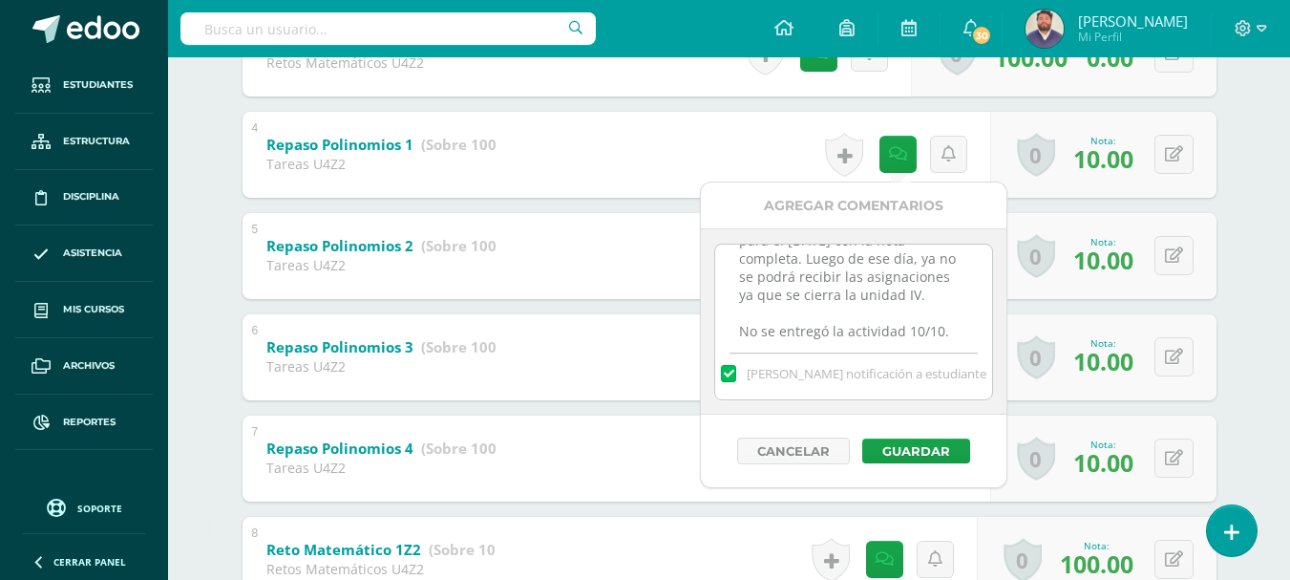
type textarea "Tiene oportunidad de entregar esta actividad como fecha limite para el viernes …"
click at [736, 373] on label at bounding box center [728, 373] width 15 height 17
click at [0, 0] on input "Mandar notificación a estudiante" at bounding box center [0, 0] width 0 height 0
click at [908, 460] on button "Guardar" at bounding box center [916, 450] width 108 height 25
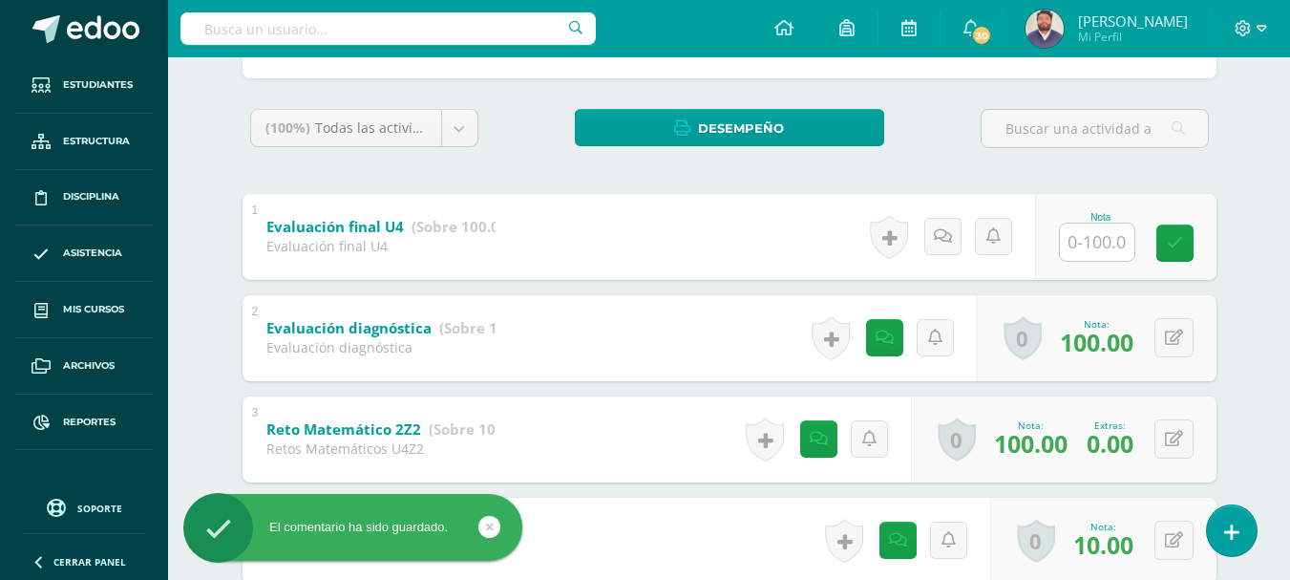
scroll to position [286, 0]
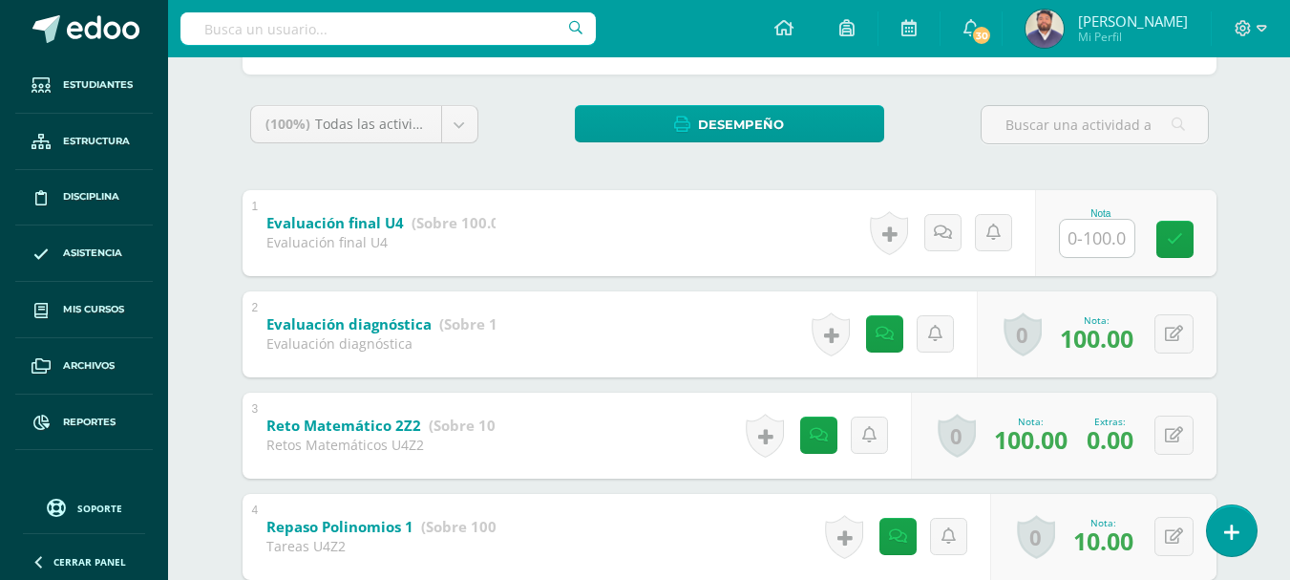
click at [1089, 225] on input "text" at bounding box center [1097, 238] width 74 height 37
type input "0"
type input "70."
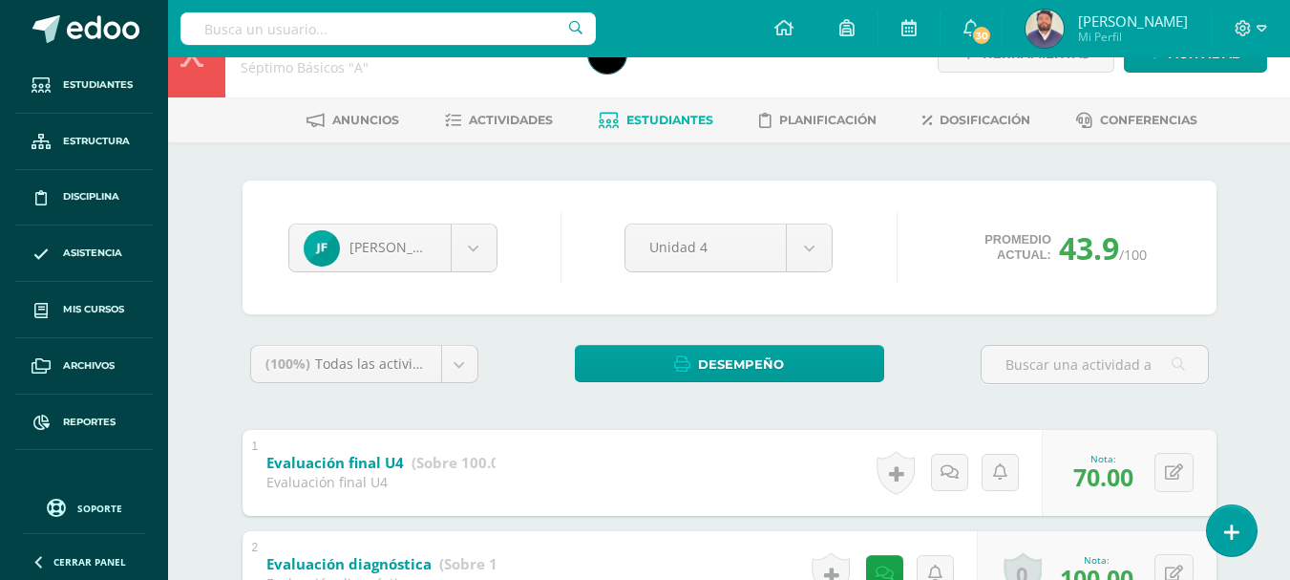
scroll to position [0, 0]
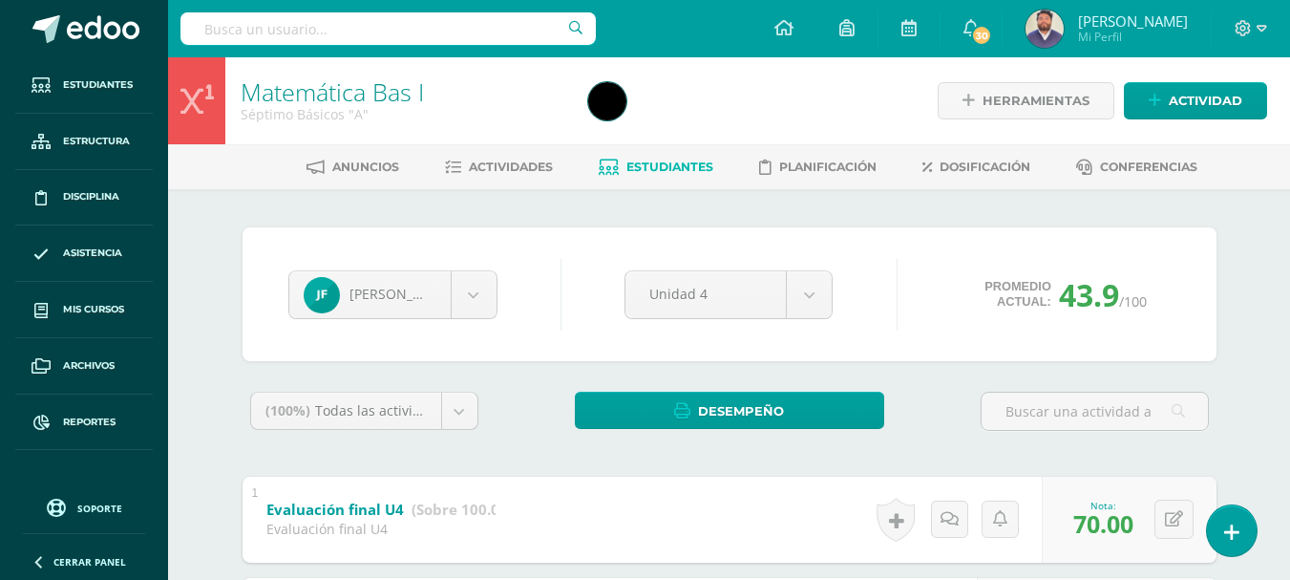
click at [686, 178] on link "Estudiantes" at bounding box center [656, 167] width 115 height 31
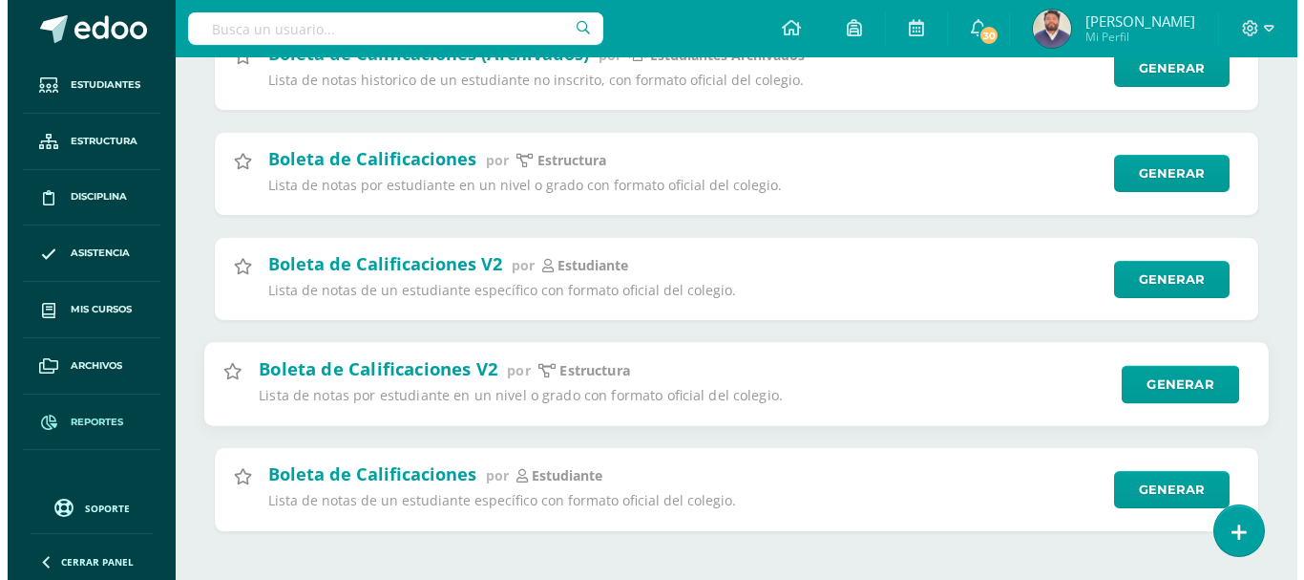
scroll to position [359, 0]
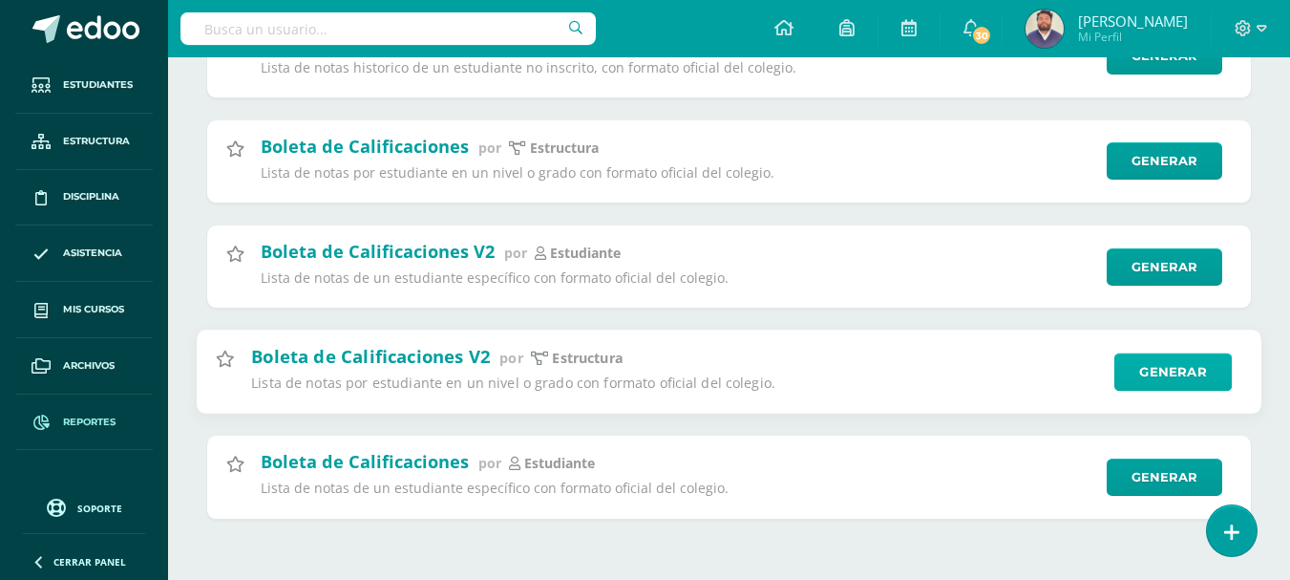
type input "boleta"
click at [1157, 367] on link "Generar" at bounding box center [1172, 371] width 117 height 38
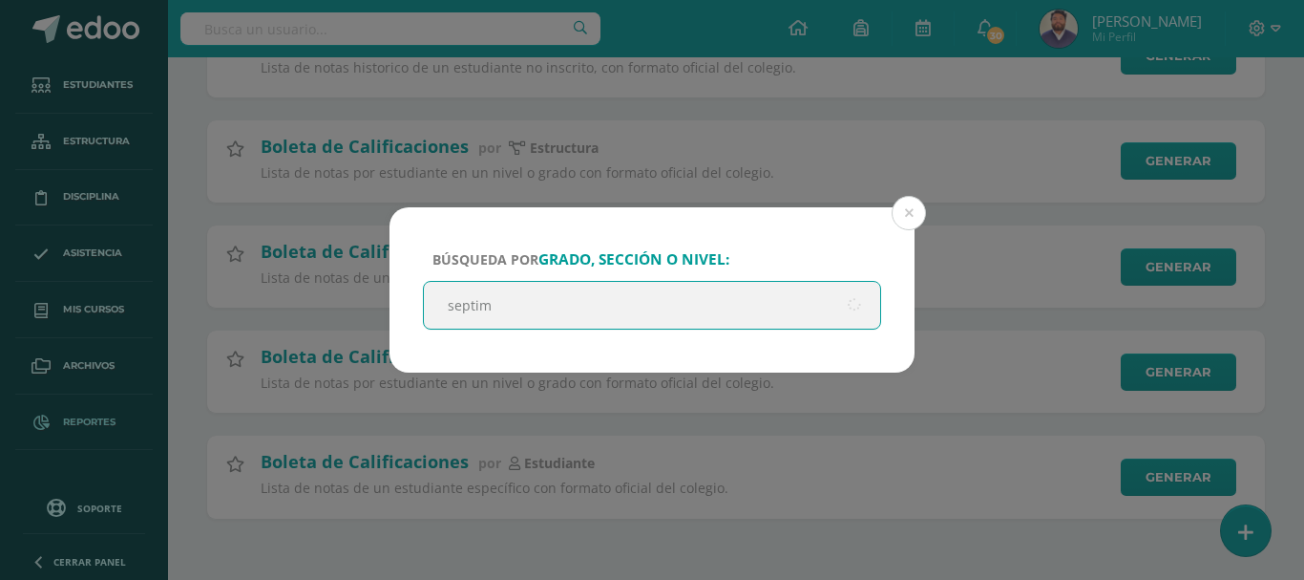
type input "septimo"
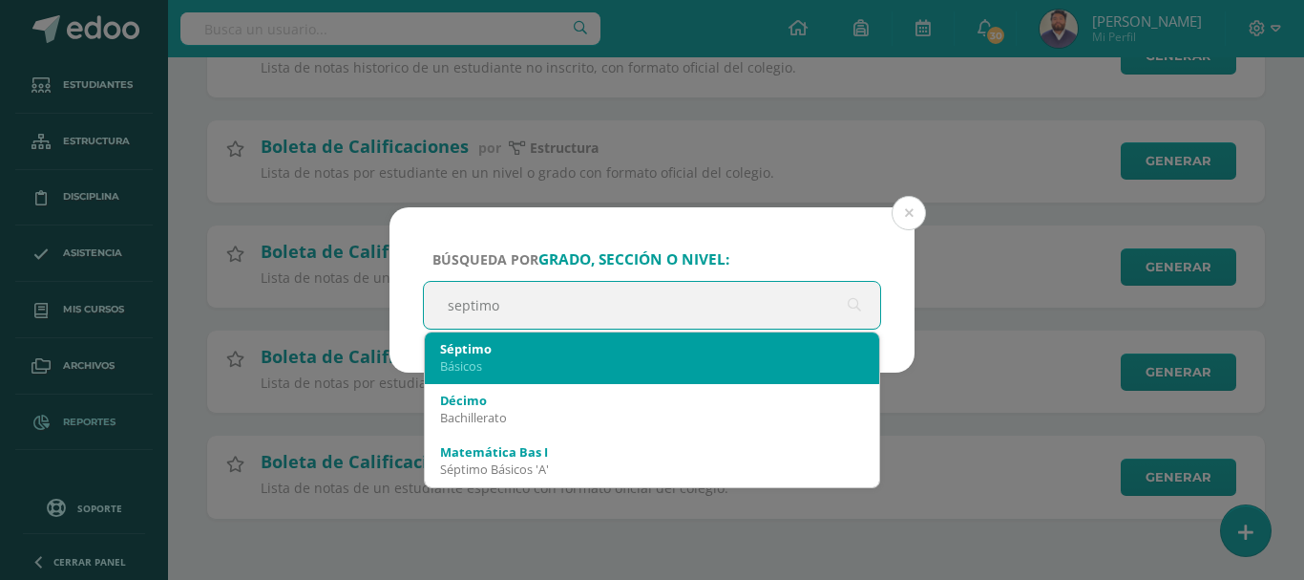
click at [496, 362] on div "Básicos" at bounding box center [652, 365] width 424 height 17
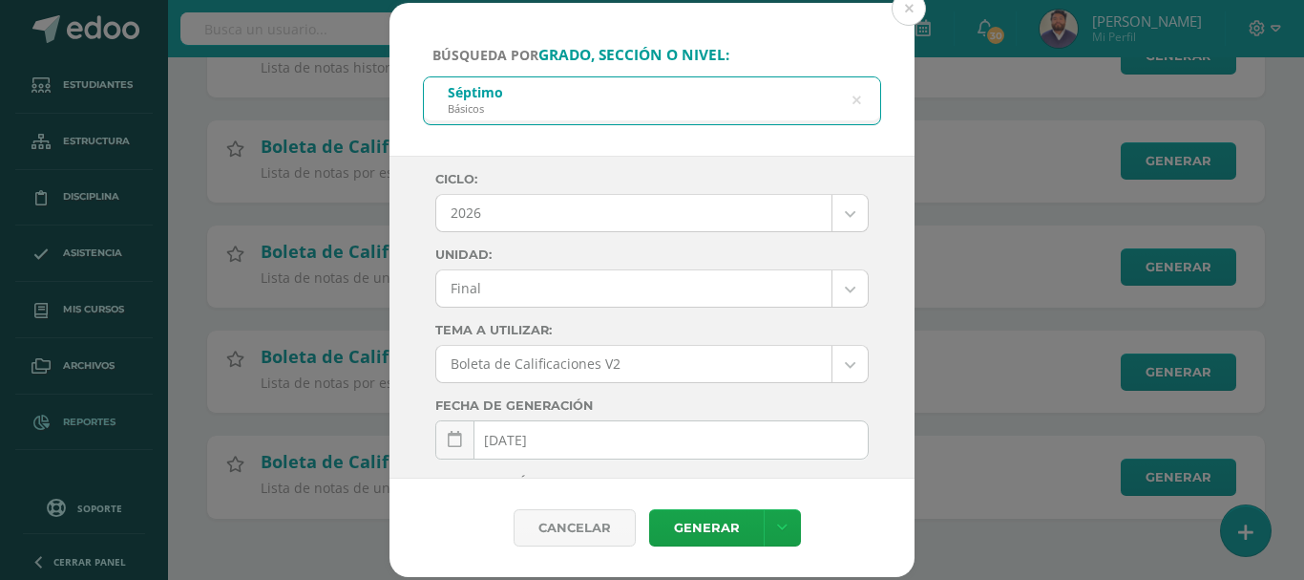
click at [841, 217] on body "Búsqueda por grado, sección o nivel: Séptimo Básicos septimo Ciclo: 2026 2026 2…" at bounding box center [652, 110] width 1304 height 939
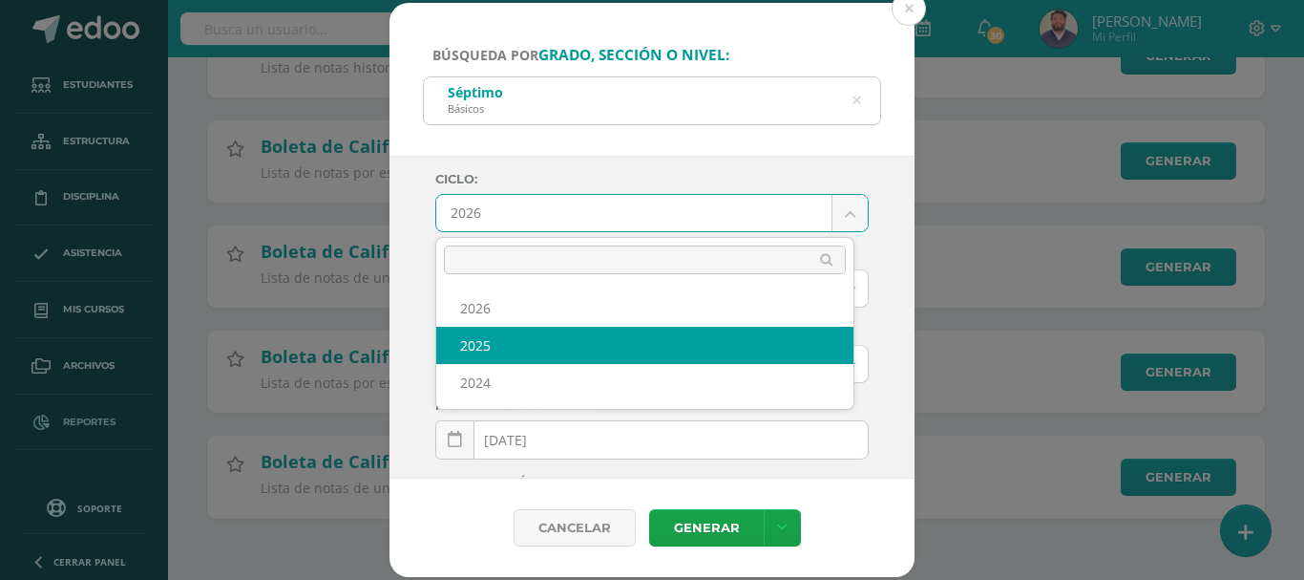
select select "4"
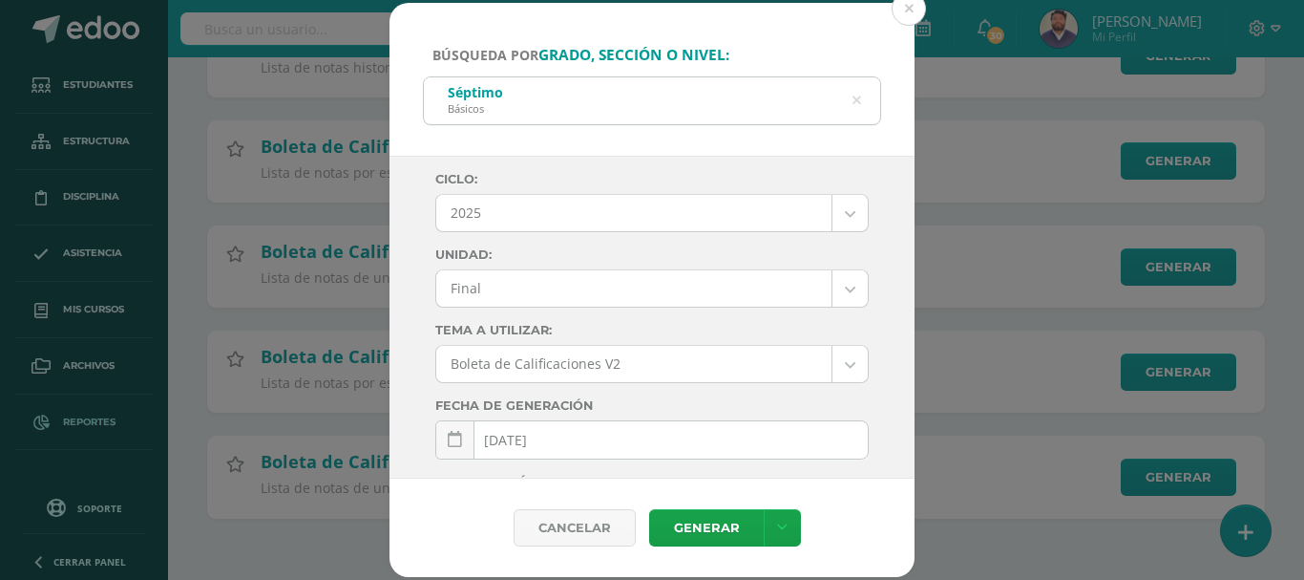
click at [838, 296] on body "Búsqueda por grado, sección o nivel: Séptimo Básicos septimo Ciclo: 2025 2026 2…" at bounding box center [652, 110] width 1304 height 939
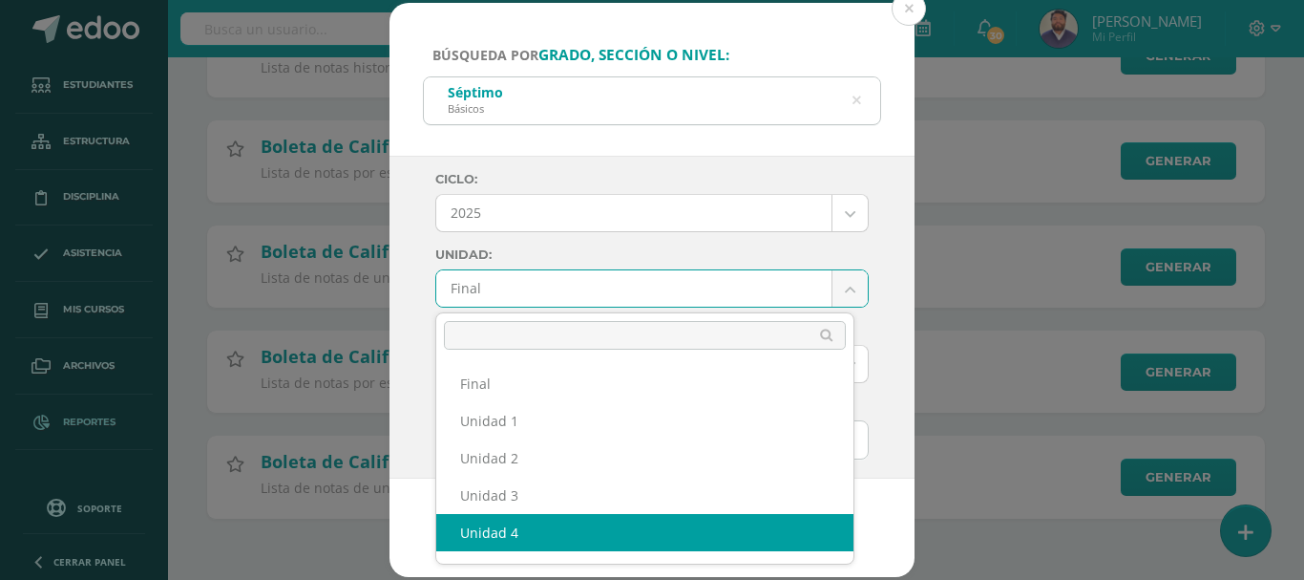
select select "Unidad 4"
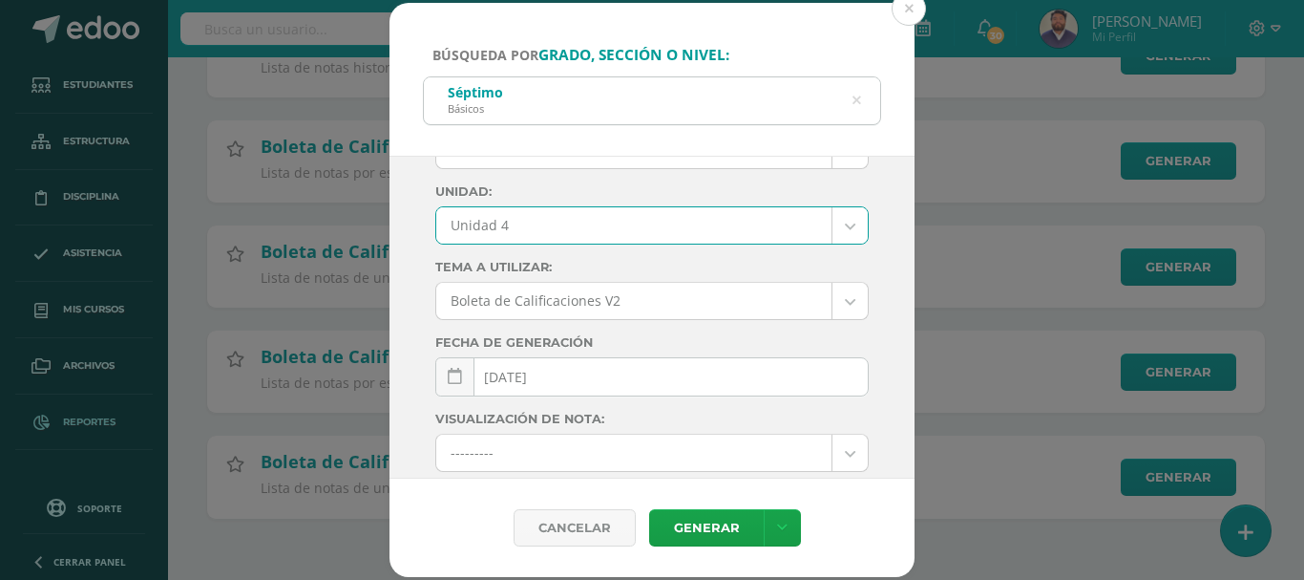
scroll to position [95, 0]
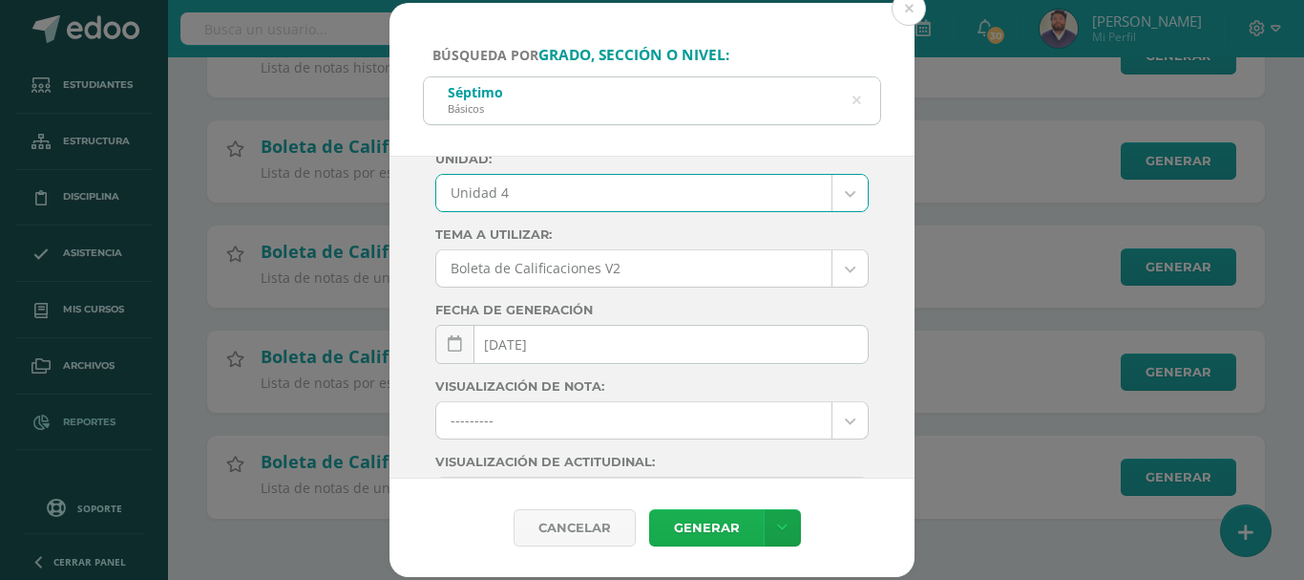
click at [695, 525] on link "Generar" at bounding box center [706, 527] width 115 height 37
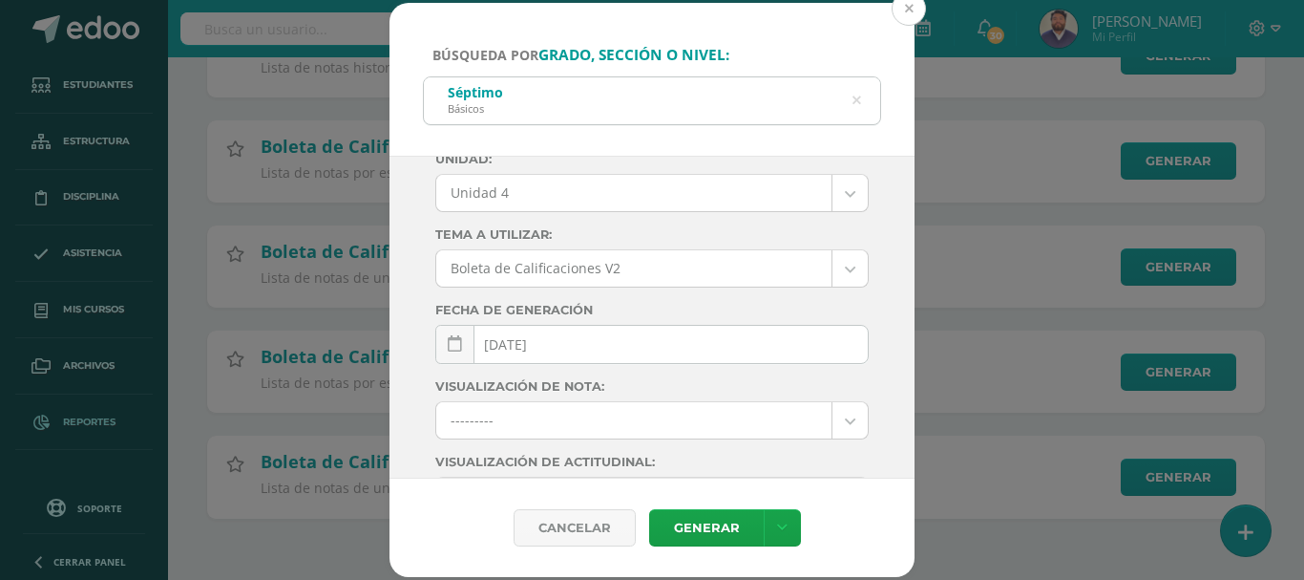
click at [908, 12] on button at bounding box center [909, 8] width 34 height 34
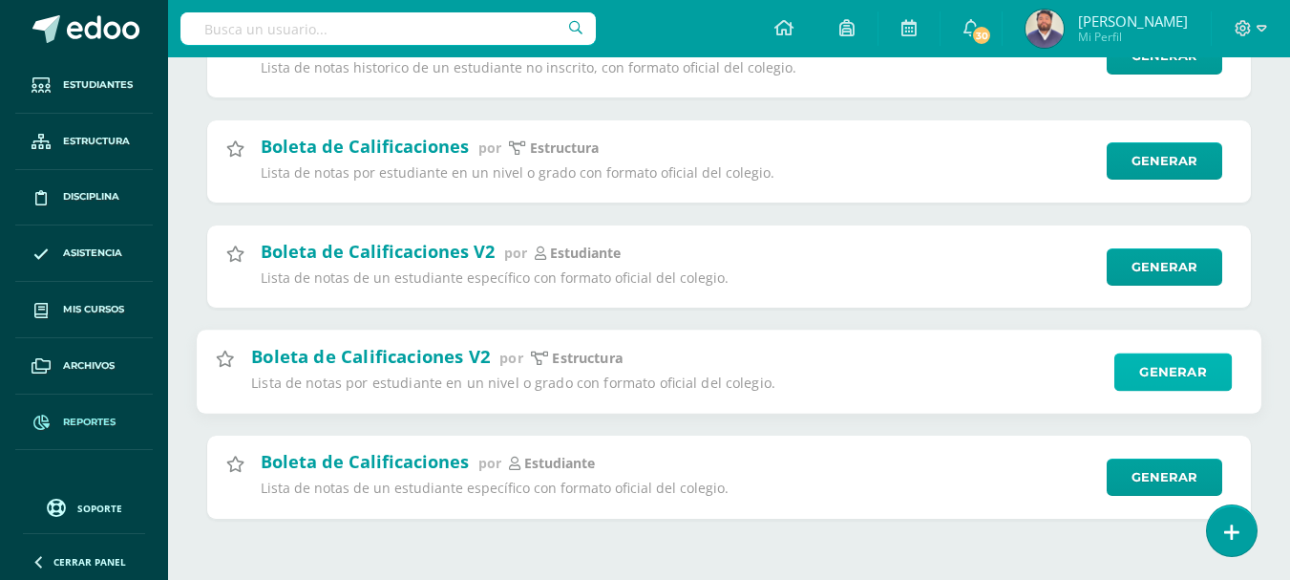
click at [1174, 373] on link "Generar" at bounding box center [1172, 371] width 117 height 38
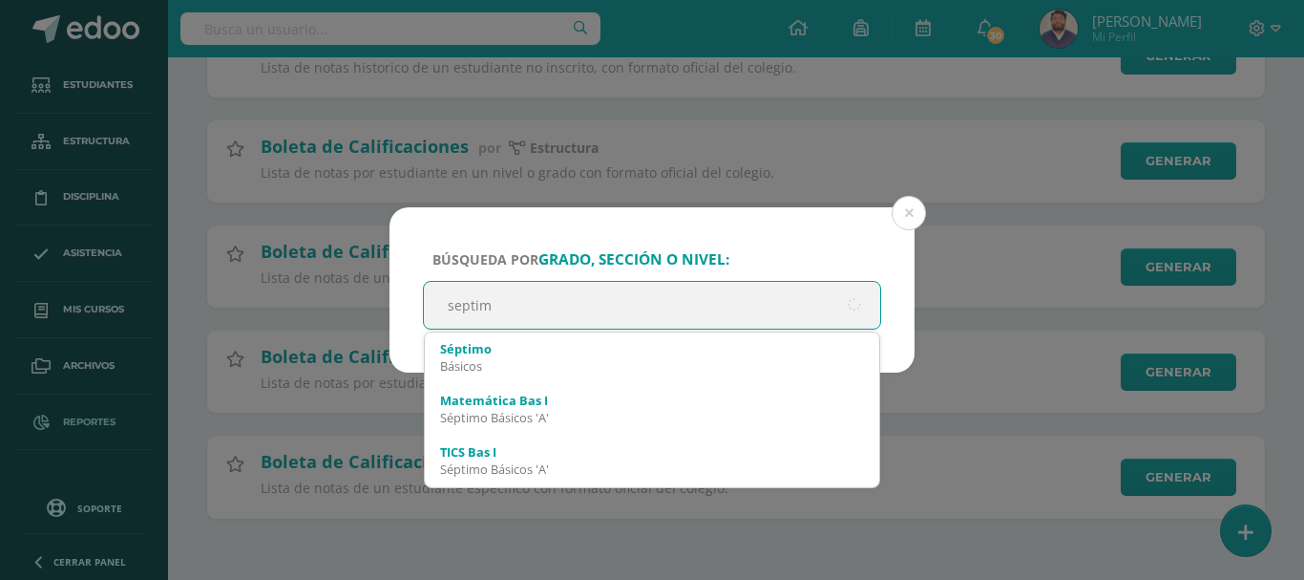
type input "septimo"
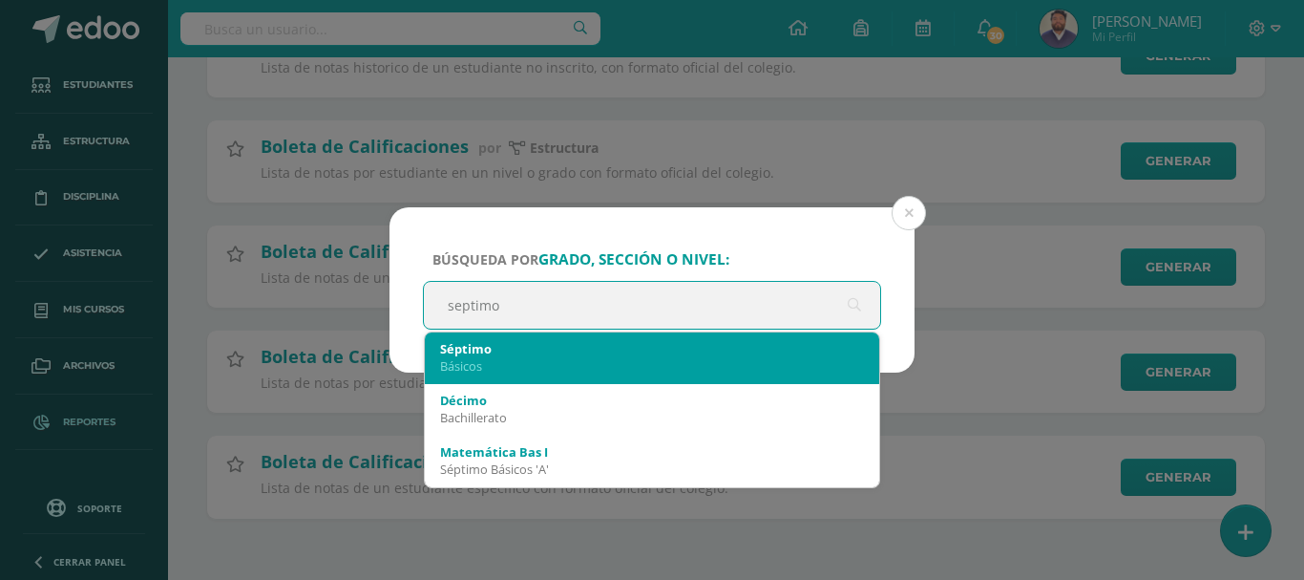
click at [473, 364] on div "Básicos" at bounding box center [652, 365] width 424 height 17
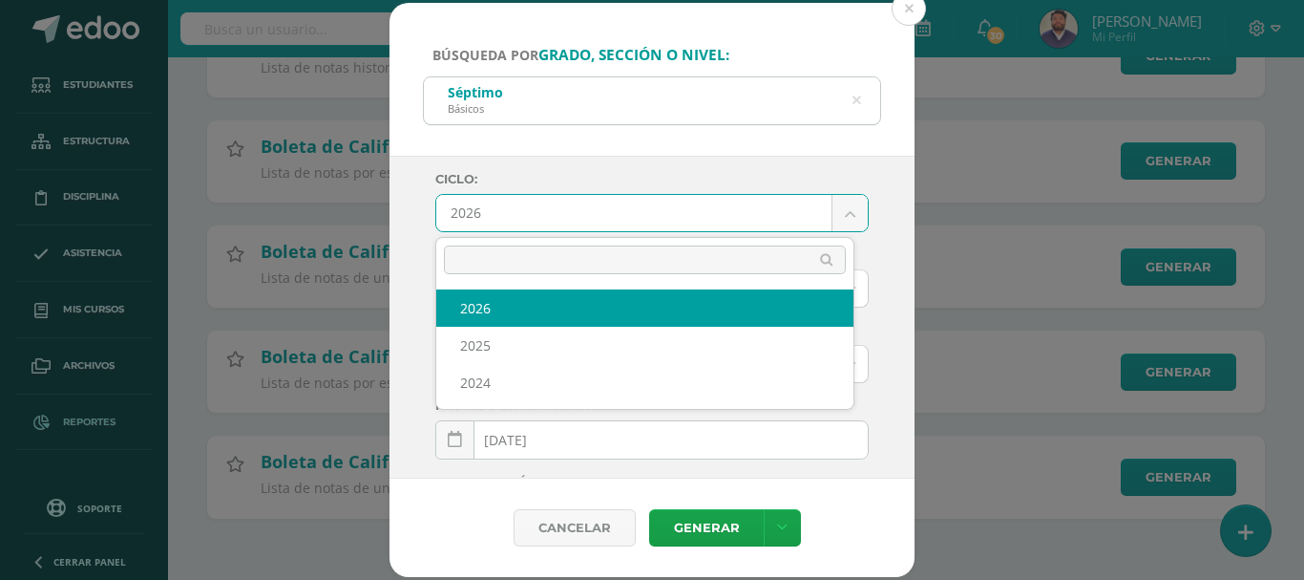
click at [836, 215] on body "Búsqueda por grado, sección o nivel: Séptimo Básicos septimo Ciclo: 2026 2026 2…" at bounding box center [652, 110] width 1304 height 939
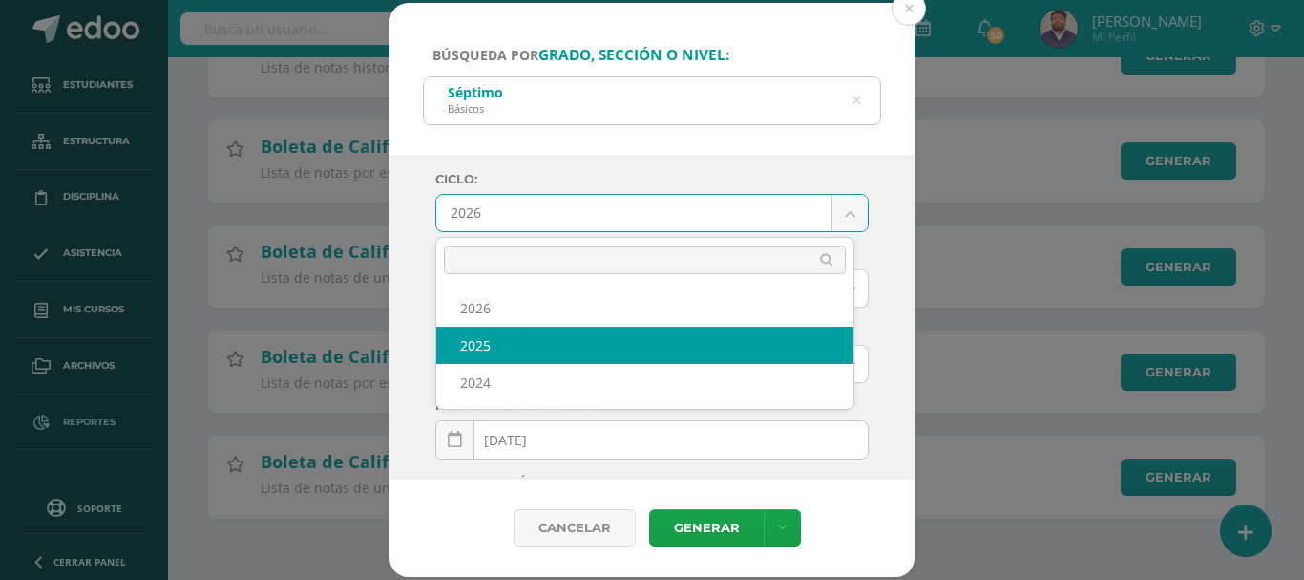
select select "4"
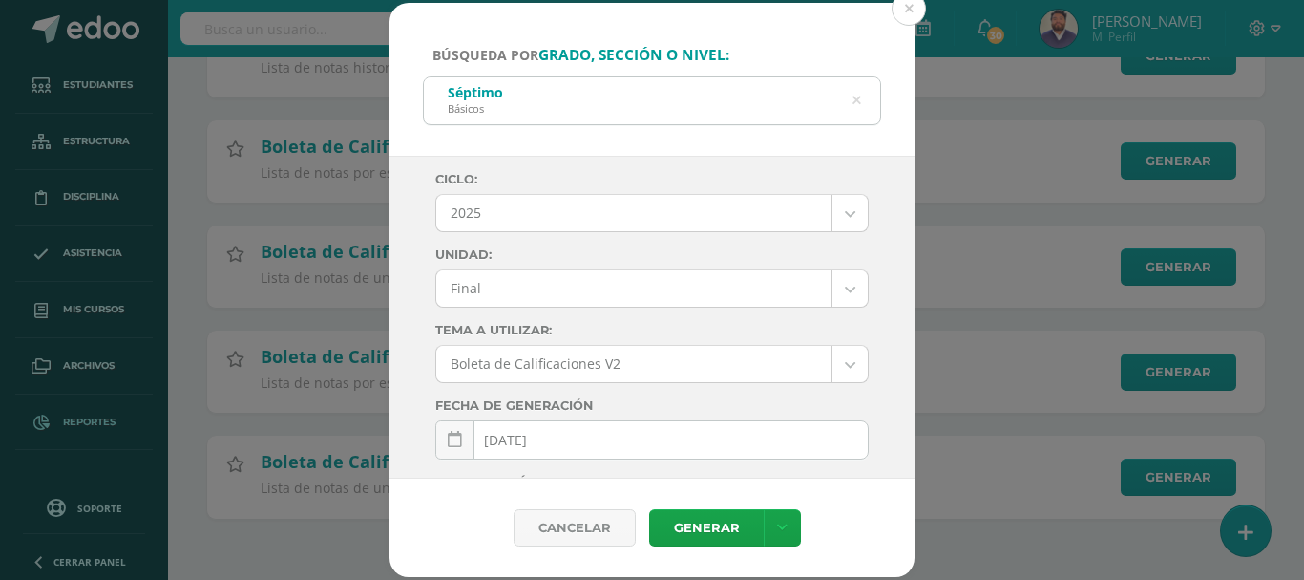
click at [841, 292] on body "Búsqueda por grado, sección o nivel: Séptimo Básicos septimo Ciclo: 2025 2026 2…" at bounding box center [652, 110] width 1304 height 939
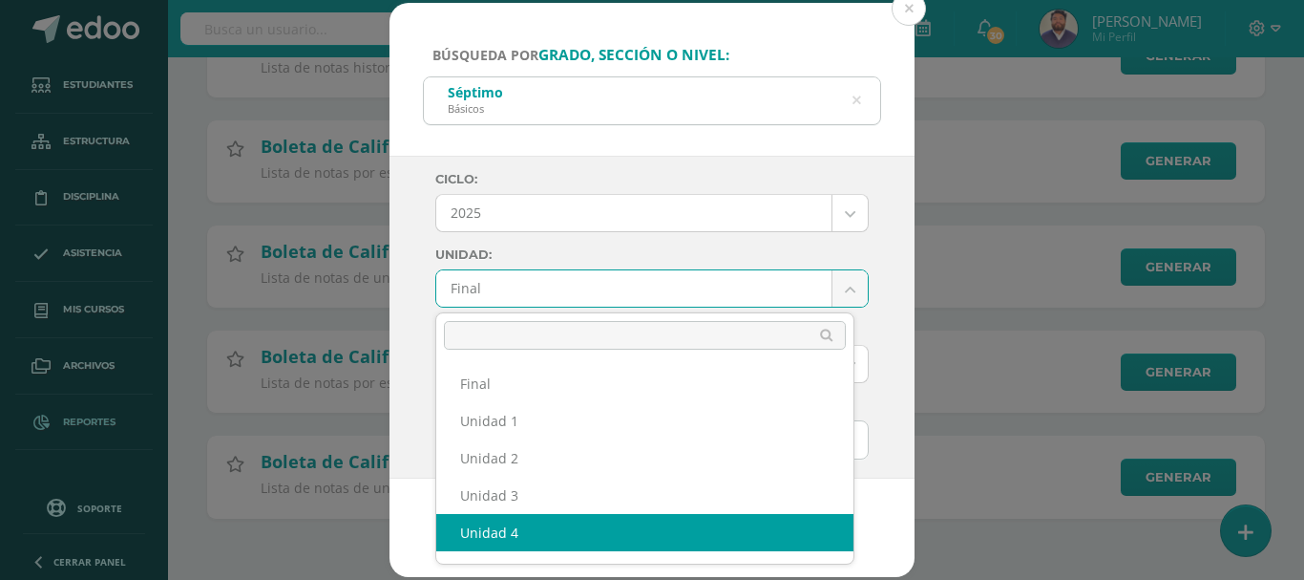
select select "Unidad 4"
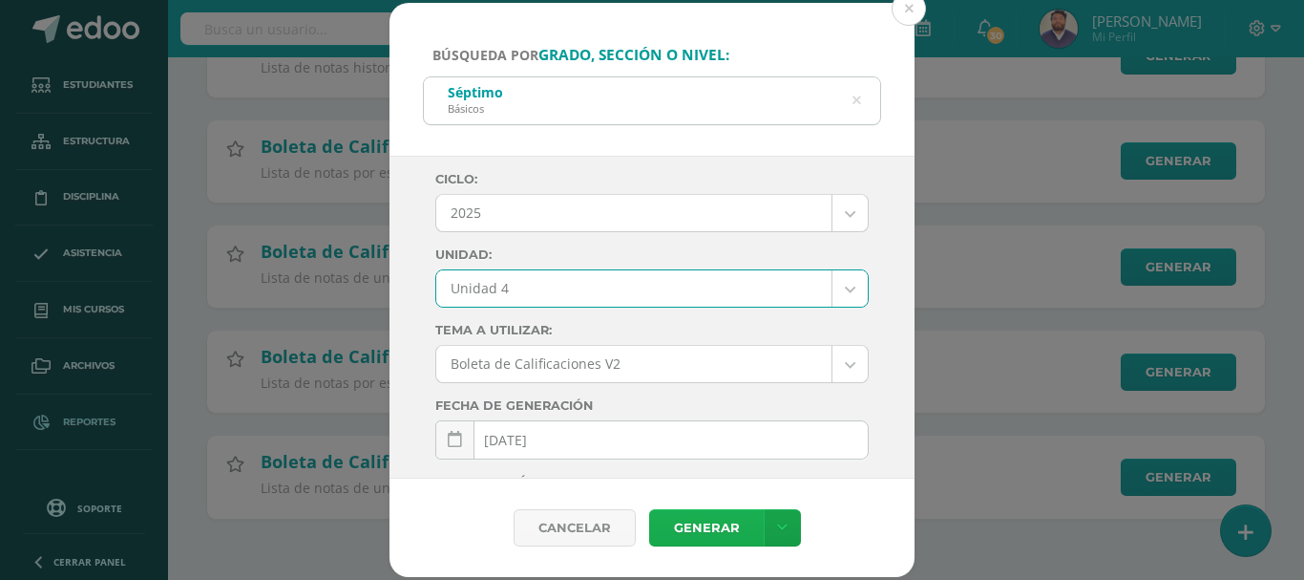
click at [696, 530] on link "Generar" at bounding box center [706, 527] width 115 height 37
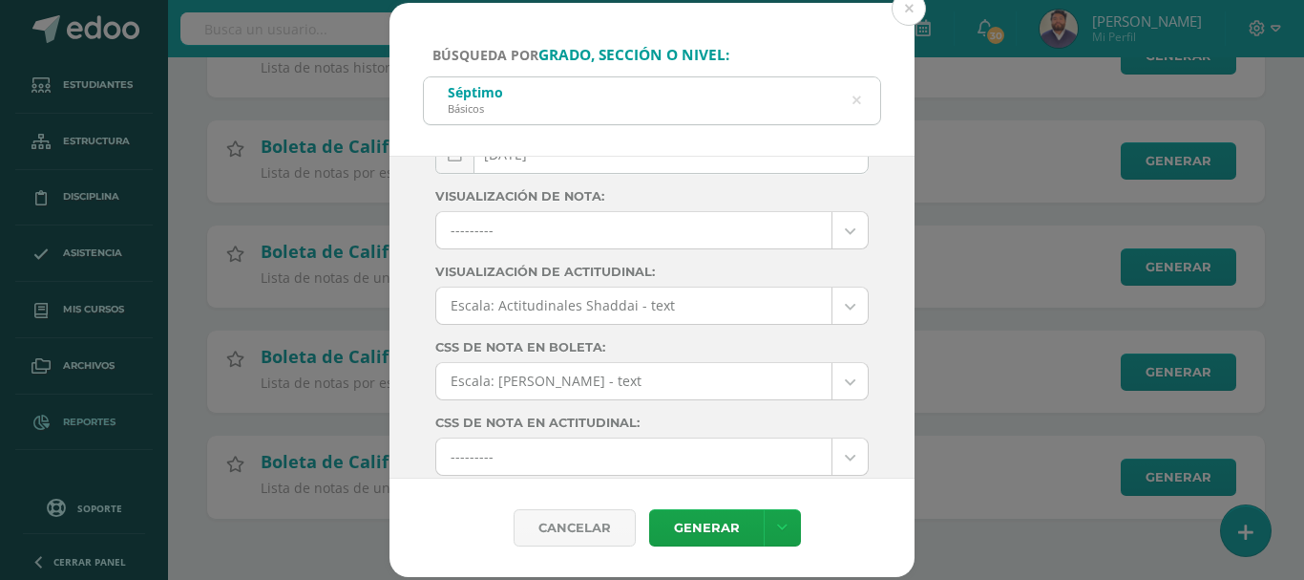
scroll to position [286, 0]
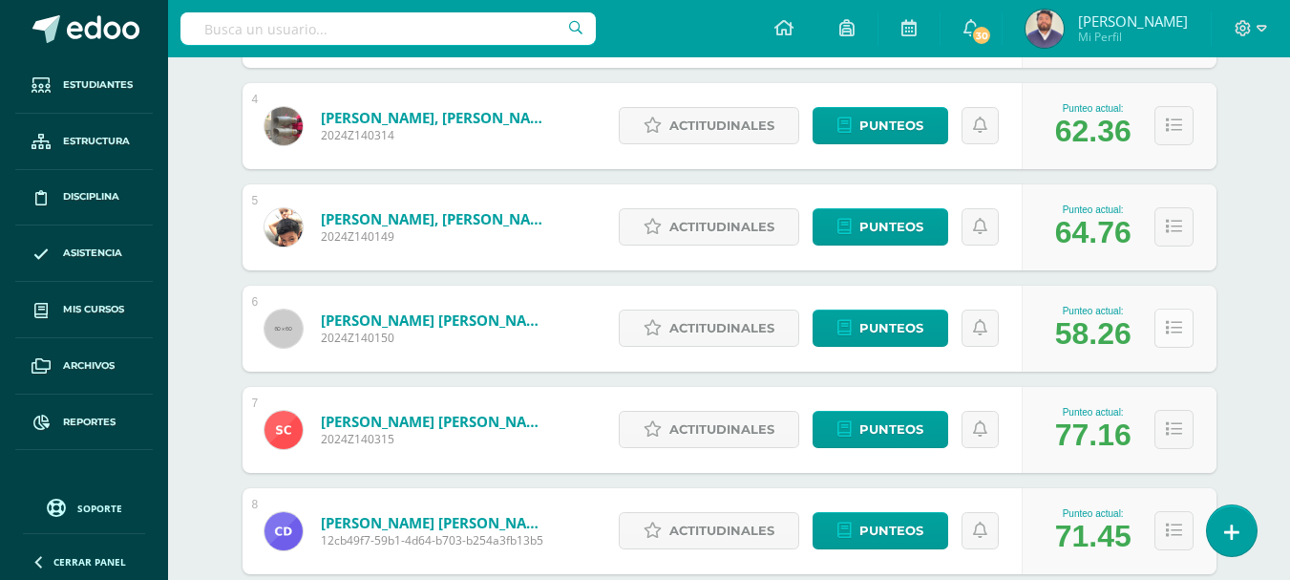
scroll to position [668, 0]
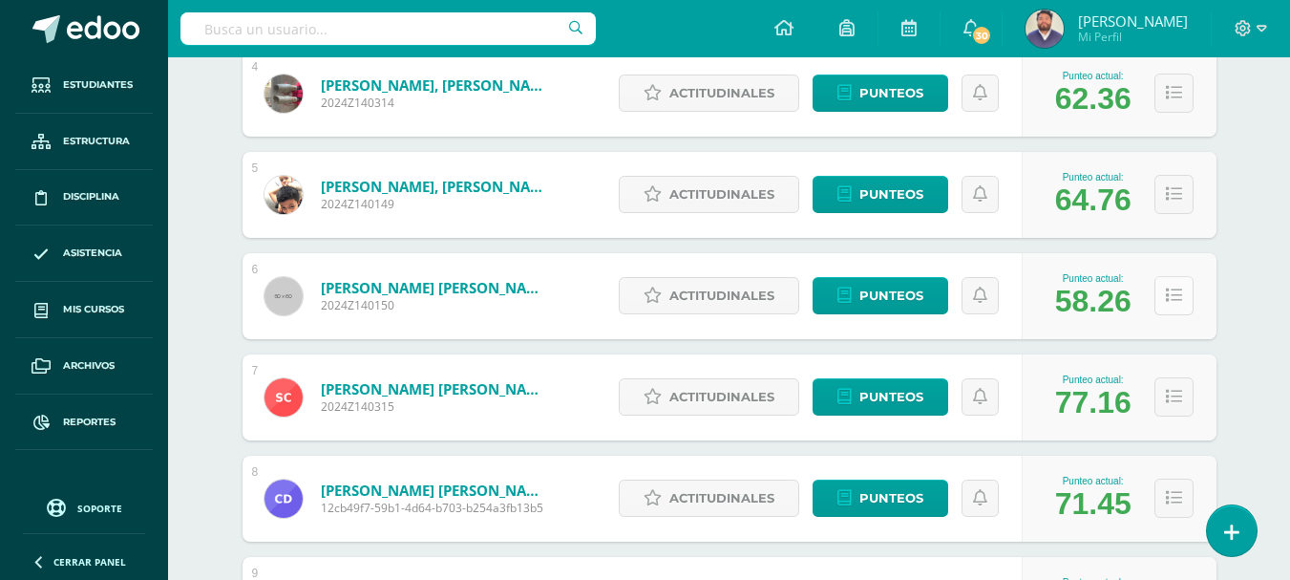
click at [1172, 297] on icon at bounding box center [1174, 295] width 16 height 16
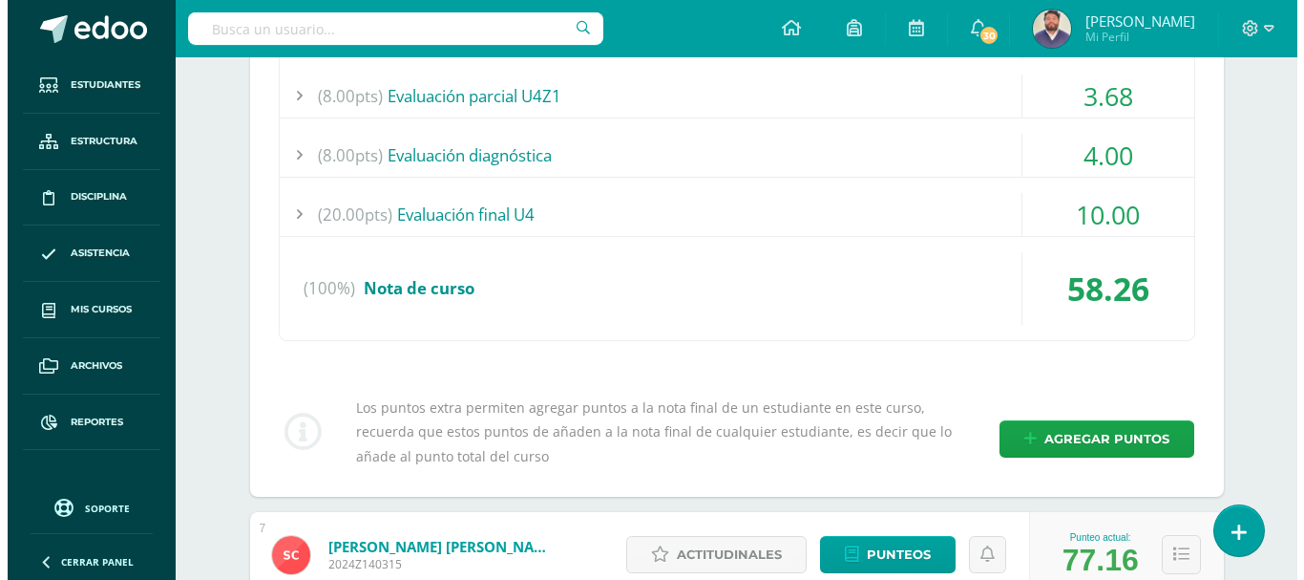
scroll to position [1241, 0]
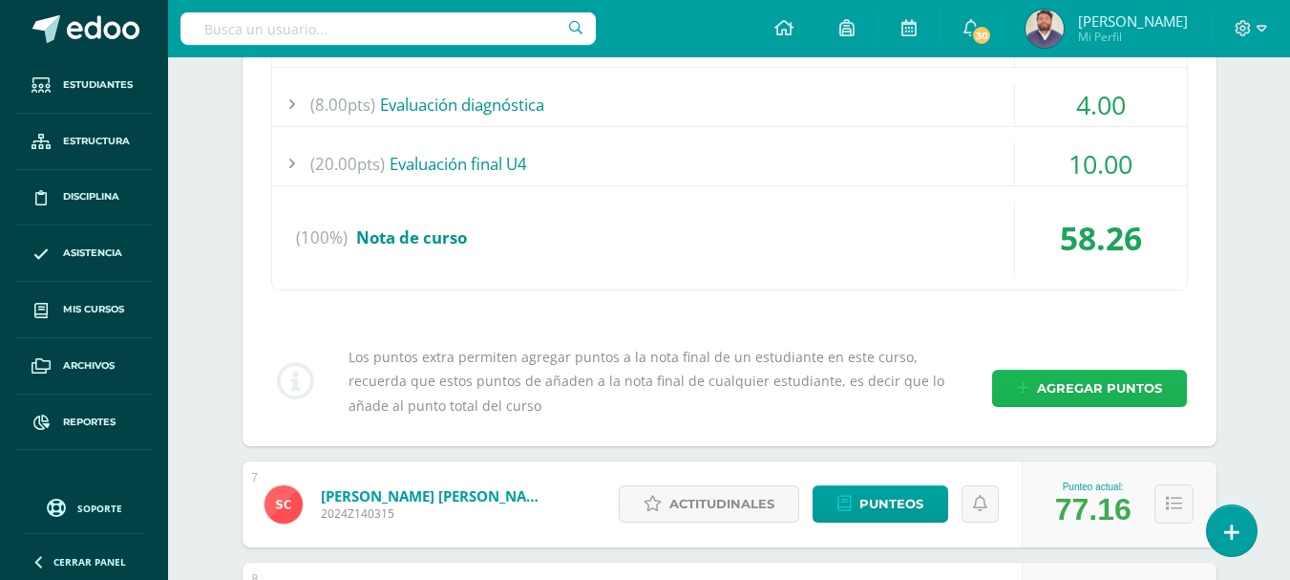
click at [1060, 378] on span "Agregar puntos" at bounding box center [1099, 387] width 125 height 35
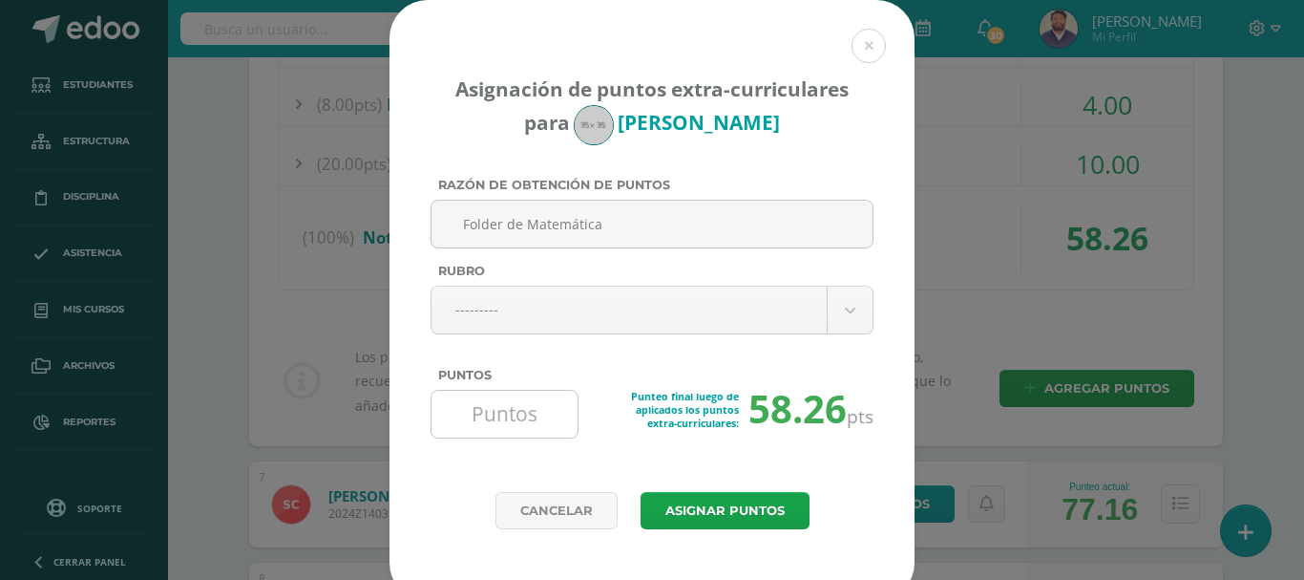
type input "Folder de Matemática"
click at [531, 412] on input "Puntos" at bounding box center [504, 414] width 131 height 47
type input "10"
click at [714, 512] on button "Asignar puntos" at bounding box center [725, 510] width 169 height 37
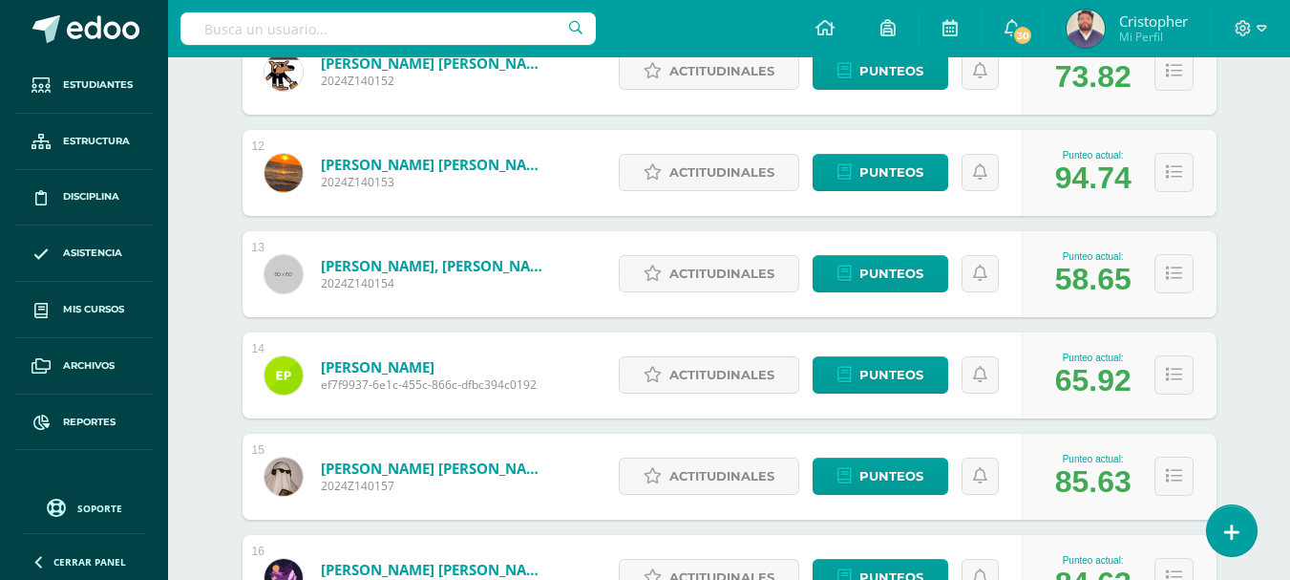
scroll to position [1432, 0]
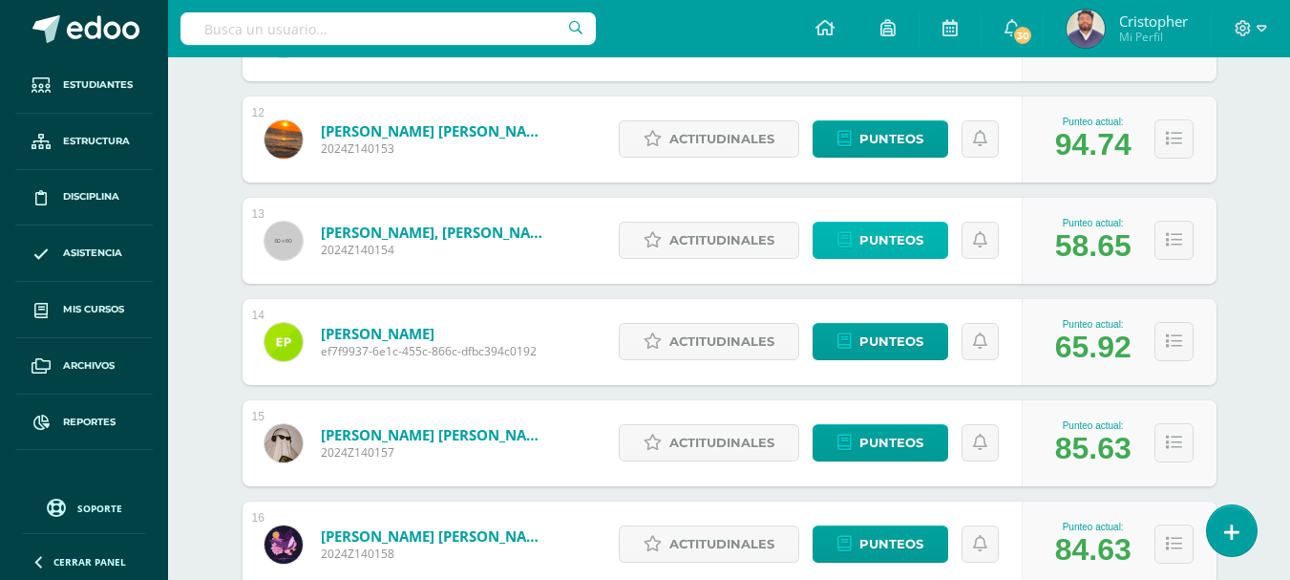
click at [884, 249] on span "Punteos" at bounding box center [891, 239] width 64 height 35
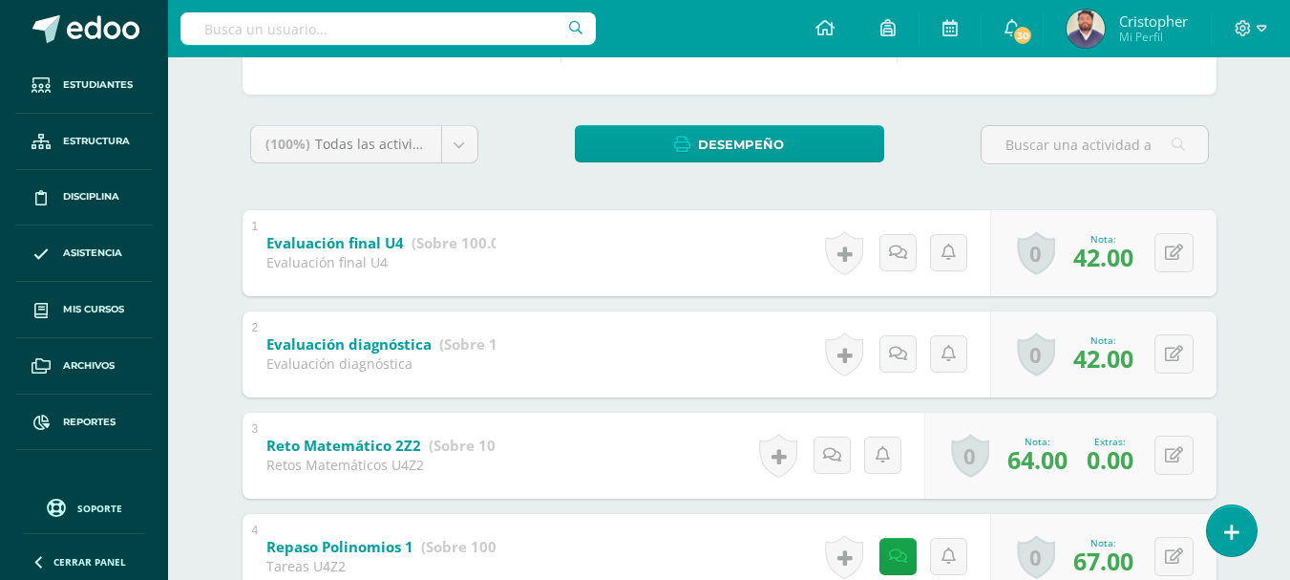
scroll to position [286, 0]
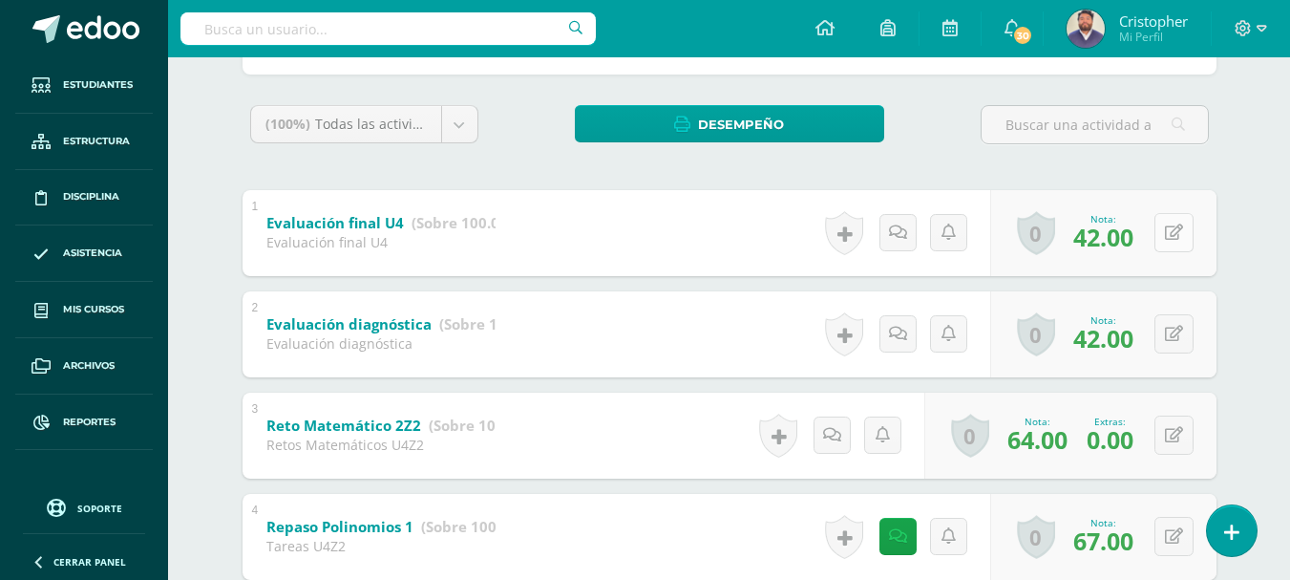
click at [1168, 236] on icon at bounding box center [1174, 232] width 18 height 16
click at [1039, 239] on input "42.00" at bounding box center [1056, 238] width 76 height 38
type input "52.00"
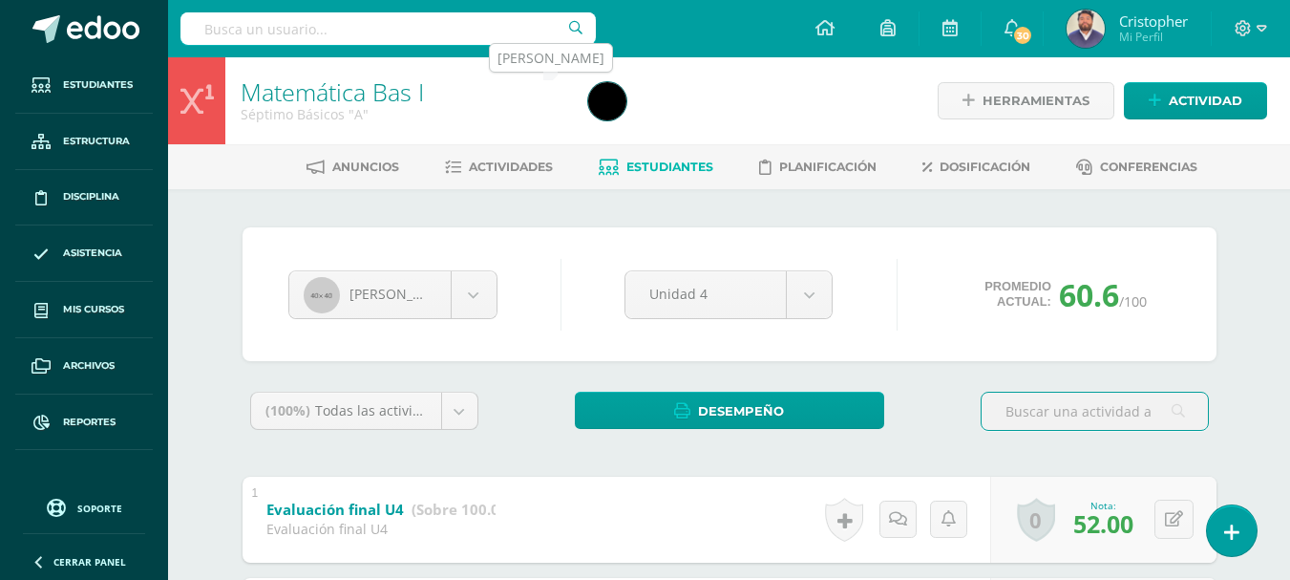
click at [598, 104] on img at bounding box center [607, 101] width 38 height 38
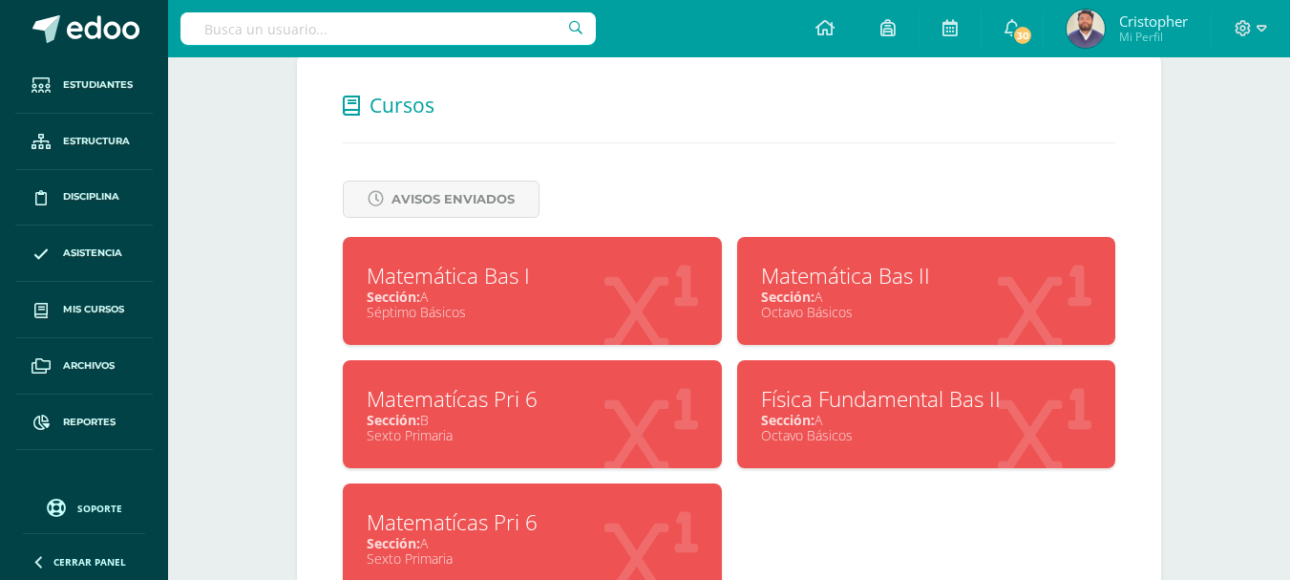
scroll to position [764, 0]
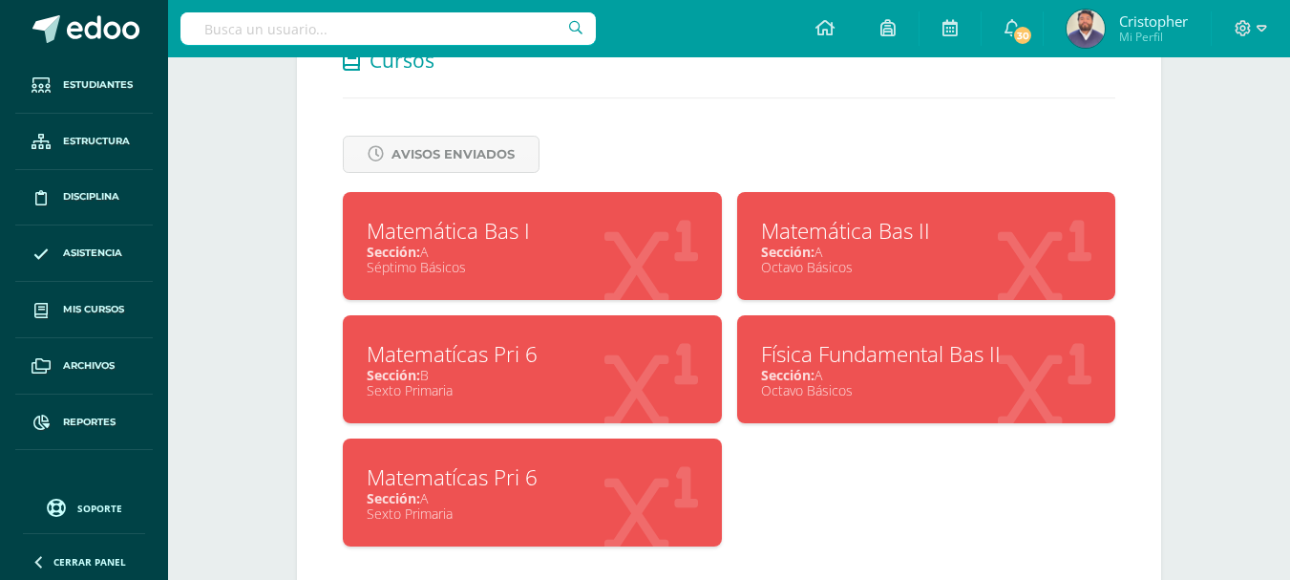
click at [858, 248] on div "Sección: A" at bounding box center [926, 252] width 331 height 18
